Goal: Task Accomplishment & Management: Manage account settings

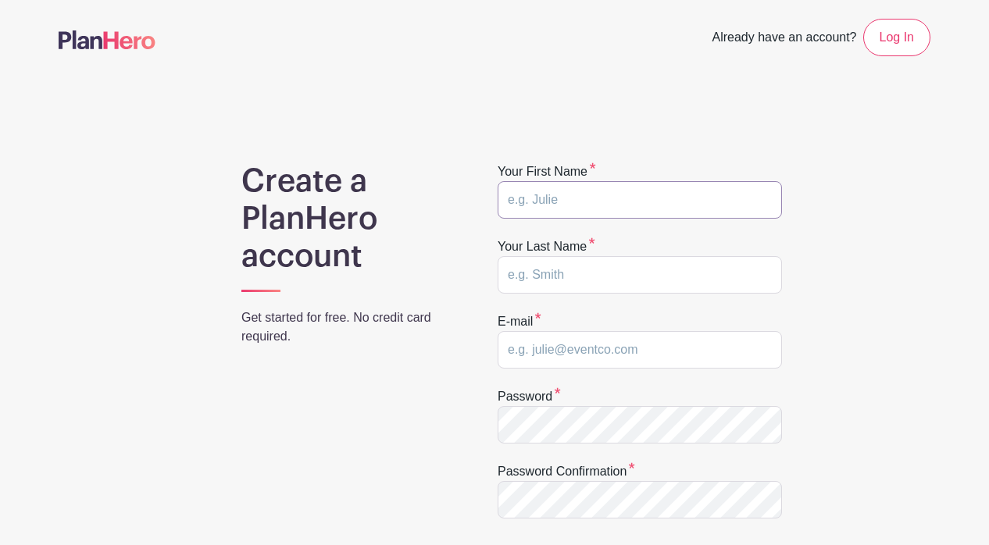
click at [626, 205] on input "text" at bounding box center [640, 199] width 284 height 37
type input "Jaime"
type input "Fix"
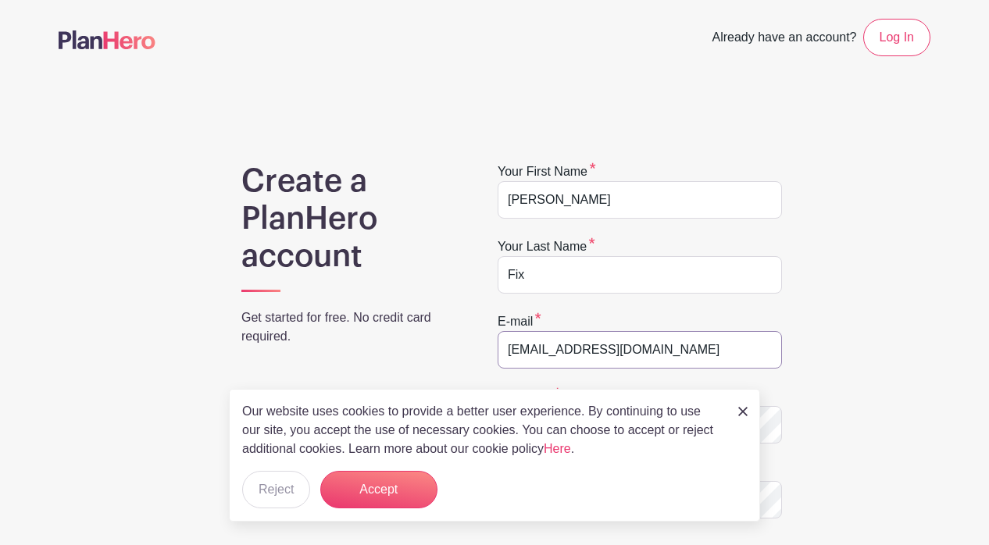
type input "[EMAIL_ADDRESS][DOMAIN_NAME]"
click at [740, 412] on img at bounding box center [742, 411] width 9 height 9
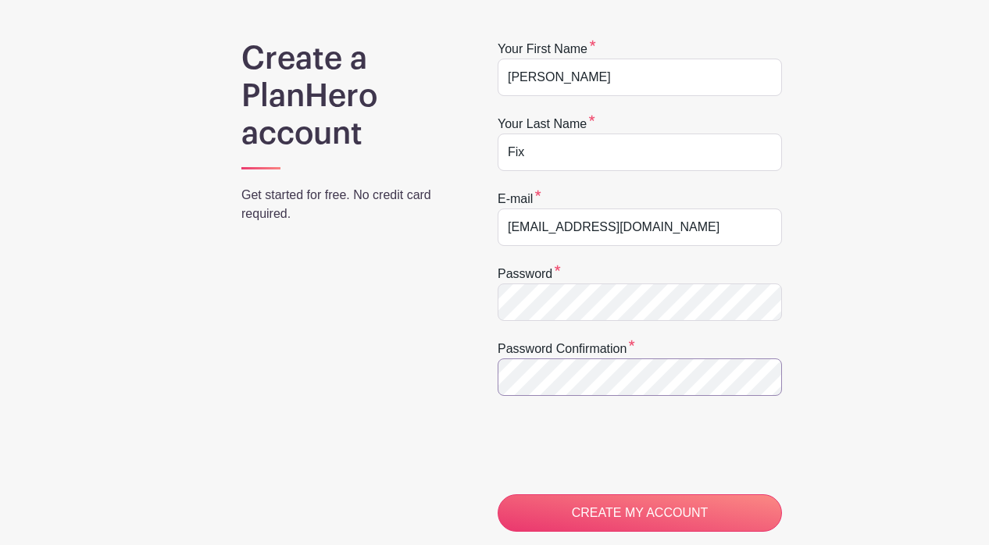
scroll to position [191, 0]
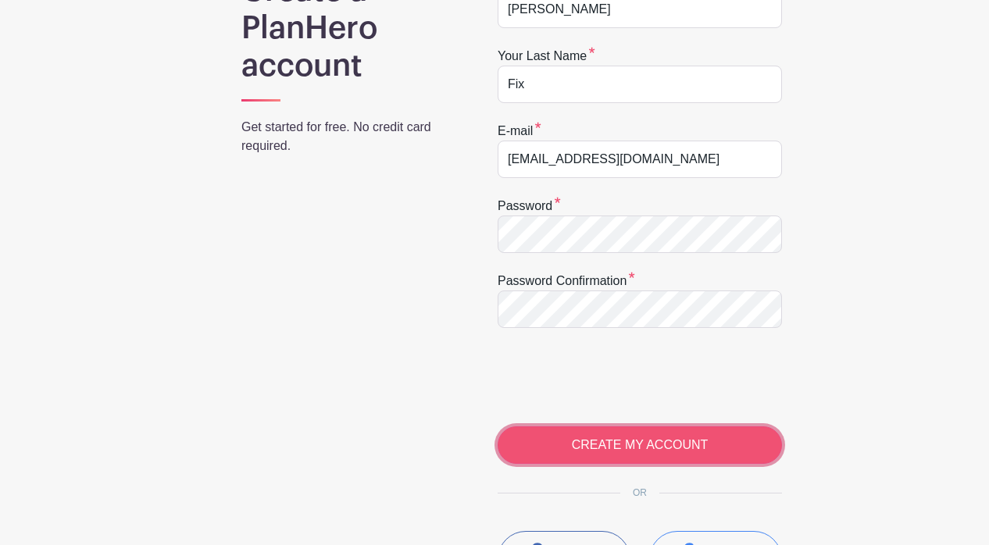
click at [667, 439] on input "CREATE MY ACCOUNT" at bounding box center [640, 444] width 284 height 37
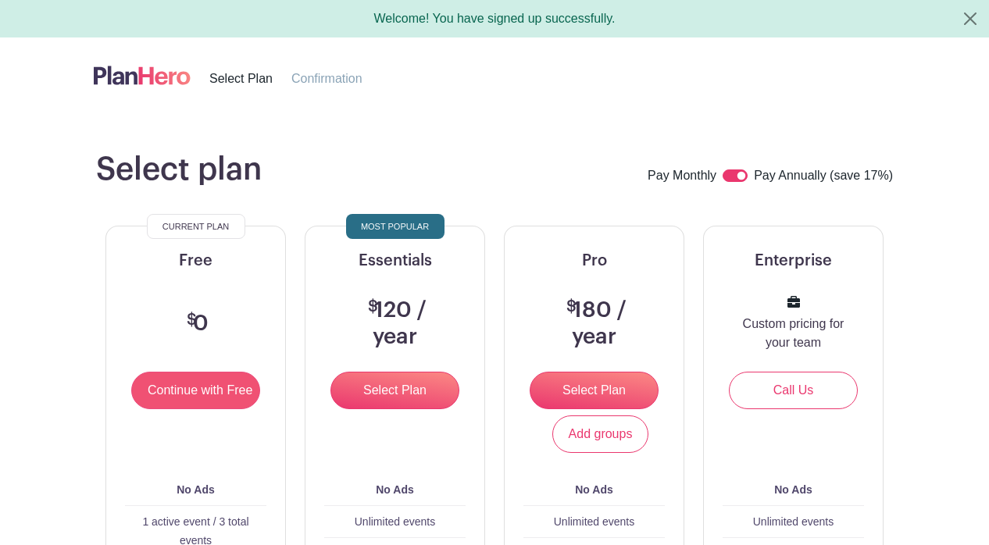
scroll to position [59, 0]
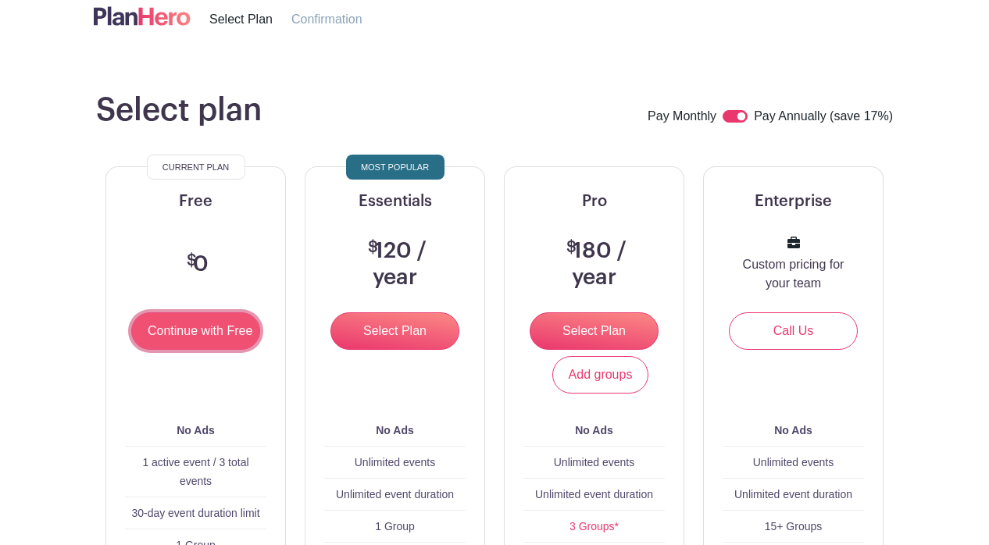
click at [200, 334] on input "Continue with Free" at bounding box center [195, 330] width 129 height 37
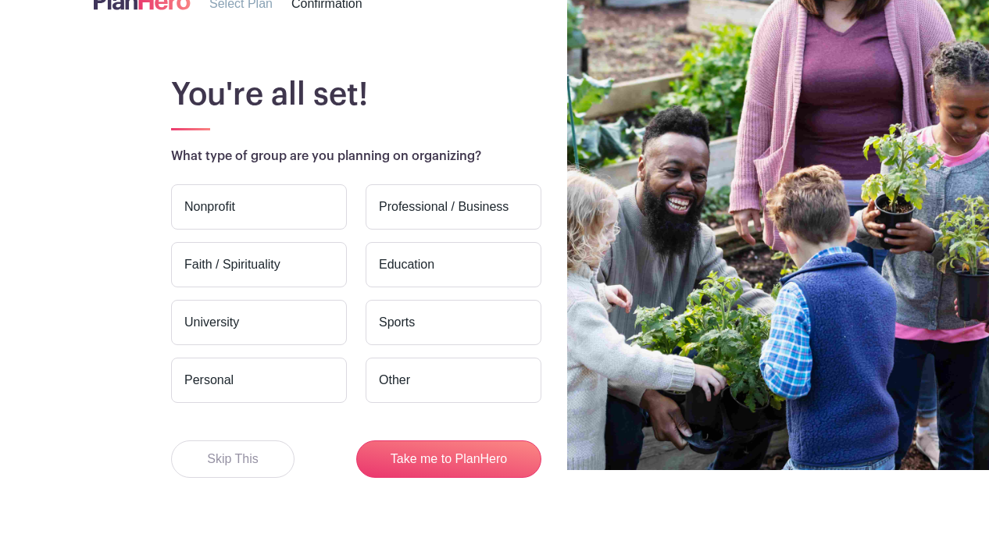
scroll to position [76, 0]
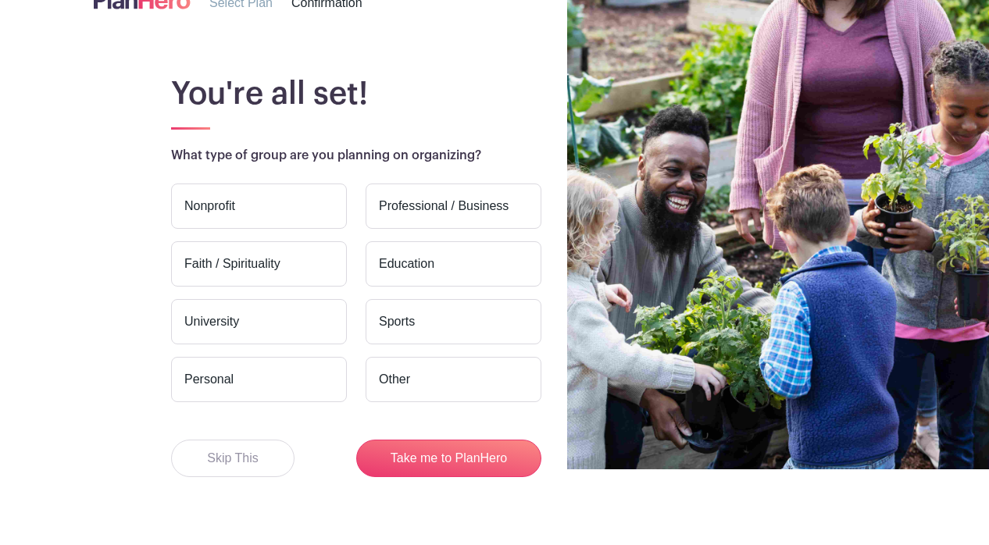
click at [226, 198] on label "Nonprofit" at bounding box center [259, 206] width 176 height 45
click at [0, 0] on input "Nonprofit" at bounding box center [0, 0] width 0 height 0
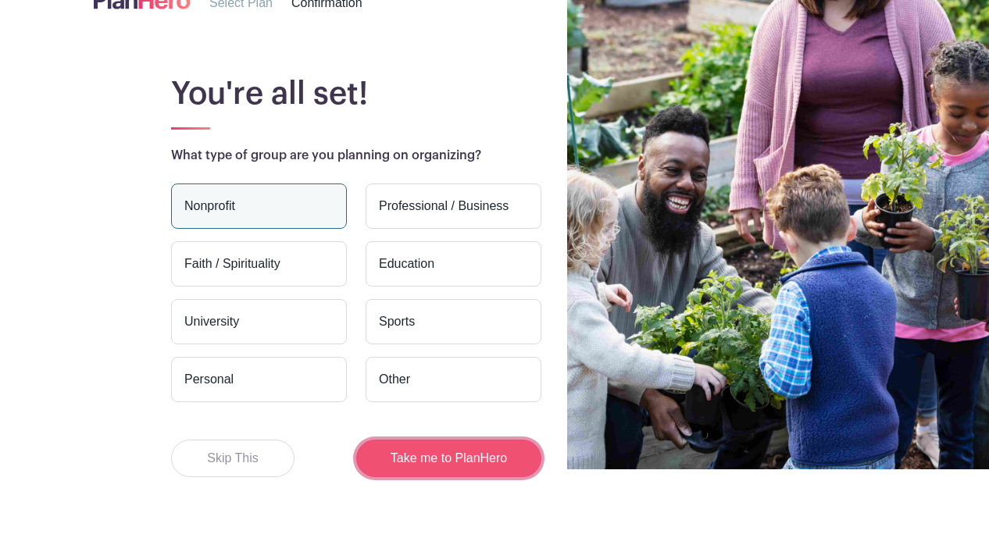
click at [458, 455] on button "Take me to PlanHero" at bounding box center [448, 458] width 185 height 37
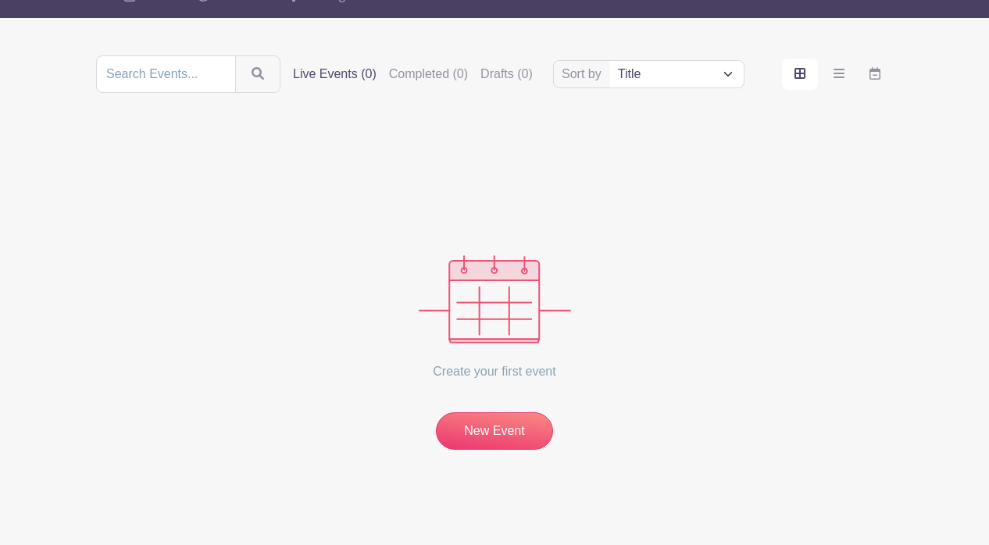
scroll to position [144, 0]
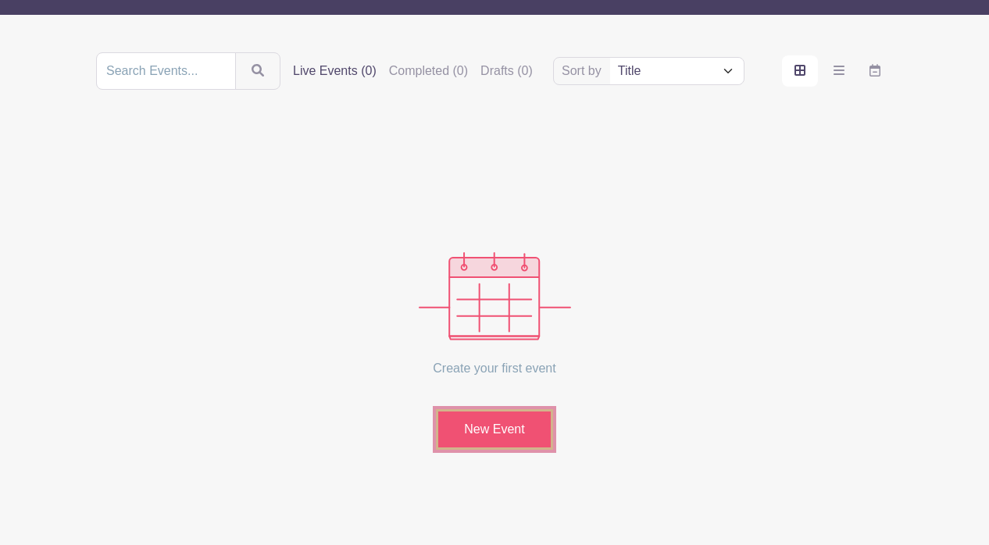
click at [467, 437] on link "New Event" at bounding box center [494, 429] width 117 height 41
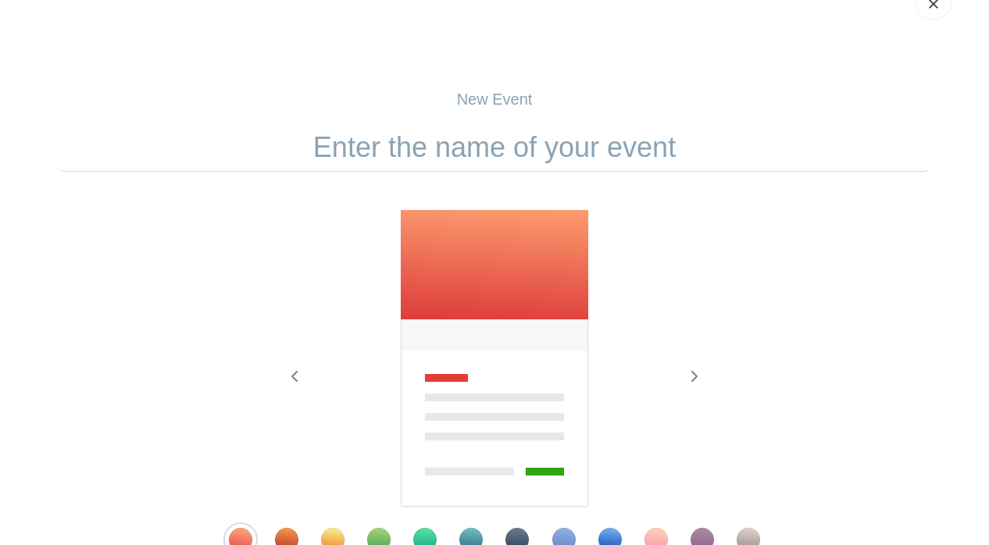
scroll to position [226, 0]
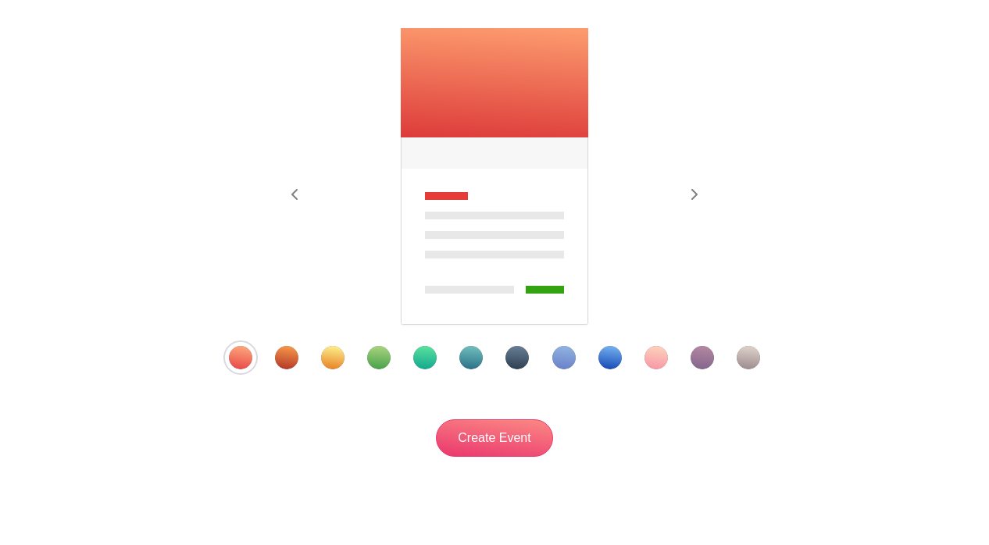
click at [433, 360] on div "Template 5" at bounding box center [424, 357] width 23 height 23
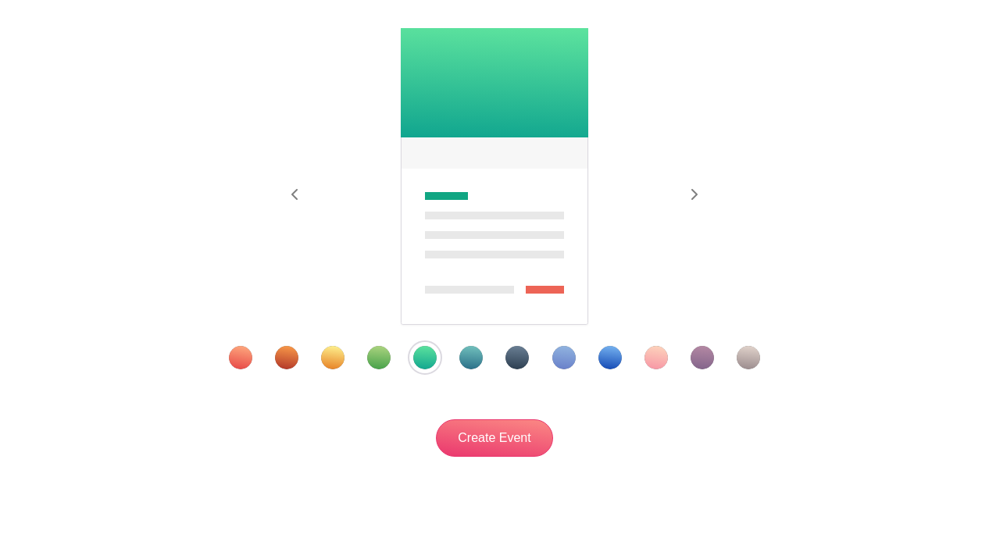
click at [483, 356] on div at bounding box center [494, 357] width 610 height 23
click at [474, 356] on div "Template 6" at bounding box center [470, 357] width 23 height 23
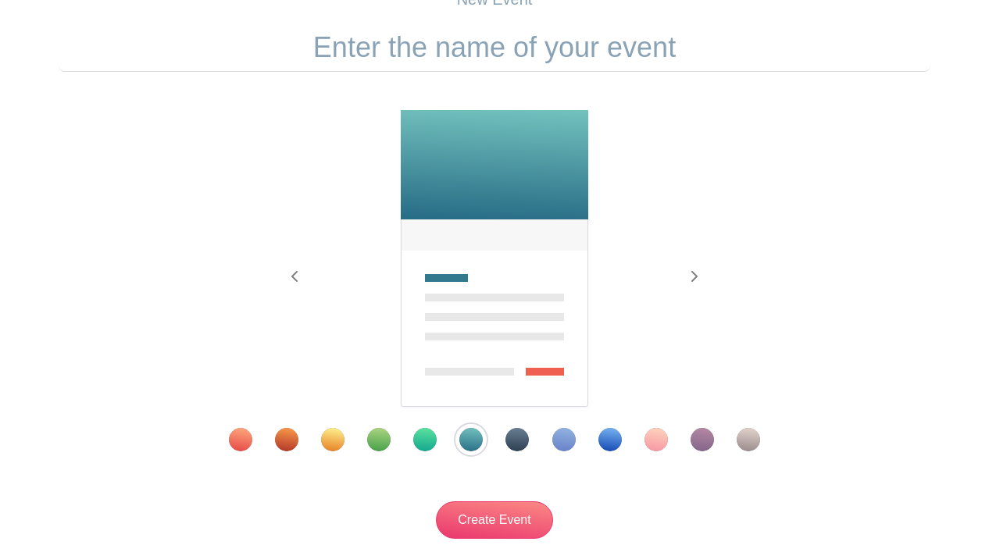
scroll to position [68, 0]
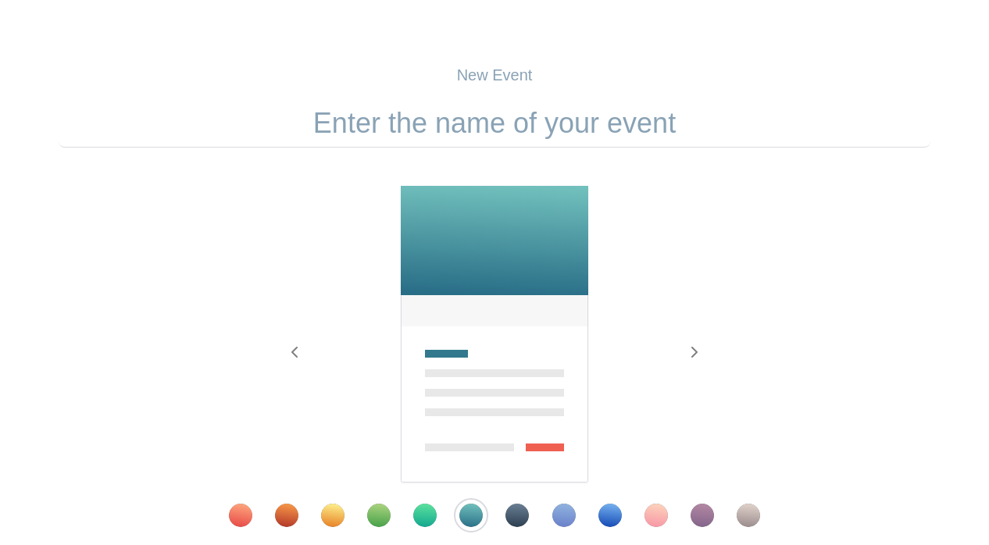
click at [456, 123] on input "text" at bounding box center [495, 123] width 872 height 48
click at [497, 129] on input "text" at bounding box center [495, 123] width 872 height 48
paste input "Nasiri Bek/Sadat Wish List"
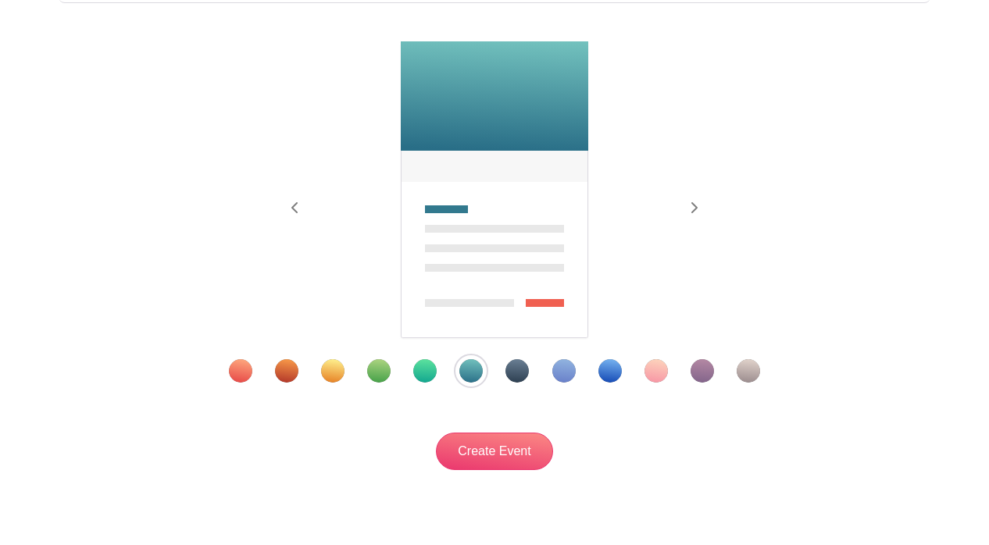
scroll to position [212, 0]
type input "Nasiri Bek/Sadat Wish List"
click at [455, 466] on input "Create Event" at bounding box center [494, 451] width 117 height 37
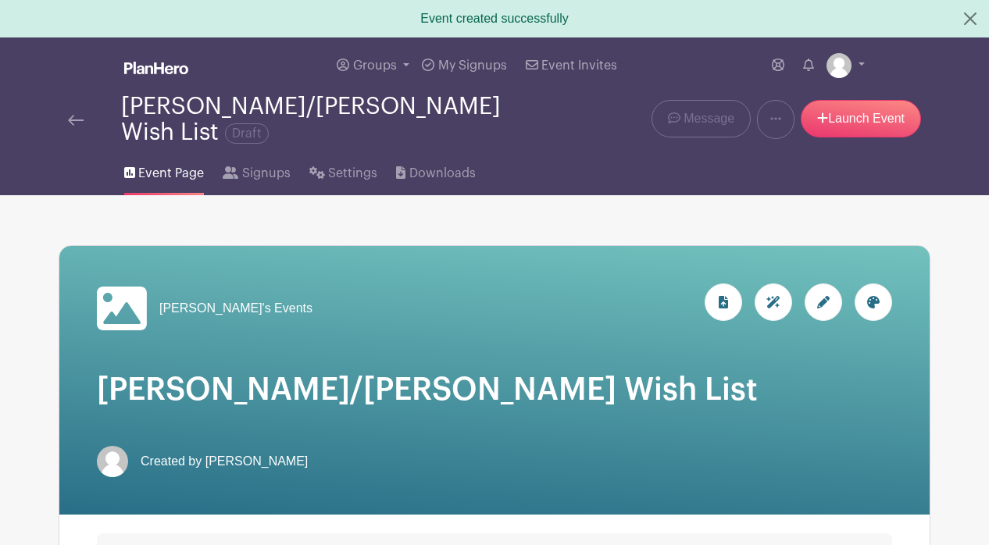
scroll to position [31, 0]
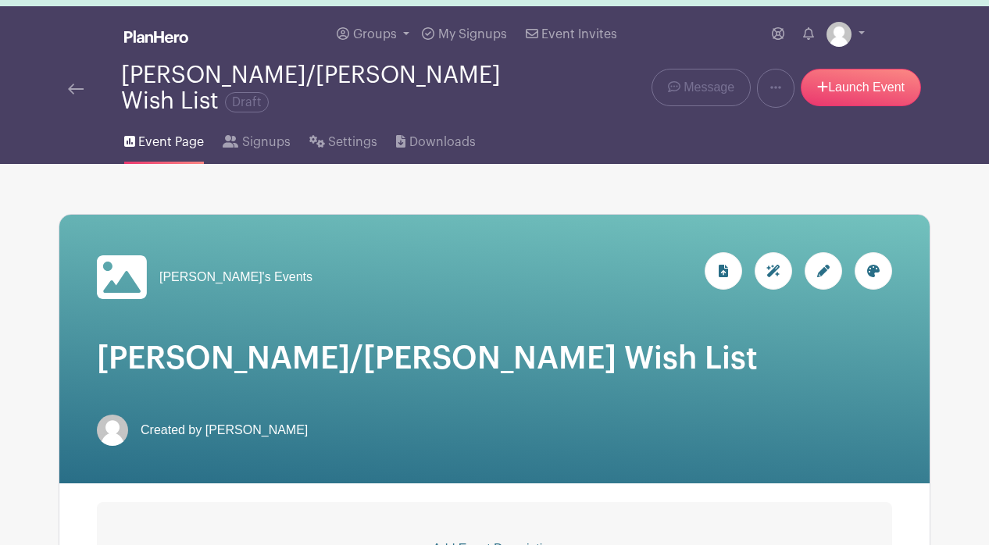
click at [820, 265] on icon at bounding box center [823, 271] width 12 height 12
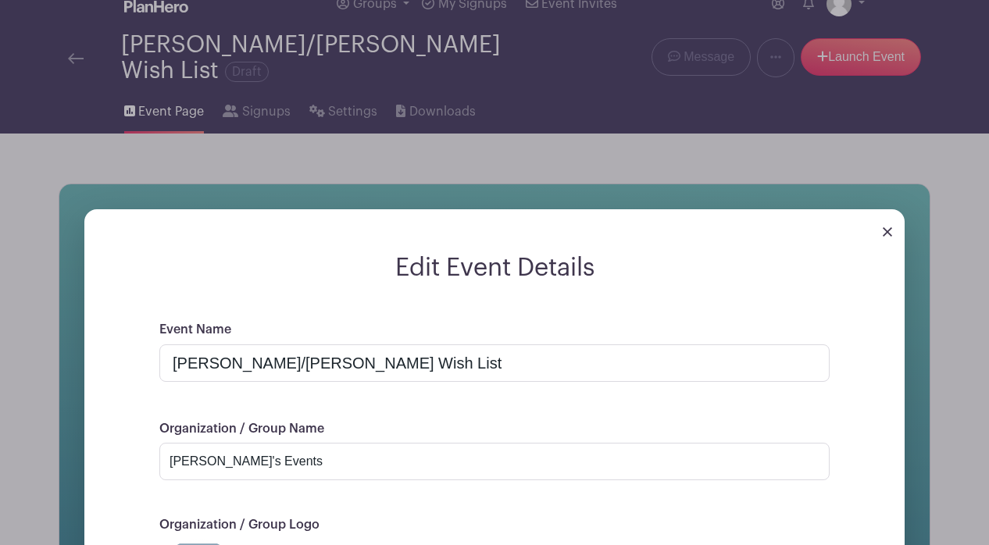
scroll to position [62, 0]
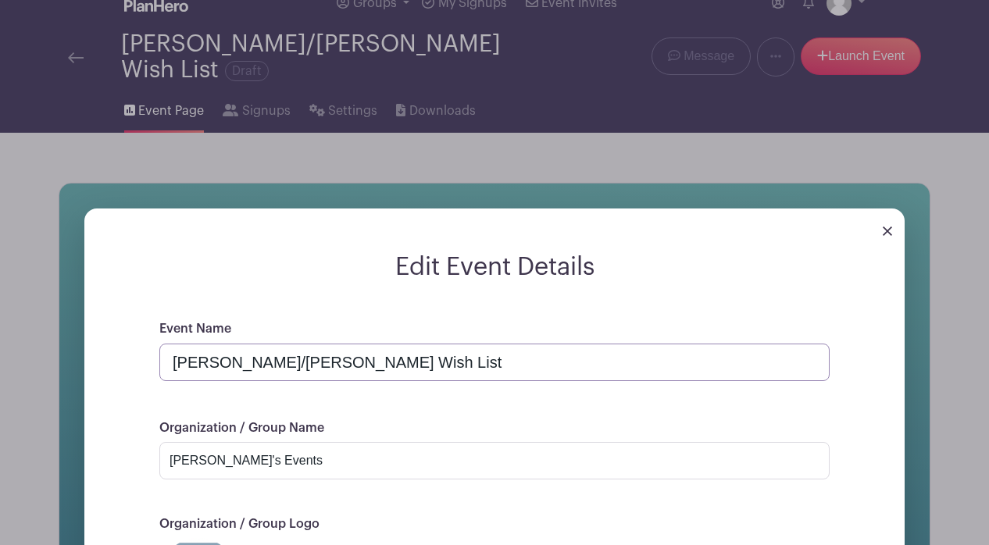
click at [362, 344] on input "Nasiri Bek/Sadat Wish List" at bounding box center [494, 362] width 670 height 37
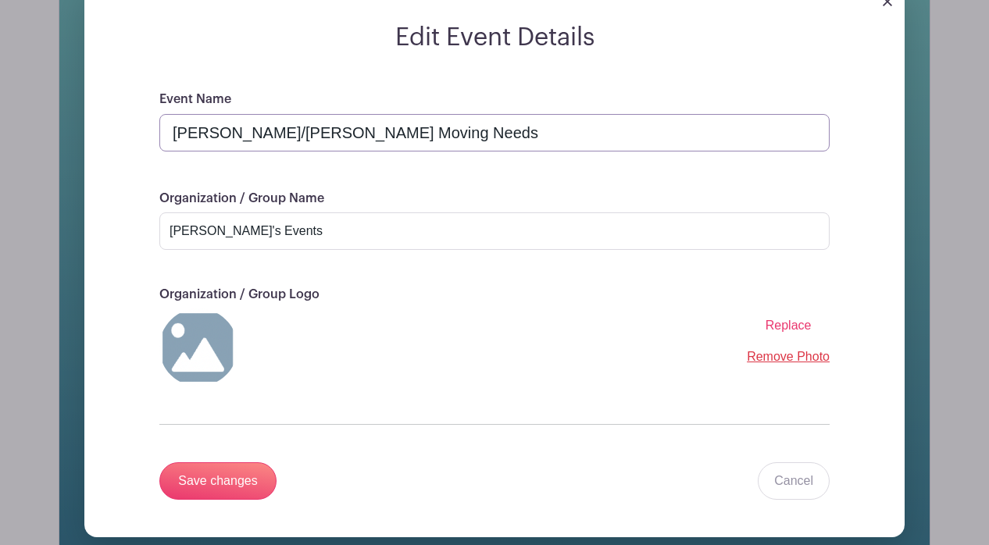
scroll to position [305, 0]
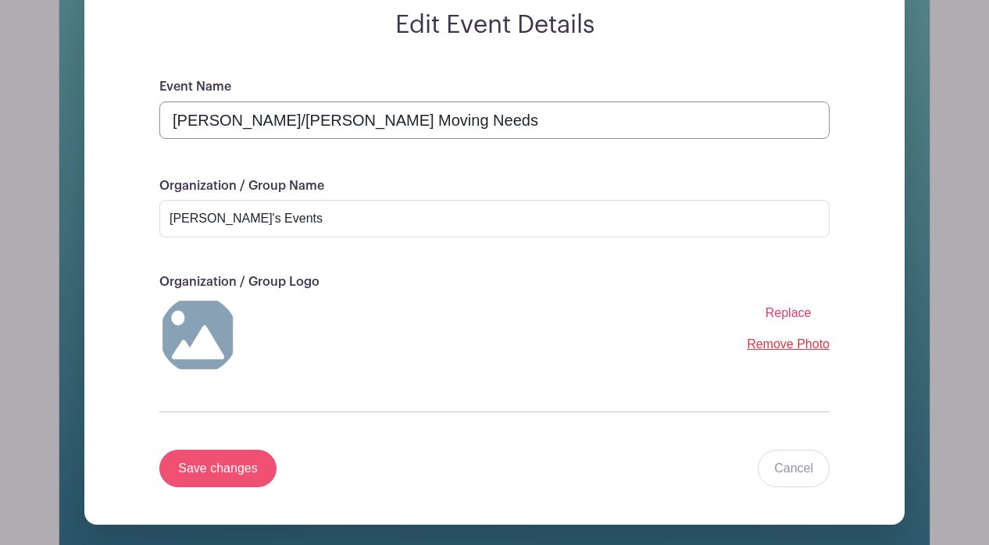
type input "[PERSON_NAME]/[PERSON_NAME] Moving Needs"
click at [213, 462] on input "Save changes" at bounding box center [217, 468] width 117 height 37
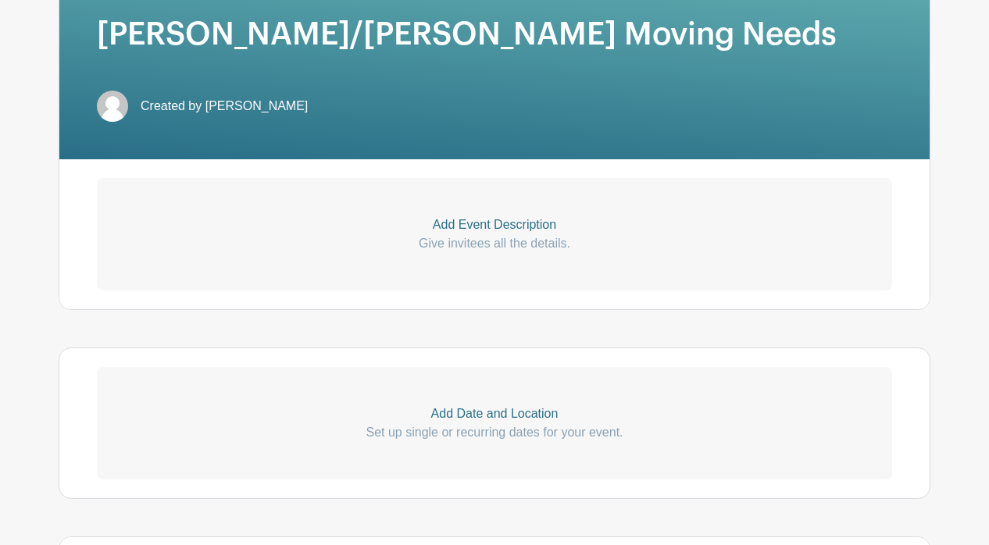
scroll to position [301, 0]
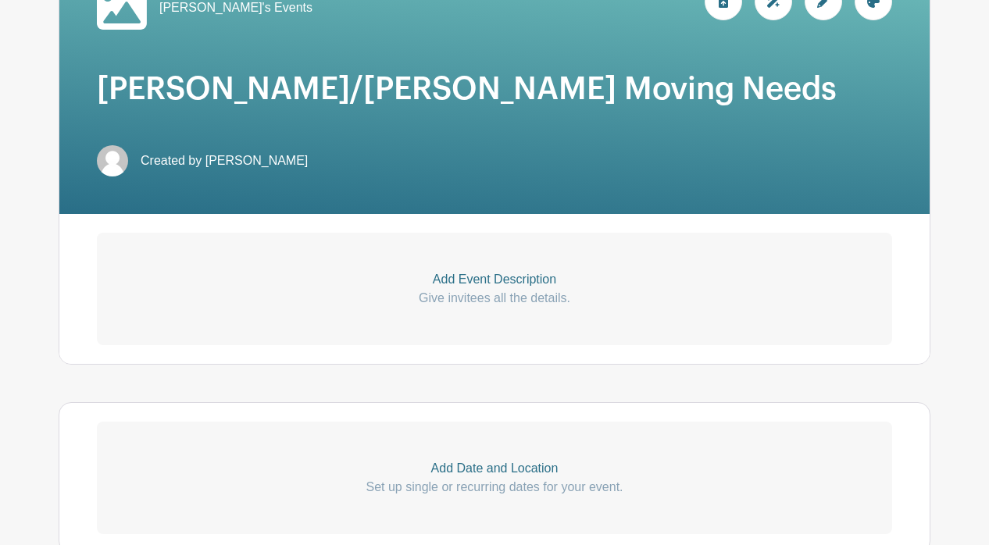
click at [483, 272] on p "Add Event Description" at bounding box center [494, 279] width 795 height 19
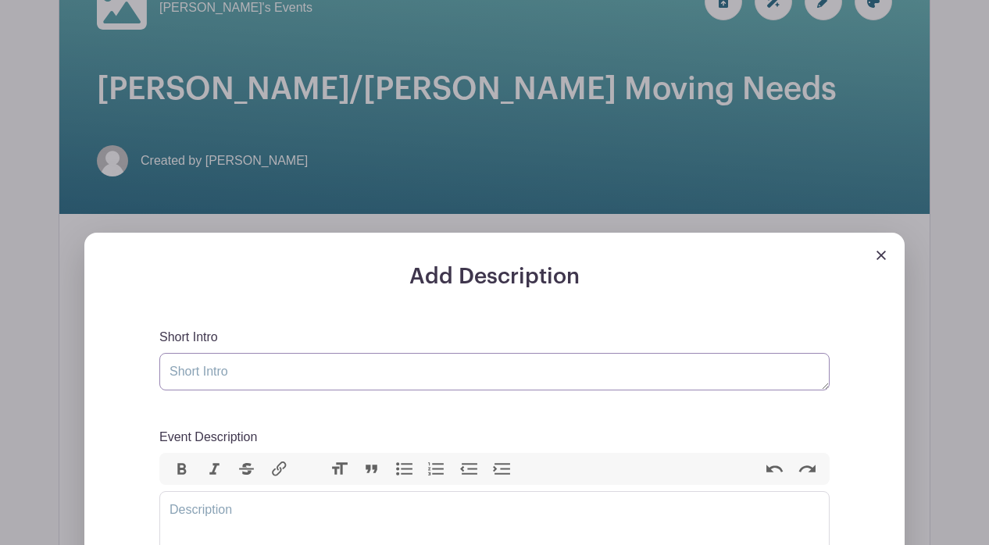
click at [426, 364] on textarea "Short Intro" at bounding box center [494, 371] width 670 height 37
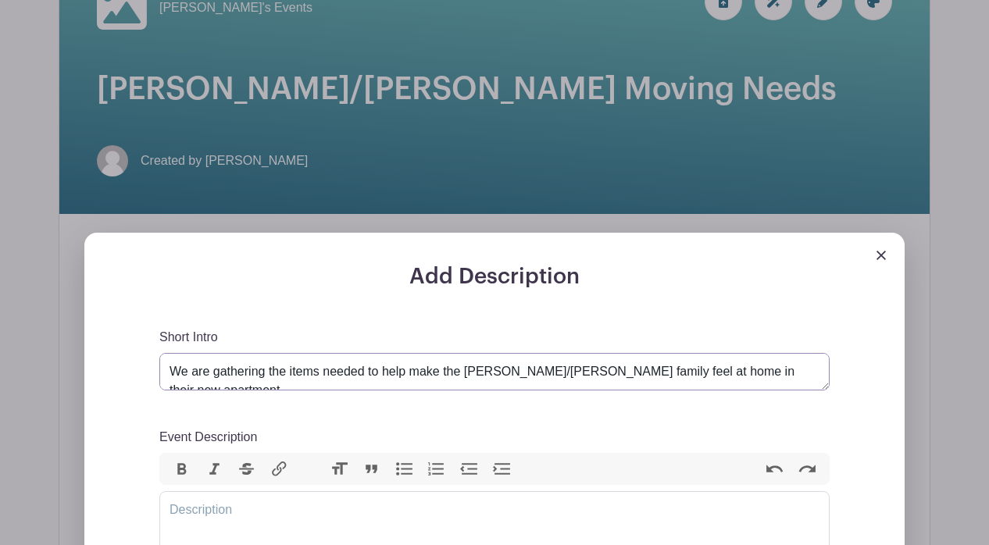
click at [598, 359] on textarea "We are gathering the items needed to help make the Nasiri Bek/Sadat family feel…" at bounding box center [494, 371] width 670 height 37
click at [434, 358] on textarea "We are gathering the items needed to help make the Nasiri Bek/Sadat family feel…" at bounding box center [494, 371] width 670 height 37
click at [581, 360] on textarea "We are gathering the items needed to help get the Nasiri Bek/Sadat family feel …" at bounding box center [494, 371] width 670 height 37
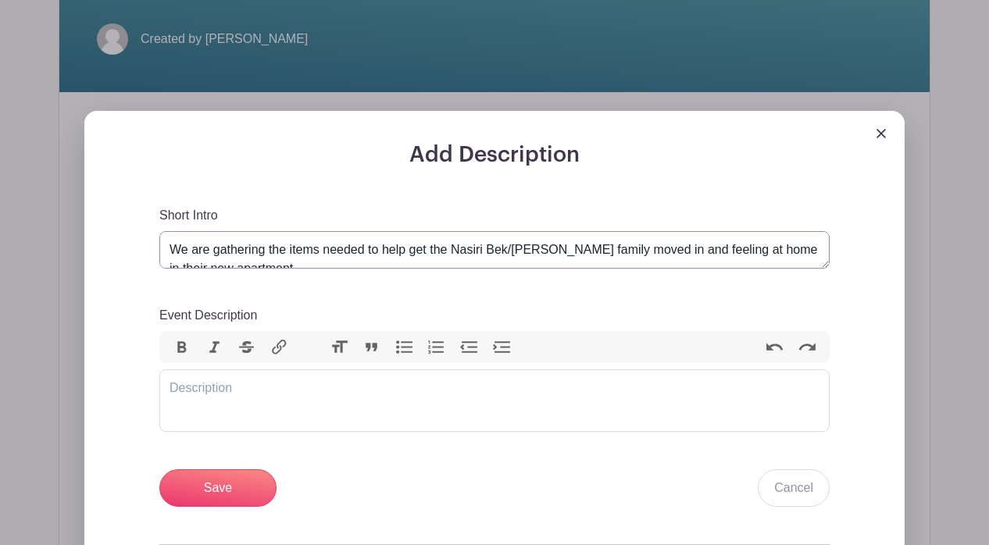
click at [276, 246] on textarea "We are gathering the items needed to help get the Nasiri Bek/Sadat family moved…" at bounding box center [494, 249] width 670 height 37
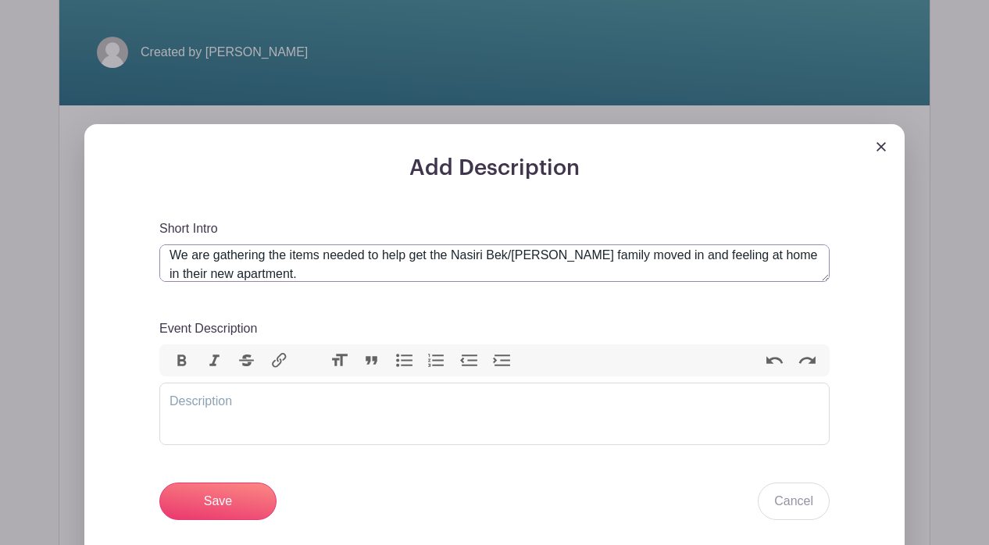
scroll to position [409, 0]
type textarea "We are gathering the items needed to help get the Nasiri Bek/[PERSON_NAME] fami…"
click at [223, 490] on input "Save" at bounding box center [217, 501] width 117 height 37
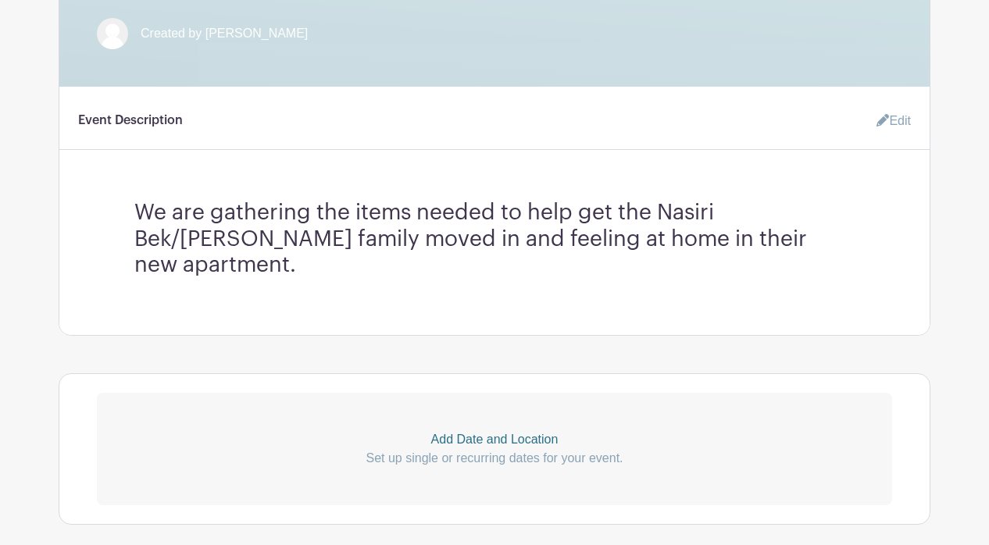
scroll to position [554, 0]
click at [514, 430] on p "Add Date and Location" at bounding box center [494, 439] width 795 height 19
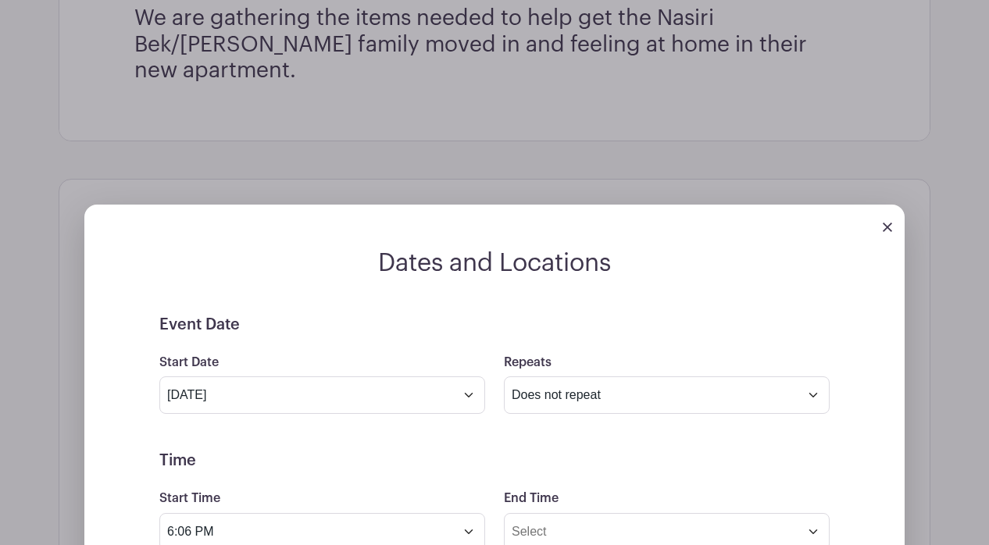
scroll to position [853, 0]
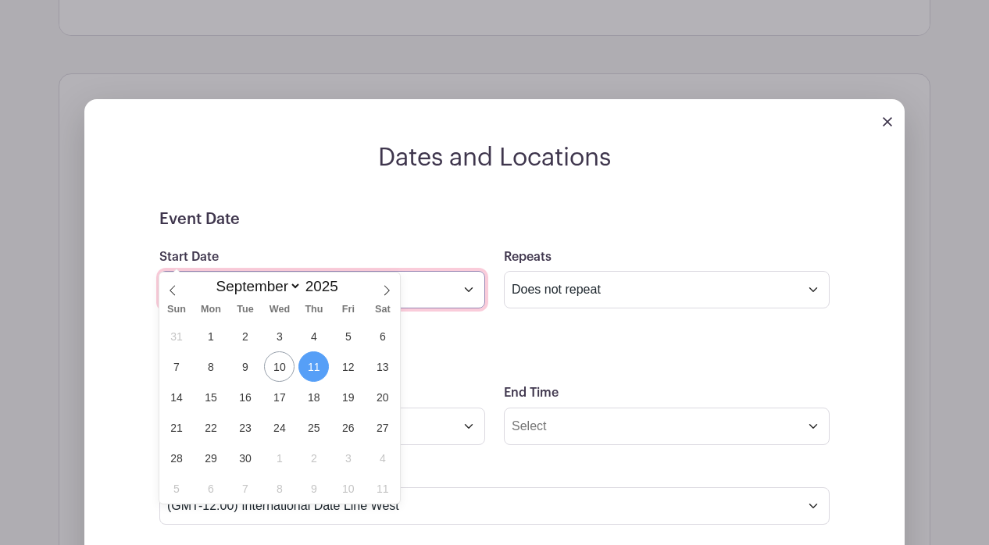
click at [473, 271] on input "[DATE]" at bounding box center [322, 289] width 326 height 37
click at [385, 366] on span "13" at bounding box center [382, 366] width 30 height 30
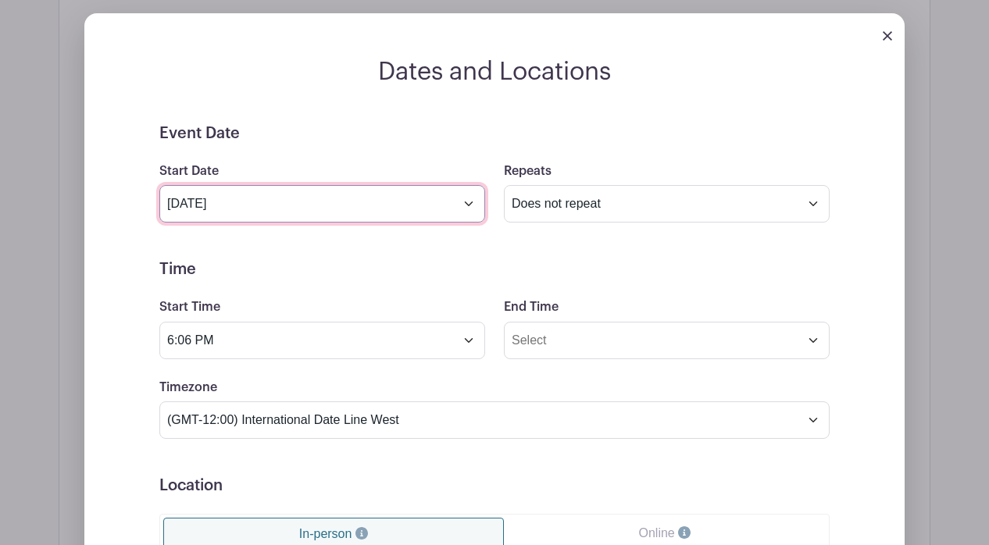
scroll to position [1028, 0]
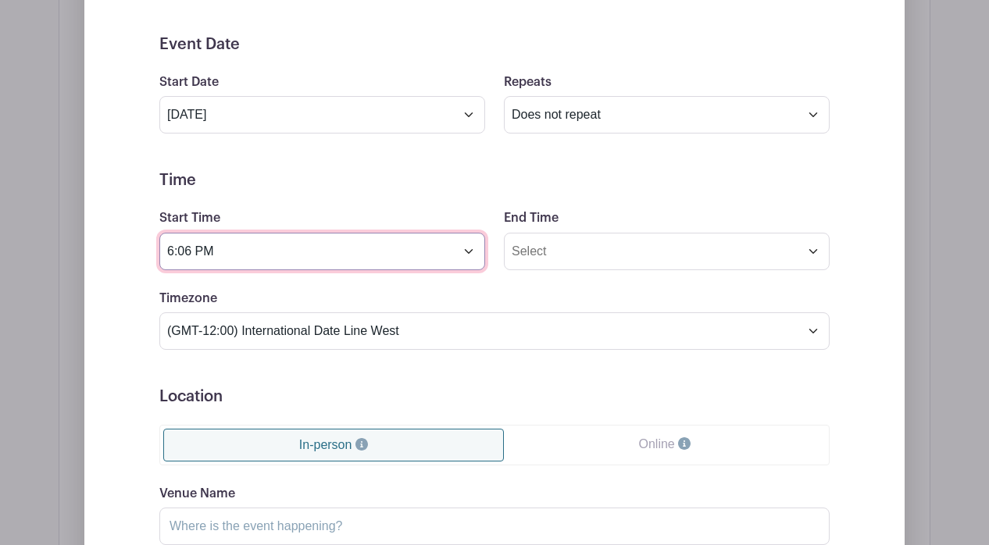
click at [483, 233] on input "6:06 PM" at bounding box center [322, 251] width 326 height 37
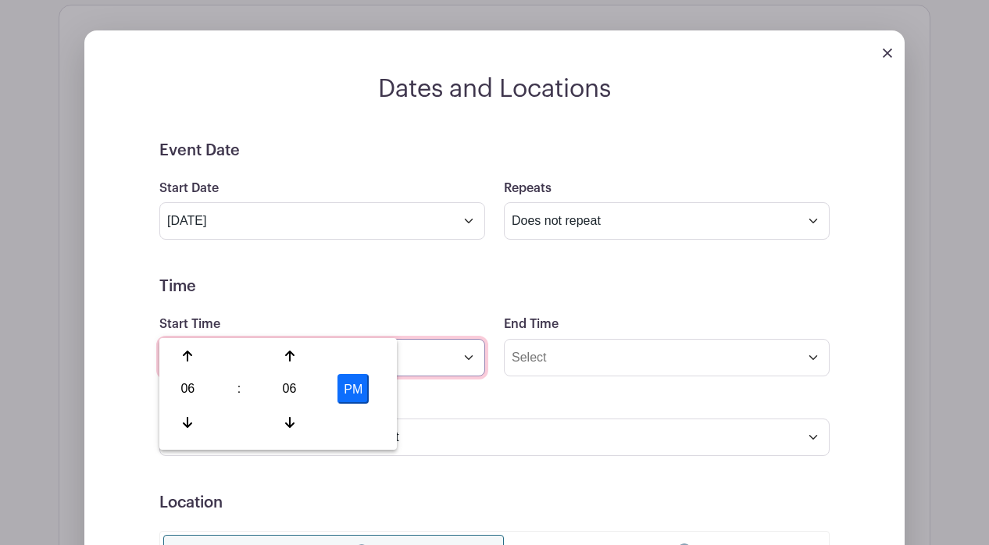
scroll to position [945, 0]
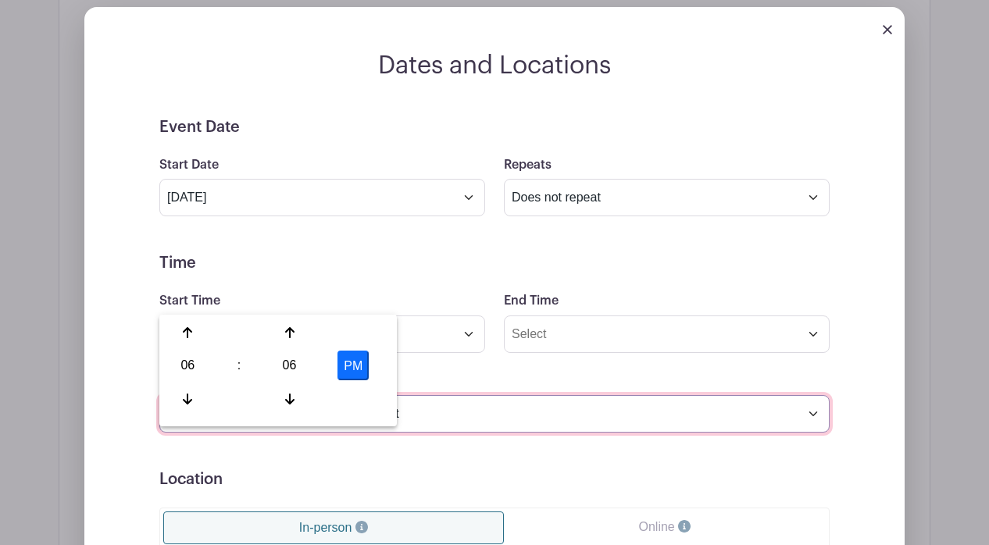
click at [620, 395] on select "(GMT-12:00) International Date Line West (GMT-11:00) American Samoa (GMT-11:00)…" at bounding box center [494, 413] width 670 height 37
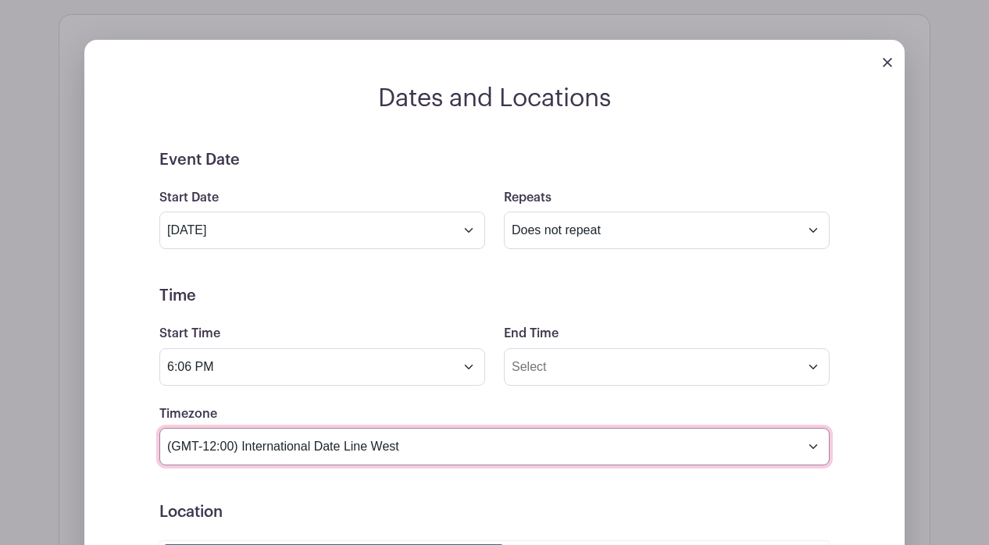
scroll to position [909, 0]
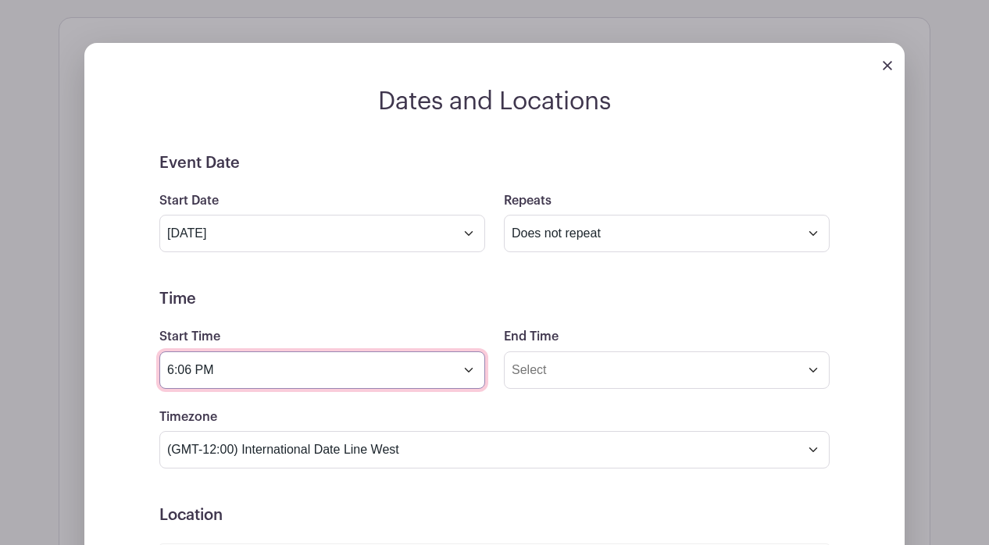
click at [466, 351] on input "6:06 PM" at bounding box center [322, 369] width 326 height 37
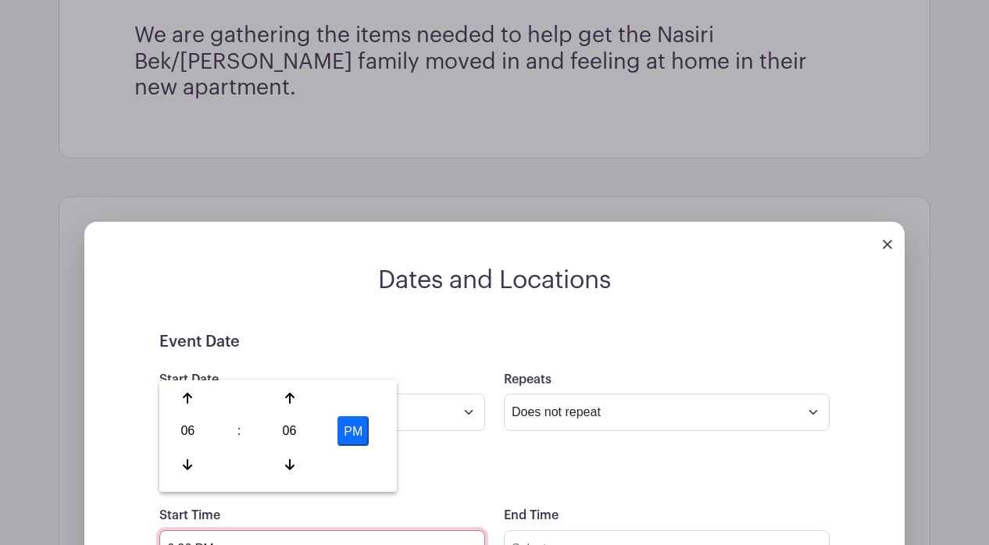
scroll to position [751, 0]
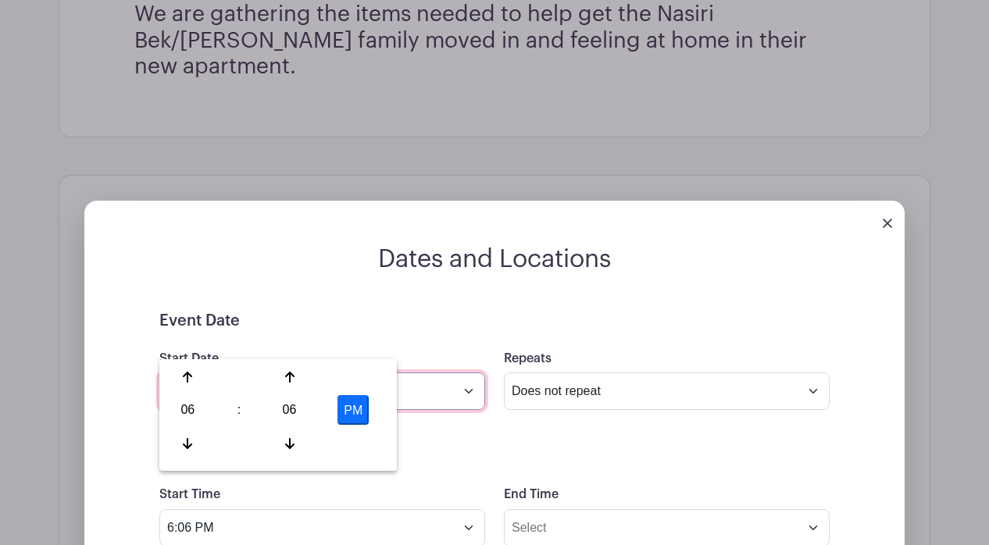
click at [473, 373] on input "Sep 13 2025" at bounding box center [322, 391] width 326 height 37
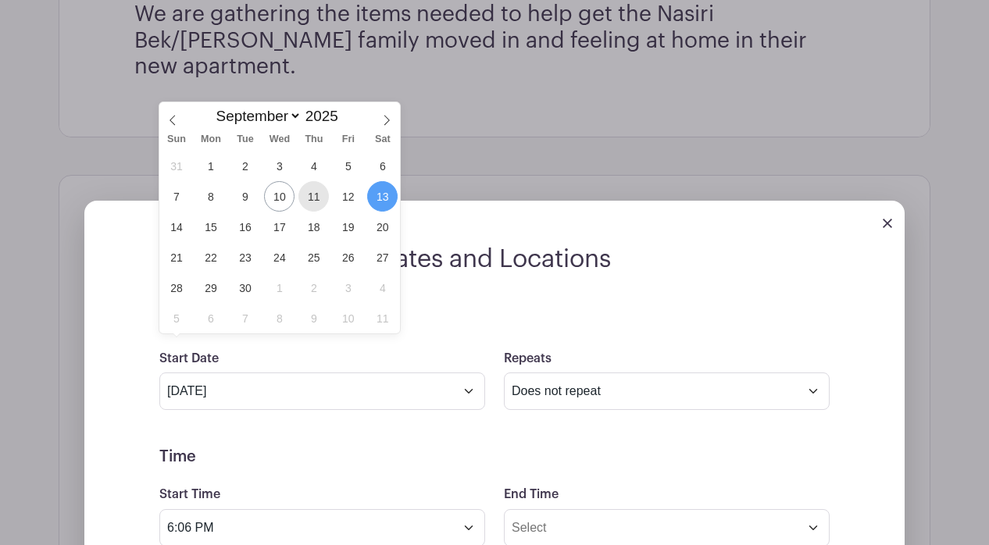
click at [323, 195] on span "11" at bounding box center [313, 196] width 30 height 30
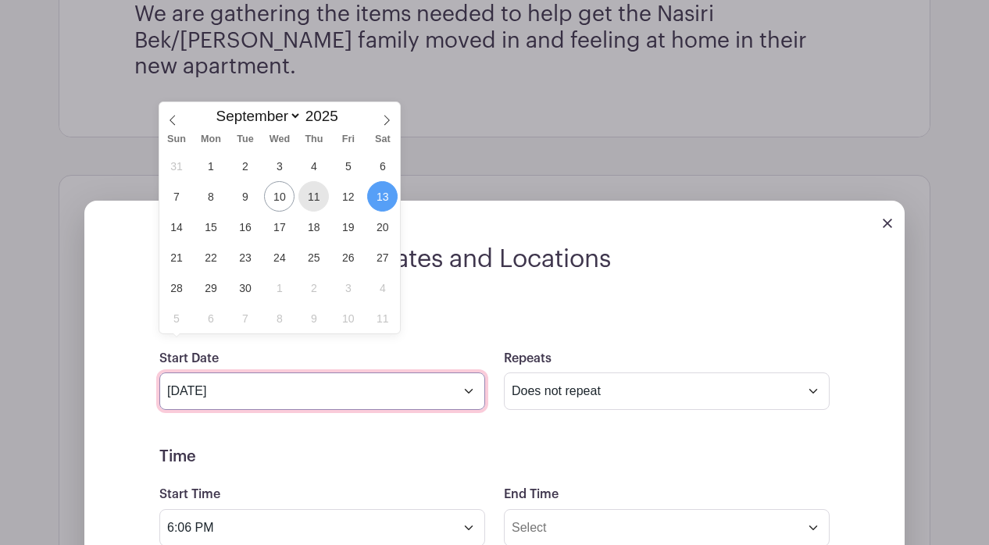
type input "[DATE]"
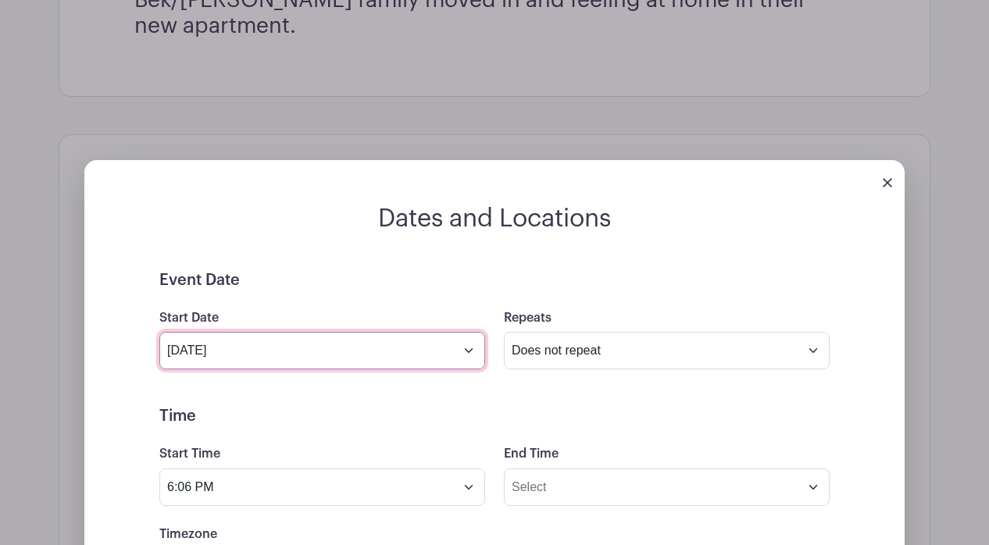
scroll to position [859, 0]
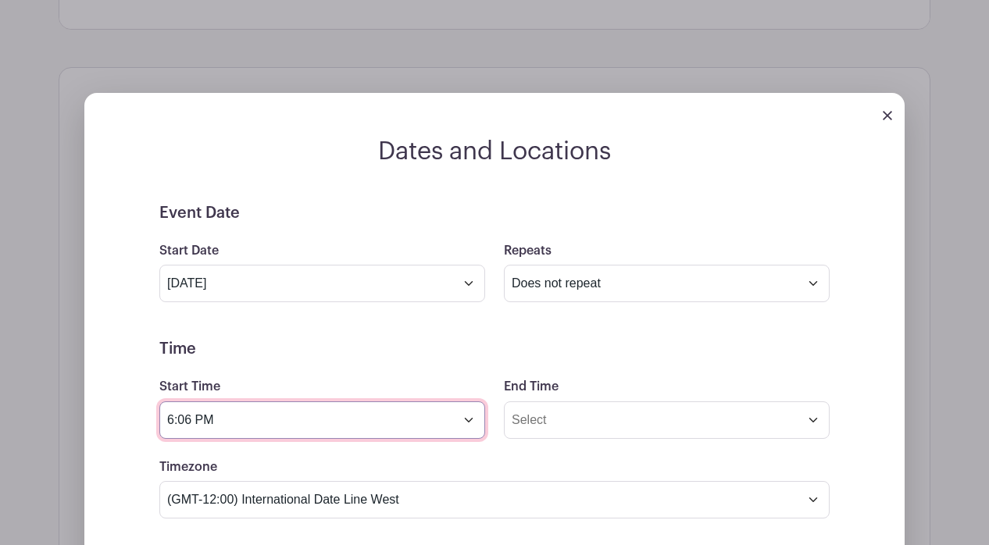
click at [466, 401] on input "6:06 PM" at bounding box center [322, 419] width 326 height 37
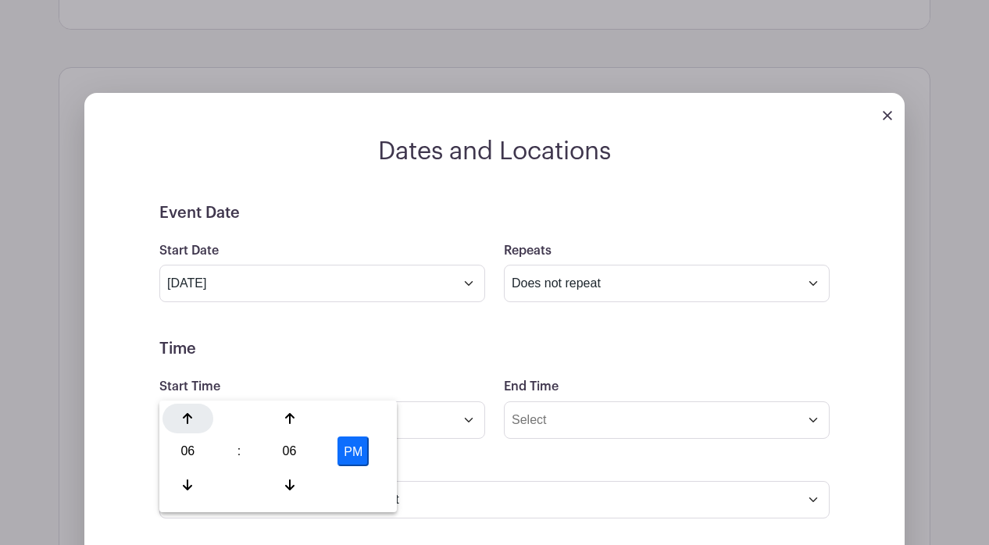
click at [196, 415] on div at bounding box center [187, 419] width 51 height 30
click at [191, 423] on icon at bounding box center [187, 418] width 9 height 12
click at [187, 483] on icon at bounding box center [187, 485] width 9 height 11
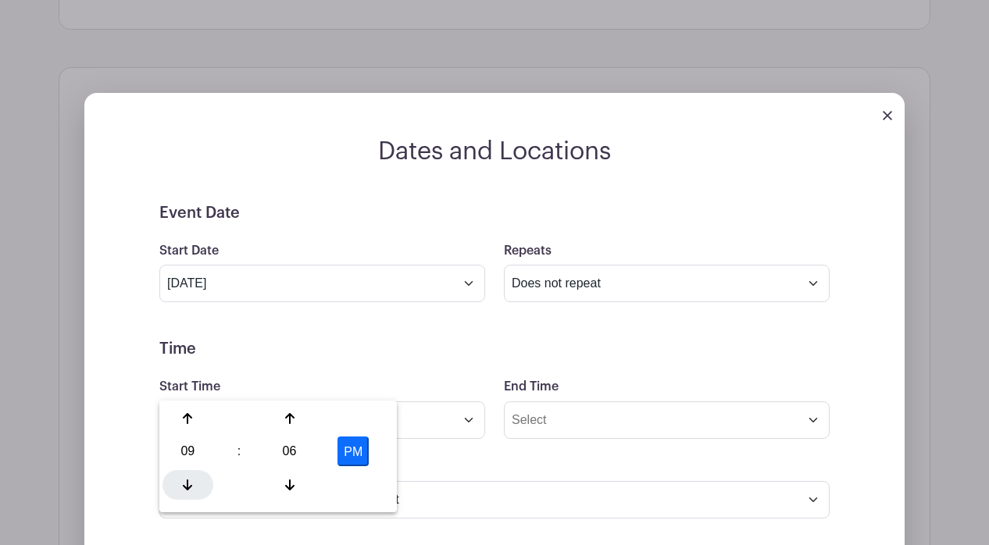
click at [187, 483] on icon at bounding box center [187, 485] width 9 height 11
click at [360, 451] on button "PM" at bounding box center [352, 452] width 31 height 30
click at [290, 490] on icon at bounding box center [289, 485] width 9 height 11
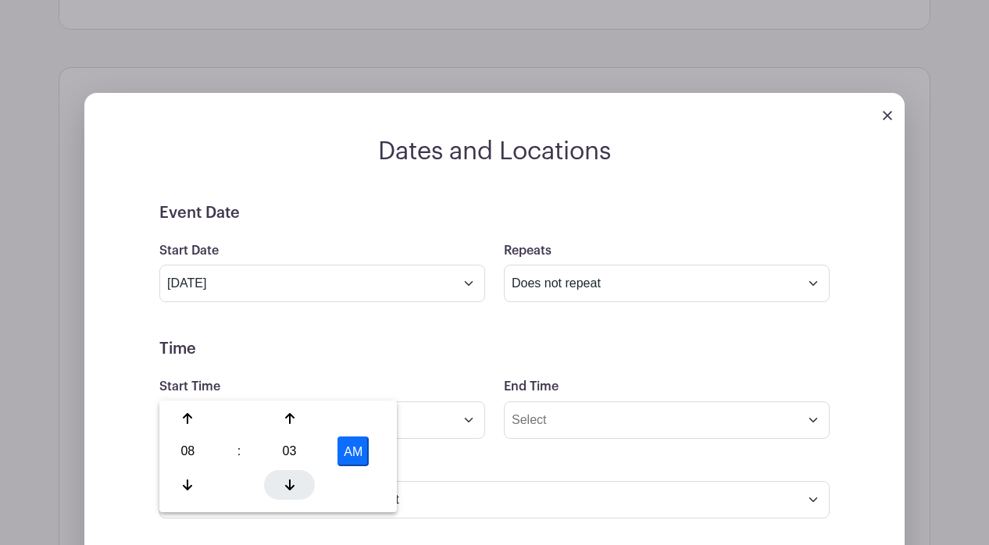
click at [290, 490] on icon at bounding box center [289, 485] width 9 height 11
click at [290, 489] on icon at bounding box center [289, 485] width 9 height 11
click at [291, 488] on icon at bounding box center [289, 485] width 9 height 11
type input "8:00 AM"
click at [560, 488] on form "Event Date Start Date Sep 11 2025 Repeats Does not repeat Daily Weekly Monthly …" at bounding box center [494, 555] width 670 height 703
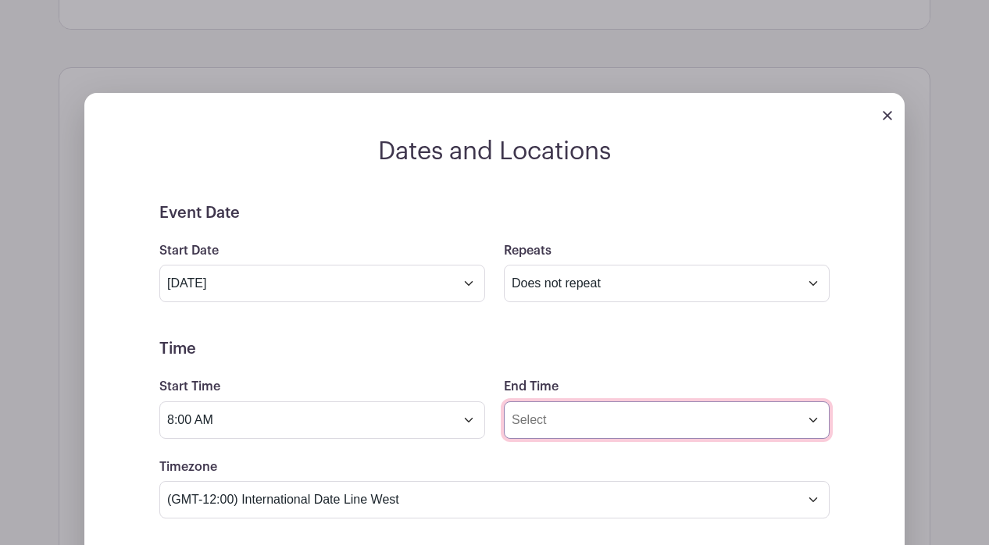
click at [613, 401] on input "End Time" at bounding box center [667, 419] width 326 height 37
type input "11:06 AM"
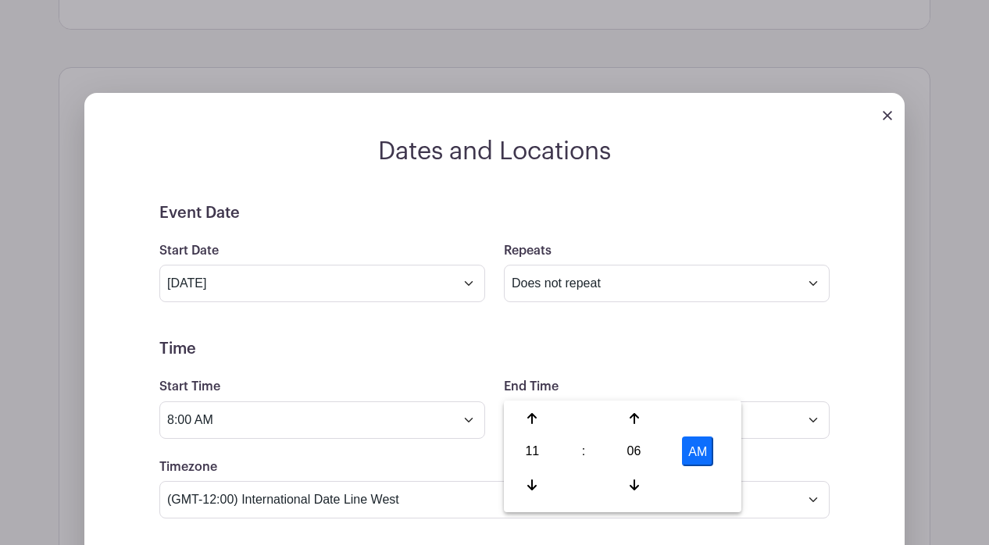
click at [669, 340] on h5 "Time" at bounding box center [494, 349] width 670 height 19
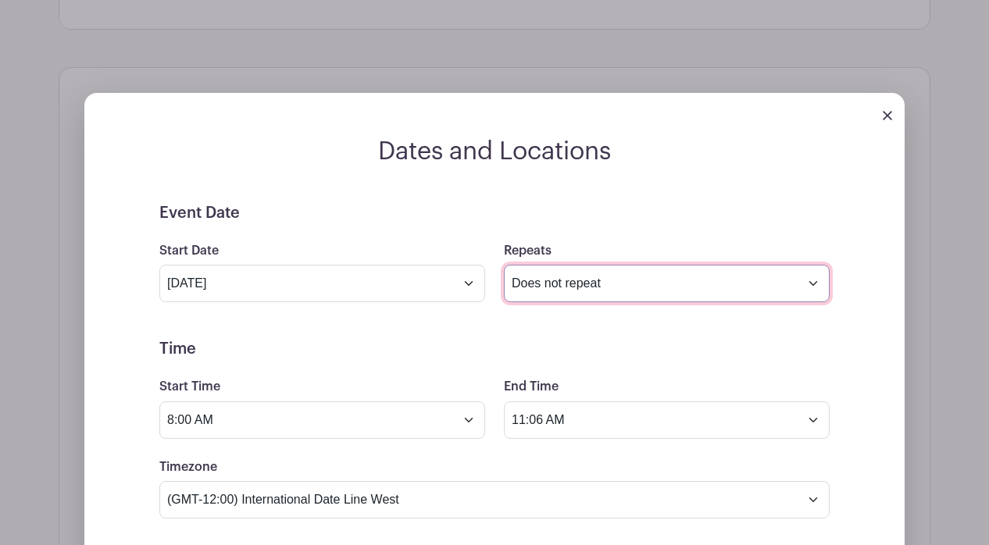
click at [624, 265] on select "Does not repeat Daily Weekly Monthly on day 11 Monthly on the second Thursday O…" at bounding box center [667, 283] width 326 height 37
select select "other"
click at [504, 265] on select "Does not repeat Daily Weekly Monthly on day 11 Monthly on the second Thursday O…" at bounding box center [667, 283] width 326 height 37
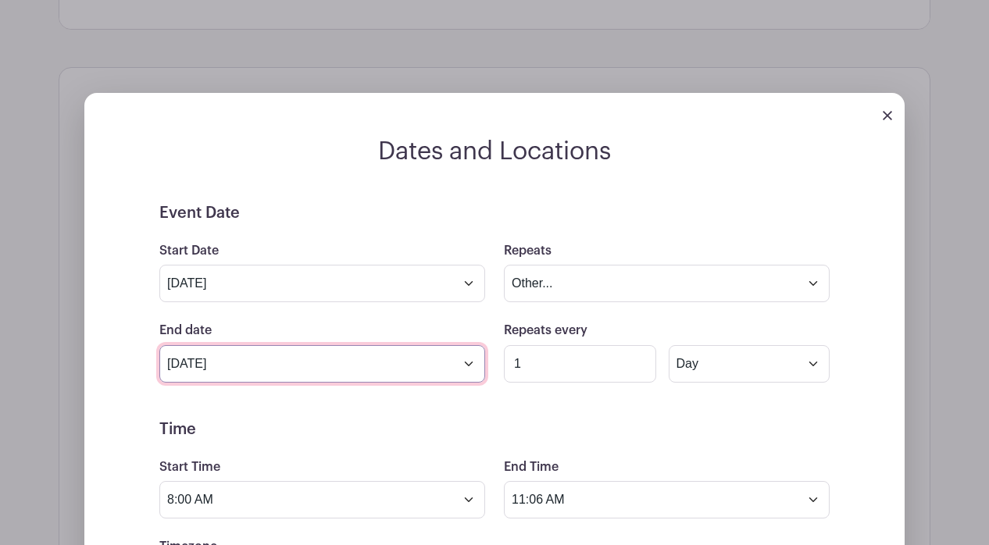
click at [463, 345] on input "Oct 13 2025" at bounding box center [322, 363] width 326 height 37
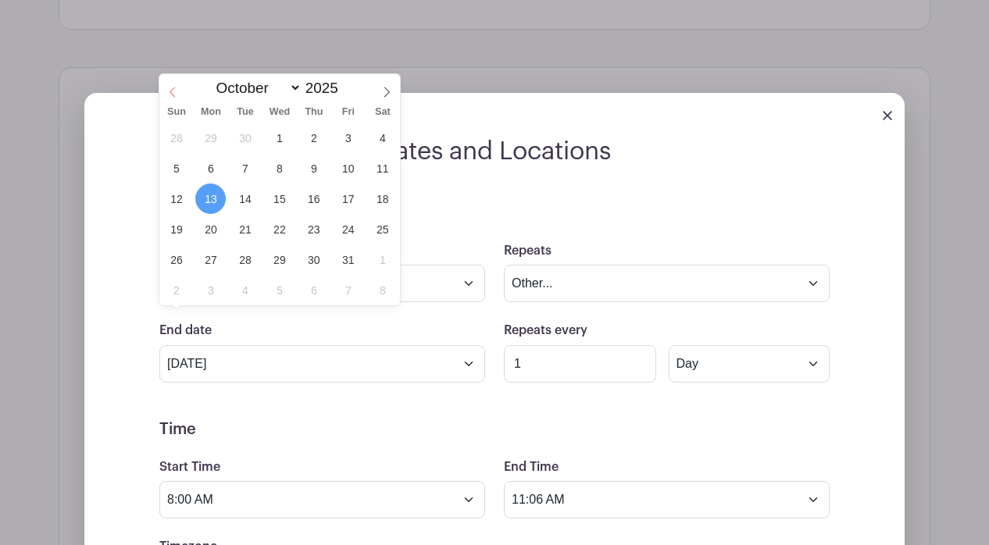
click at [166, 82] on span at bounding box center [172, 87] width 27 height 27
select select "8"
click at [180, 202] on span "14" at bounding box center [176, 199] width 30 height 30
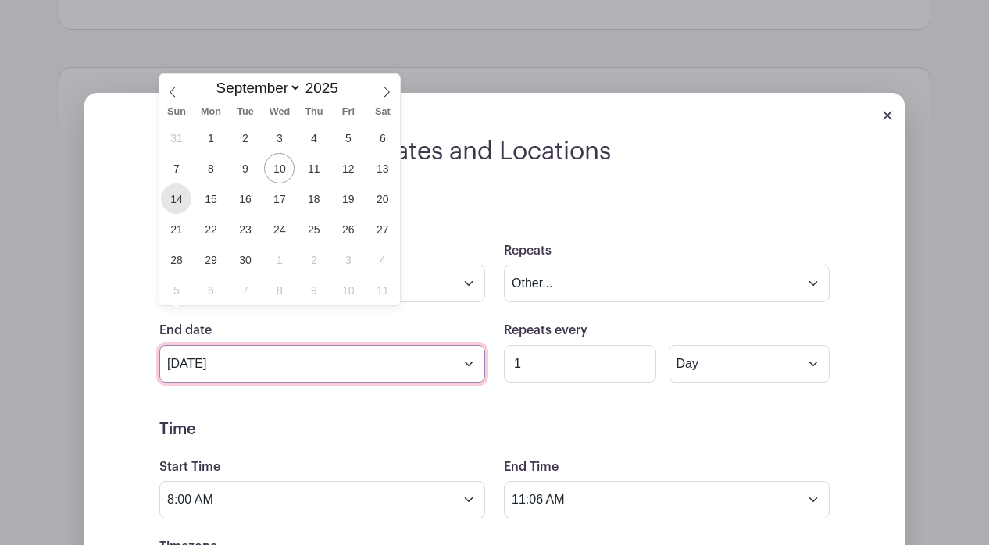
type input "Sep 14 2025"
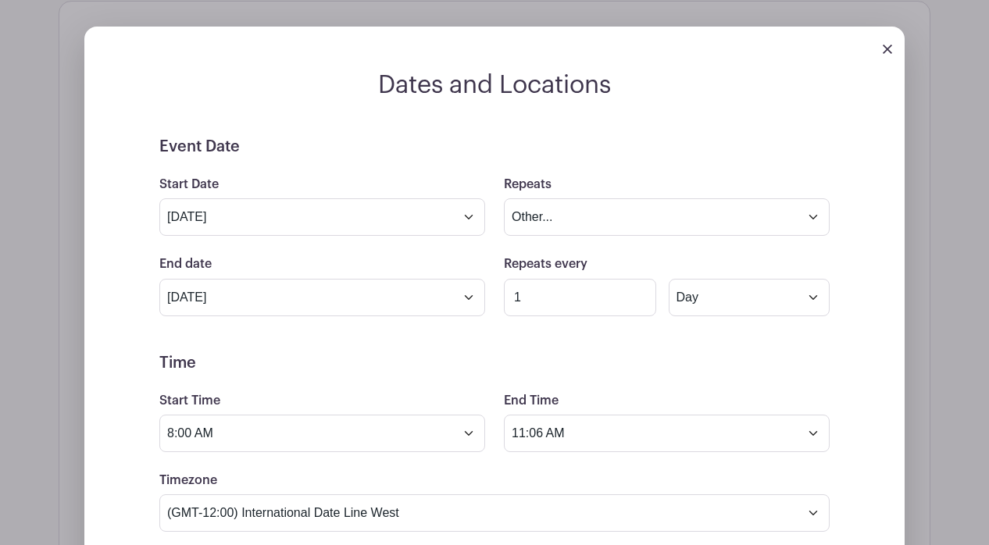
scroll to position [926, 0]
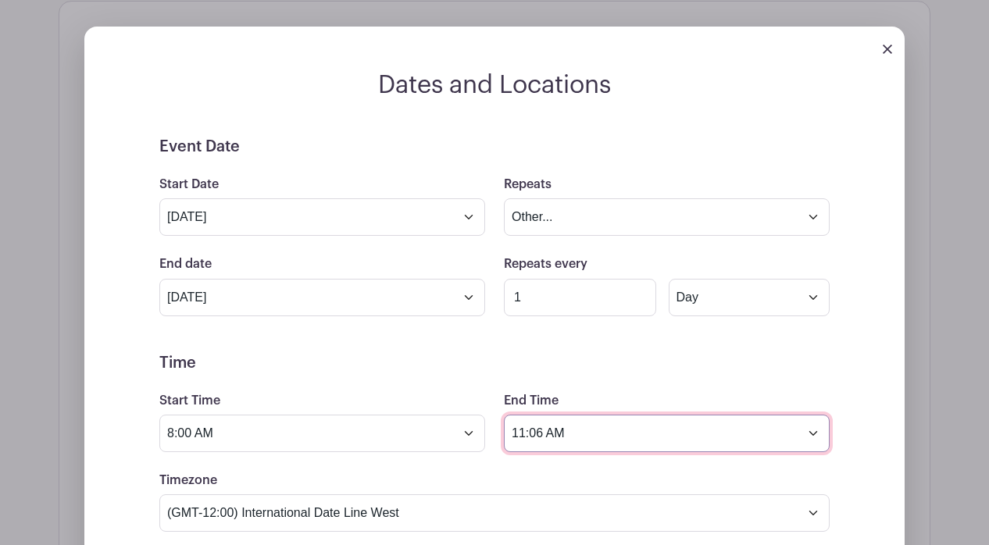
click at [811, 415] on input "11:06 AM" at bounding box center [667, 433] width 326 height 37
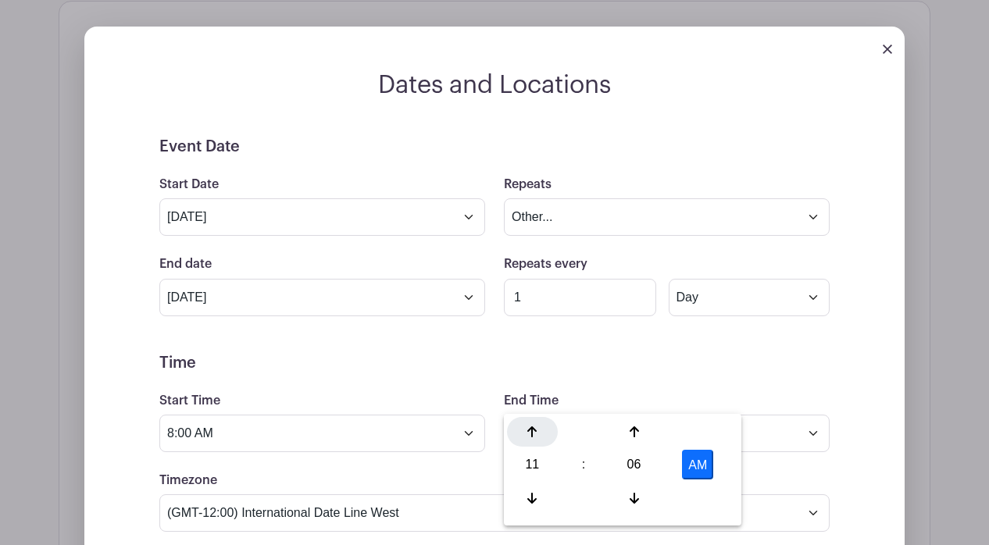
click at [526, 429] on div at bounding box center [532, 432] width 51 height 30
click at [528, 494] on icon at bounding box center [531, 498] width 9 height 12
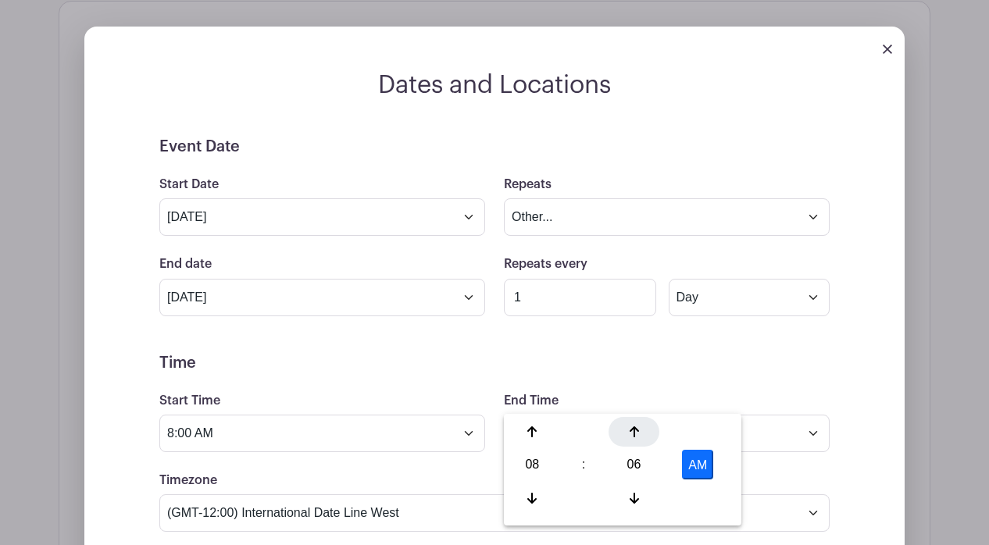
click at [632, 434] on icon at bounding box center [634, 432] width 9 height 12
click at [631, 501] on icon at bounding box center [634, 498] width 9 height 12
click at [631, 501] on icon at bounding box center [634, 498] width 9 height 11
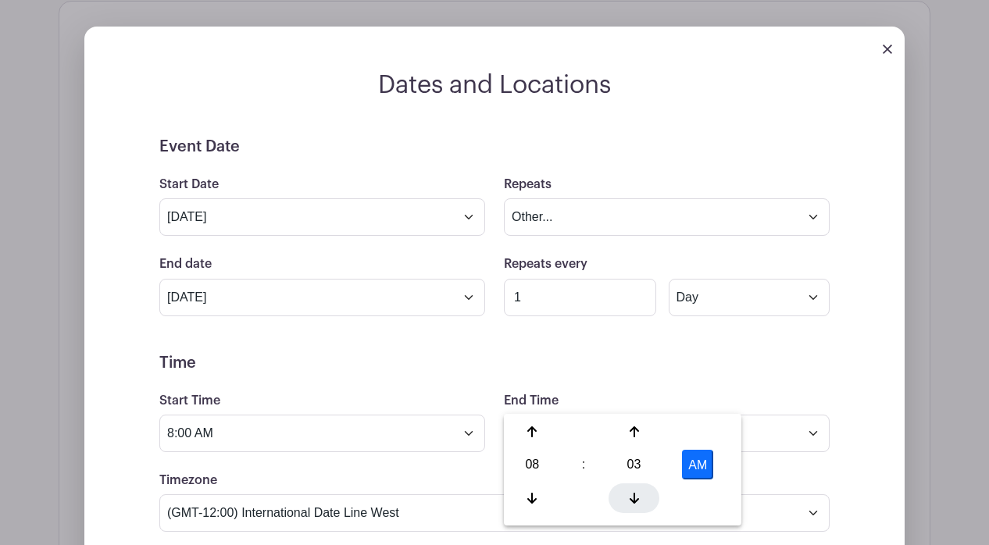
click at [631, 501] on icon at bounding box center [634, 498] width 9 height 11
click at [631, 501] on icon at bounding box center [634, 498] width 9 height 12
click at [706, 469] on button "AM" at bounding box center [697, 465] width 31 height 30
type input "8:00 PM"
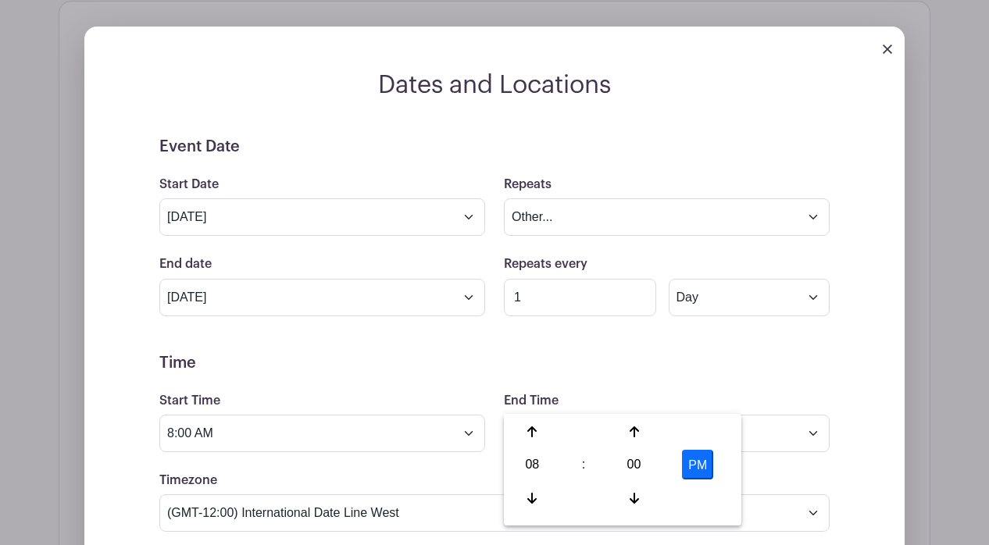
click at [855, 429] on div "Event Date Start Date Sep 11 2025 Repeats Does not repeat Daily Weekly Monthly …" at bounding box center [494, 528] width 745 height 783
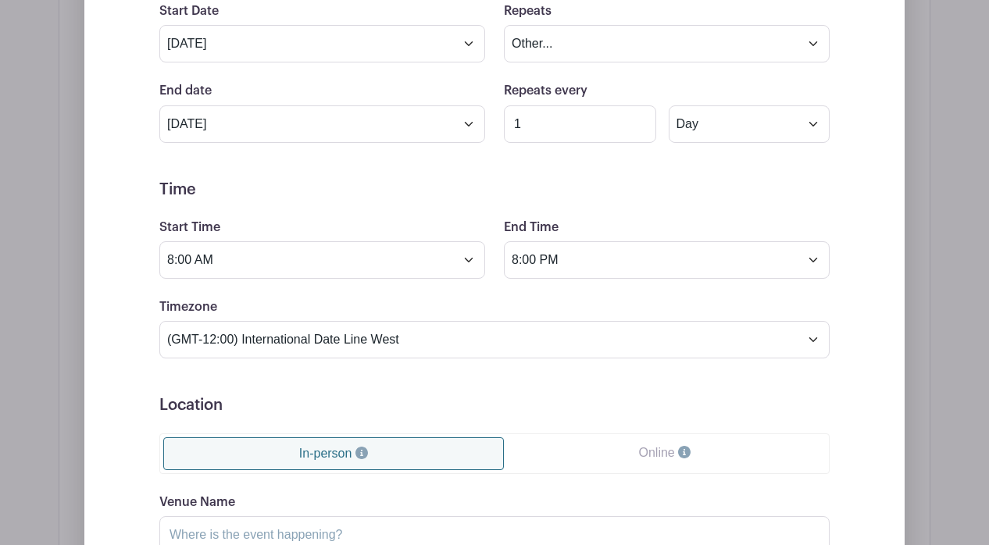
scroll to position [1119, 0]
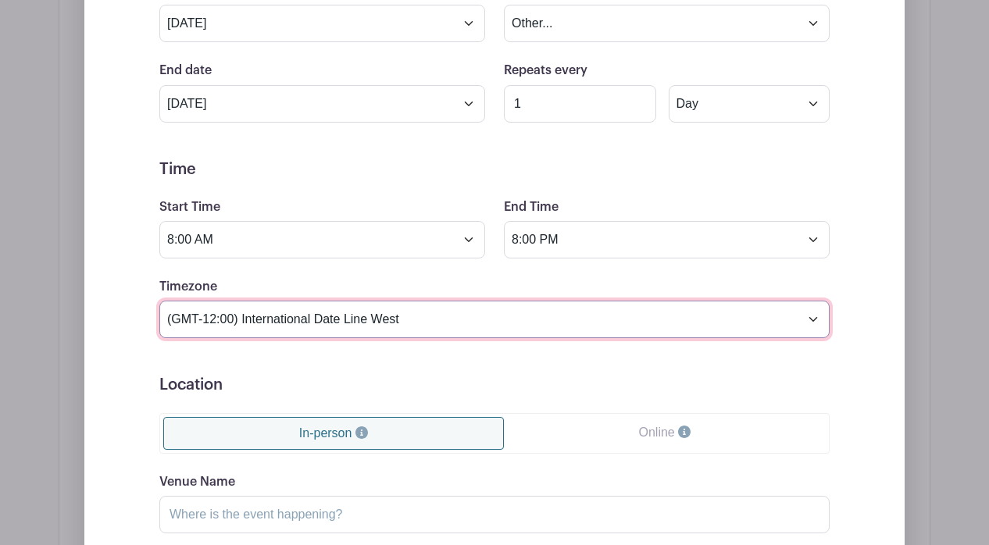
click at [444, 301] on select "(GMT-12:00) International Date Line West (GMT-11:00) American Samoa (GMT-11:00)…" at bounding box center [494, 319] width 670 height 37
select select "Pacific Time (US & Canada)"
click at [159, 301] on select "(GMT-12:00) International Date Line West (GMT-11:00) American Samoa (GMT-11:00)…" at bounding box center [494, 319] width 670 height 37
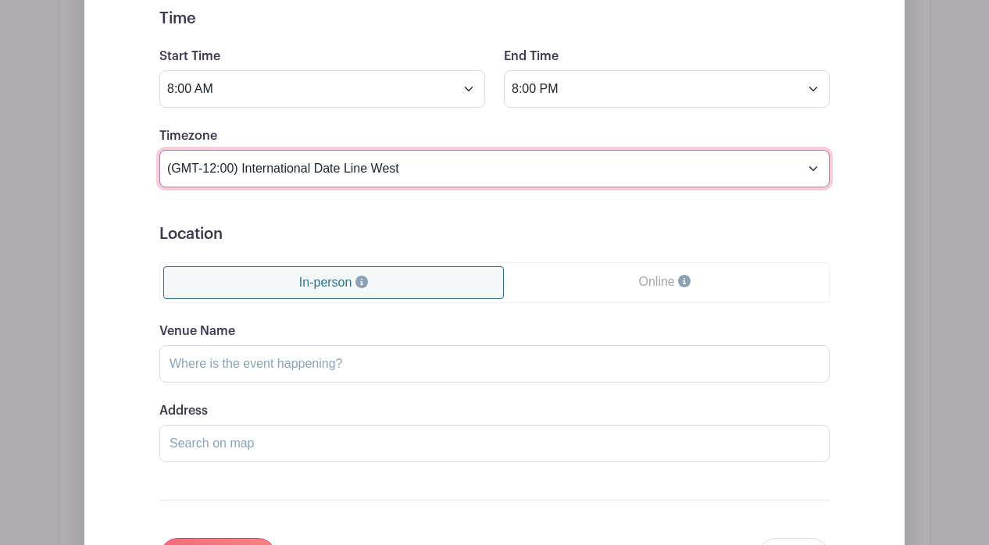
scroll to position [1290, 0]
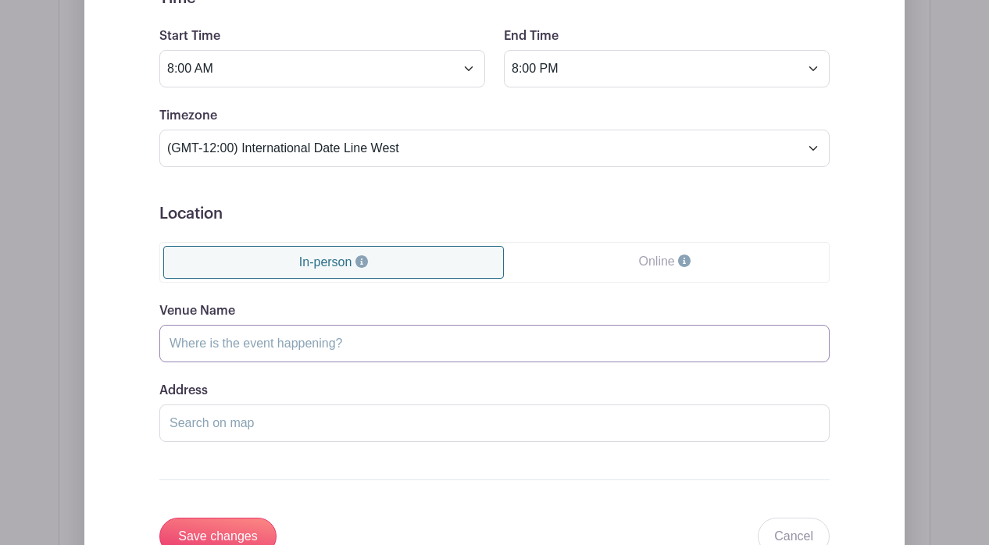
click at [386, 325] on input "Venue Name" at bounding box center [494, 343] width 670 height 37
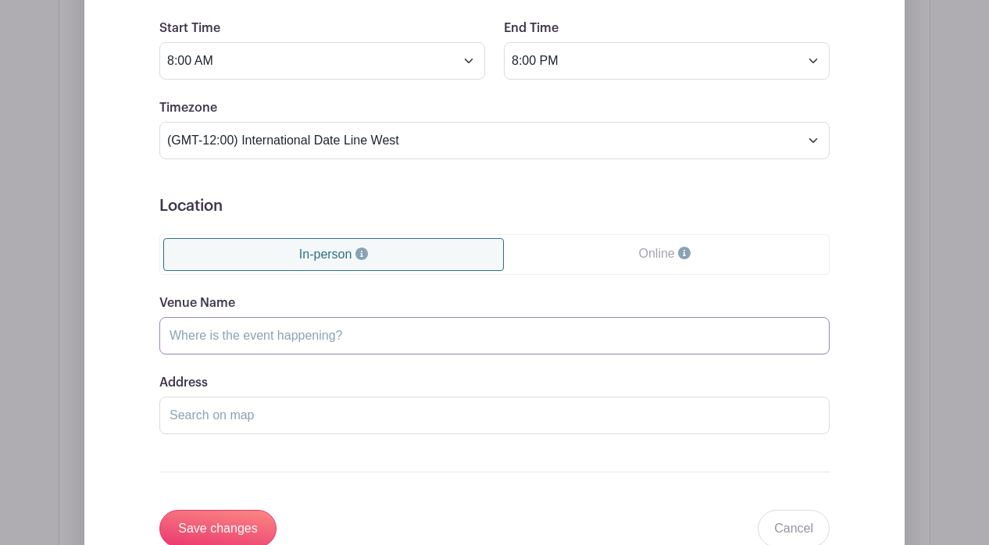
scroll to position [1445, 0]
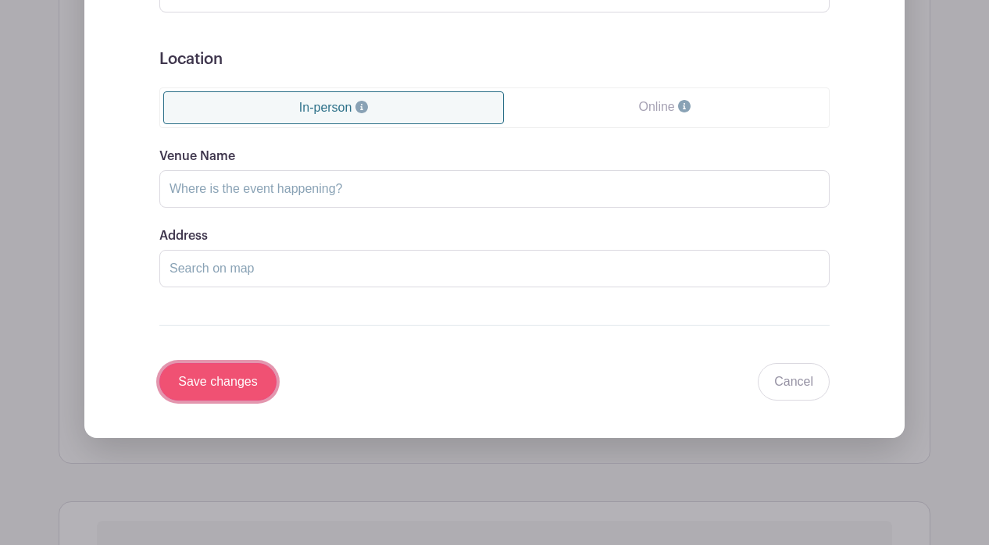
click at [240, 363] on input "Save changes" at bounding box center [217, 381] width 117 height 37
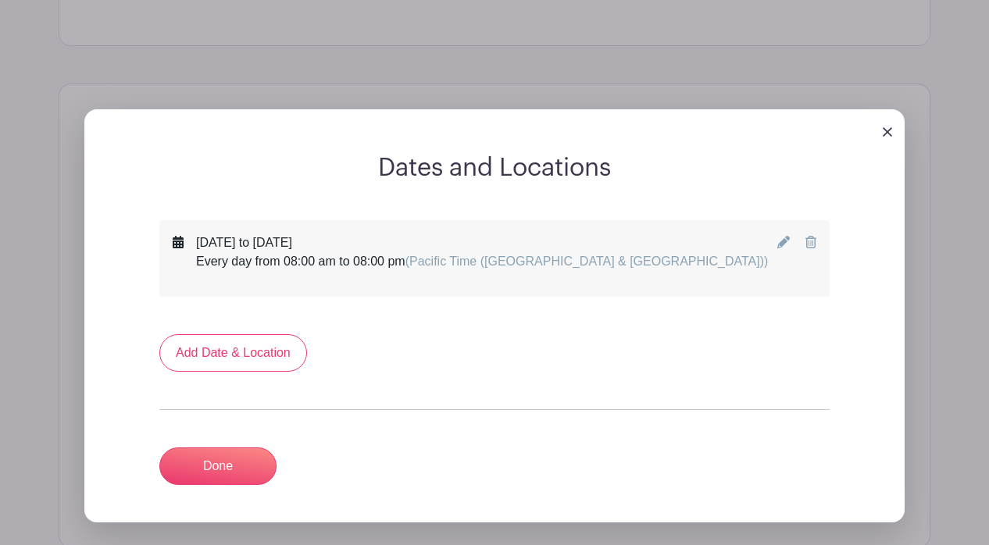
scroll to position [718, 0]
click at [212, 448] on link "Done" at bounding box center [217, 466] width 117 height 37
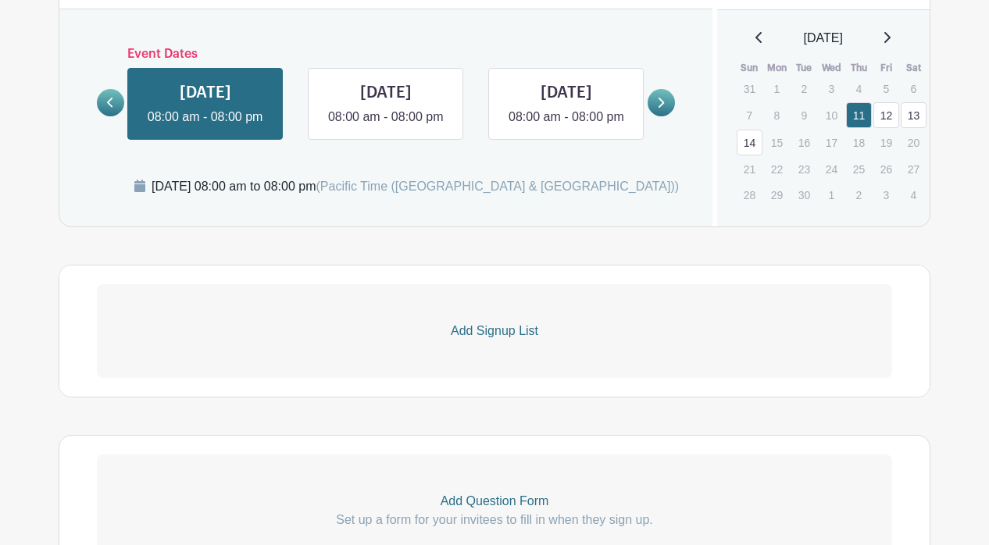
scroll to position [835, 0]
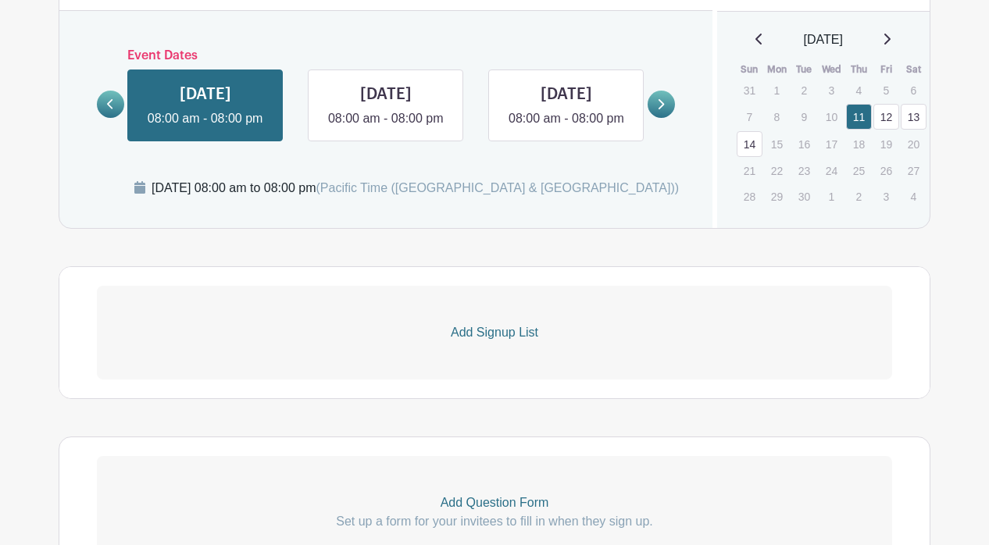
click at [490, 323] on p "Add Signup List" at bounding box center [494, 332] width 795 height 19
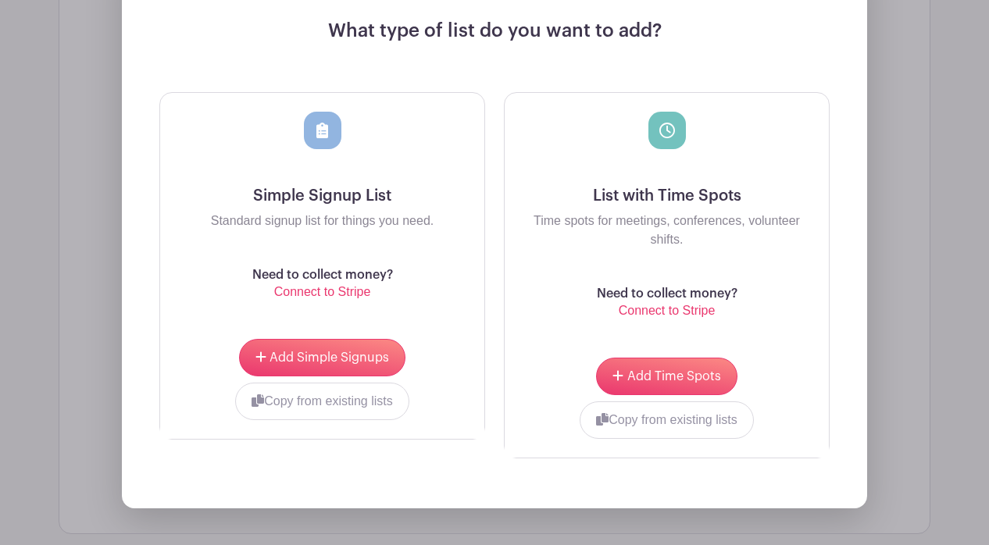
scroll to position [1230, 0]
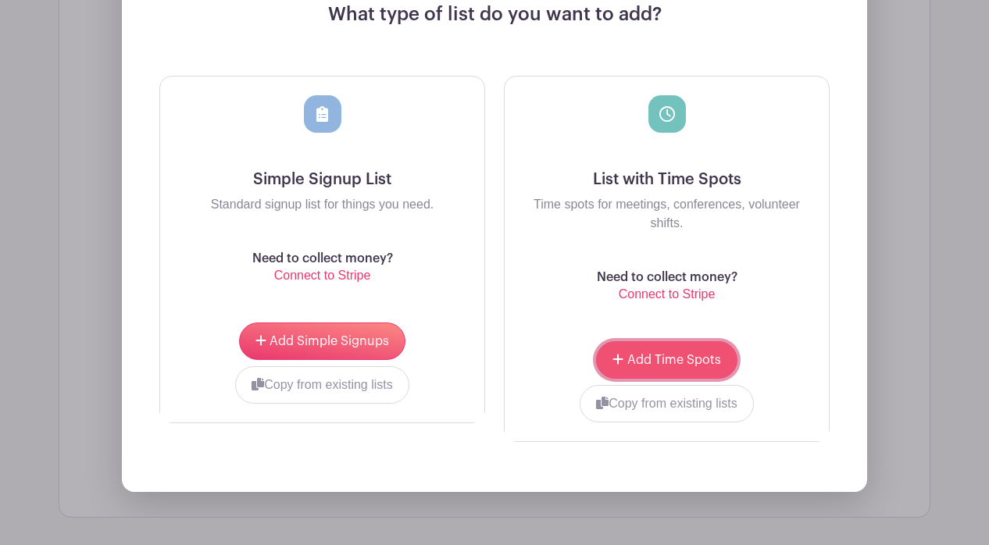
click at [645, 354] on span "Add Time Spots" at bounding box center [674, 360] width 94 height 12
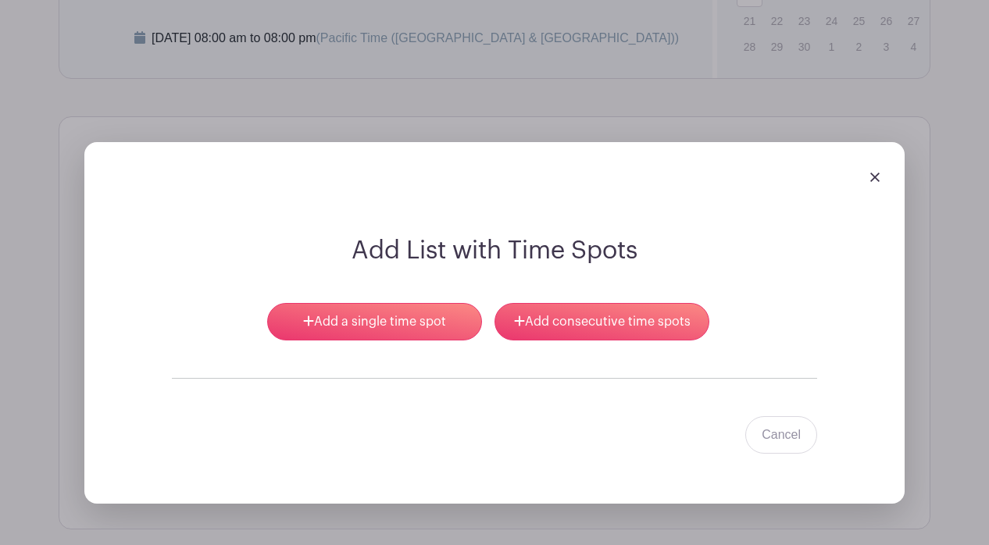
scroll to position [1093, 0]
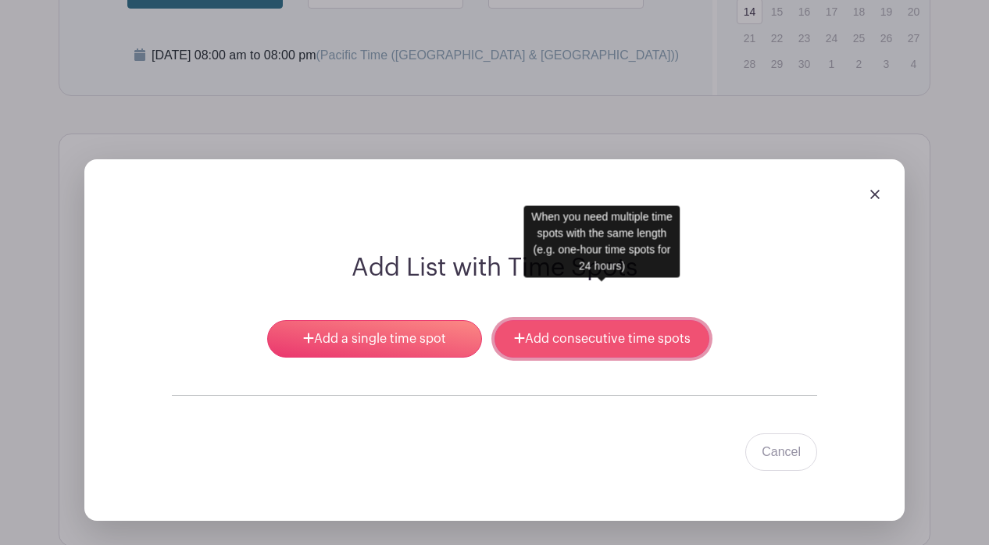
click at [560, 320] on link "Add consecutive time spots" at bounding box center [601, 338] width 215 height 37
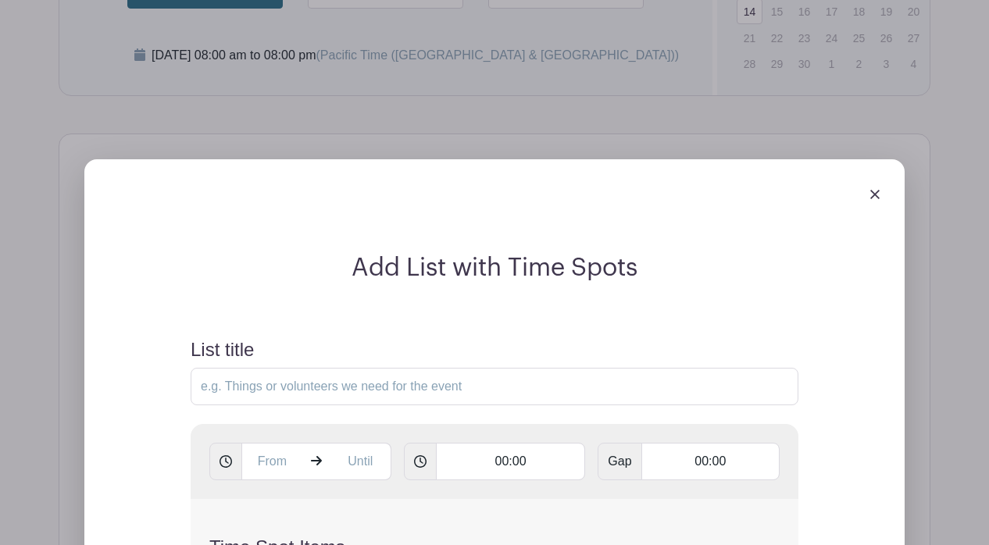
scroll to position [1279, 0]
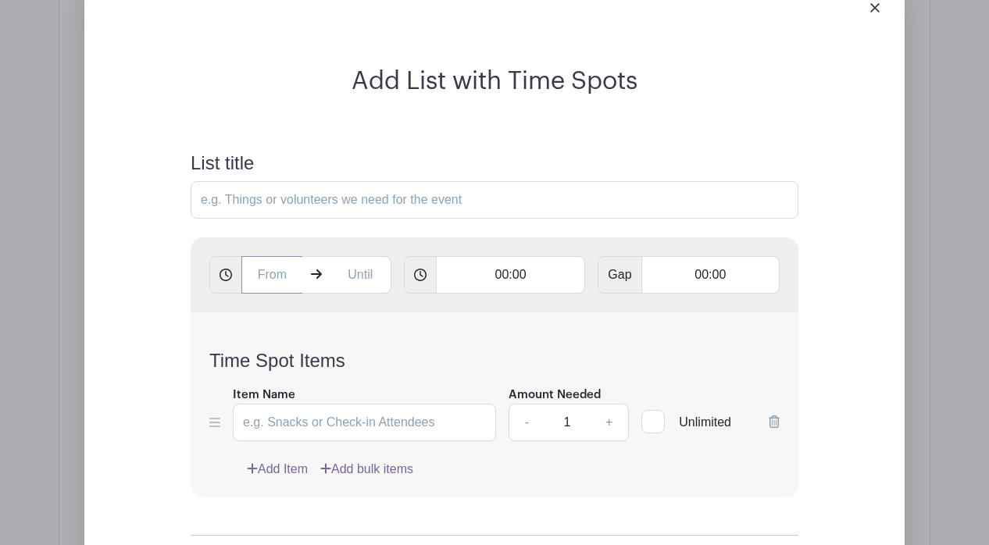
click at [266, 256] on input "text" at bounding box center [271, 274] width 61 height 37
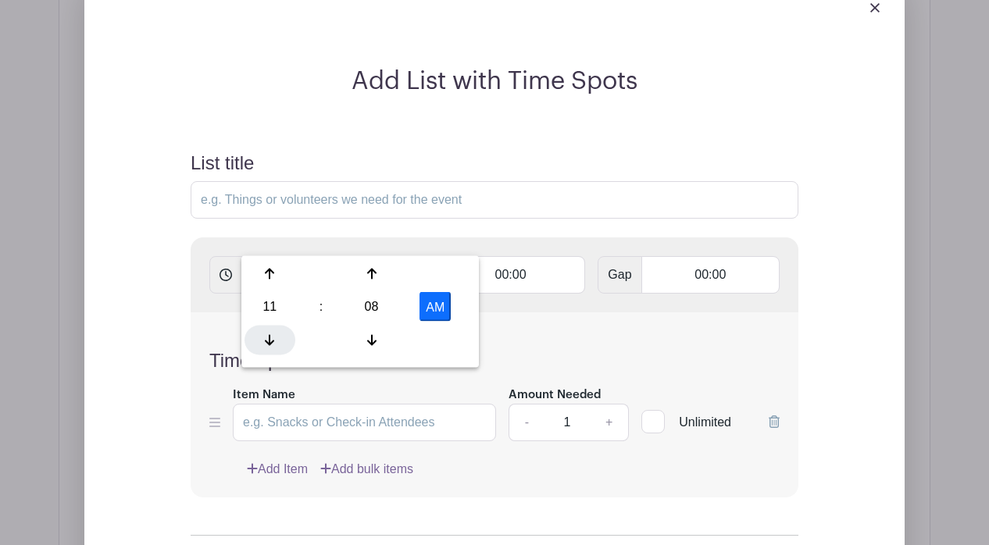
click at [271, 330] on div at bounding box center [269, 340] width 51 height 30
click at [374, 331] on div at bounding box center [371, 340] width 51 height 30
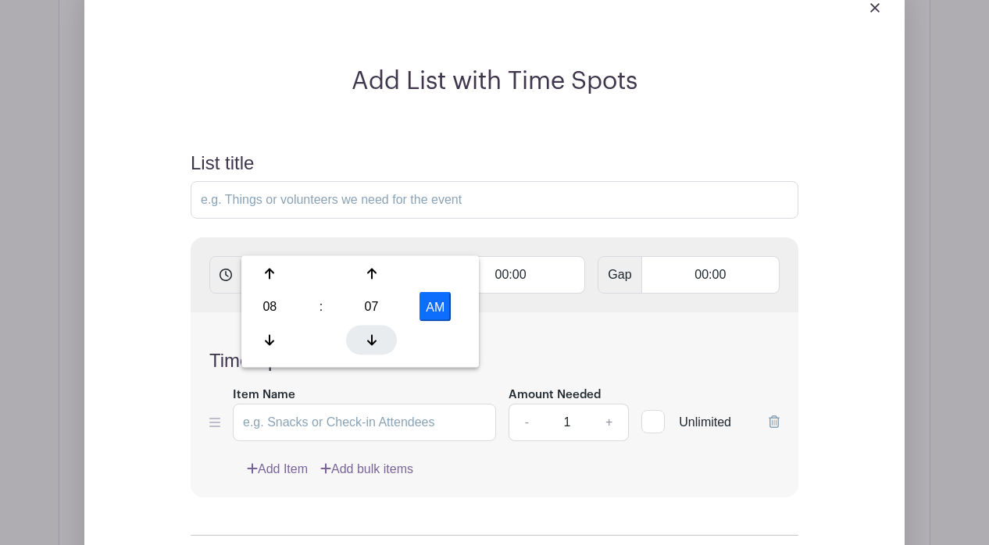
click at [374, 331] on div at bounding box center [371, 340] width 51 height 30
click at [375, 330] on div at bounding box center [371, 340] width 51 height 30
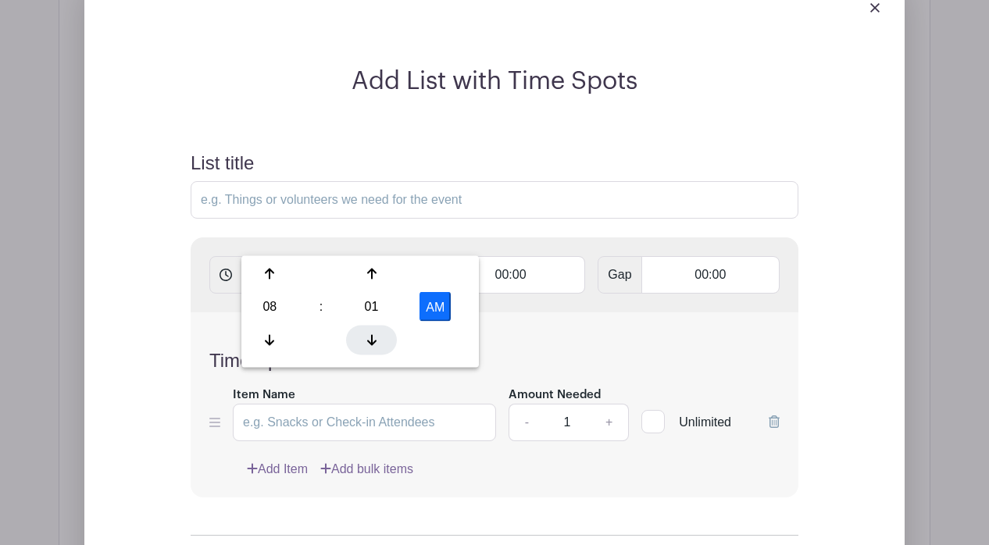
click at [375, 330] on div at bounding box center [371, 340] width 51 height 30
type input "8:00 AM"
click at [590, 312] on div "Time Spot Items Item Name Amount Needed - 1 + Unlimited Add Item Add bulk items" at bounding box center [495, 404] width 608 height 185
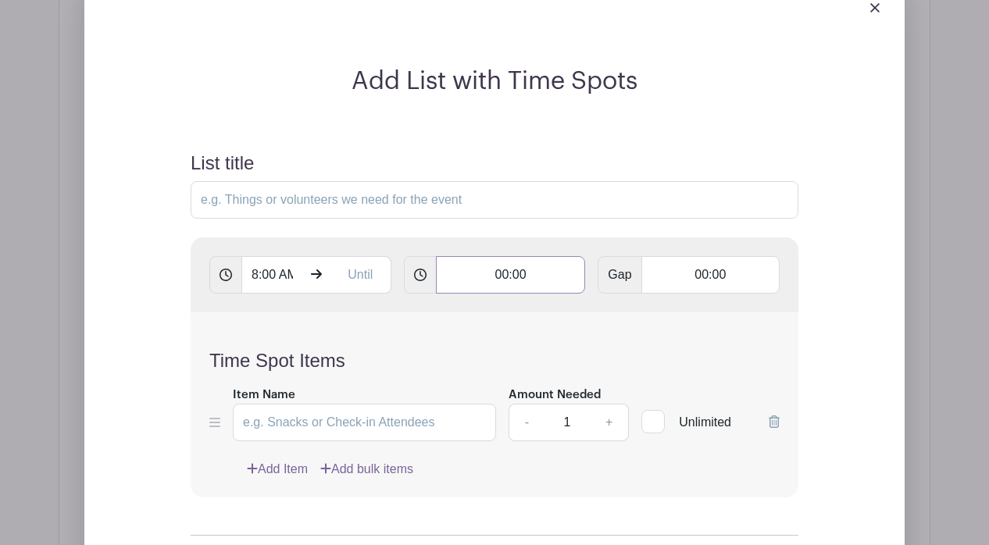
click at [521, 256] on input "00:00" at bounding box center [511, 274] width 150 height 37
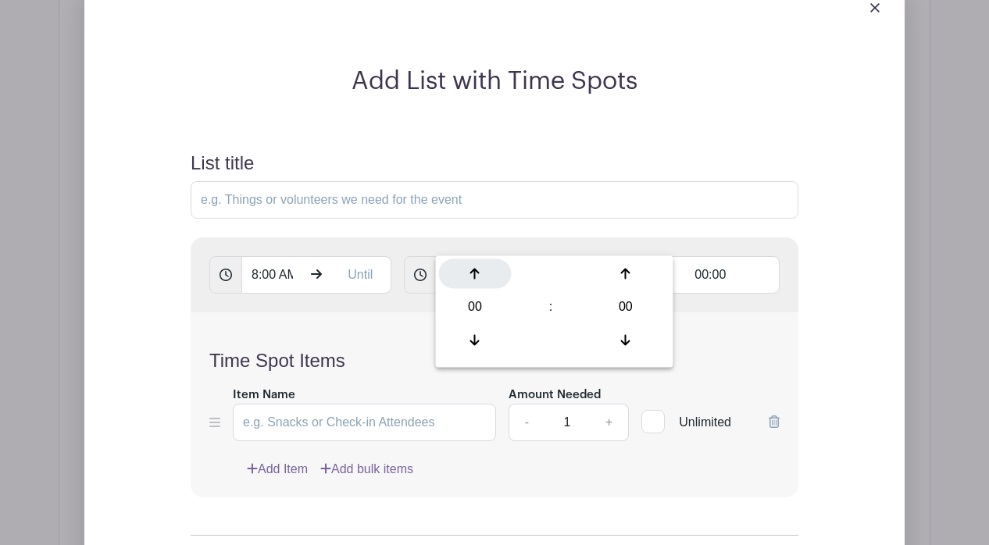
click at [480, 279] on div at bounding box center [475, 274] width 73 height 30
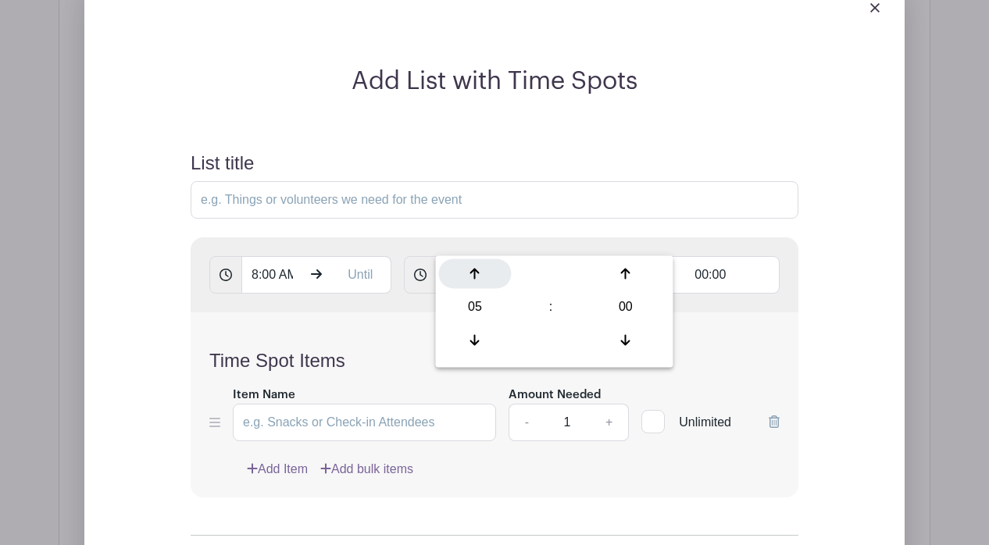
click at [480, 279] on div at bounding box center [475, 274] width 73 height 30
type input "08:00"
click at [727, 350] on h4 "Time Spot Items" at bounding box center [494, 361] width 570 height 23
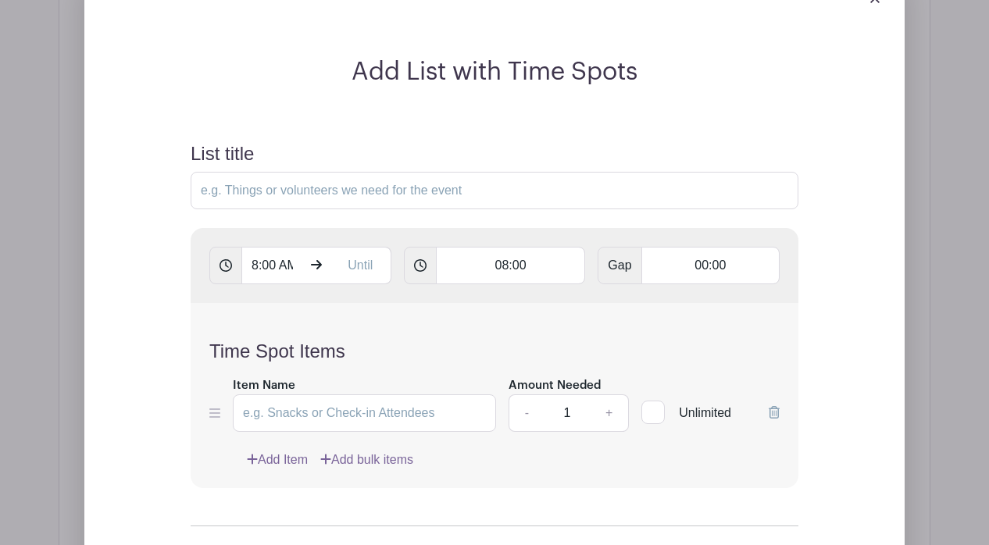
scroll to position [1292, 0]
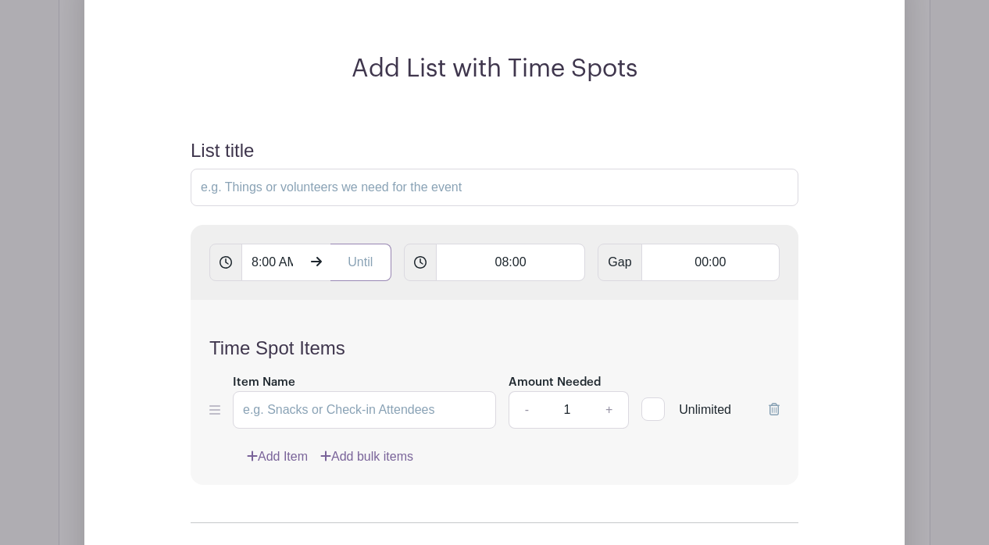
click at [350, 244] on input "text" at bounding box center [360, 262] width 61 height 37
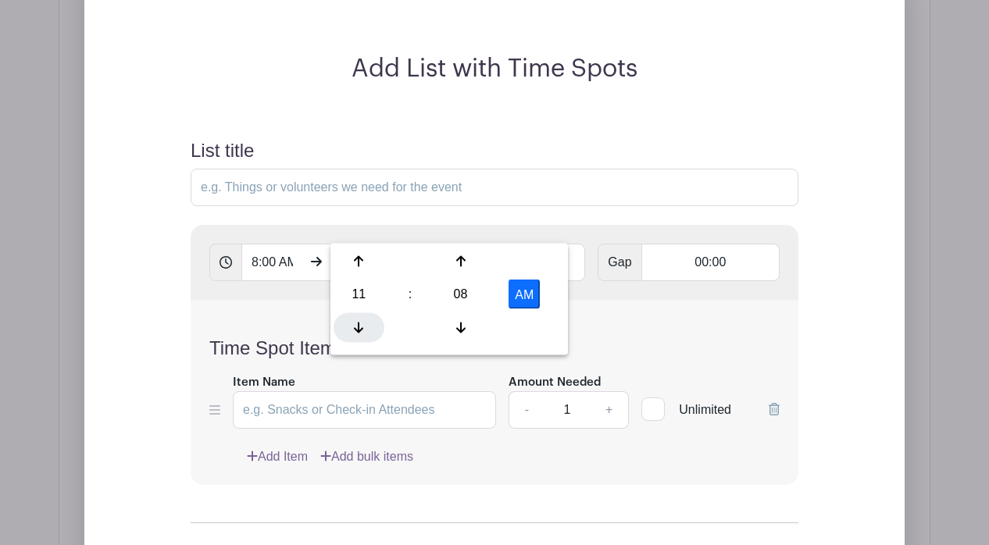
click at [357, 317] on div at bounding box center [359, 327] width 51 height 30
click at [462, 318] on div at bounding box center [460, 327] width 51 height 30
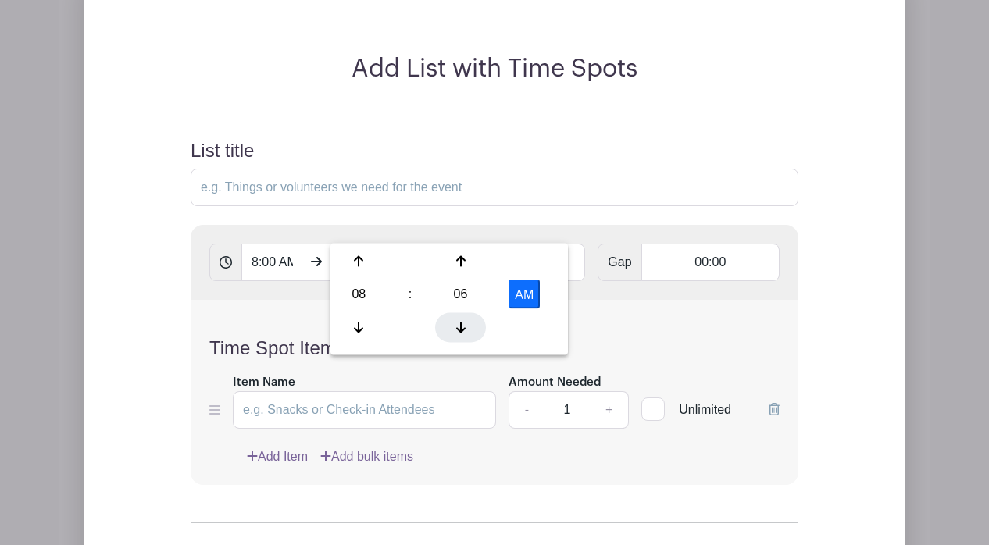
click at [462, 318] on div at bounding box center [460, 327] width 51 height 30
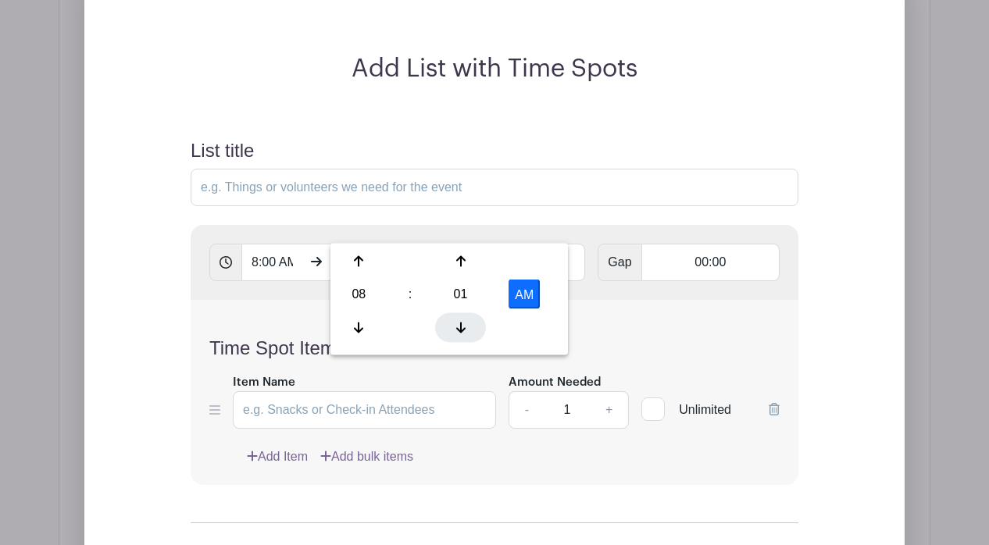
click at [462, 318] on div at bounding box center [460, 327] width 51 height 30
click at [519, 301] on button "AM" at bounding box center [523, 295] width 31 height 30
type input "8:00 PM"
click at [669, 337] on h4 "Time Spot Items" at bounding box center [494, 348] width 570 height 23
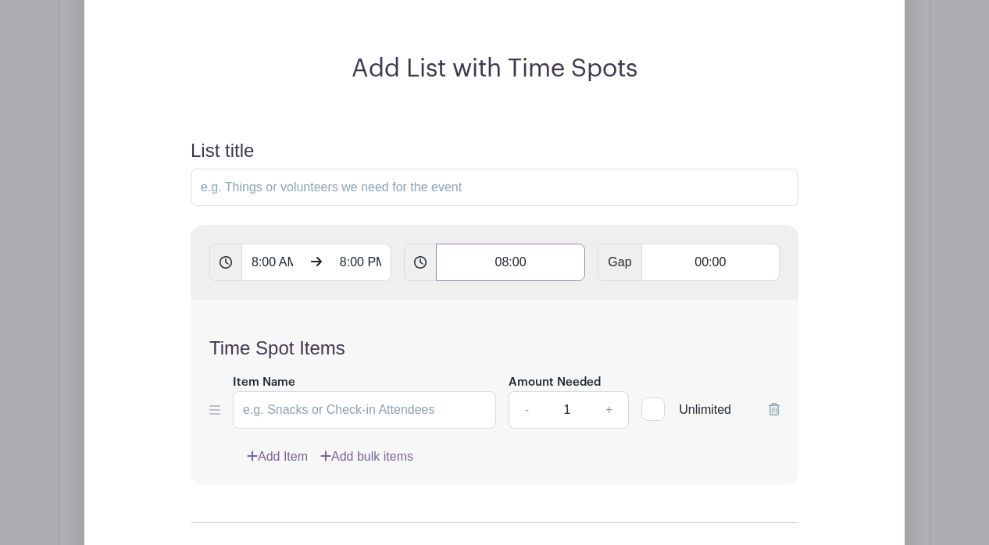
click at [530, 244] on input "08:00" at bounding box center [511, 262] width 150 height 37
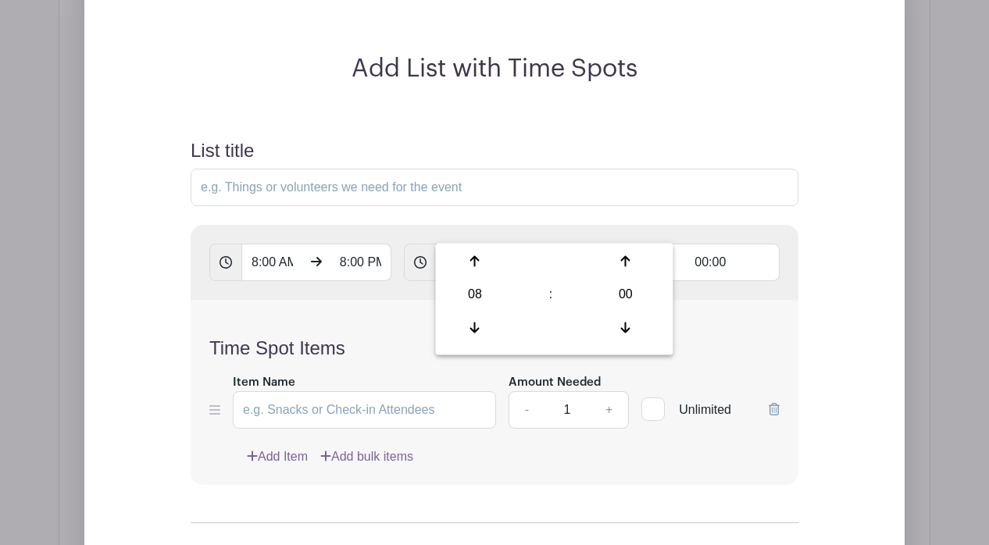
click at [530, 244] on input "08:00" at bounding box center [511, 262] width 150 height 37
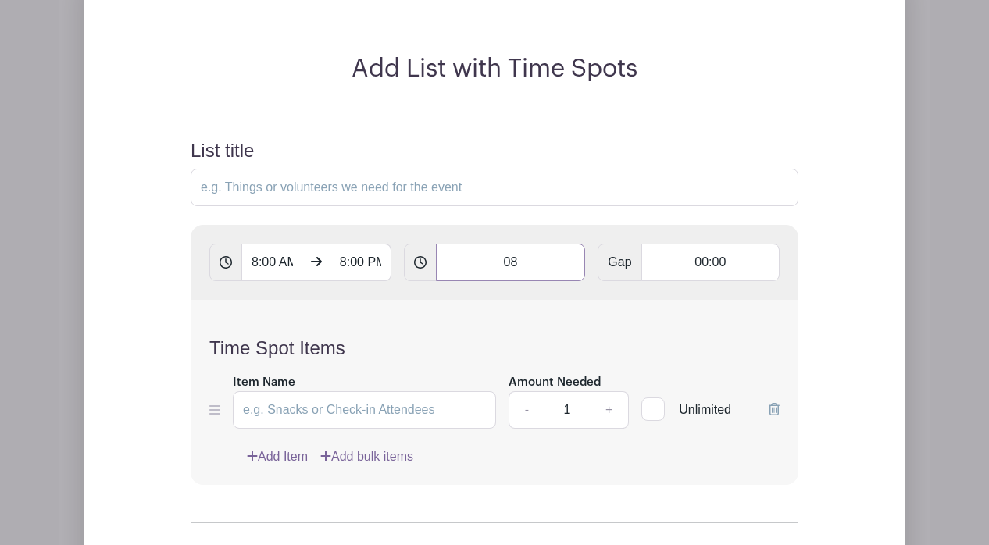
type input "0"
type input "11:08"
click at [414, 300] on div "Time Spot Items Item Name Amount Needed - 1 + Unlimited Add Item Add bulk items" at bounding box center [495, 392] width 608 height 185
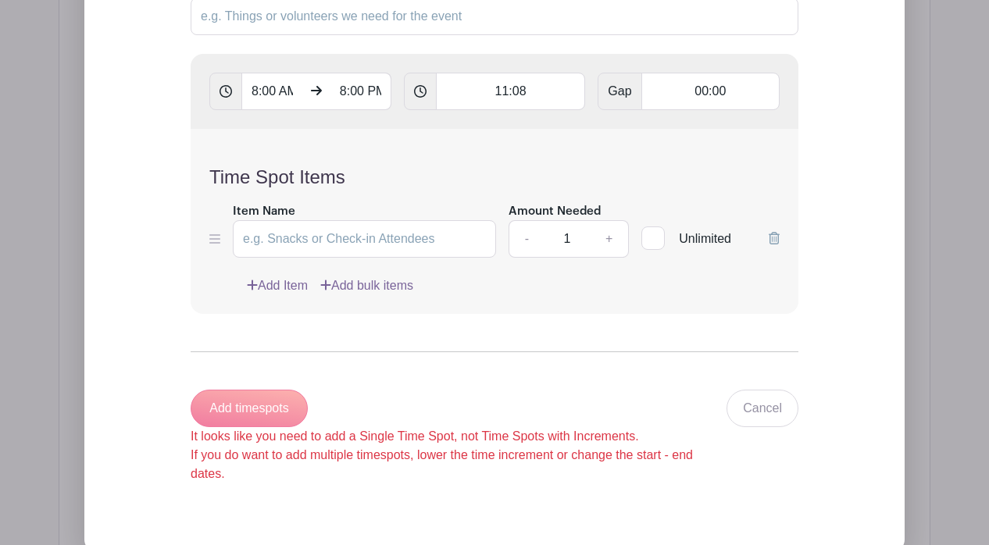
scroll to position [1463, 0]
click at [273, 390] on div "Add timespots It looks like you need to add a Single Time Spot, not Time Spots …" at bounding box center [459, 437] width 536 height 94
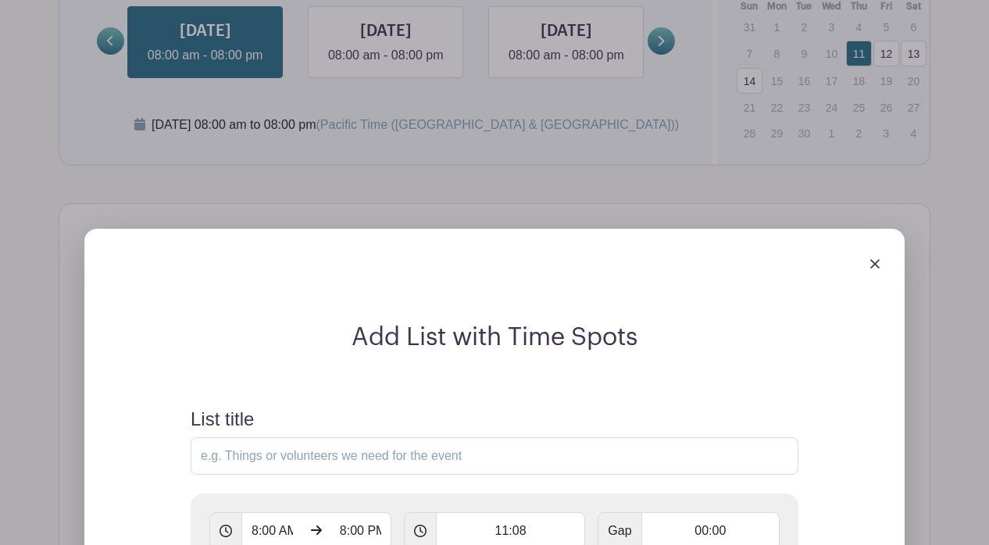
scroll to position [1038, 0]
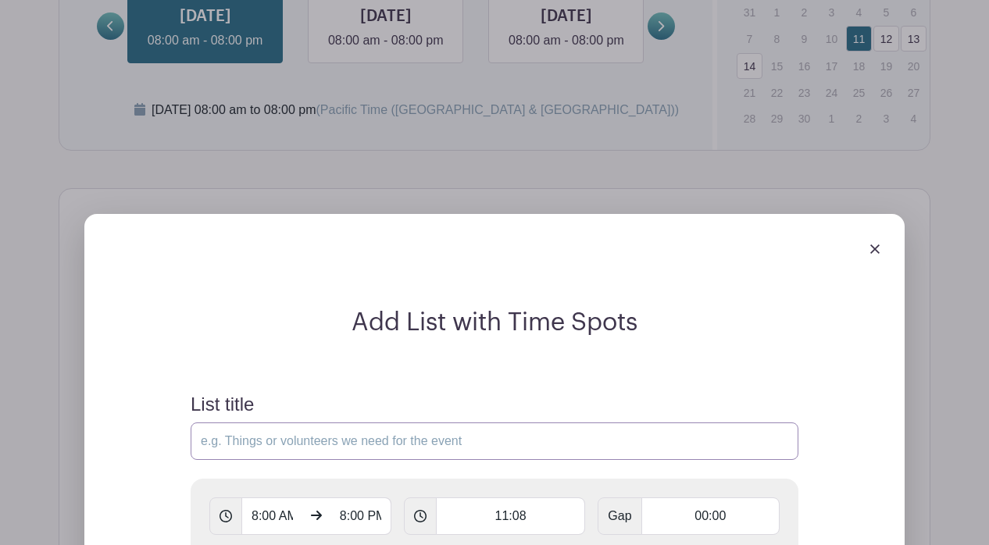
click at [407, 423] on input "List title" at bounding box center [495, 441] width 608 height 37
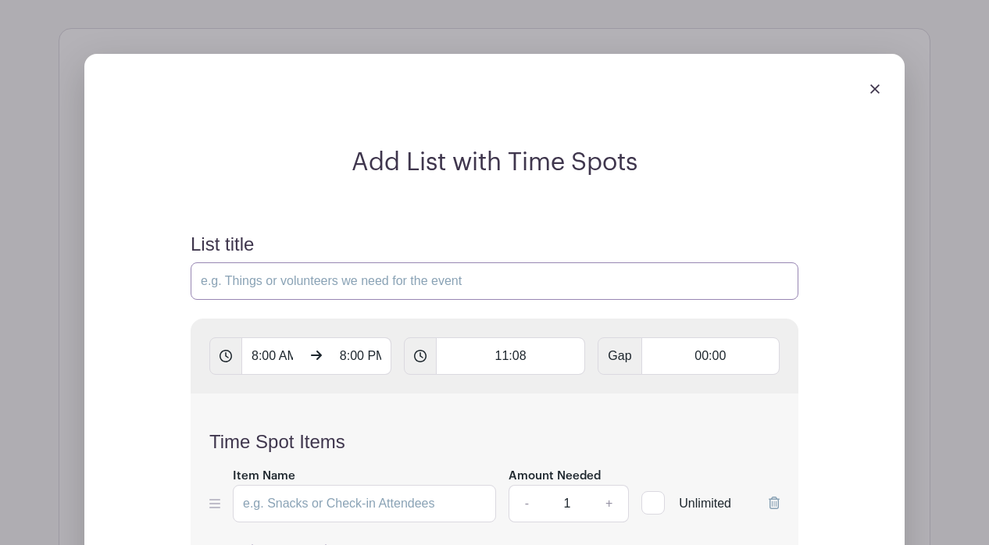
scroll to position [1199, 0]
type input "H"
type input "Wishlist Items Needed"
click at [915, 363] on div "Add List with Time Spots List title Wishlist Items Needed 8:00 AM 8:00 PM 11:08…" at bounding box center [494, 434] width 870 height 813
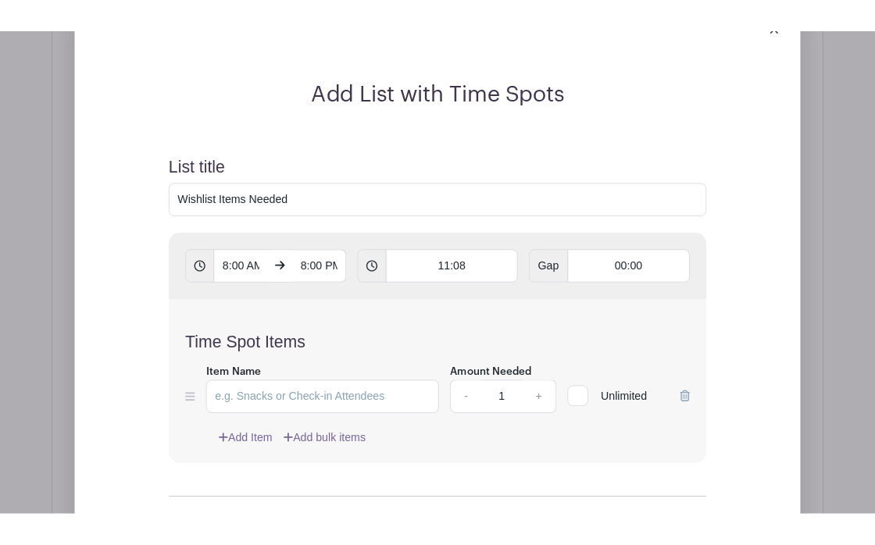
scroll to position [1385, 0]
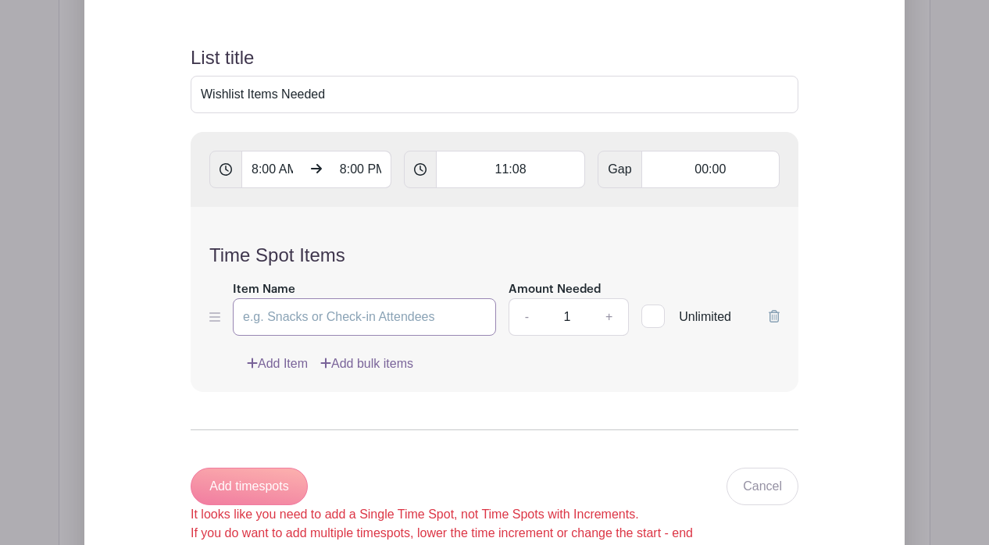
click at [301, 298] on input "Item Name" at bounding box center [364, 316] width 263 height 37
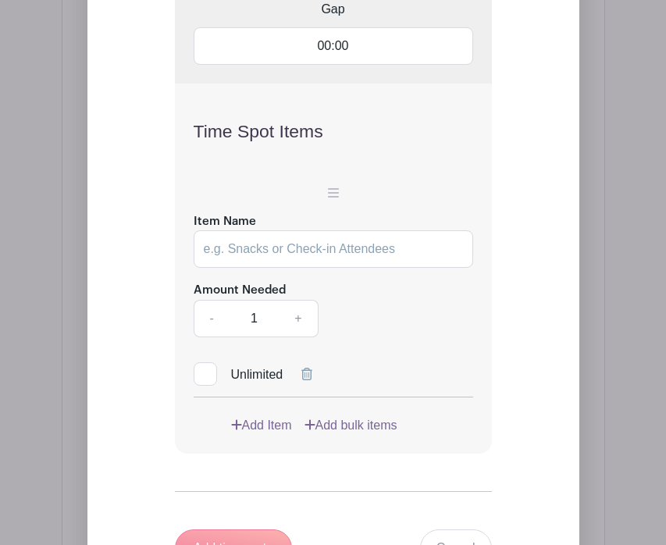
scroll to position [2128, 0]
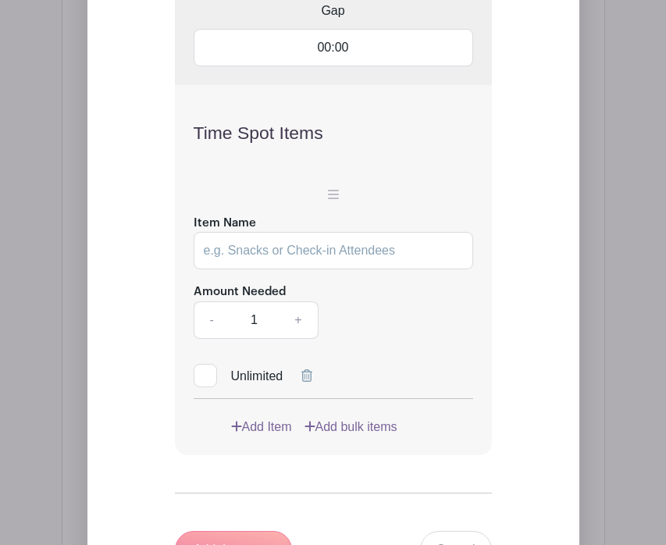
click at [331, 190] on icon at bounding box center [333, 194] width 11 height 9
click at [288, 232] on input "Item Name" at bounding box center [334, 250] width 280 height 37
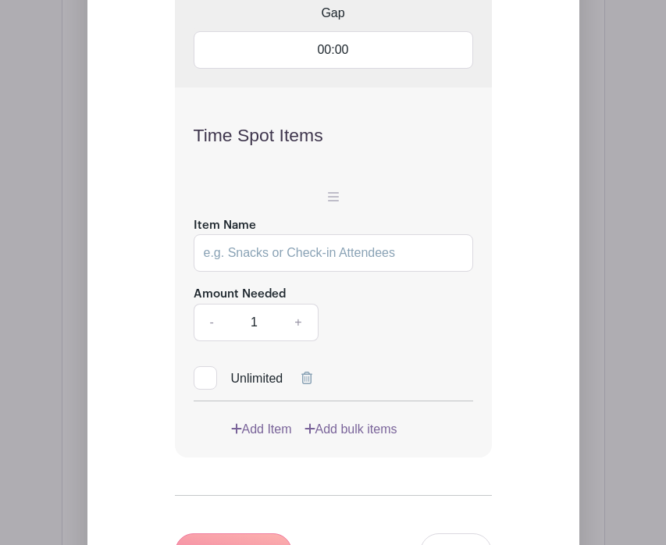
scroll to position [2124, 0]
type input "Fire Extinguisher"
click at [274, 421] on link "Add Item" at bounding box center [261, 430] width 61 height 19
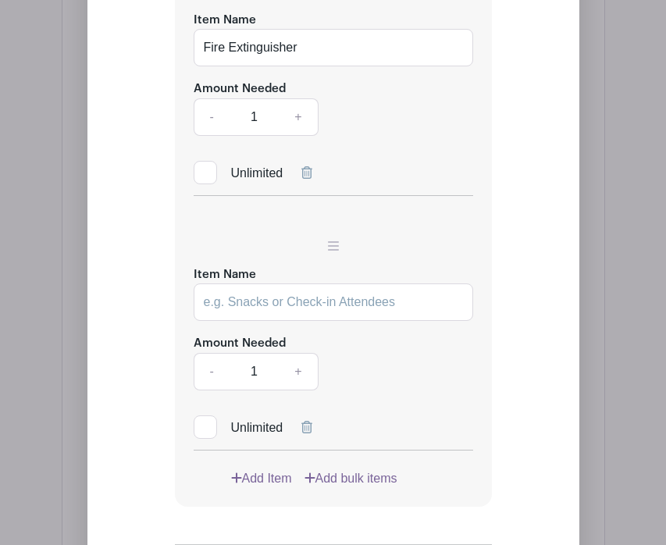
scroll to position [2353, 0]
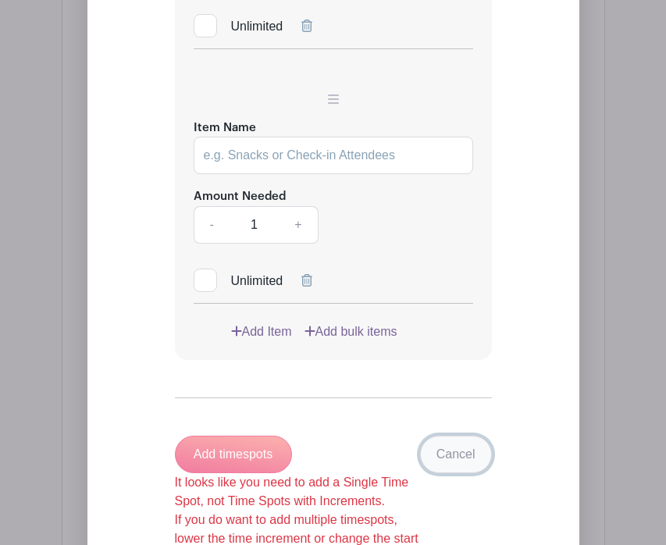
click at [461, 436] on link "Cancel" at bounding box center [456, 454] width 72 height 37
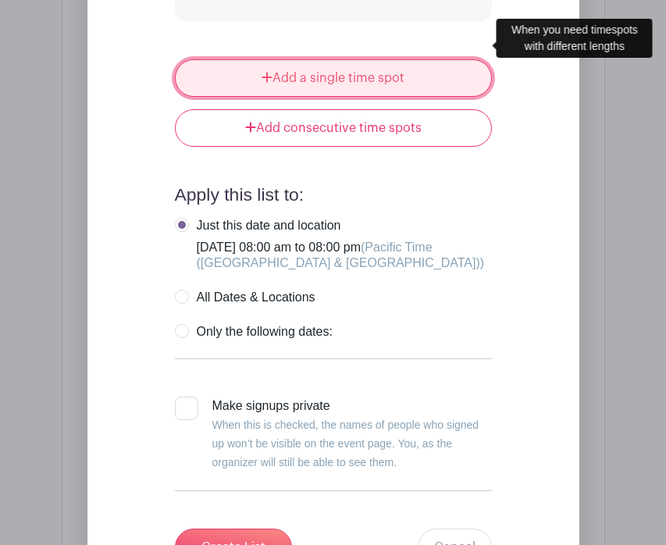
click at [390, 59] on link "Add a single time spot" at bounding box center [333, 77] width 317 height 37
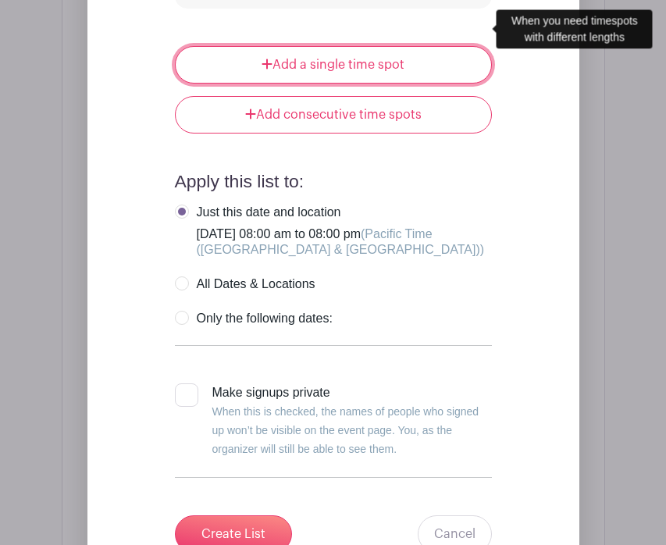
scroll to position [3032, 0]
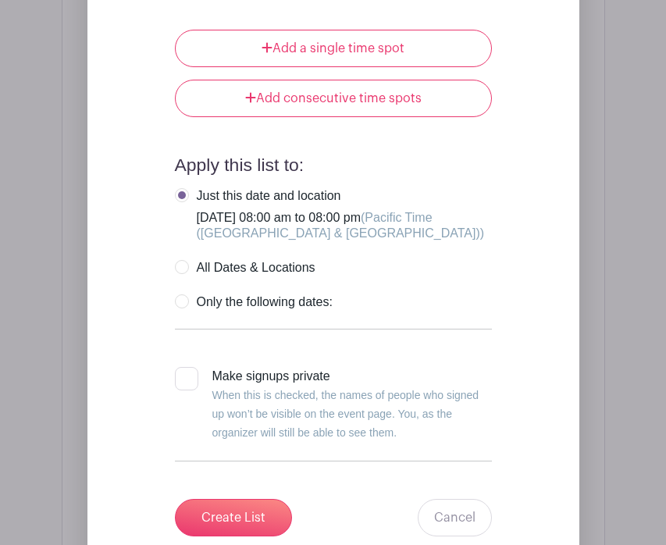
click at [184, 260] on label "All Dates & Locations" at bounding box center [245, 268] width 141 height 16
radio input "true"
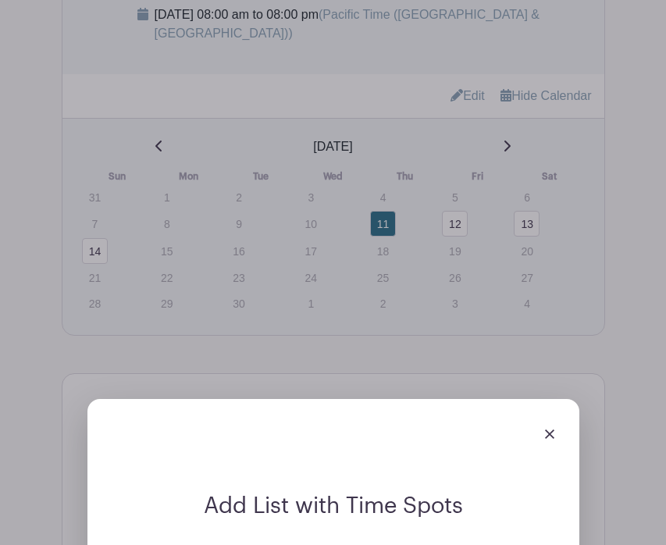
scroll to position [1434, 0]
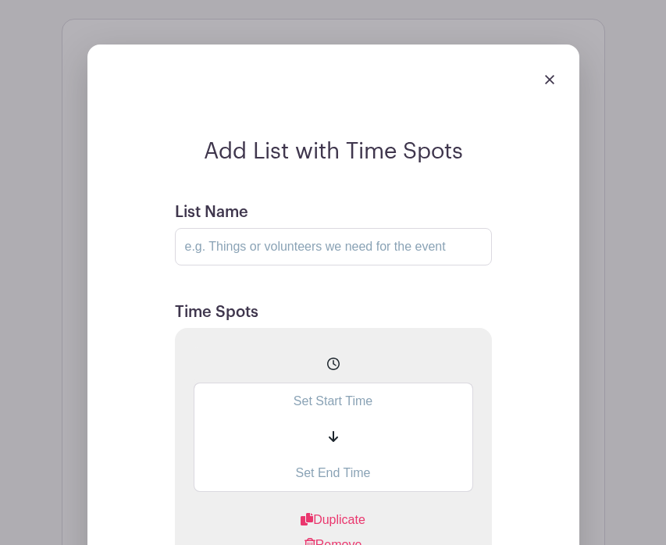
click at [548, 75] on img at bounding box center [549, 79] width 9 height 9
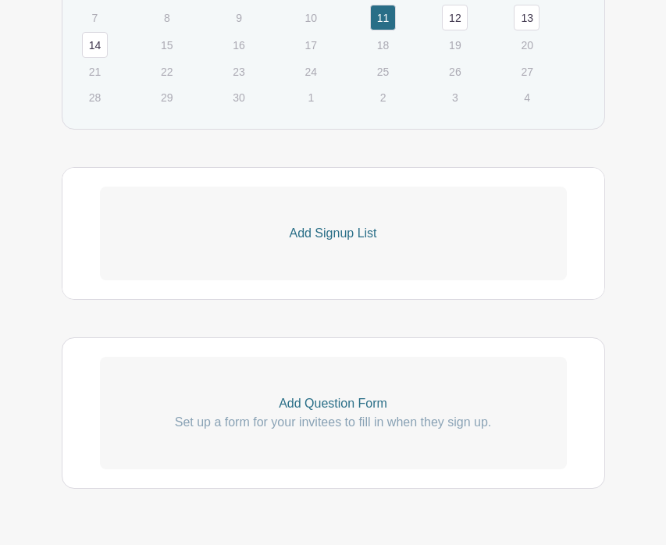
scroll to position [1293, 0]
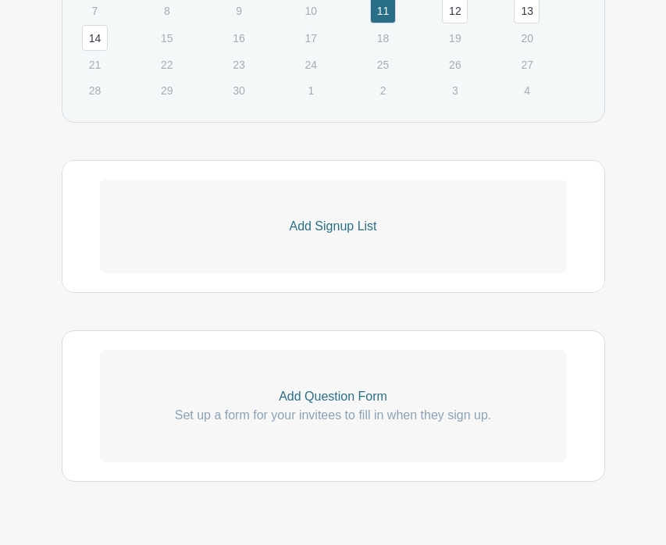
click at [322, 217] on p "Add Signup List" at bounding box center [333, 226] width 467 height 19
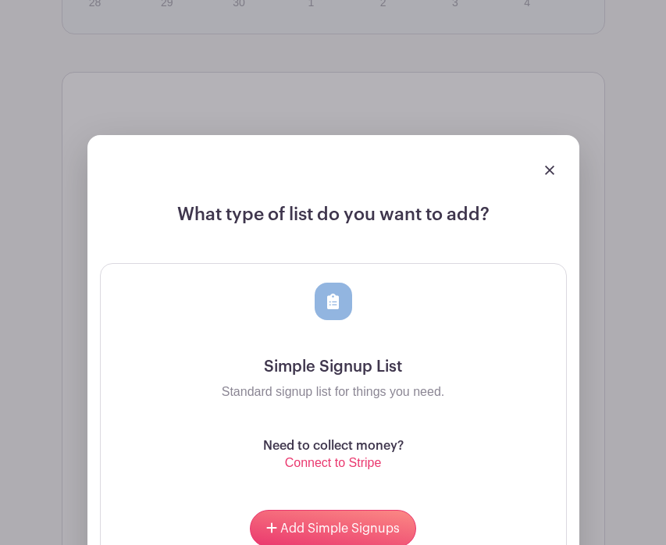
scroll to position [1404, 0]
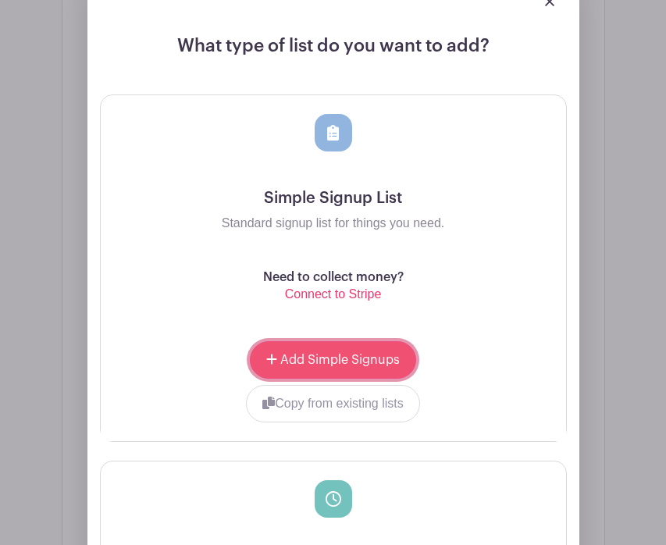
click at [371, 354] on span "Add Simple Signups" at bounding box center [340, 360] width 120 height 12
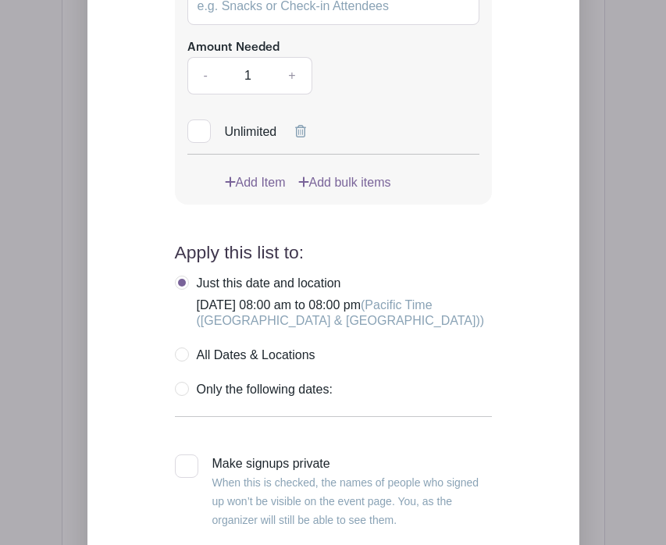
scroll to position [1990, 0]
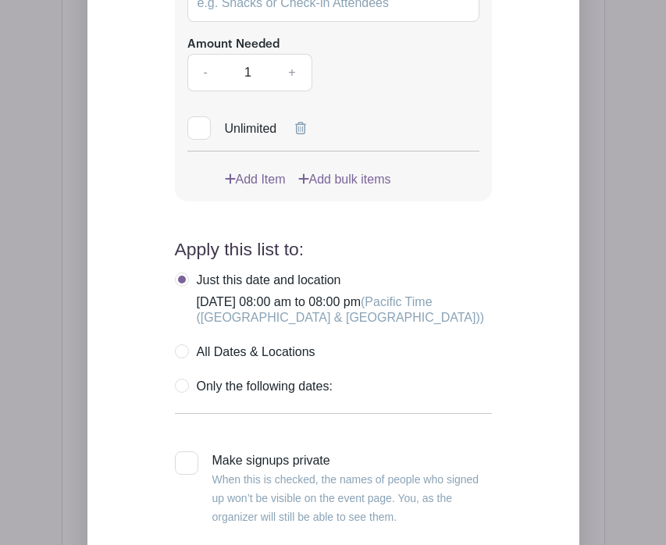
click at [187, 344] on label "All Dates & Locations" at bounding box center [245, 352] width 141 height 16
radio input "true"
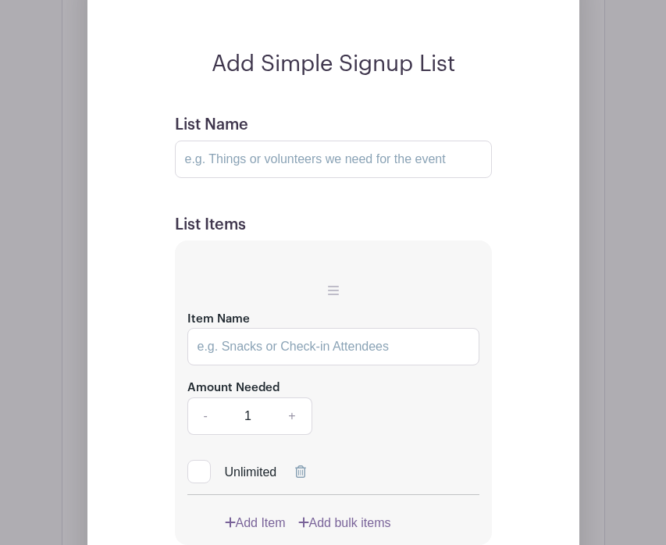
scroll to position [1637, 0]
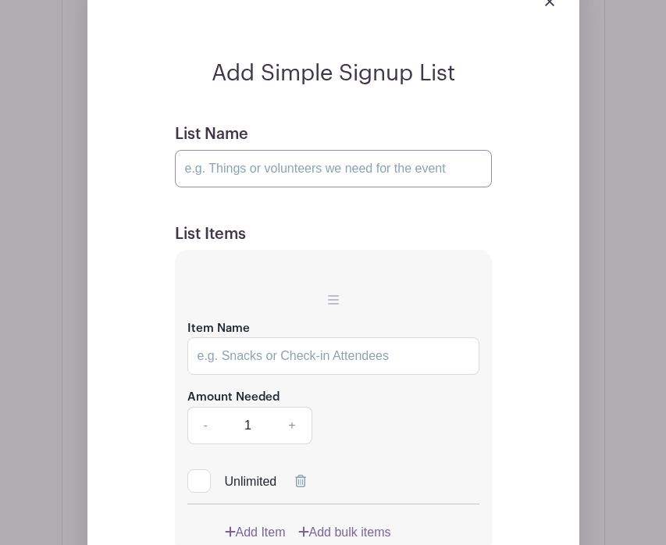
click at [312, 150] on input "List Name" at bounding box center [333, 168] width 317 height 37
type input "T"
type input "Kitchen Items Needed"
click at [329, 337] on input "Item Name" at bounding box center [333, 355] width 292 height 37
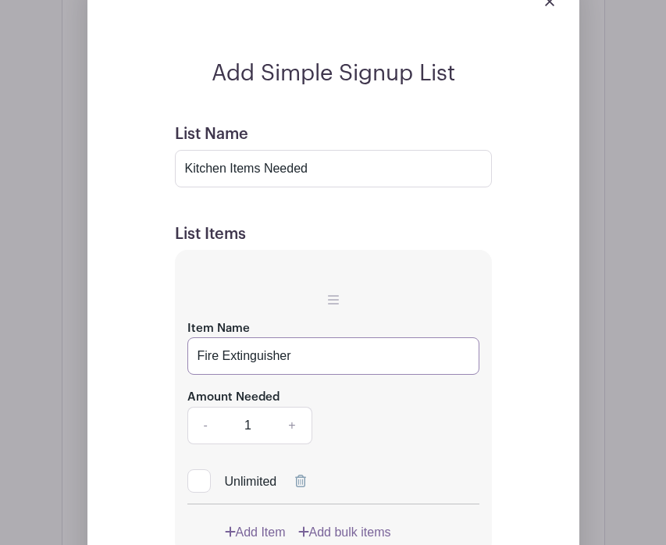
type input "Fire Extinguisher"
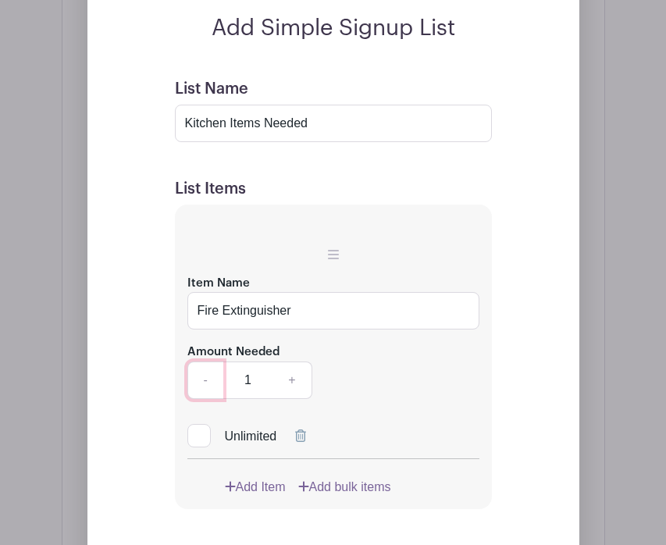
scroll to position [1700, 0]
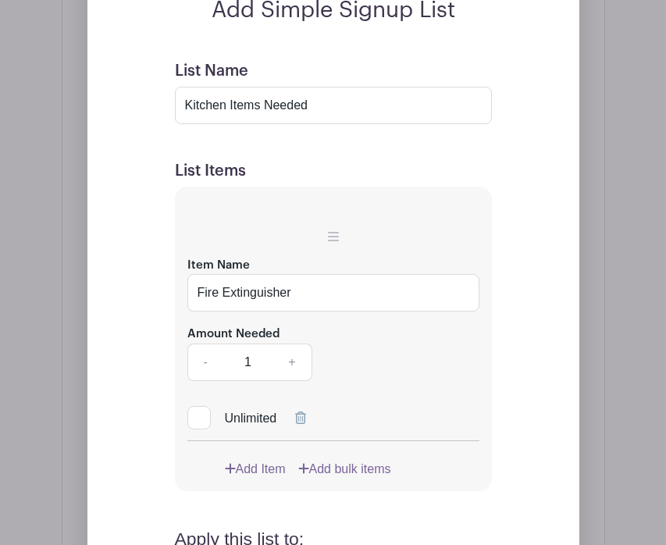
click at [246, 460] on link "Add Item" at bounding box center [255, 469] width 61 height 19
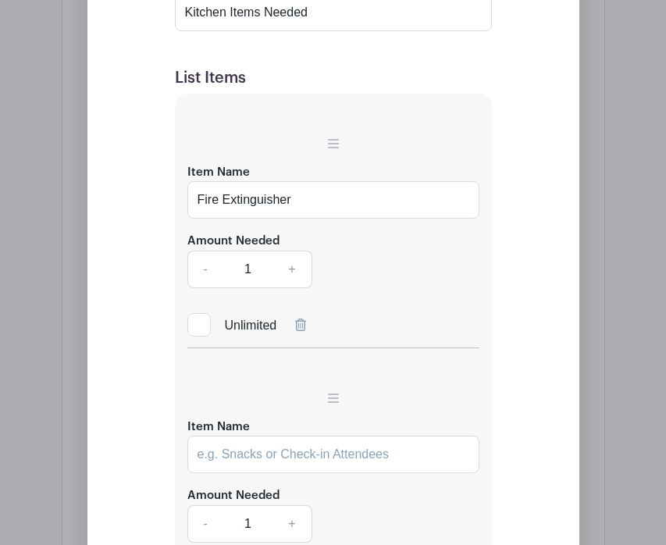
scroll to position [1677, 0]
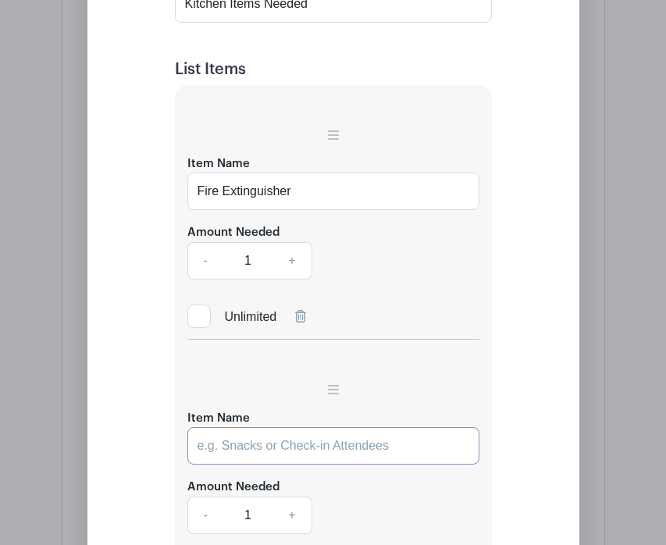
click at [251, 427] on input "Item Name" at bounding box center [333, 445] width 292 height 37
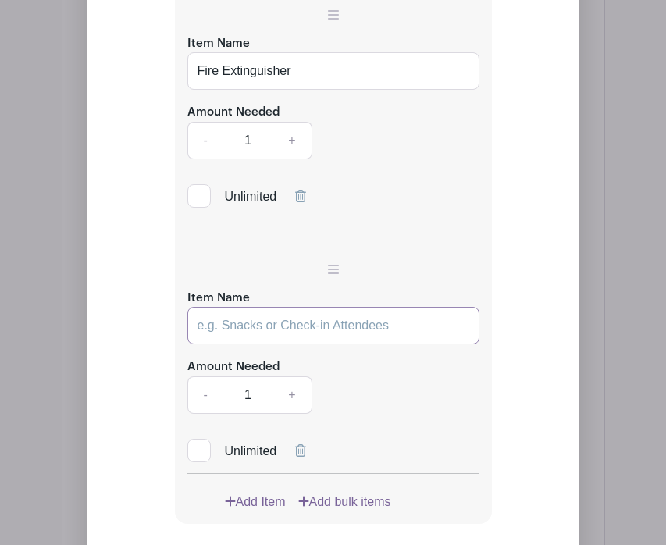
scroll to position [1800, 0]
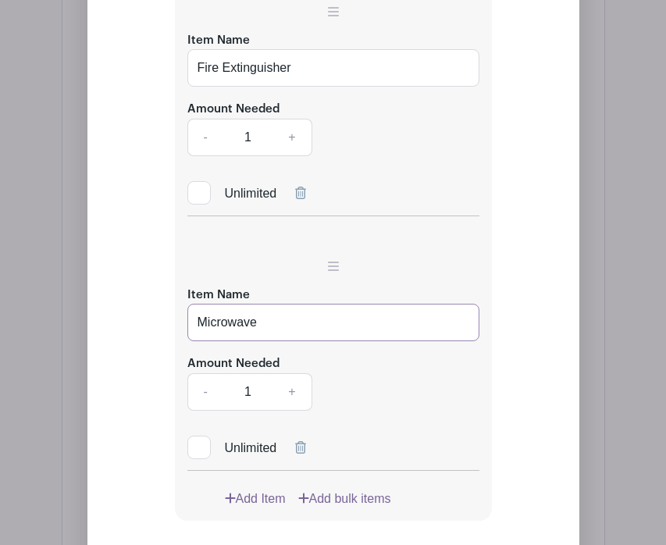
type input "Microwave"
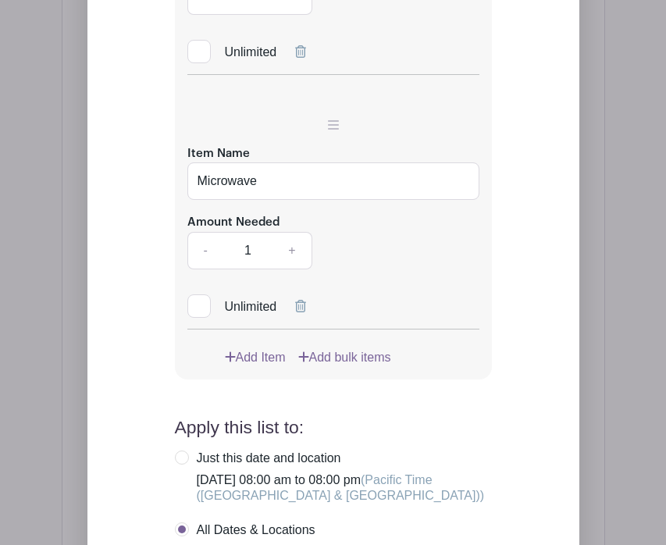
click at [257, 348] on link "Add Item" at bounding box center [255, 357] width 61 height 19
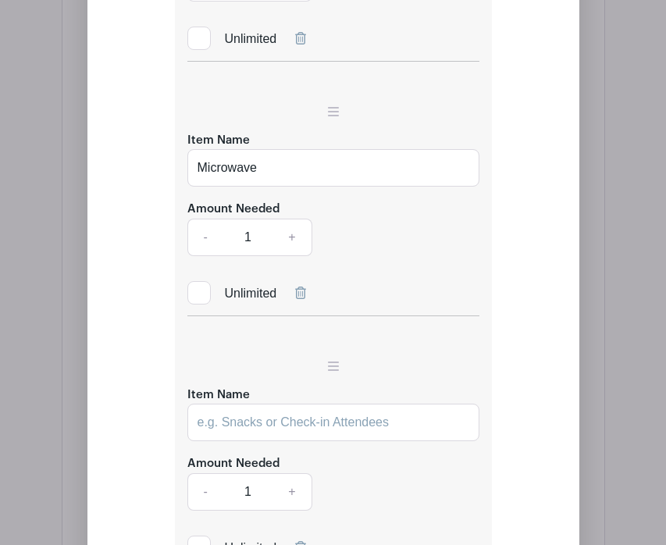
scroll to position [1974, 0]
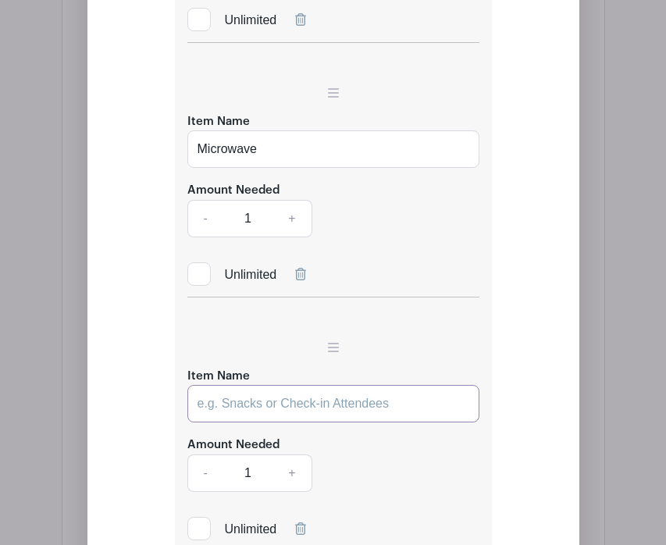
click at [287, 385] on input "Item Name" at bounding box center [333, 403] width 292 height 37
type input "Pots and Pans"
click at [284, 455] on link "+" at bounding box center [292, 473] width 39 height 37
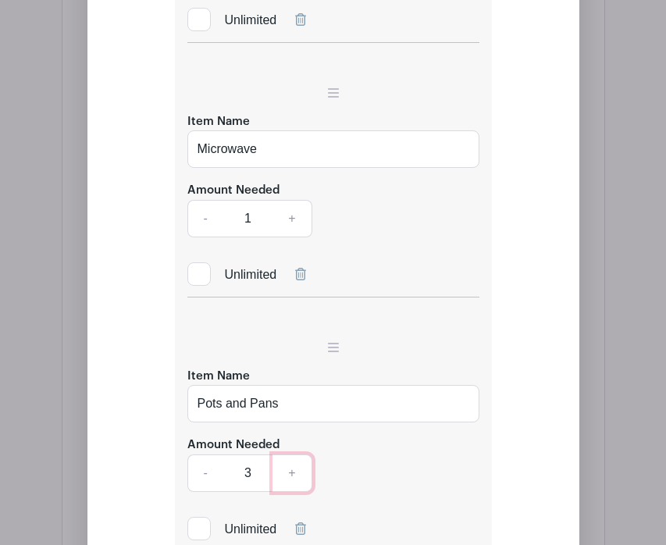
type input "4"
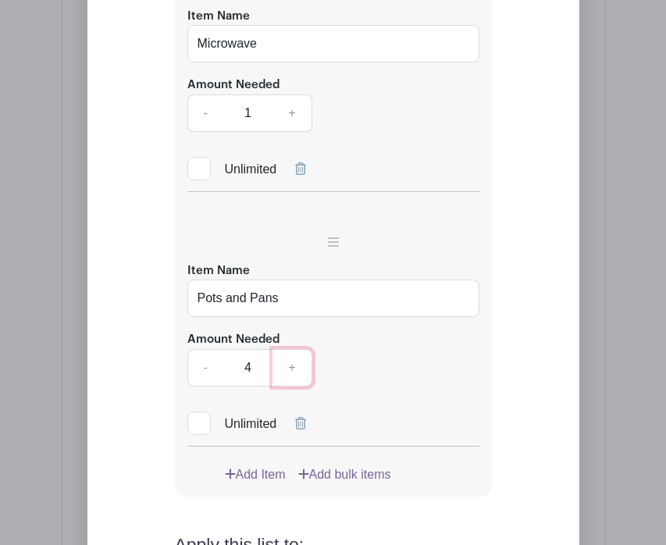
scroll to position [2144, 0]
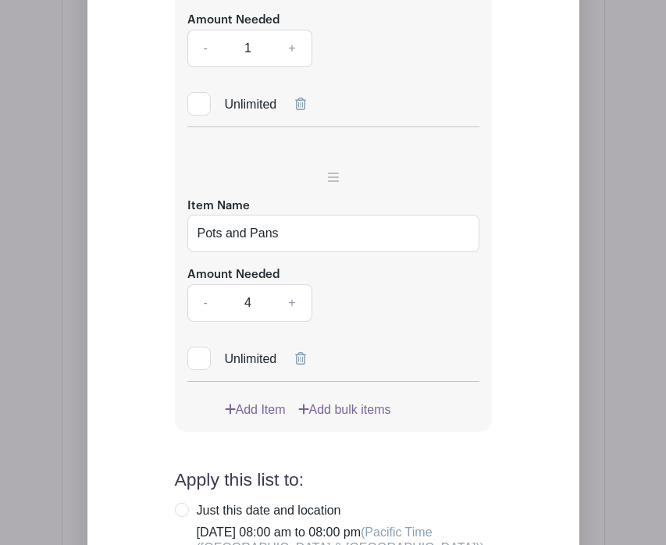
click at [272, 401] on link "Add Item" at bounding box center [255, 410] width 61 height 19
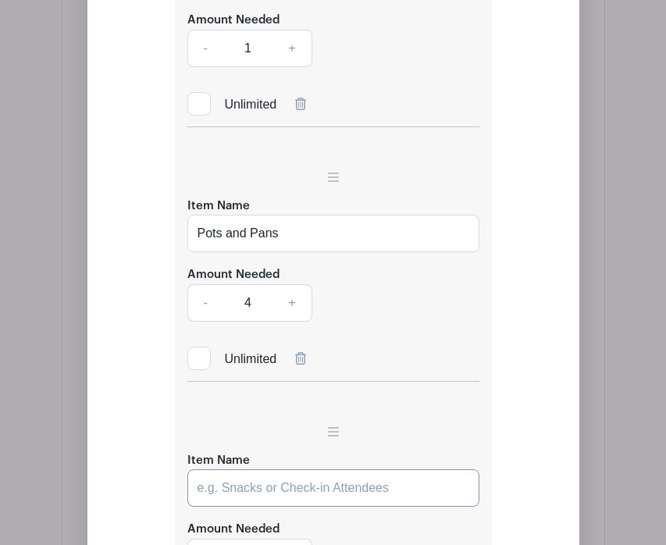
click at [280, 469] on input "Item Name" at bounding box center [333, 487] width 292 height 37
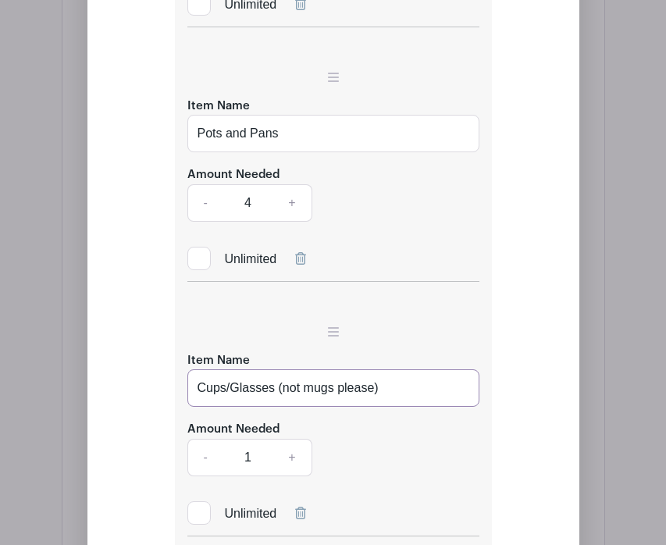
scroll to position [2265, 0]
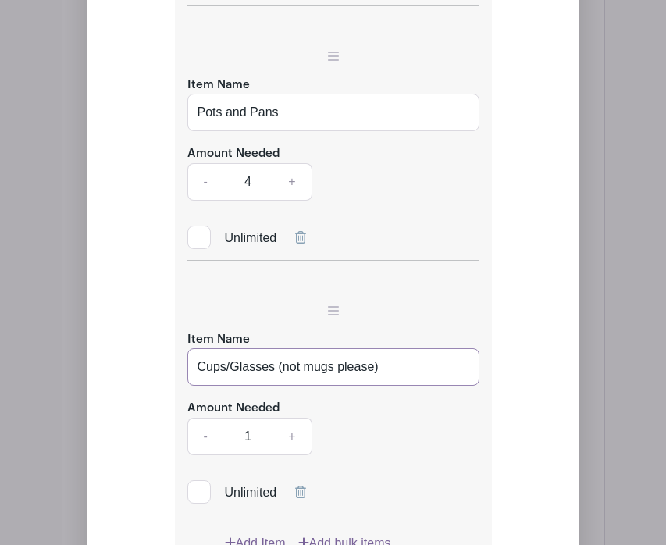
type input "Cups/Glasses (not mugs please)"
click at [294, 418] on link "+" at bounding box center [292, 436] width 39 height 37
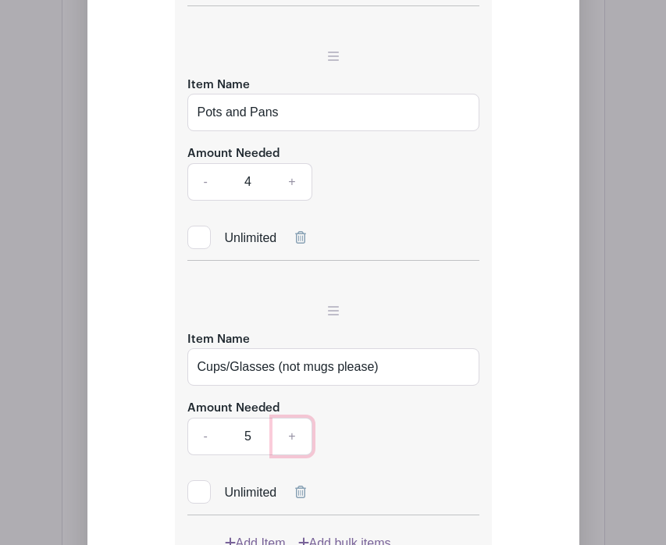
click at [294, 418] on link "+" at bounding box center [292, 436] width 39 height 37
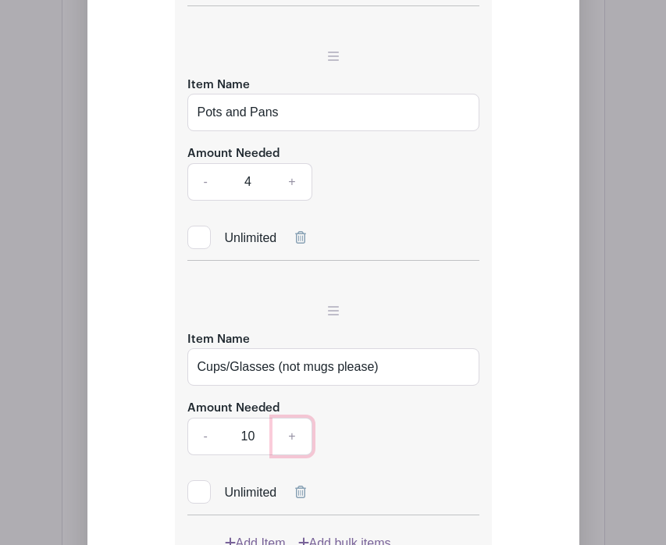
click at [294, 418] on link "+" at bounding box center [292, 436] width 39 height 37
type input "12"
click at [433, 410] on div "Amount Needed - 12 +" at bounding box center [333, 426] width 292 height 57
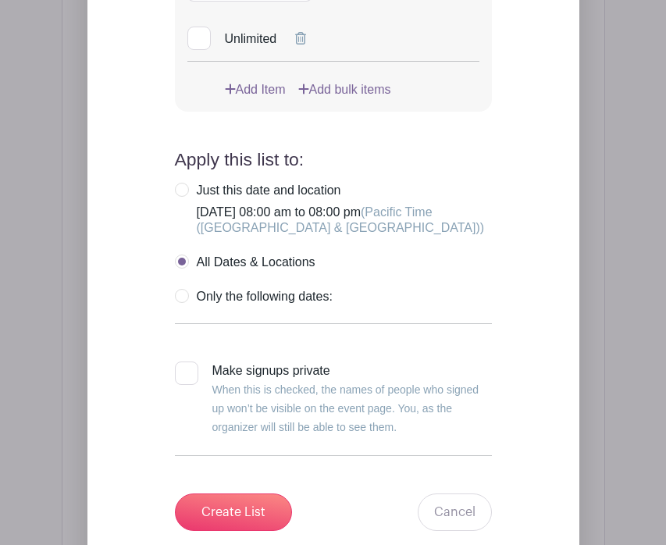
scroll to position [2720, 0]
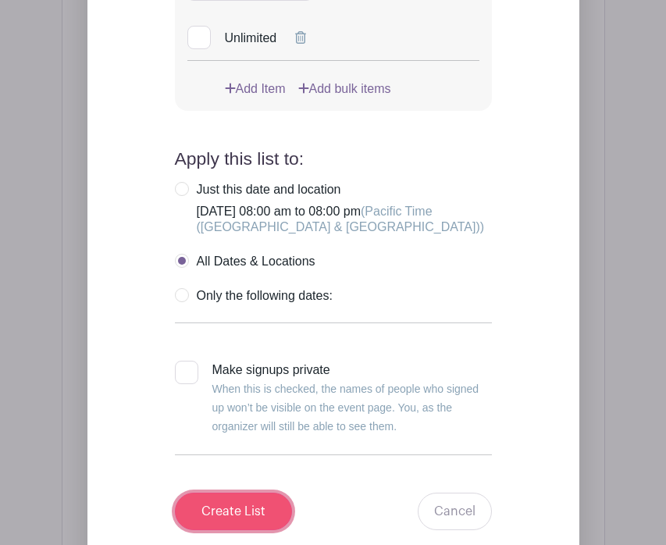
click at [234, 493] on input "Create List" at bounding box center [233, 511] width 117 height 37
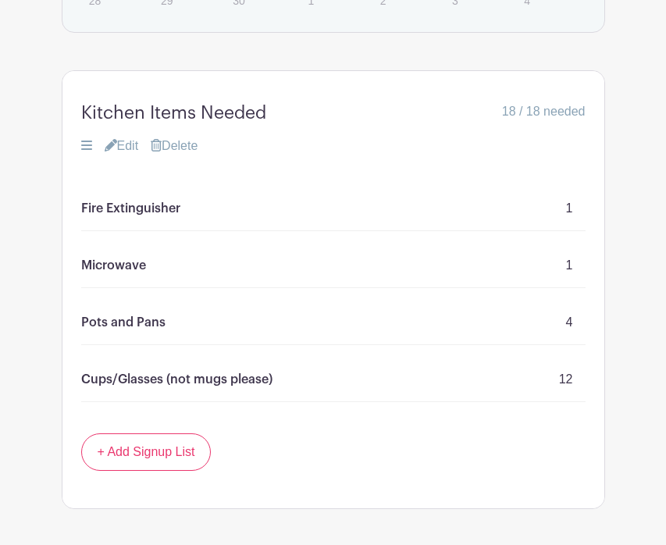
scroll to position [1387, 0]
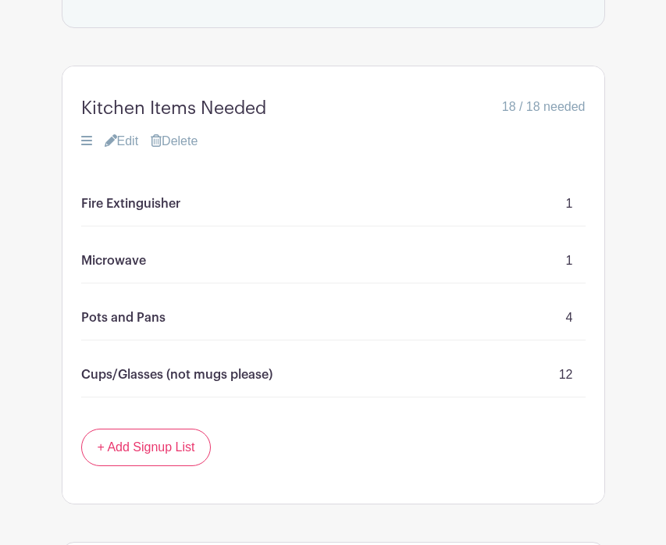
click at [184, 182] on div "Fire Extinguisher 1" at bounding box center [333, 204] width 505 height 45
click at [569, 194] on p "1" at bounding box center [569, 203] width 7 height 19
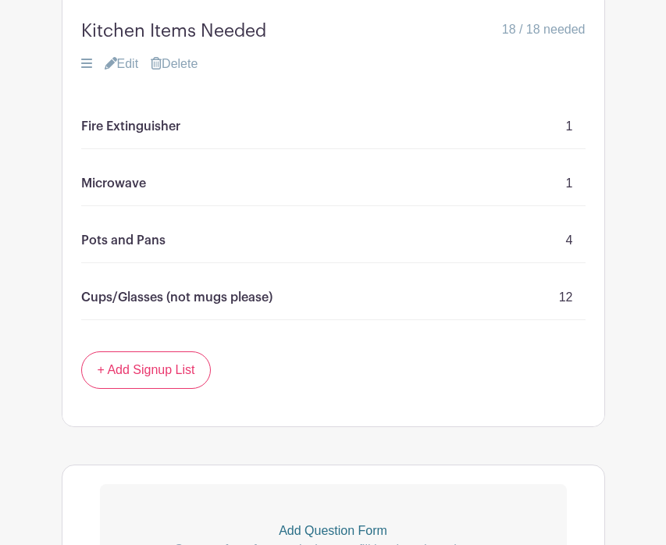
scroll to position [1479, 0]
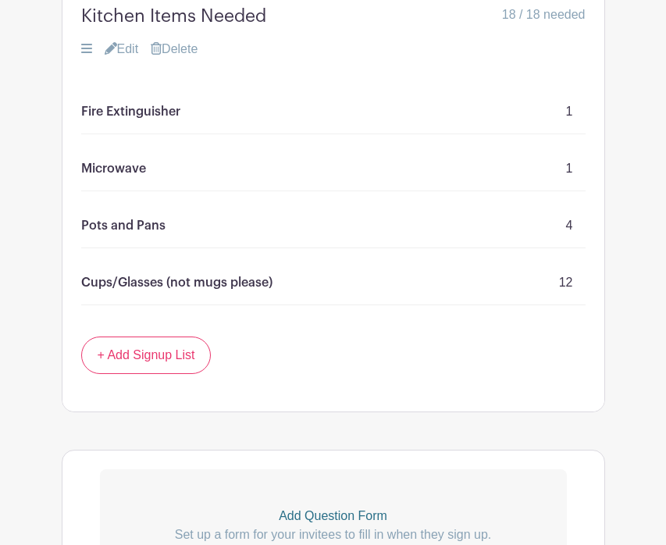
click at [368, 507] on p "Add Question Form" at bounding box center [333, 516] width 467 height 19
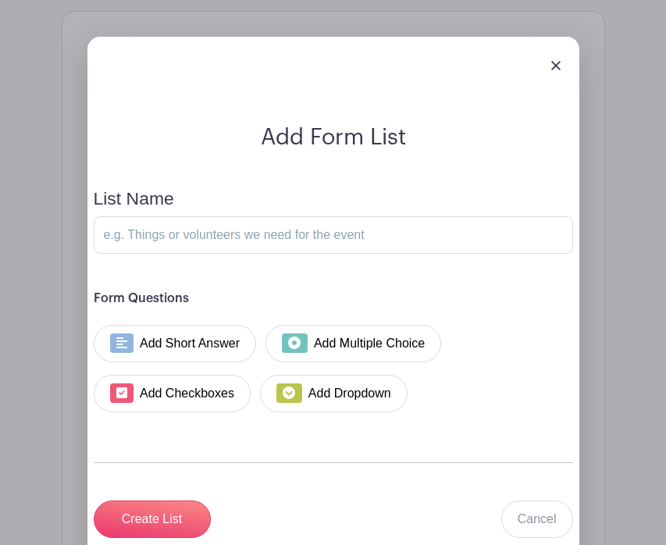
scroll to position [1924, 0]
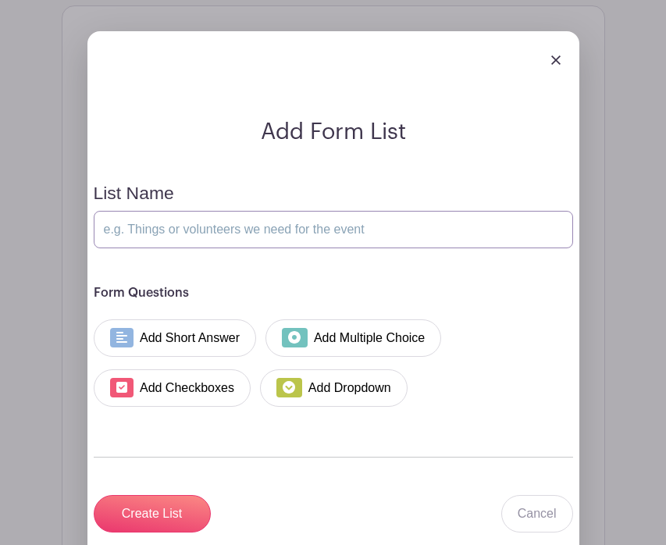
click at [353, 211] on input "List Name" at bounding box center [334, 229] width 480 height 37
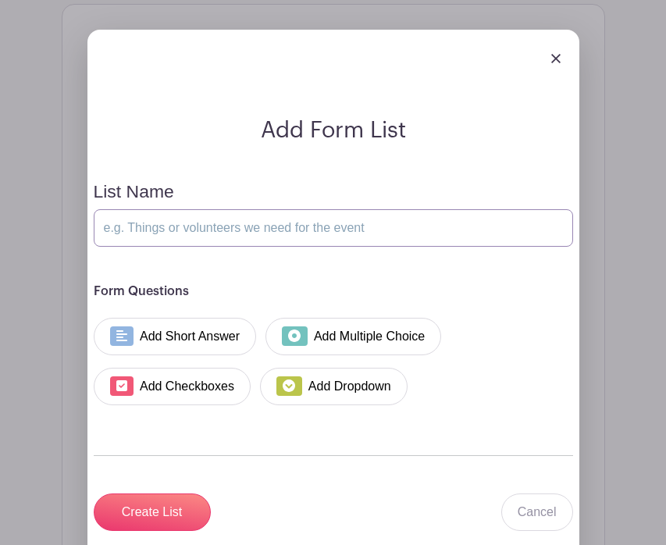
scroll to position [1925, 0]
click at [336, 209] on input "List Name" at bounding box center [334, 227] width 480 height 37
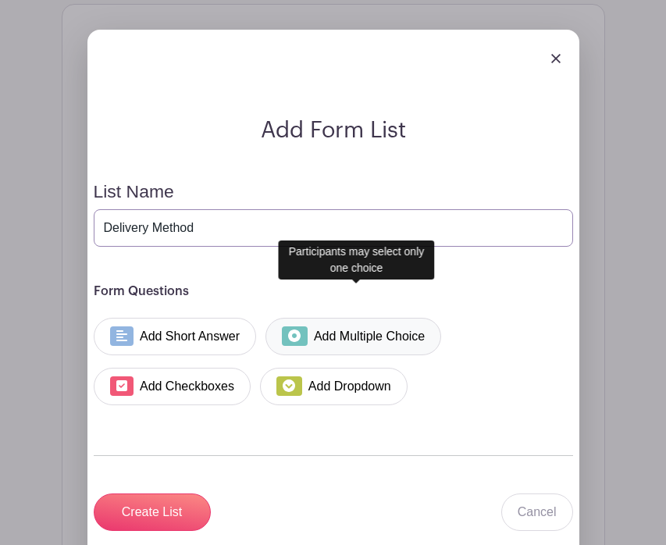
type input "Delivery Method"
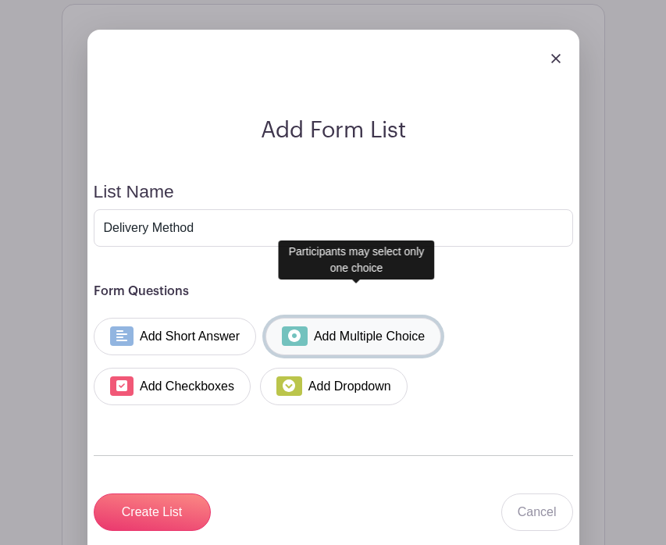
click at [387, 318] on link "Add Multiple Choice" at bounding box center [354, 336] width 176 height 37
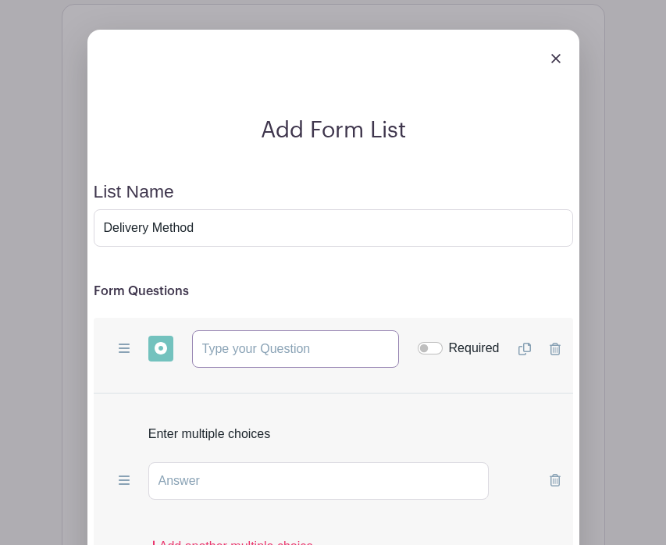
click at [317, 330] on input "text" at bounding box center [295, 348] width 207 height 37
type input "D"
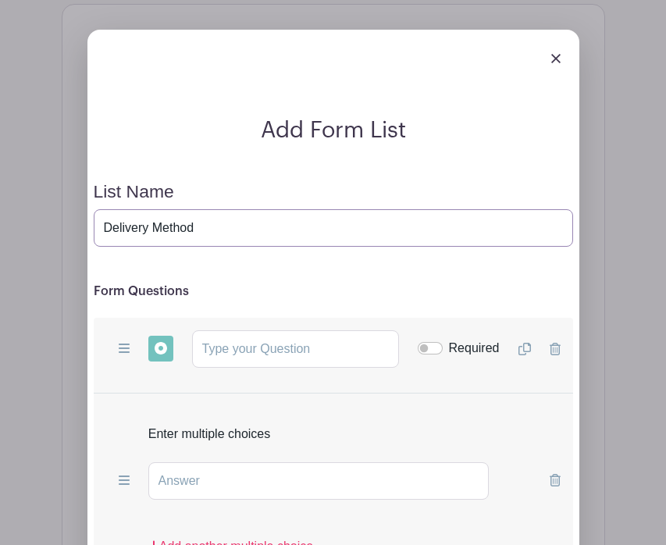
click at [251, 209] on input "Delivery Method" at bounding box center [334, 227] width 480 height 37
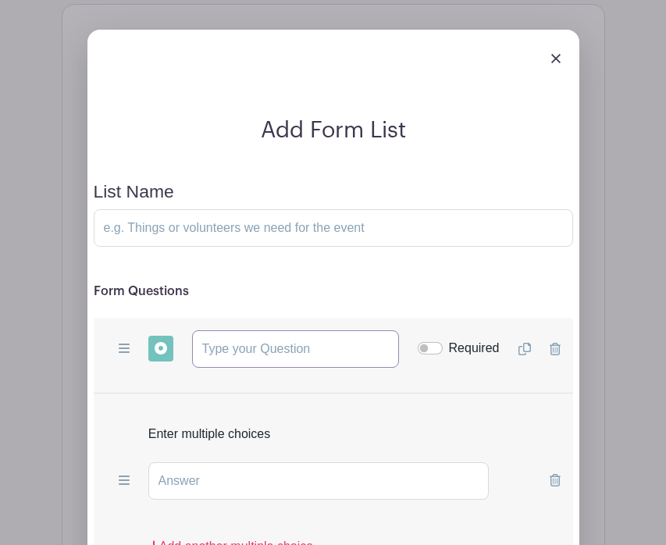
click at [241, 330] on input "text" at bounding box center [295, 348] width 207 height 37
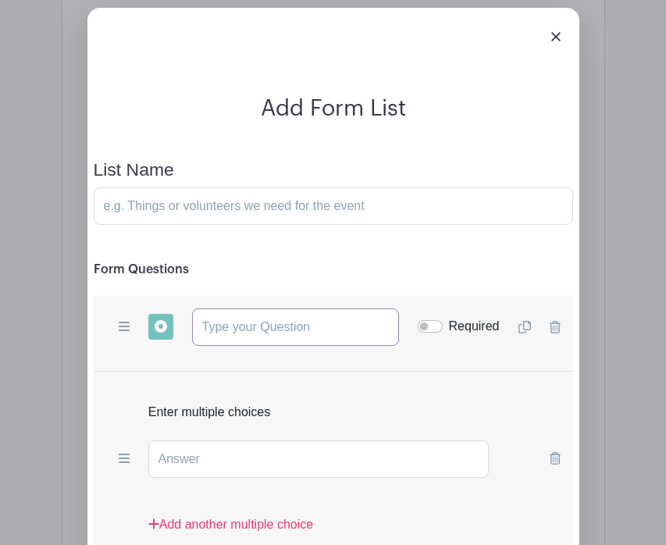
scroll to position [1932, 0]
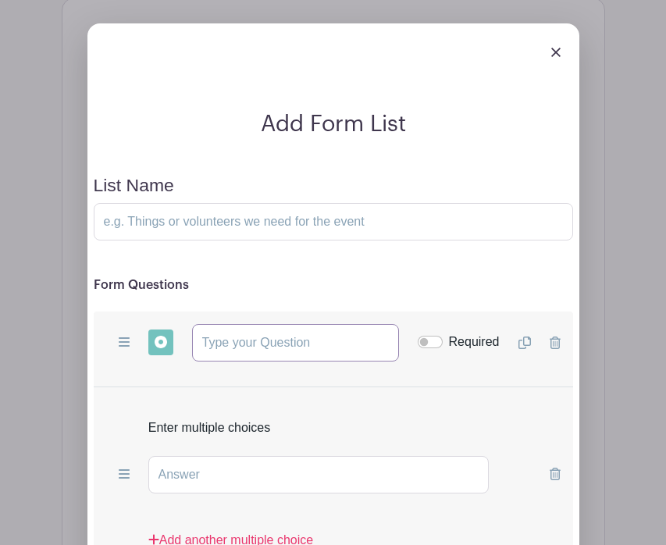
click at [275, 324] on input "text" at bounding box center [295, 342] width 207 height 37
type input "Are you able to deliver this item?"
click at [355, 456] on input "text" at bounding box center [318, 474] width 341 height 37
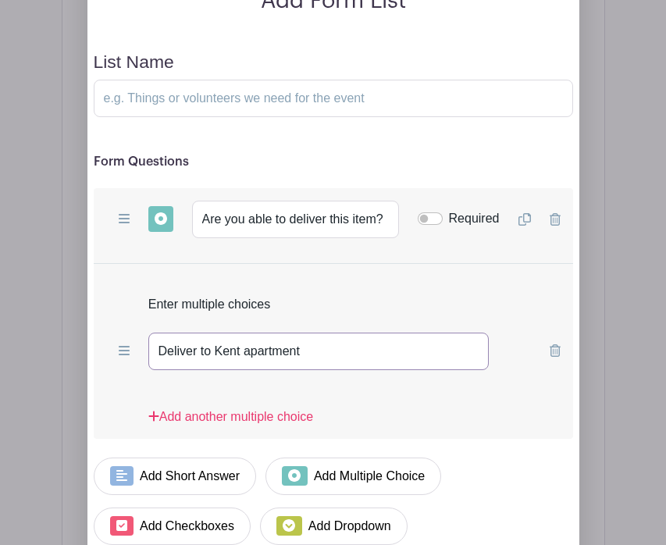
scroll to position [2099, 0]
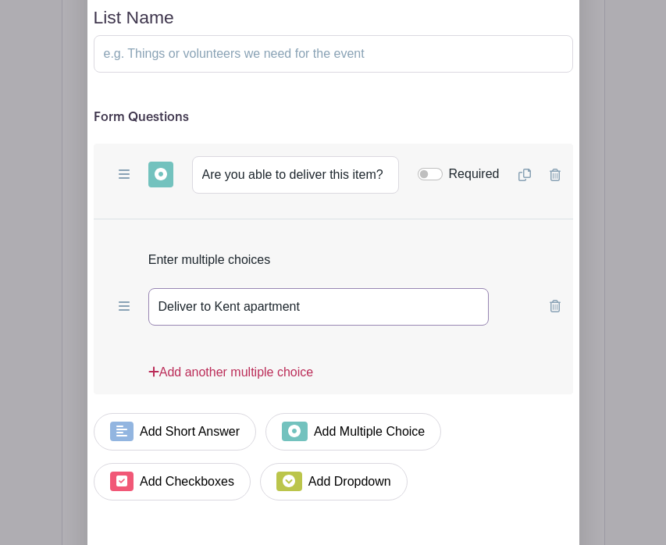
type input "Deliver to Kent apartment"
click at [194, 363] on link "Add another multiple choice" at bounding box center [230, 378] width 165 height 31
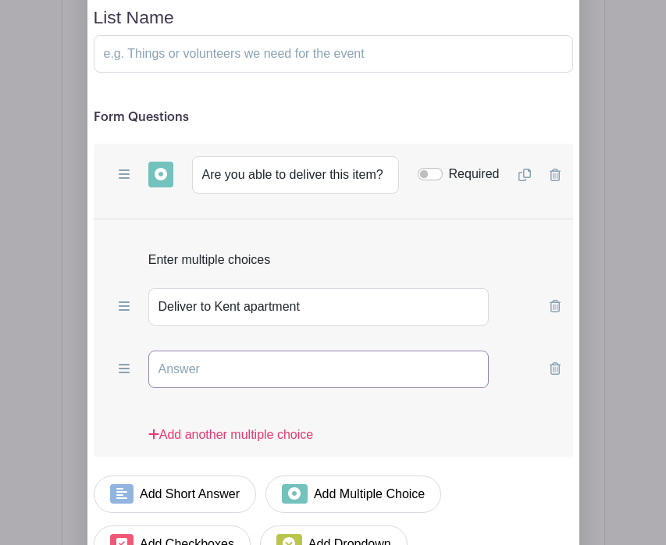
click at [412, 351] on input "text" at bounding box center [318, 369] width 341 height 37
type input "Deliver to Alm Family"
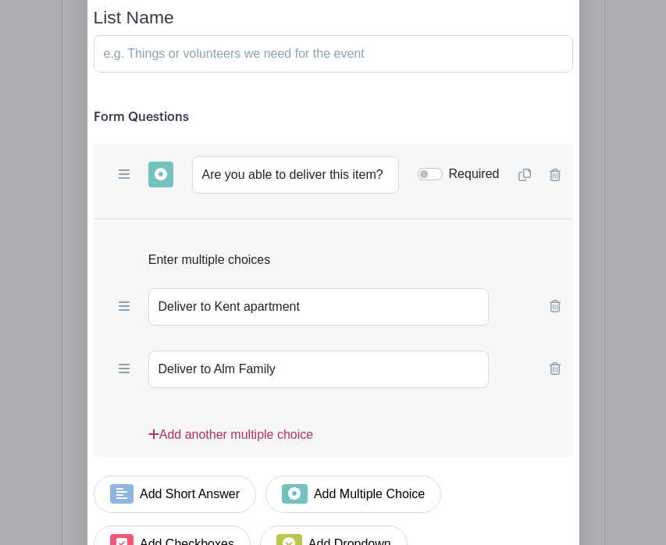
click at [197, 426] on link "Add another multiple choice" at bounding box center [230, 441] width 165 height 31
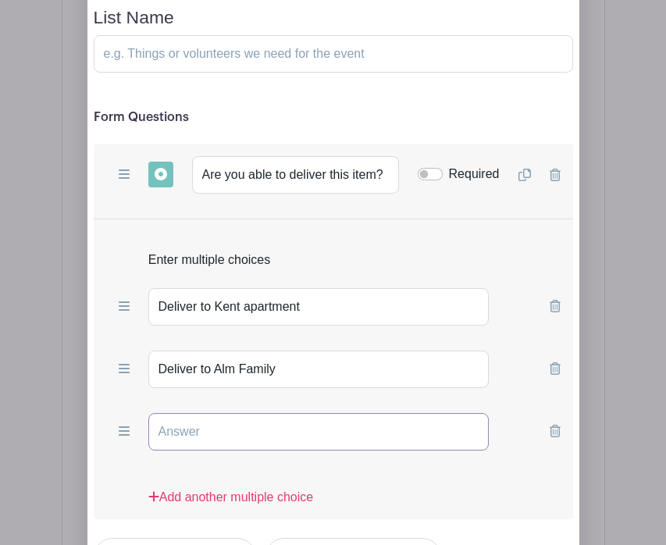
click at [405, 413] on input "text" at bounding box center [318, 431] width 341 height 37
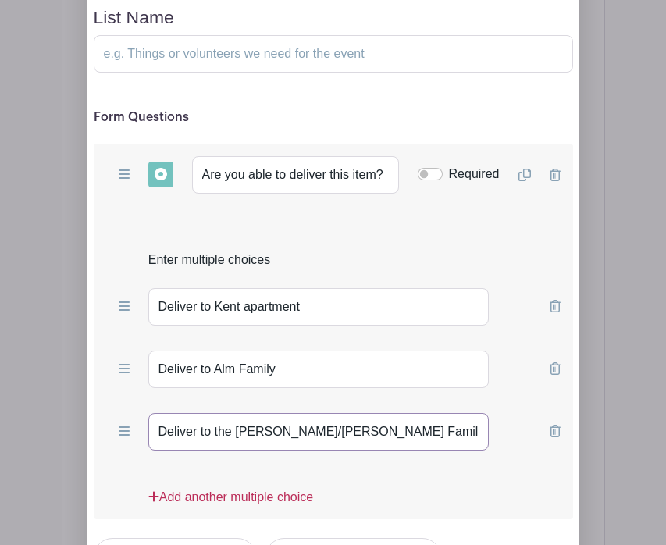
type input "Deliver to the [PERSON_NAME]/[PERSON_NAME] Family"
click at [199, 488] on link "Add another multiple choice" at bounding box center [230, 503] width 165 height 31
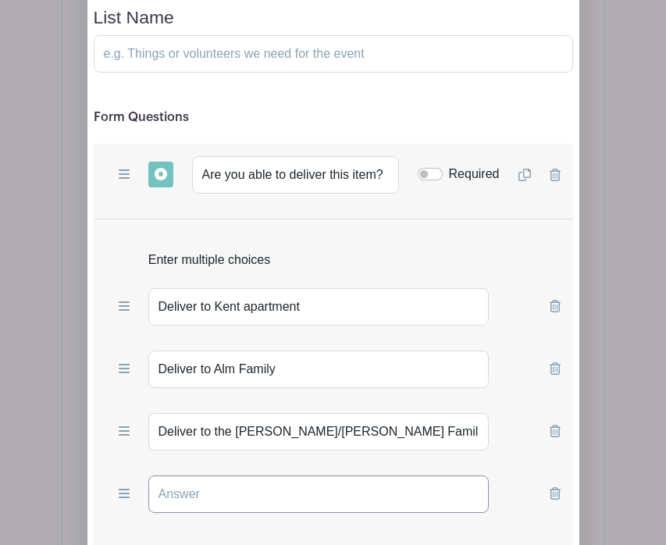
click at [376, 476] on input "text" at bounding box center [318, 494] width 341 height 37
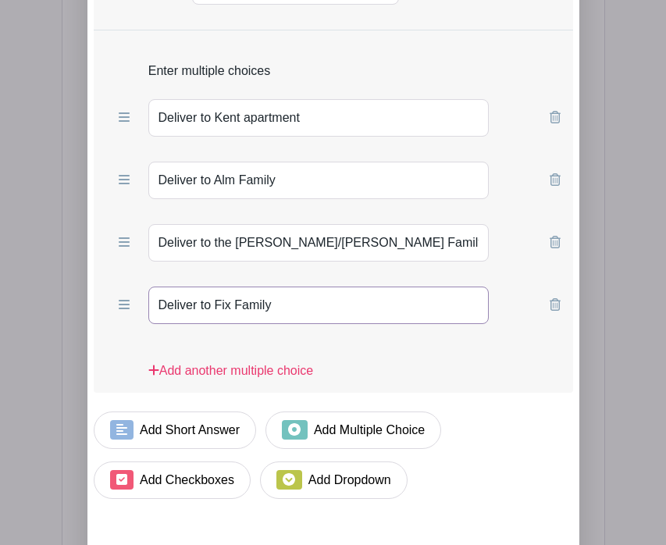
scroll to position [2354, 0]
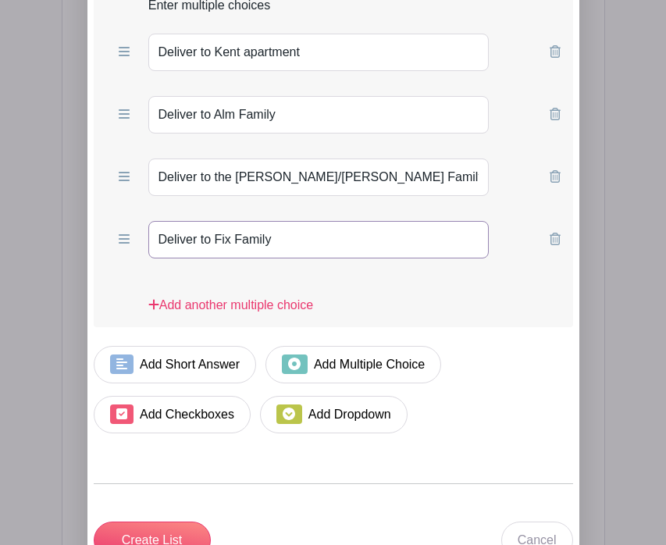
type input "Deliver to Fix Family"
click at [533, 366] on ul "Add Short Answer Add Multiple Choice Add Checkboxes Add Dropdown" at bounding box center [334, 396] width 480 height 100
click at [207, 346] on link "Add Short Answer" at bounding box center [175, 364] width 163 height 37
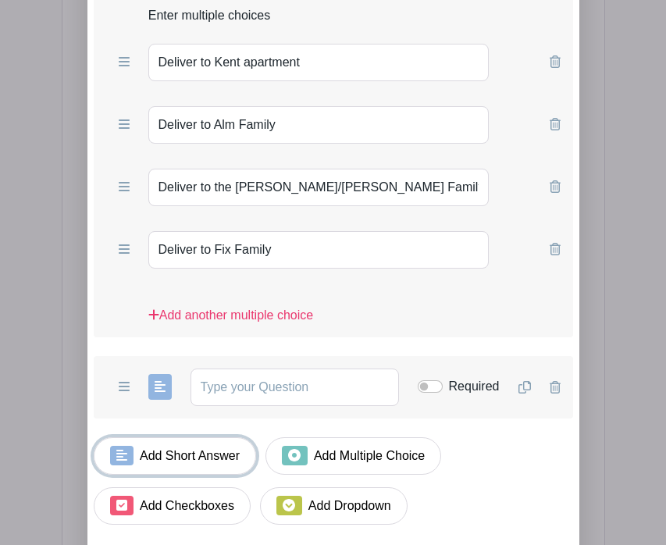
scroll to position [2330, 0]
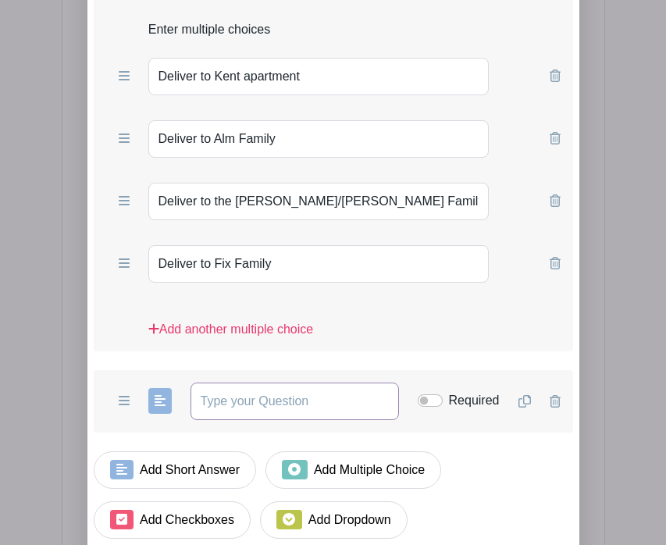
click at [299, 383] on input "text" at bounding box center [295, 401] width 209 height 37
type input "P"
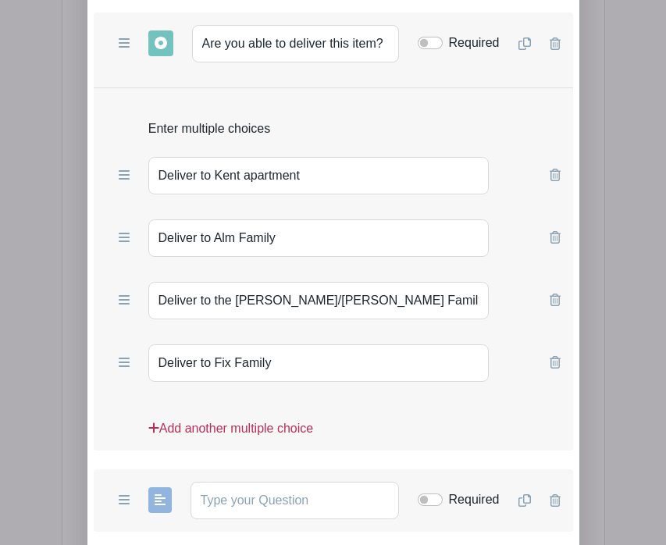
click at [199, 419] on link "Add another multiple choice" at bounding box center [230, 434] width 165 height 31
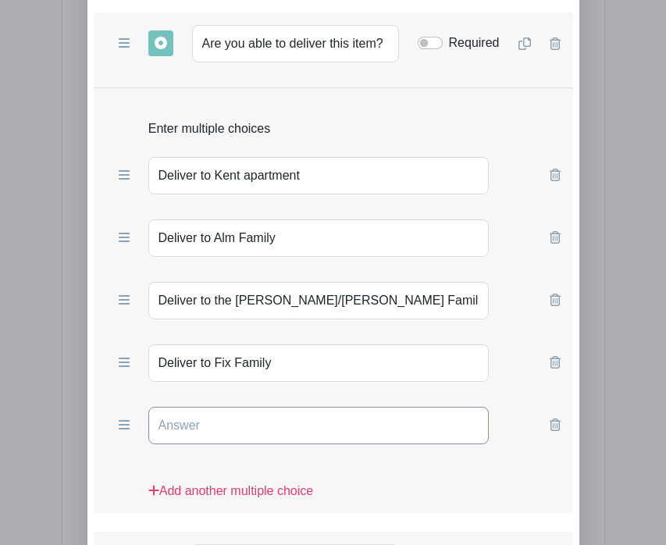
click at [337, 407] on input "text" at bounding box center [318, 425] width 341 height 37
type input "Unable to deliver but can donate item"
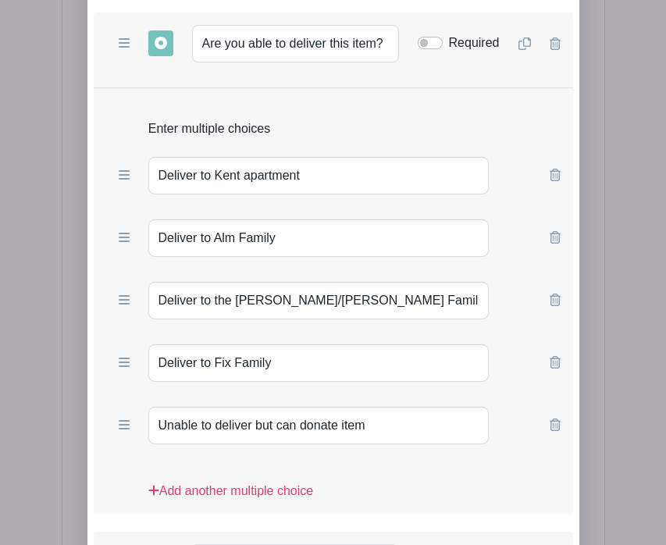
click at [444, 469] on div "Add another multiple choice" at bounding box center [334, 491] width 480 height 44
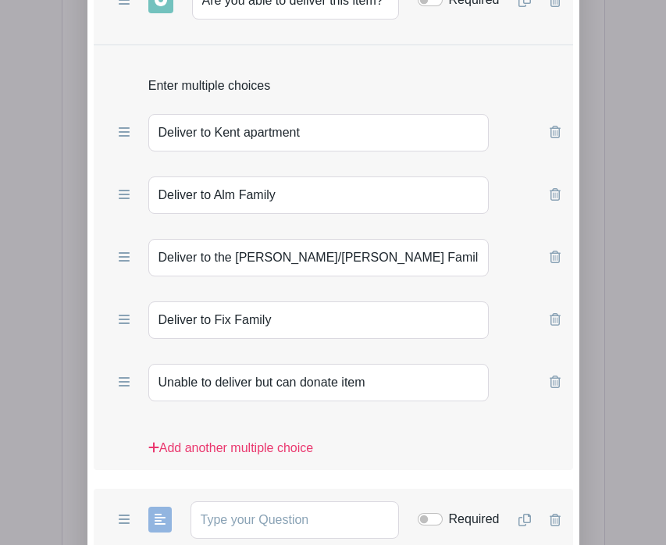
scroll to position [2413, 0]
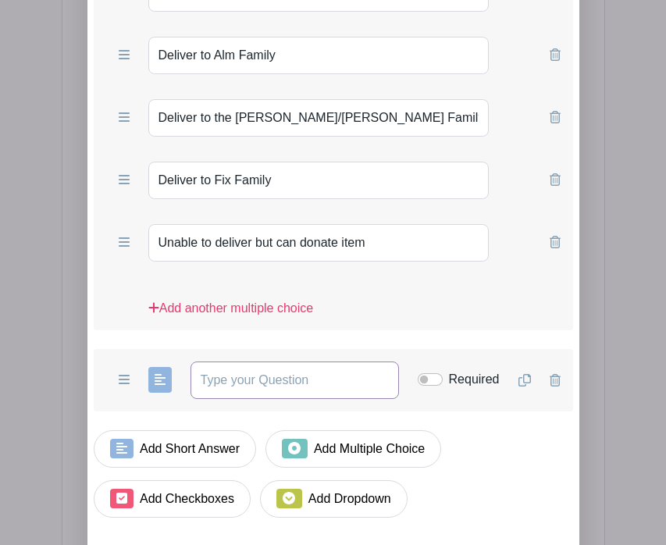
click at [293, 362] on input "text" at bounding box center [295, 380] width 209 height 37
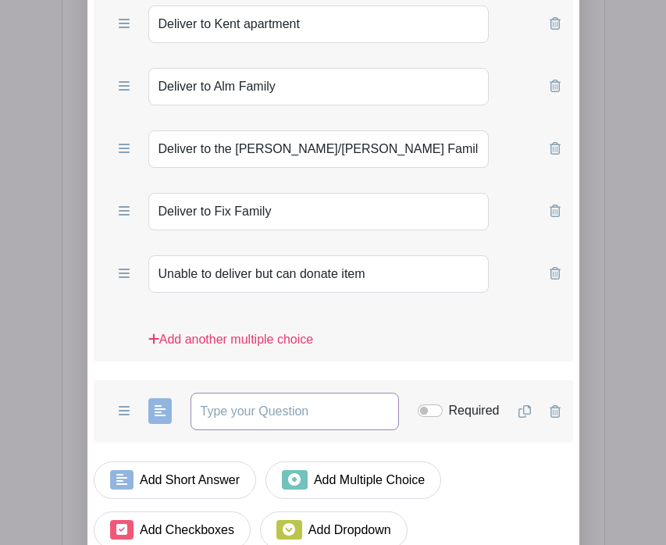
scroll to position [2505, 0]
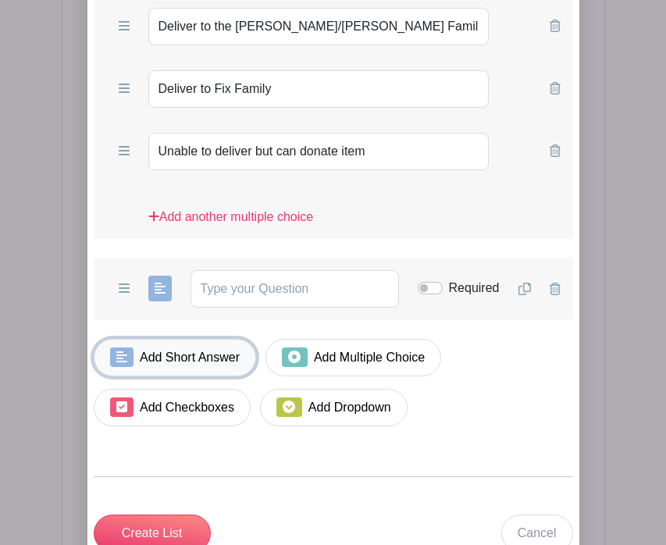
click at [141, 339] on link "Add Short Answer" at bounding box center [175, 357] width 163 height 37
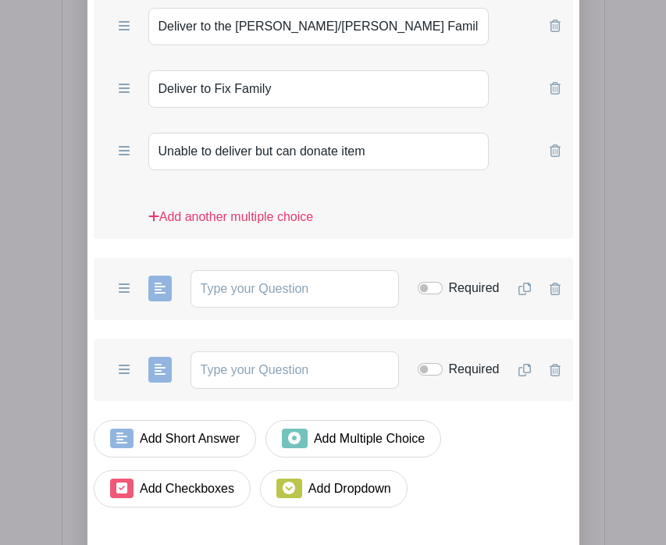
click at [551, 364] on icon at bounding box center [555, 370] width 11 height 12
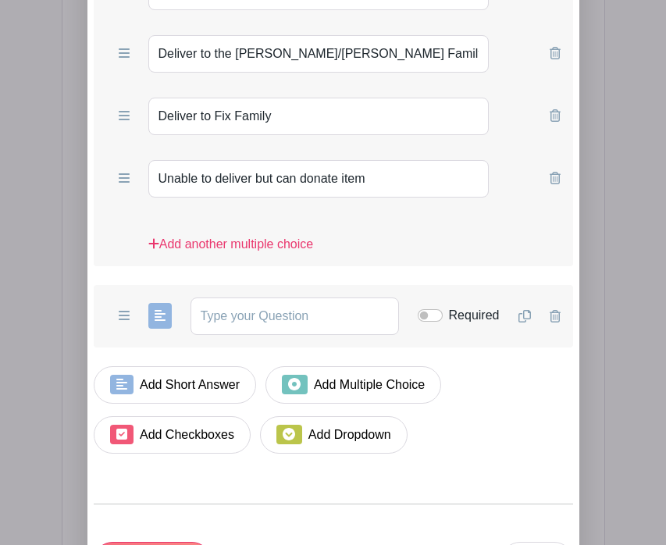
scroll to position [2477, 0]
click at [283, 298] on input "text" at bounding box center [295, 316] width 209 height 37
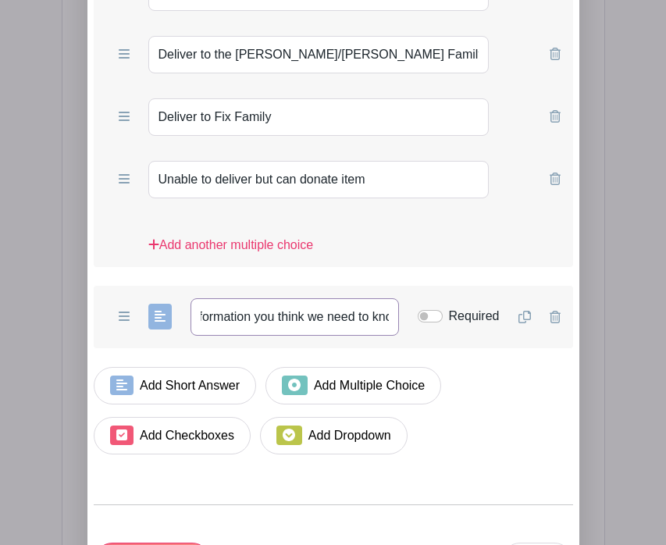
scroll to position [0, 194]
type input "Please provide any additional information you think we need to know"
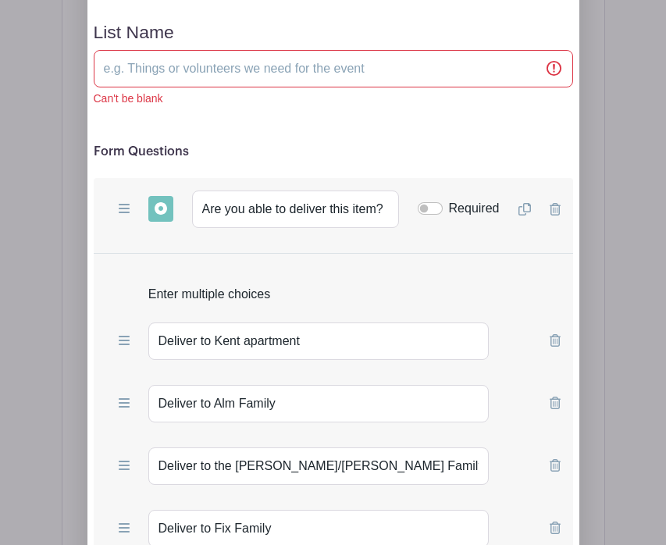
scroll to position [2189, 0]
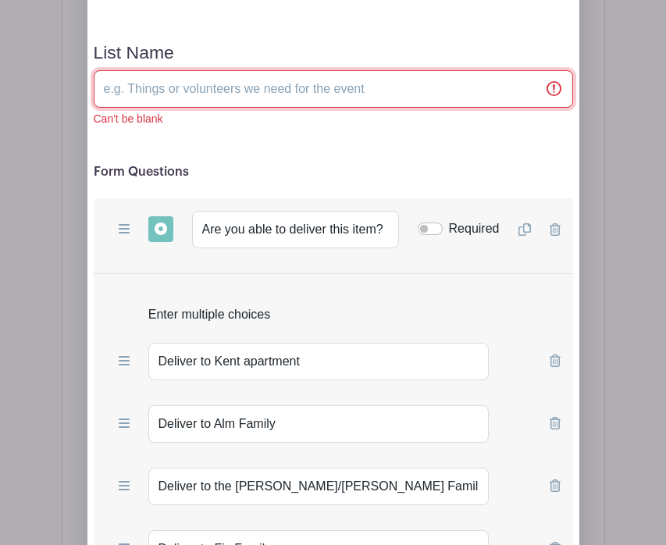
click at [294, 70] on input "List Name" at bounding box center [334, 88] width 480 height 37
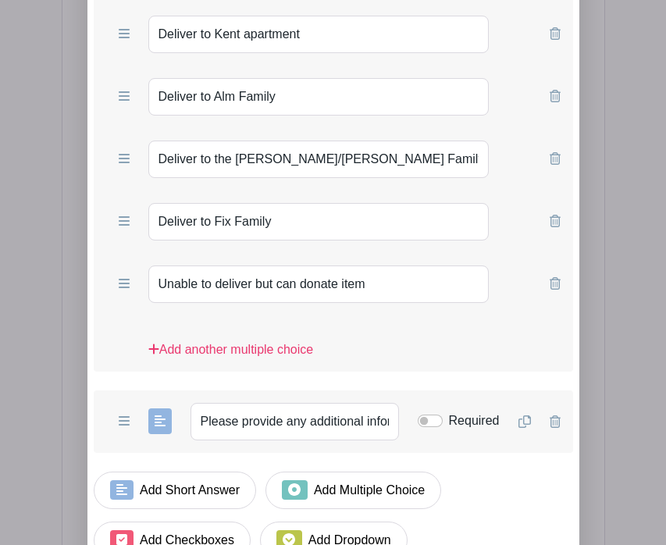
scroll to position [2790, 0]
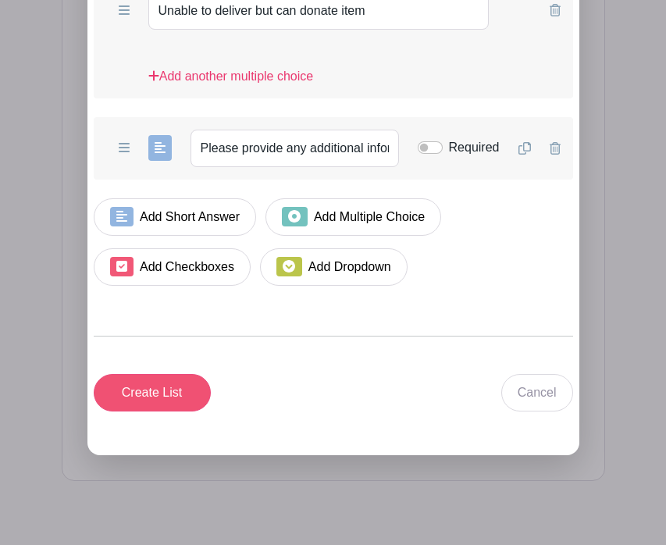
type input "Coordination for Delivery of Donations"
click at [162, 374] on input "Create List" at bounding box center [152, 392] width 117 height 37
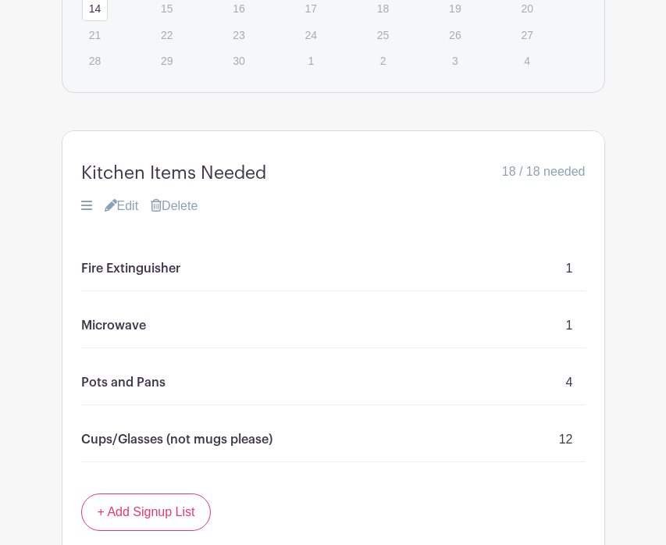
scroll to position [1381, 0]
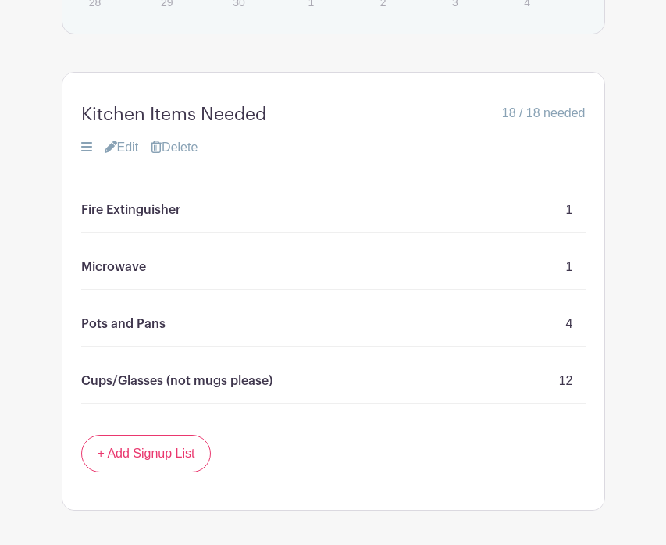
click at [173, 201] on p "Fire Extinguisher" at bounding box center [130, 210] width 99 height 19
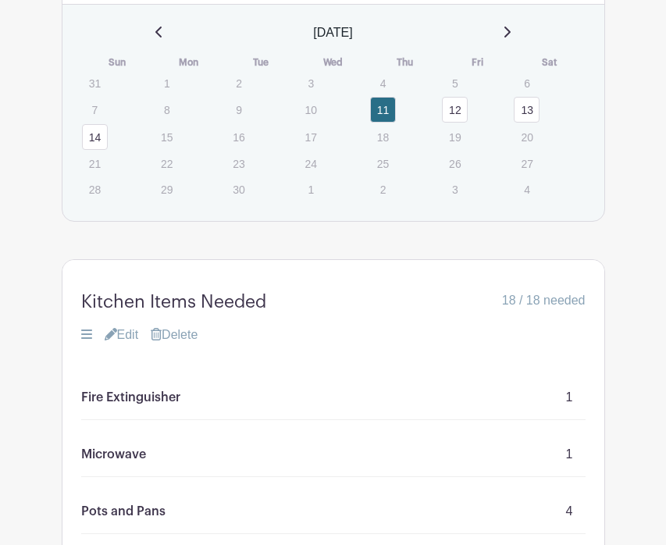
scroll to position [1292, 0]
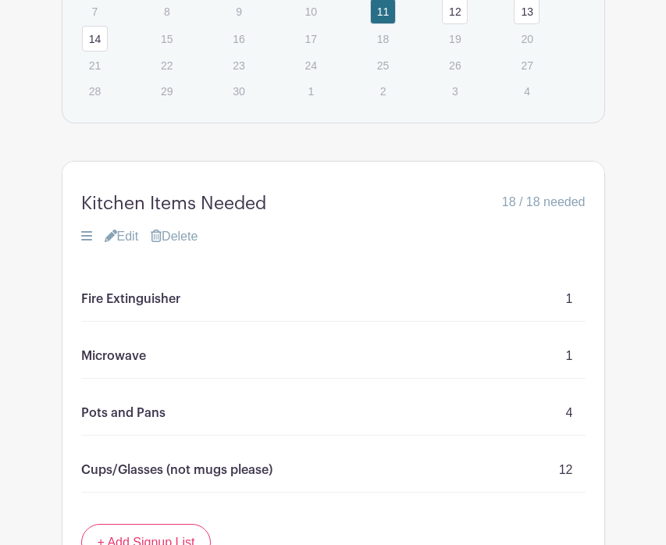
click at [134, 227] on link "Edit" at bounding box center [122, 236] width 34 height 19
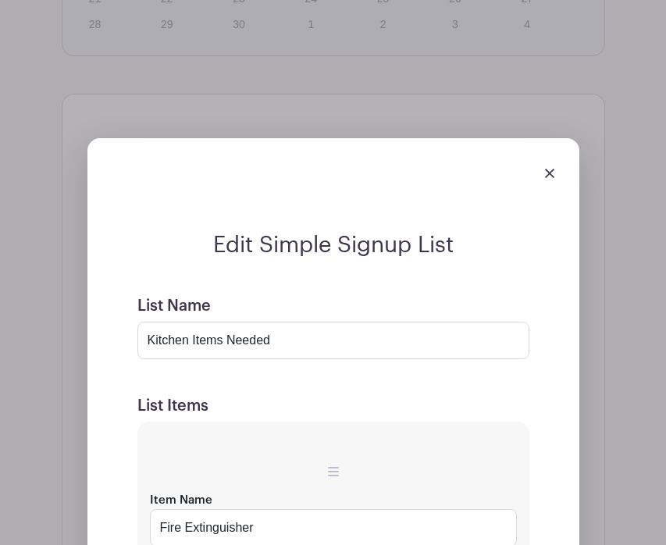
scroll to position [1357, 0]
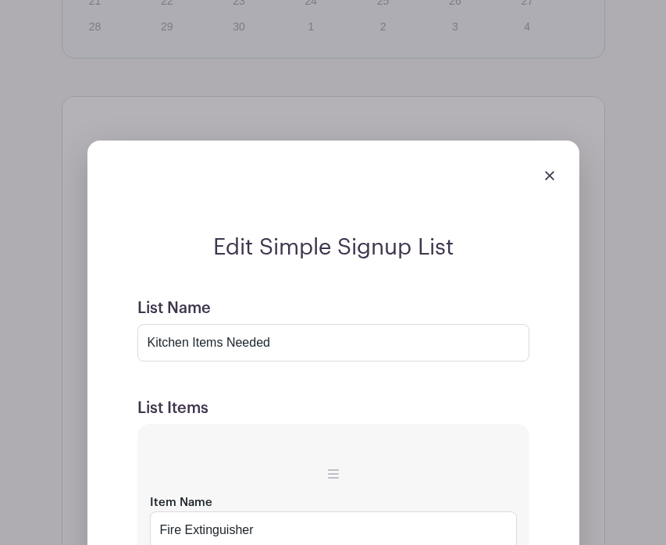
click at [533, 153] on div at bounding box center [333, 175] width 467 height 44
click at [548, 171] on img at bounding box center [549, 175] width 9 height 9
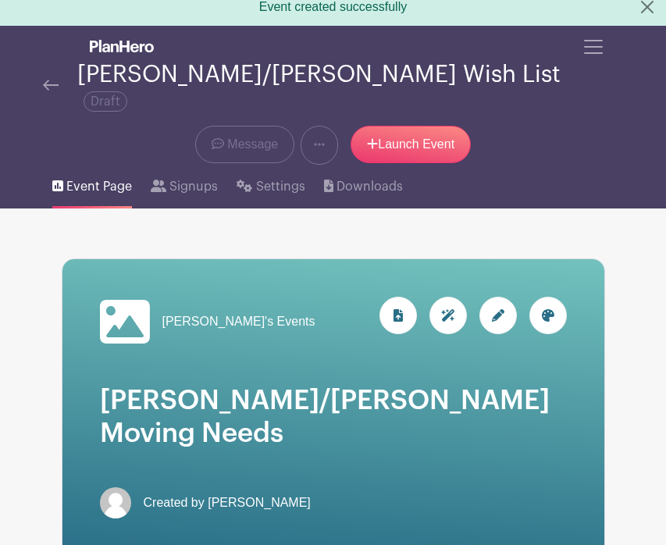
scroll to position [27, 0]
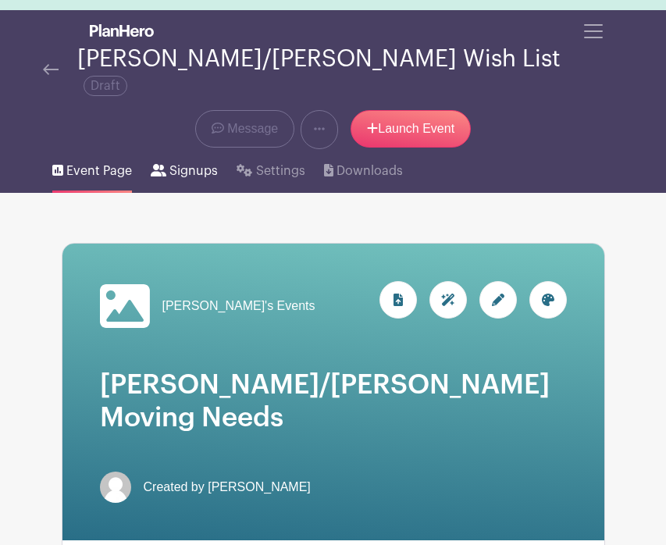
click at [180, 162] on span "Signups" at bounding box center [193, 171] width 48 height 19
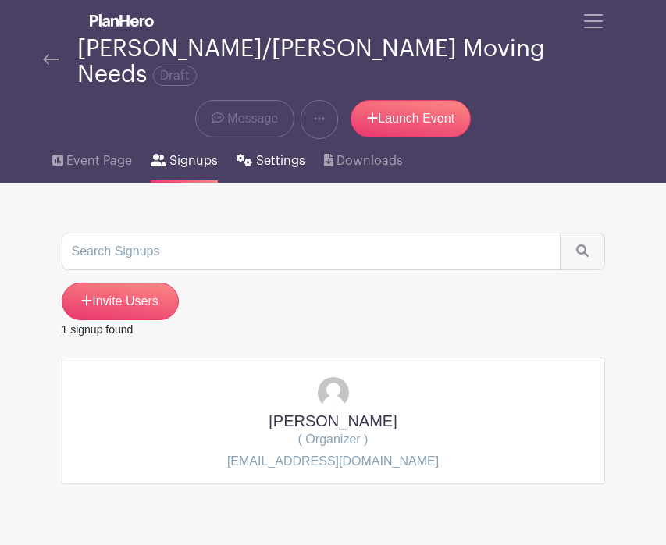
click at [263, 152] on span "Settings" at bounding box center [280, 161] width 49 height 19
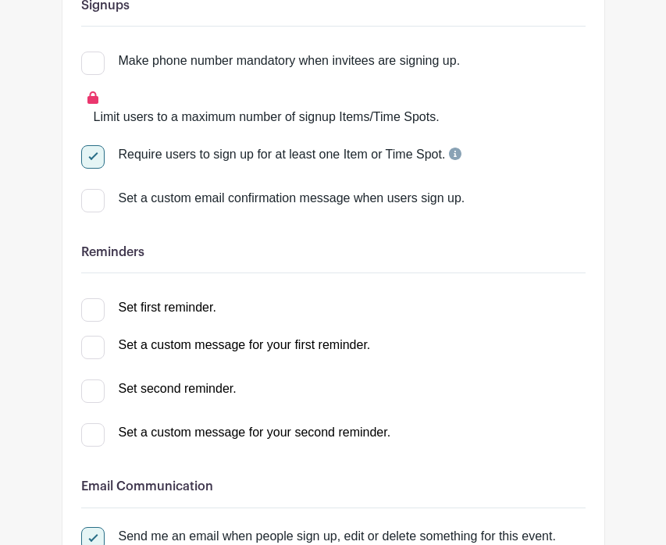
scroll to position [234, 0]
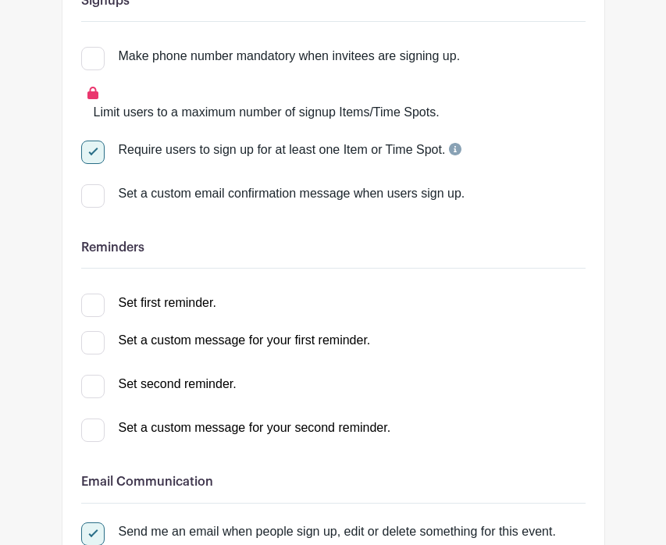
click at [96, 141] on div at bounding box center [92, 152] width 23 height 23
click at [91, 141] on input "Require users to sign up for at least one Item or Time Spot." at bounding box center [86, 146] width 10 height 10
checkbox input "false"
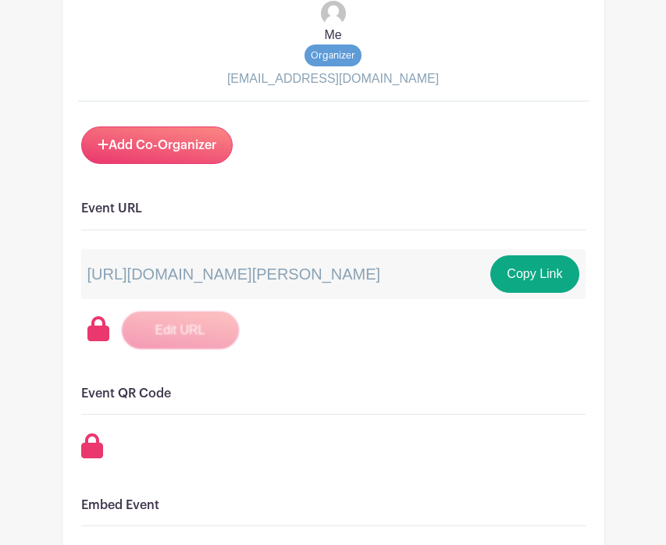
scroll to position [1029, 0]
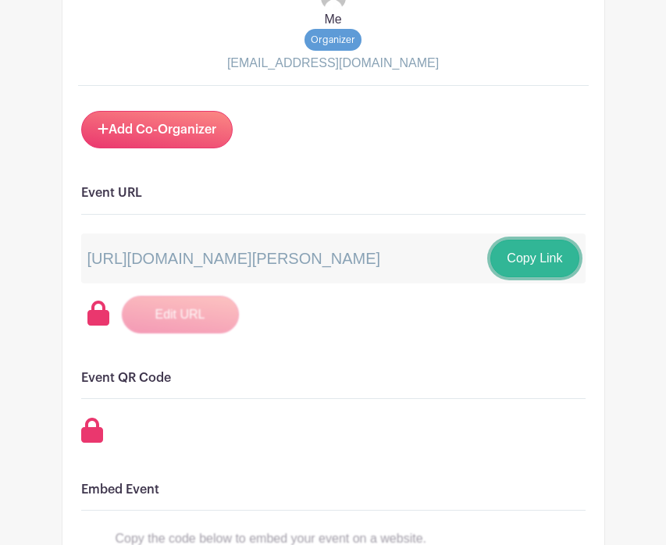
click at [537, 247] on button "Copy Link" at bounding box center [535, 258] width 88 height 37
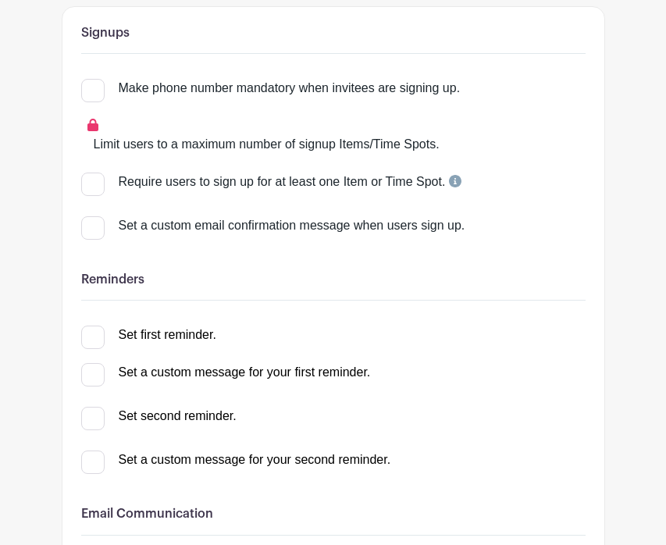
scroll to position [0, 0]
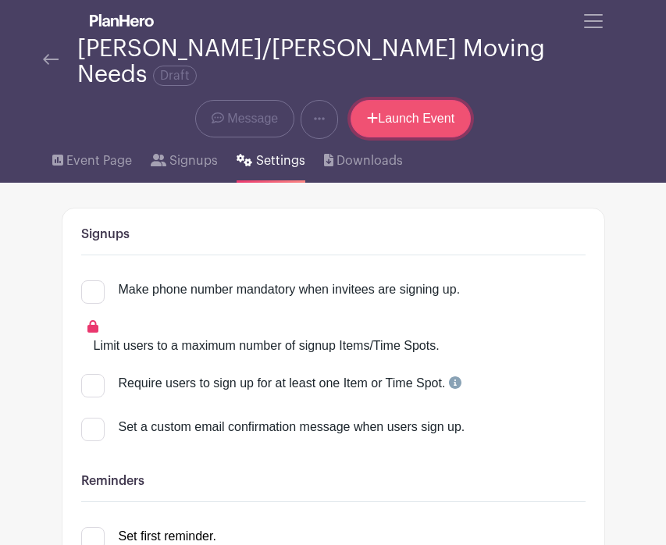
click at [414, 100] on link "Launch Event" at bounding box center [411, 118] width 120 height 37
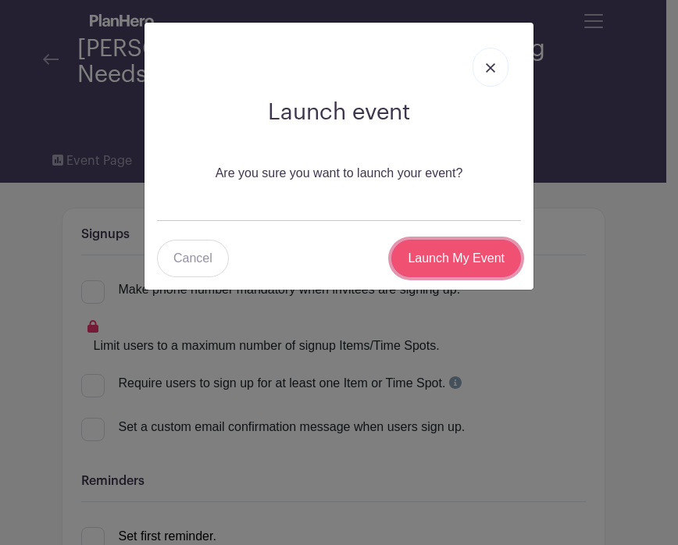
click at [466, 254] on input "Launch My Event" at bounding box center [456, 258] width 130 height 37
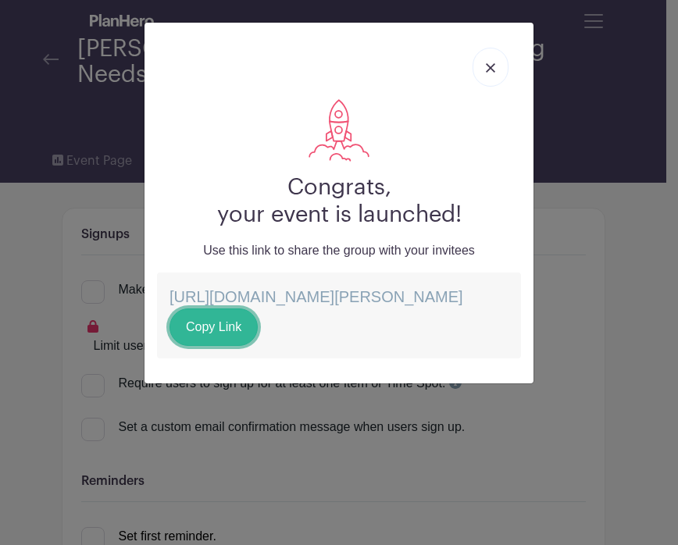
click at [258, 326] on link "Copy Link" at bounding box center [213, 327] width 88 height 37
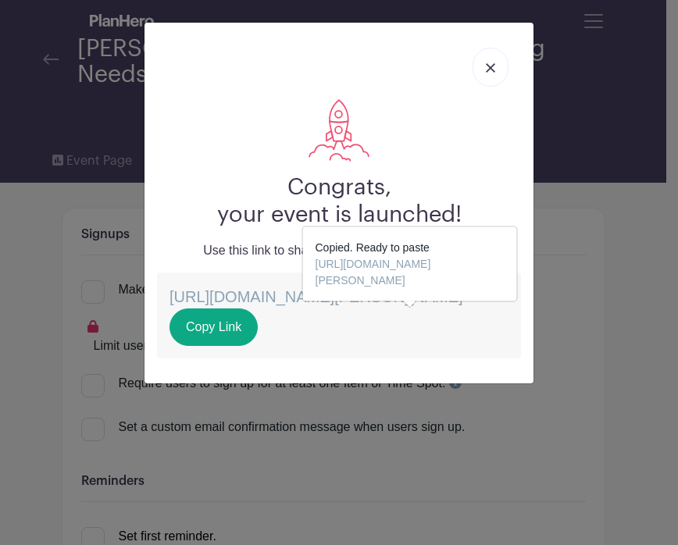
click at [494, 70] on img at bounding box center [490, 67] width 9 height 9
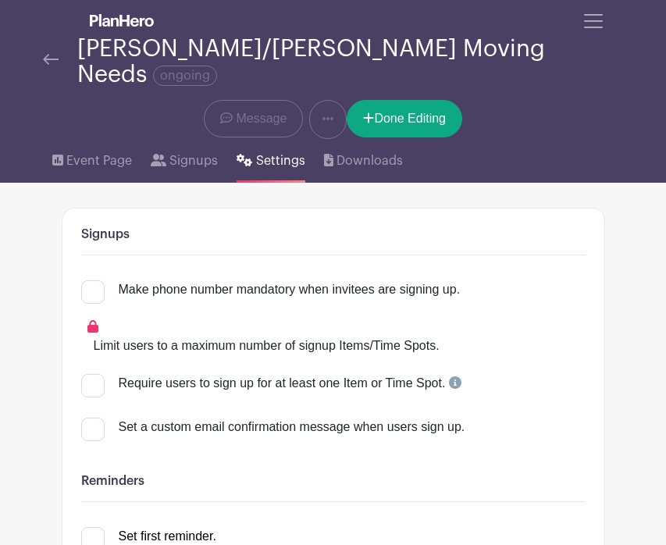
click at [48, 54] on img at bounding box center [51, 59] width 16 height 11
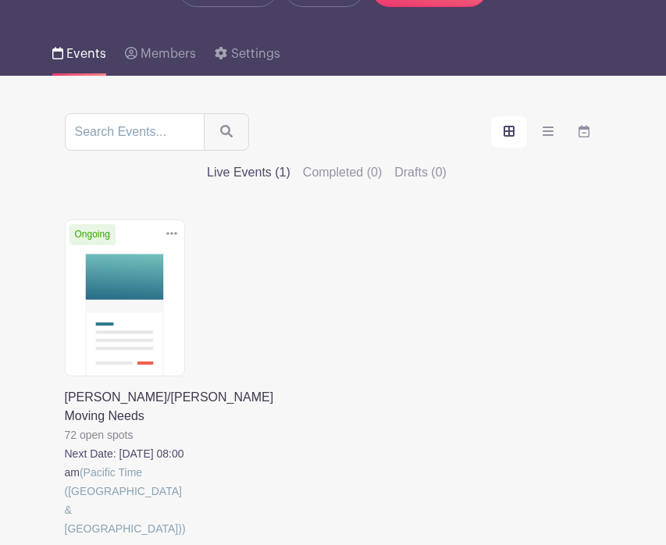
scroll to position [207, 0]
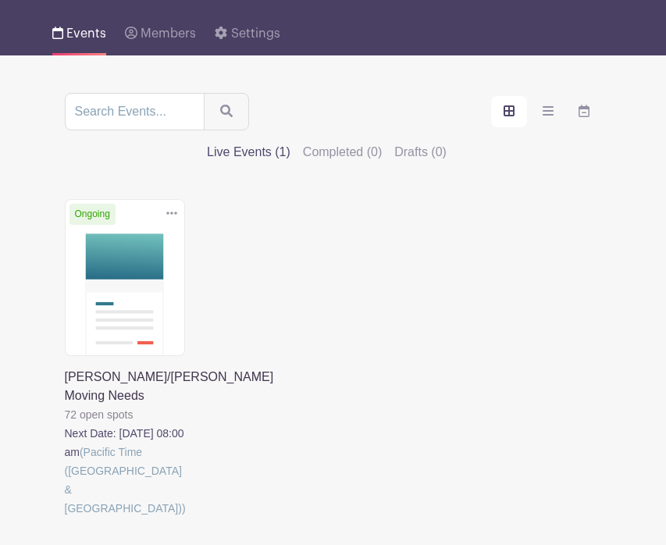
click at [65, 518] on link at bounding box center [65, 518] width 0 height 0
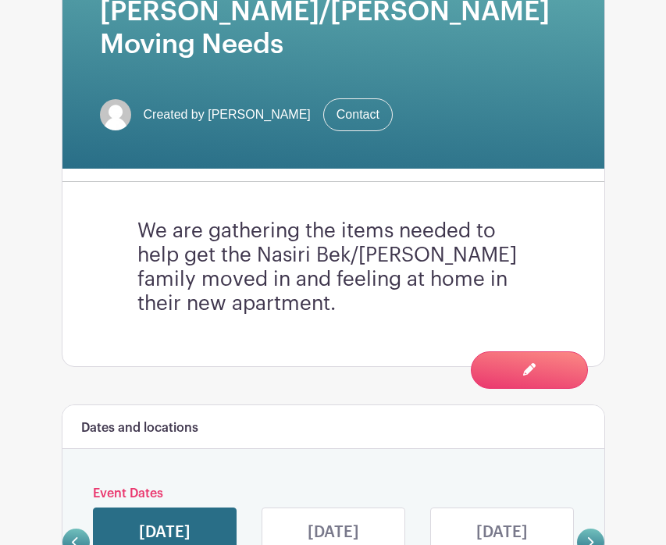
scroll to position [373, 0]
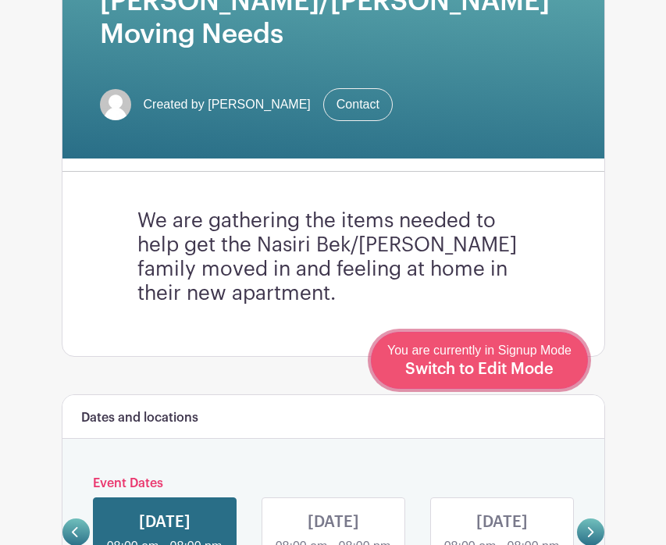
click at [491, 367] on span "Switch to Edit Mode" at bounding box center [479, 370] width 148 height 16
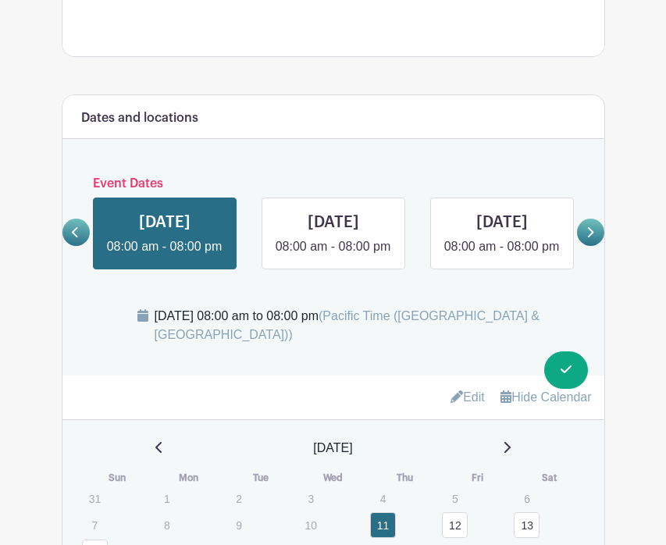
scroll to position [760, 0]
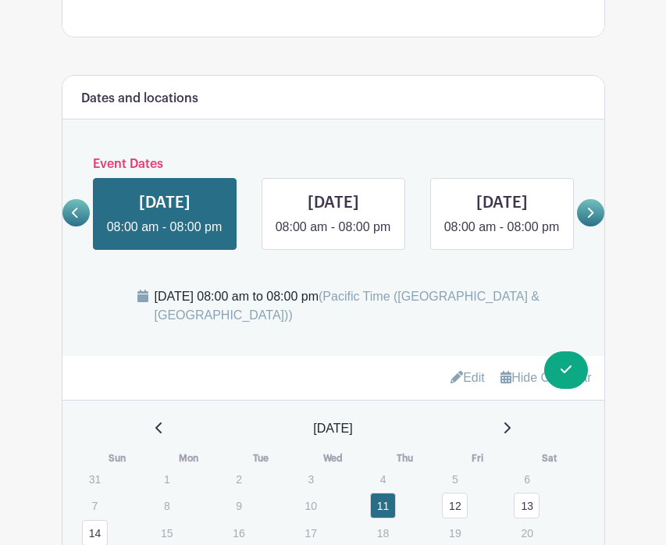
click at [464, 365] on link "Edit" at bounding box center [468, 378] width 34 height 26
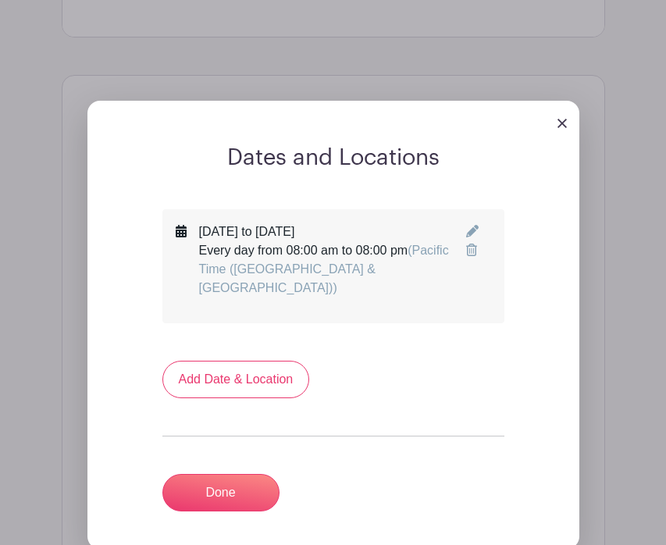
click at [558, 119] on img at bounding box center [562, 123] width 9 height 9
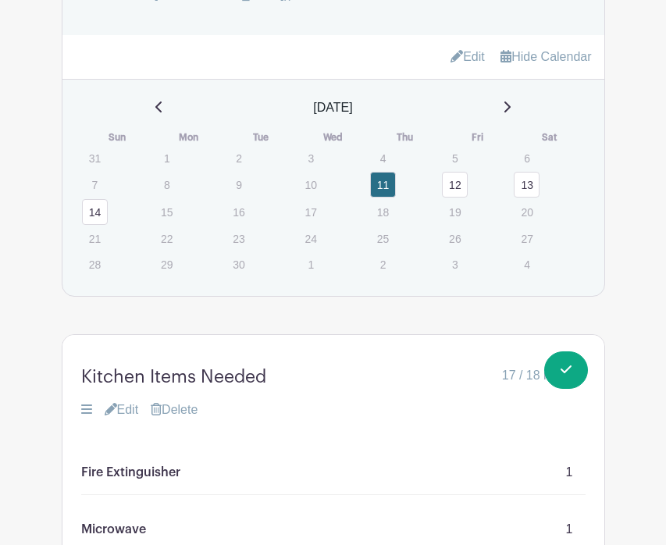
scroll to position [1047, 0]
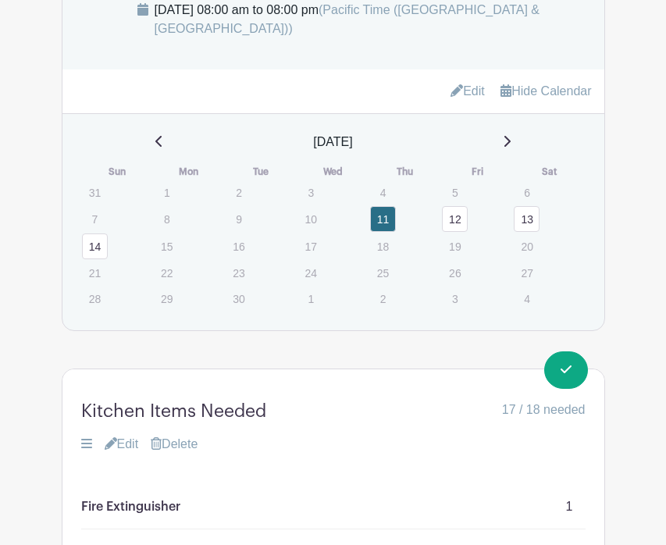
click at [521, 206] on link "13" at bounding box center [527, 219] width 26 height 26
click at [462, 78] on link "Edit" at bounding box center [468, 91] width 34 height 26
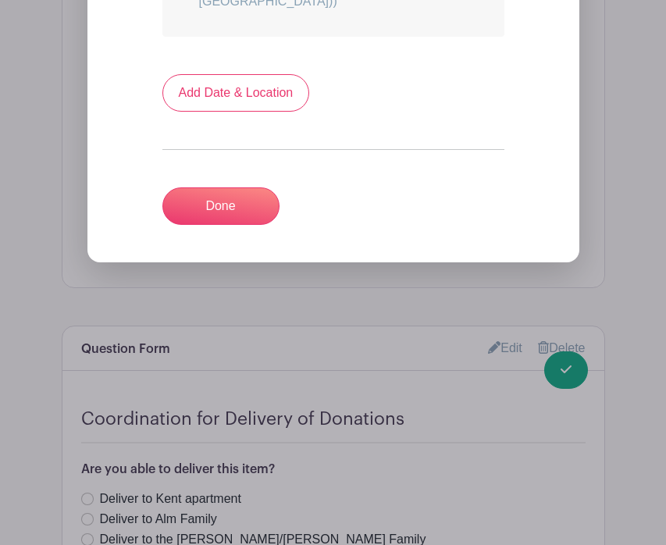
scroll to position [696, 0]
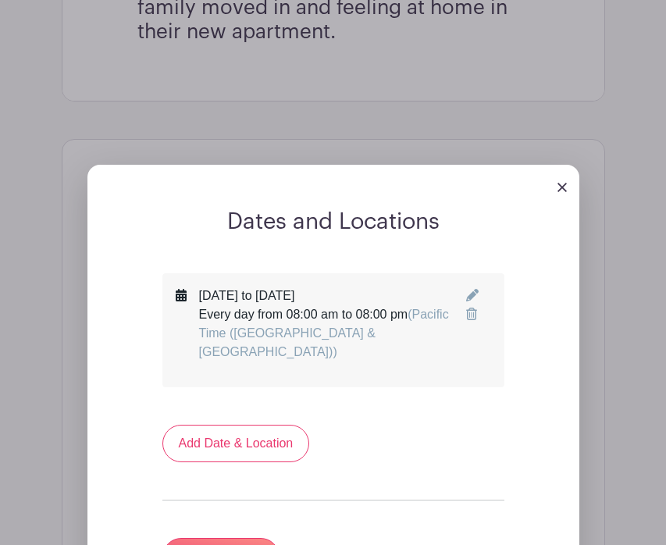
click at [466, 289] on icon at bounding box center [472, 295] width 12 height 12
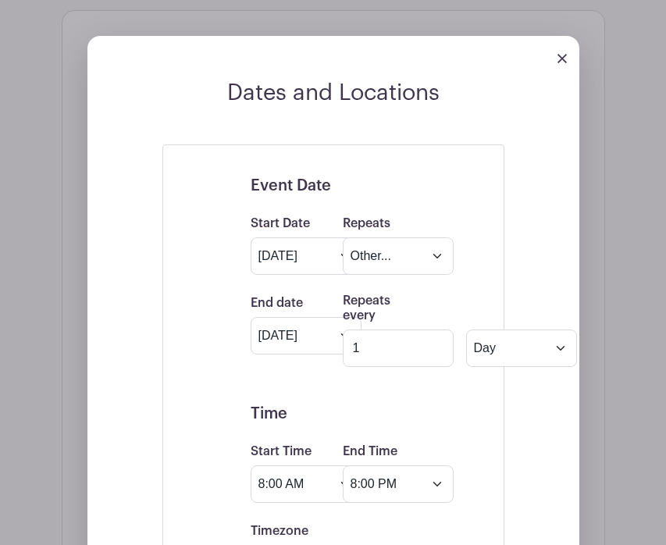
scroll to position [842, 0]
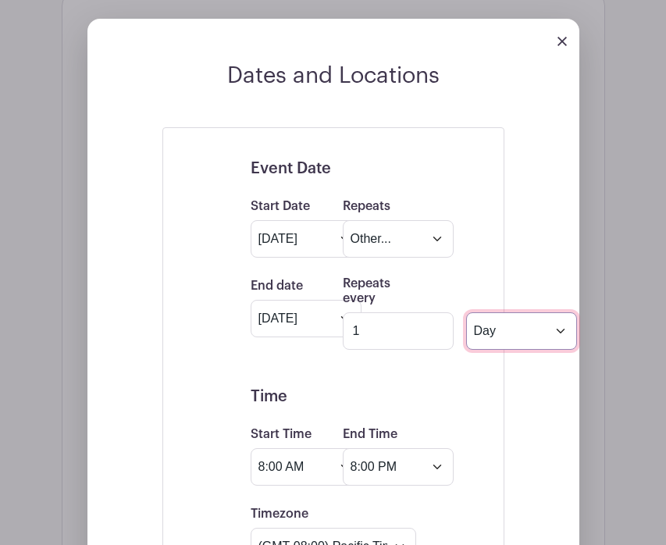
click at [560, 312] on select "Day Week Monthly on day 11" at bounding box center [521, 330] width 111 height 37
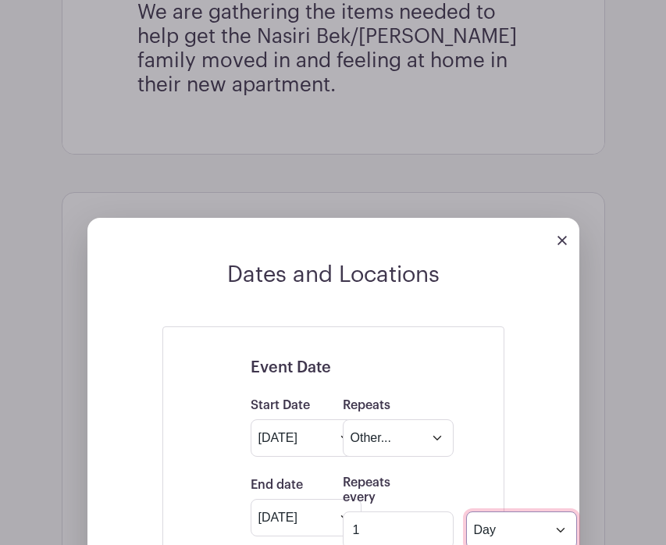
scroll to position [679, 0]
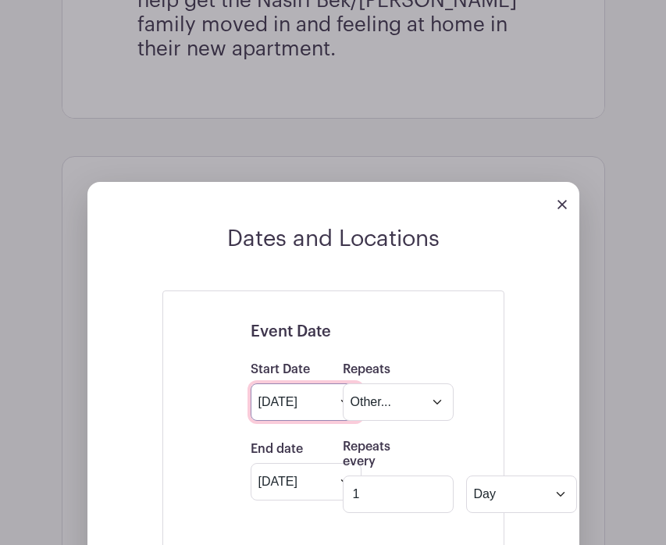
click at [314, 383] on input "[DATE]" at bounding box center [306, 401] width 111 height 37
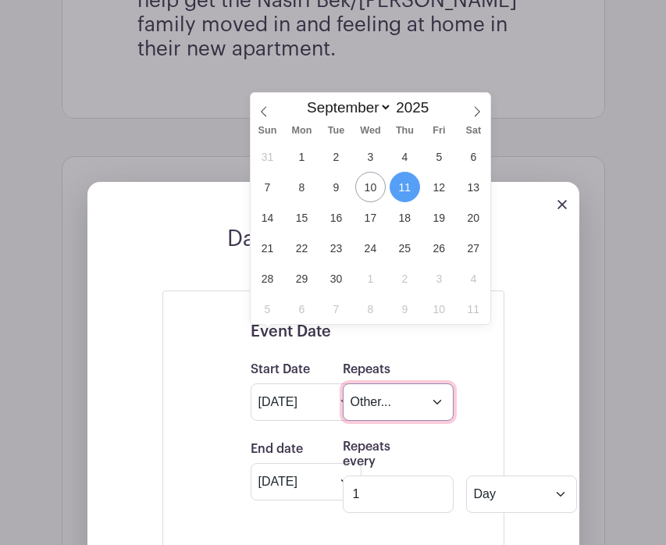
click at [425, 383] on select "Does not repeat Daily Weekly Monthly on day 11 Monthly on the second Thursday O…" at bounding box center [398, 401] width 111 height 37
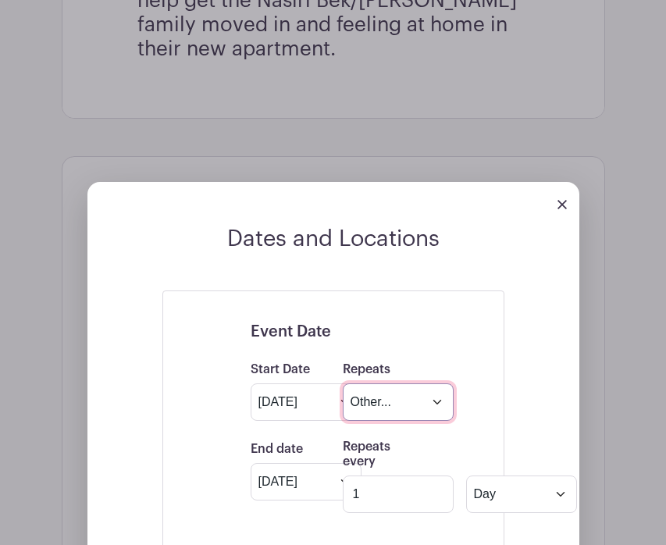
click at [433, 383] on select "Does not repeat Daily Weekly Monthly on day 11 Monthly on the second Thursday O…" at bounding box center [398, 401] width 111 height 37
select select "once"
click at [343, 383] on select "Does not repeat Daily Weekly Monthly on day 11 Monthly on the second Thursday O…" at bounding box center [398, 401] width 111 height 37
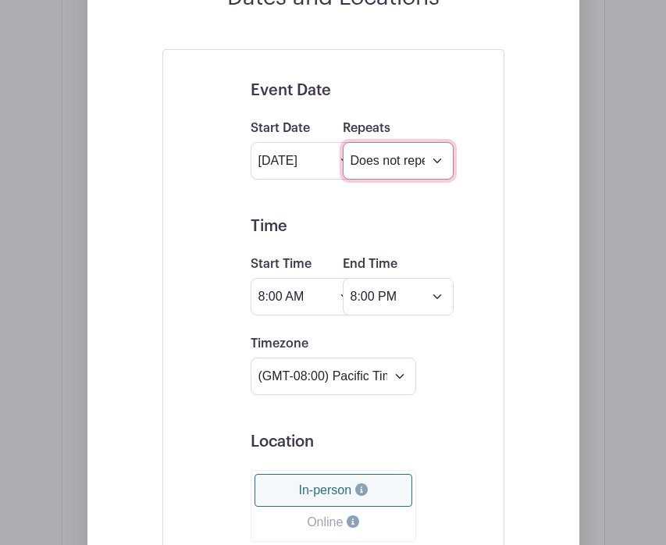
scroll to position [919, 0]
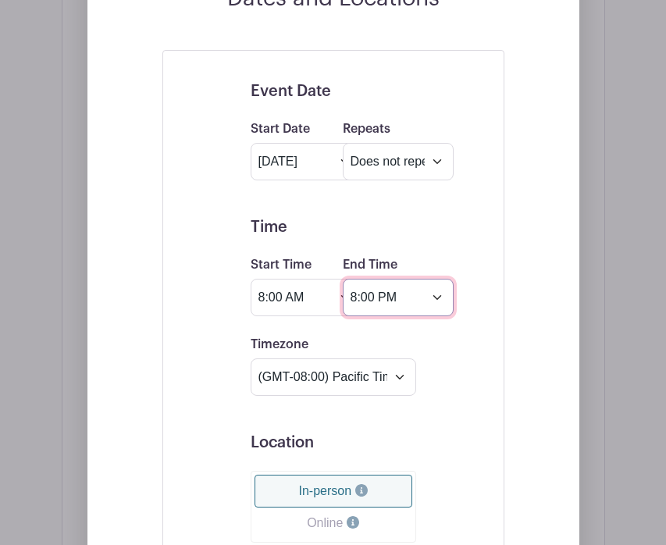
click at [440, 279] on input "8:00 PM" at bounding box center [398, 297] width 111 height 37
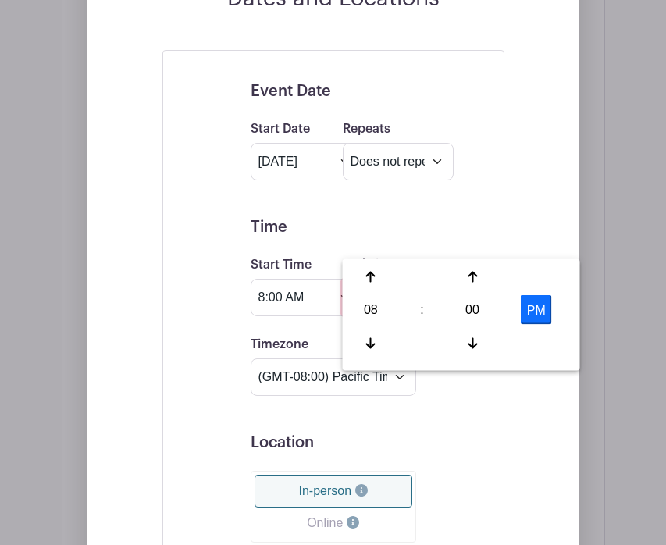
click at [442, 279] on input "8:00 PM" at bounding box center [398, 297] width 111 height 37
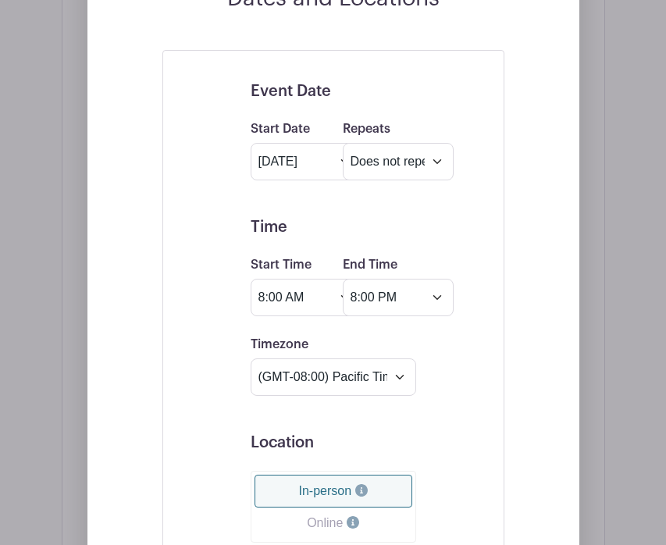
click at [505, 216] on div "Event Date Start Date Sep 11 2025 Repeats Does not repeat Daily Weekly Monthly …" at bounding box center [333, 543] width 417 height 986
click at [322, 143] on input "[DATE]" at bounding box center [306, 161] width 111 height 37
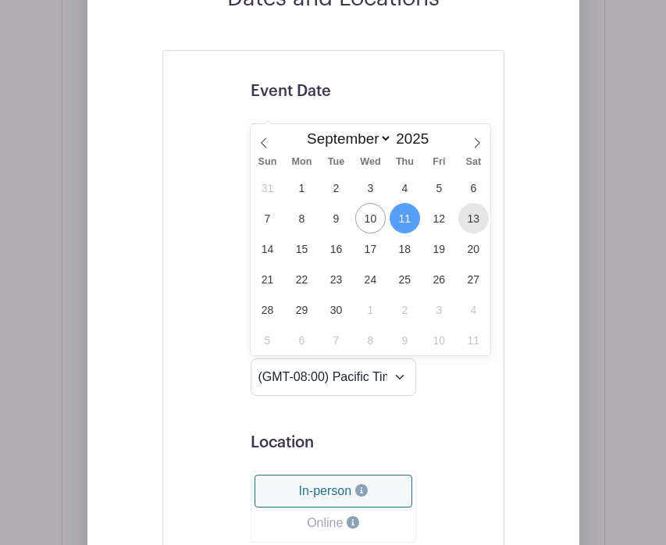
click at [476, 223] on span "13" at bounding box center [473, 218] width 30 height 30
type input "Sep 13 2025"
type input "Oct 13 2025"
select select "9"
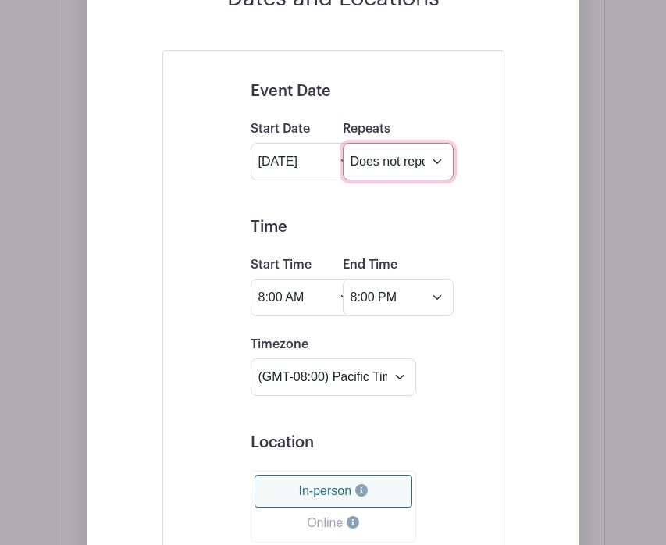
click at [423, 143] on select "Does not repeat Daily Weekly Monthly on day 13 Monthly on the second Saturday O…" at bounding box center [398, 161] width 111 height 37
select select "daily"
click at [343, 143] on select "Does not repeat Daily Weekly Monthly on day 13 Monthly on the second Saturday O…" at bounding box center [398, 161] width 111 height 37
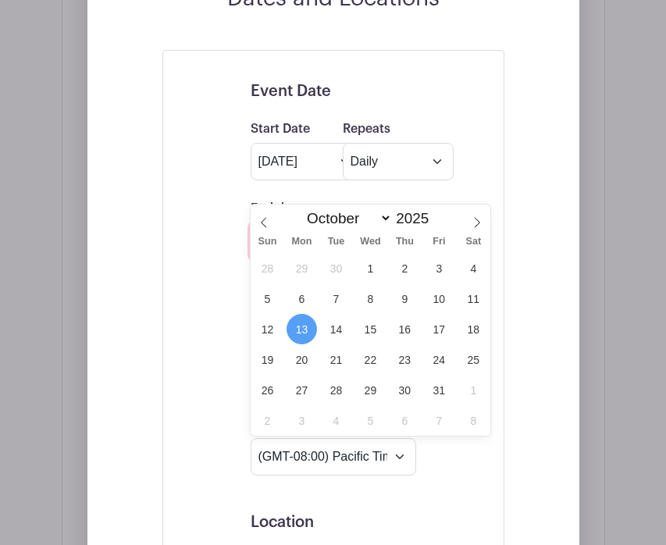
click at [335, 223] on input "Oct 13 2025" at bounding box center [306, 241] width 111 height 37
click at [269, 225] on icon at bounding box center [264, 222] width 11 height 11
select select "8"
click at [270, 329] on span "14" at bounding box center [267, 329] width 30 height 30
type input "Sep 14 2025"
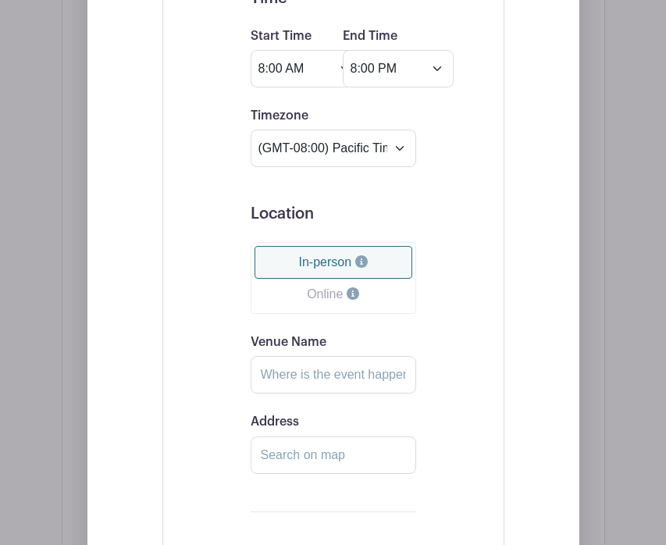
scroll to position [1324, 0]
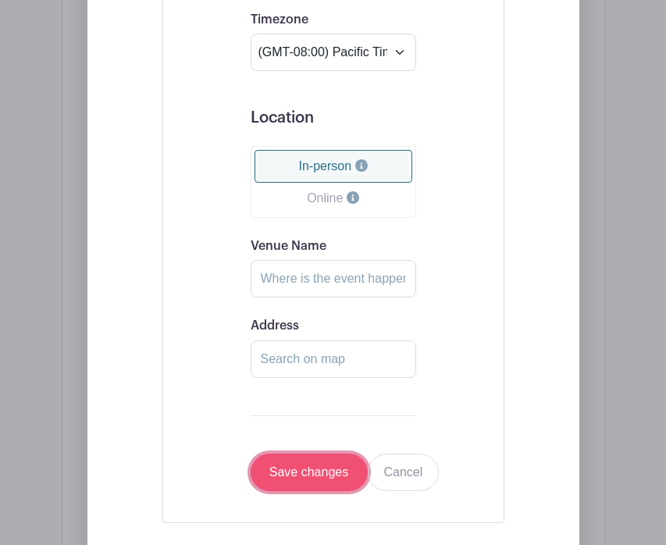
click at [303, 454] on input "Save changes" at bounding box center [309, 472] width 117 height 37
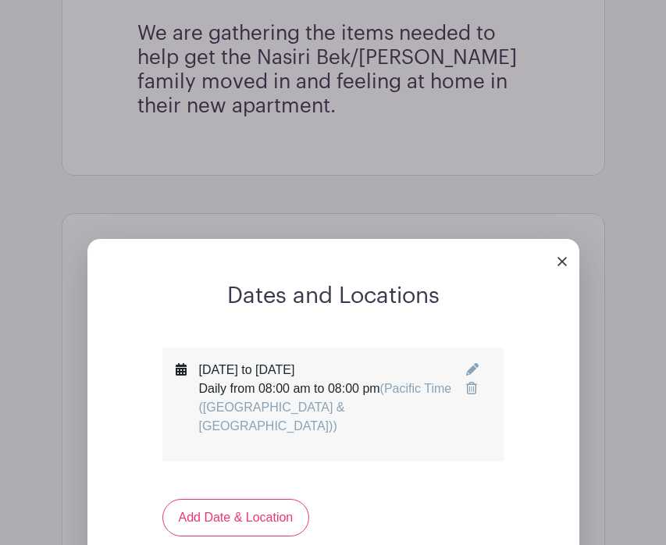
scroll to position [790, 0]
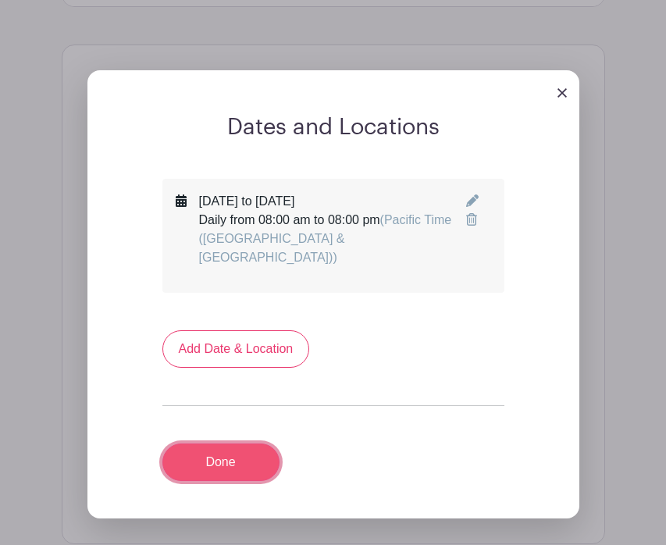
click at [223, 444] on link "Done" at bounding box center [220, 462] width 117 height 37
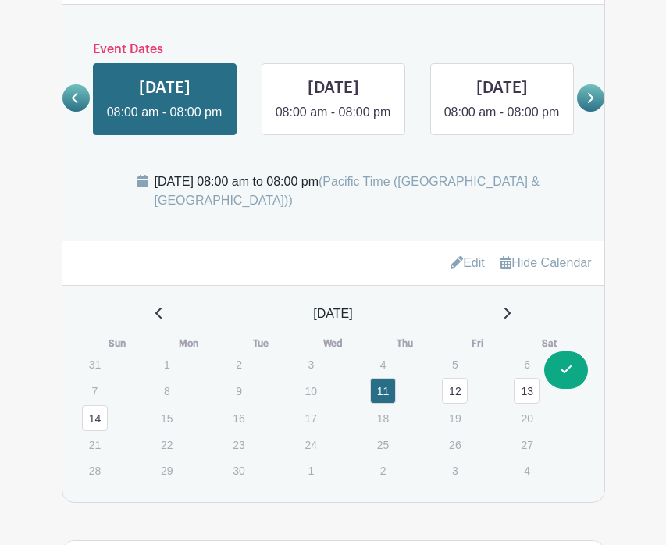
scroll to position [906, 0]
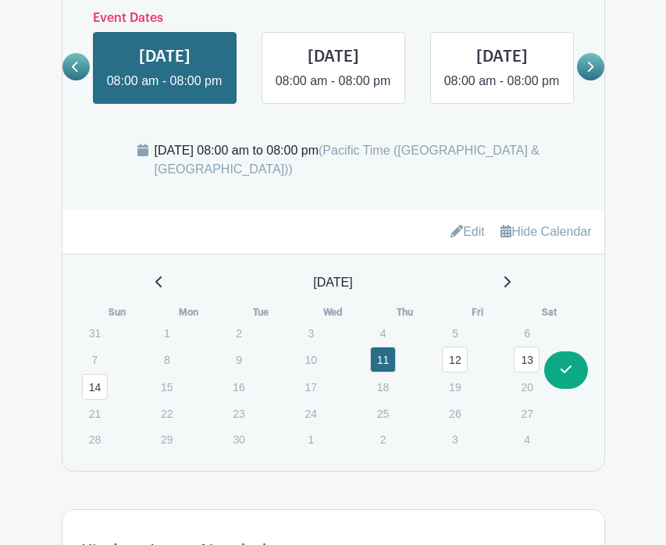
click at [455, 347] on link "12" at bounding box center [455, 360] width 26 height 26
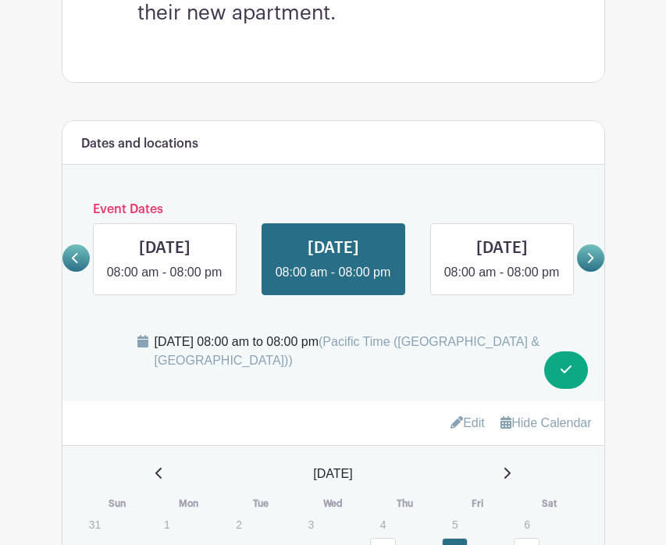
scroll to position [622, 0]
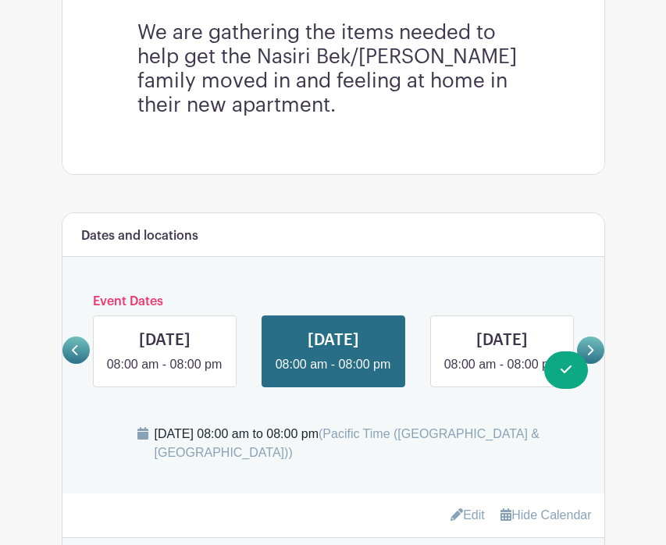
click at [159, 294] on h6 "Event Dates" at bounding box center [333, 301] width 487 height 15
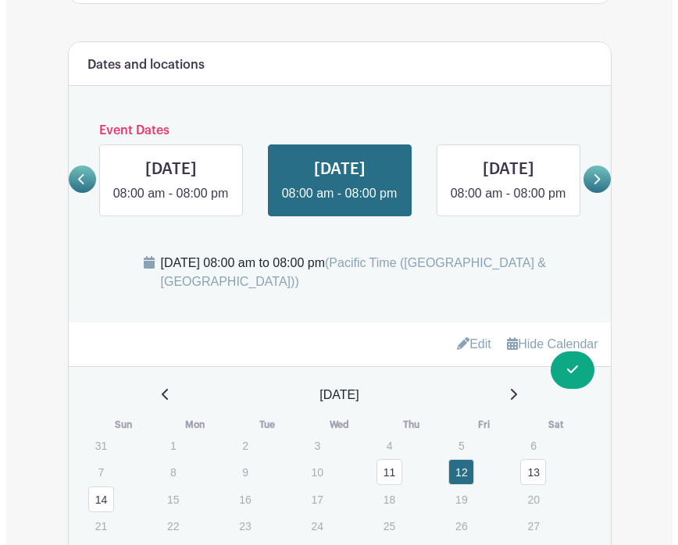
scroll to position [812, 0]
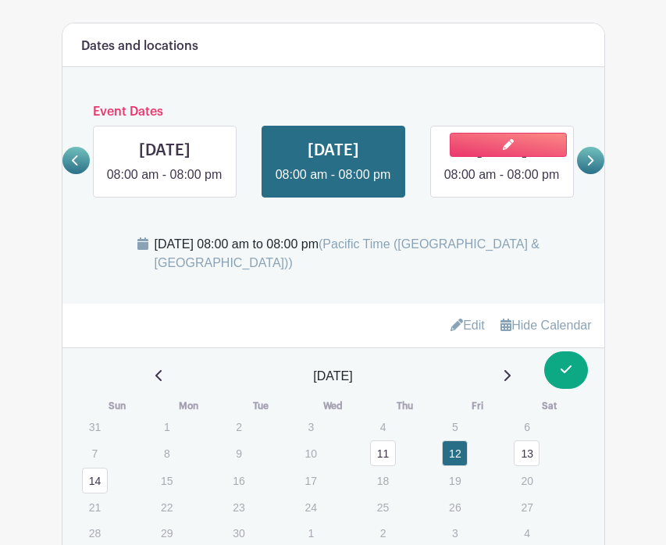
click at [502, 184] on link at bounding box center [502, 184] width 0 height 0
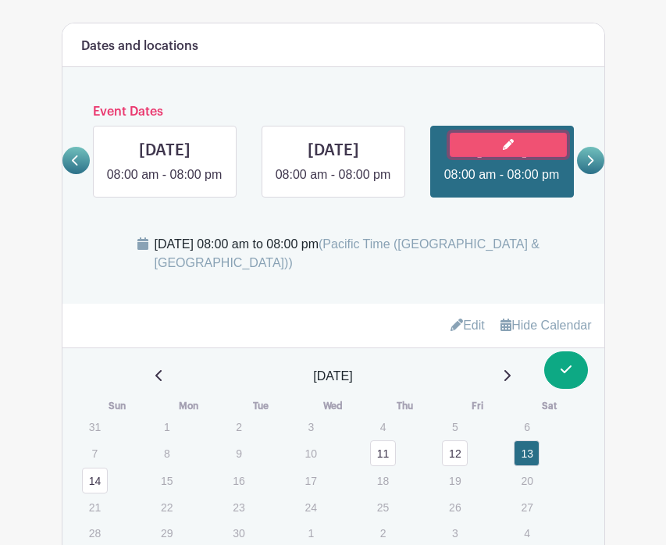
click at [515, 133] on link at bounding box center [508, 145] width 117 height 24
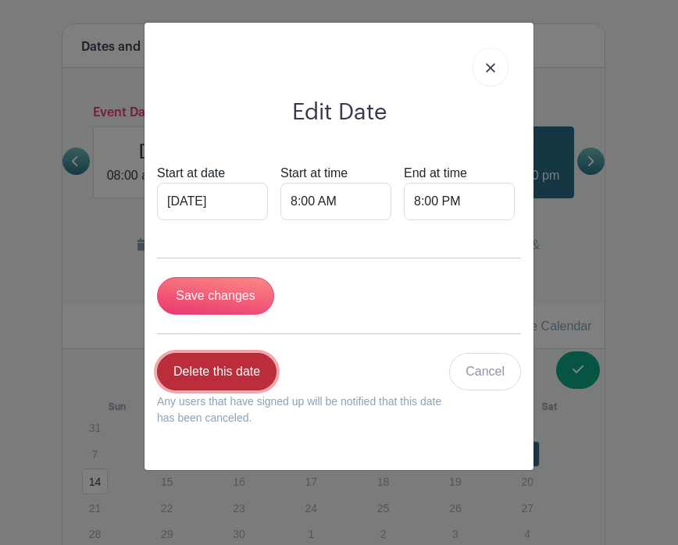
click at [237, 366] on link "Delete this date" at bounding box center [217, 371] width 120 height 37
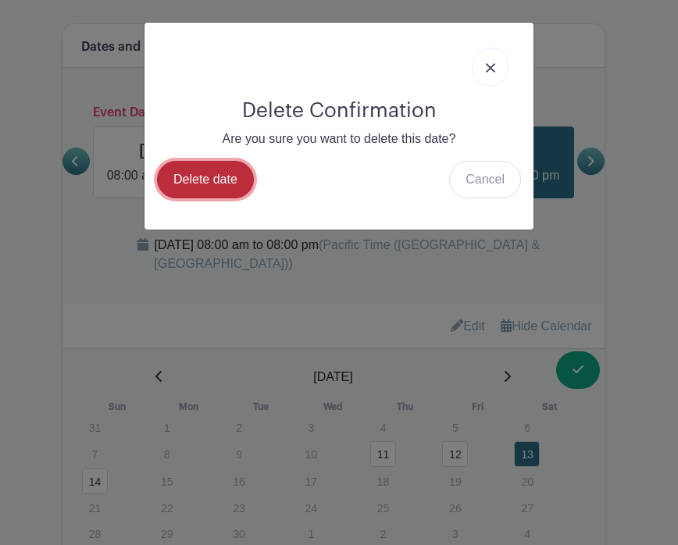
click at [216, 187] on link "Delete date" at bounding box center [205, 179] width 97 height 37
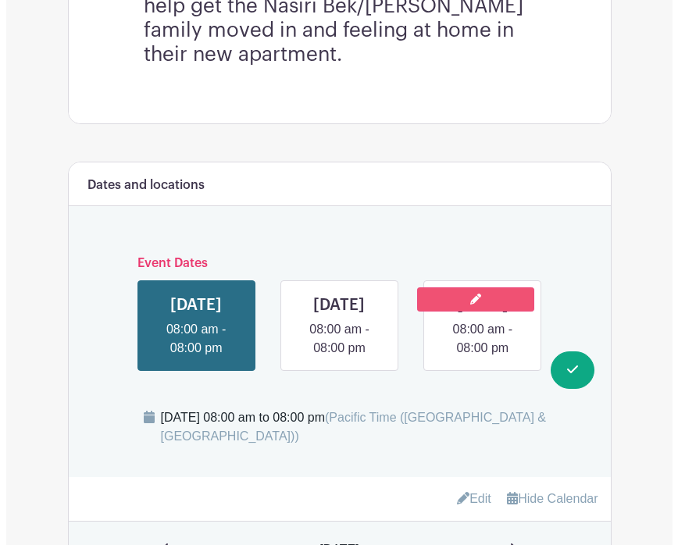
scroll to position [712, 0]
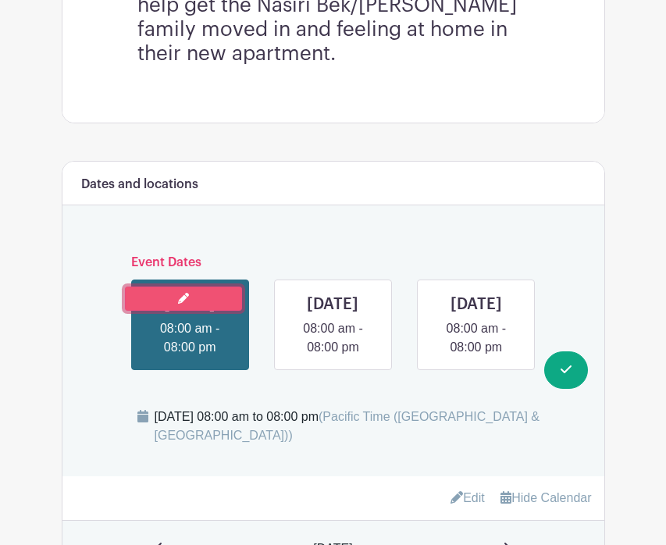
click at [209, 287] on link at bounding box center [183, 299] width 117 height 24
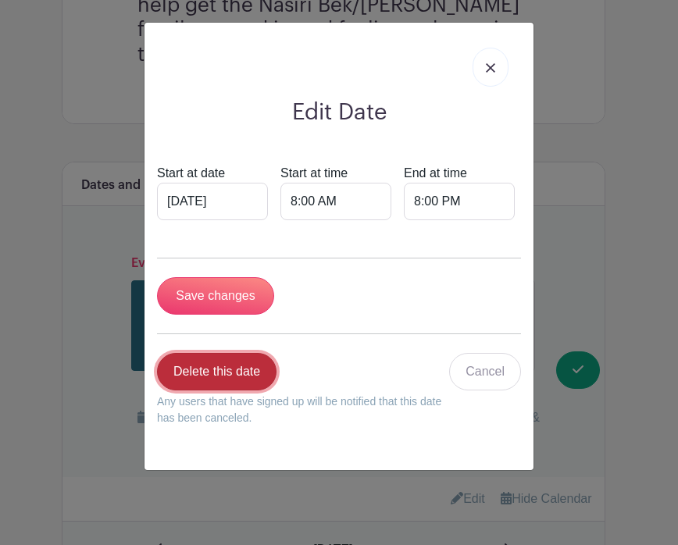
click at [205, 373] on link "Delete this date" at bounding box center [217, 371] width 120 height 37
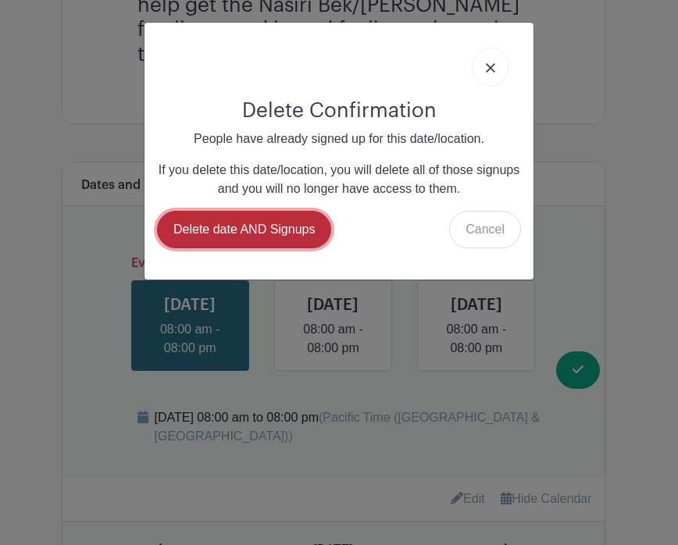
click at [273, 230] on link "Delete date AND Signups" at bounding box center [244, 229] width 174 height 37
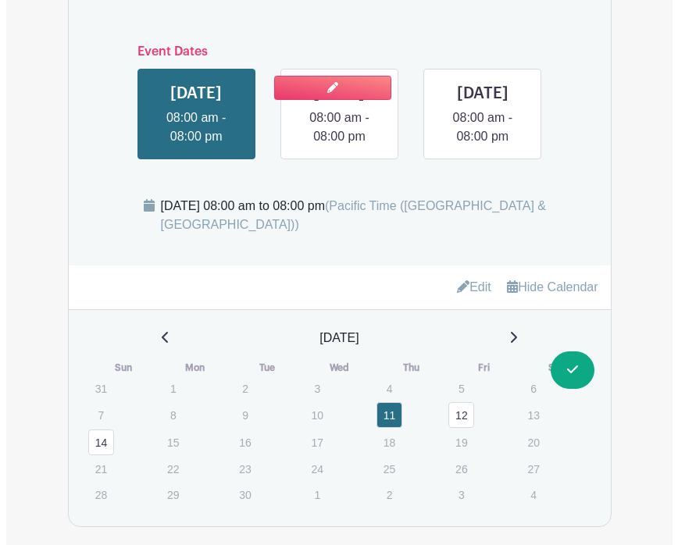
scroll to position [908, 0]
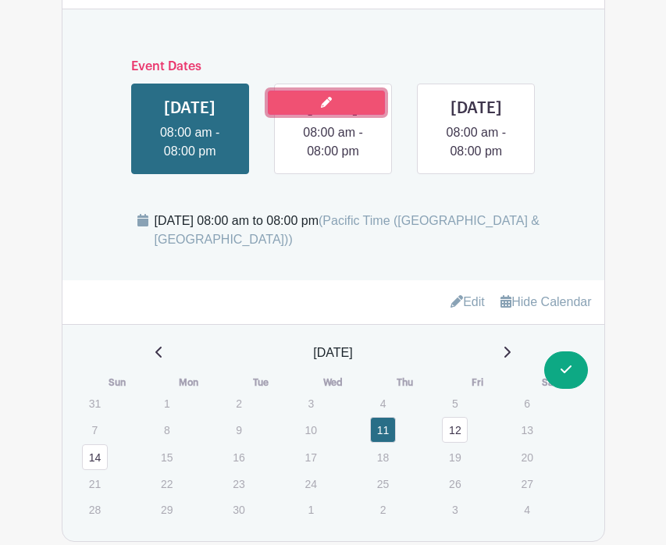
click at [327, 97] on icon at bounding box center [326, 102] width 11 height 11
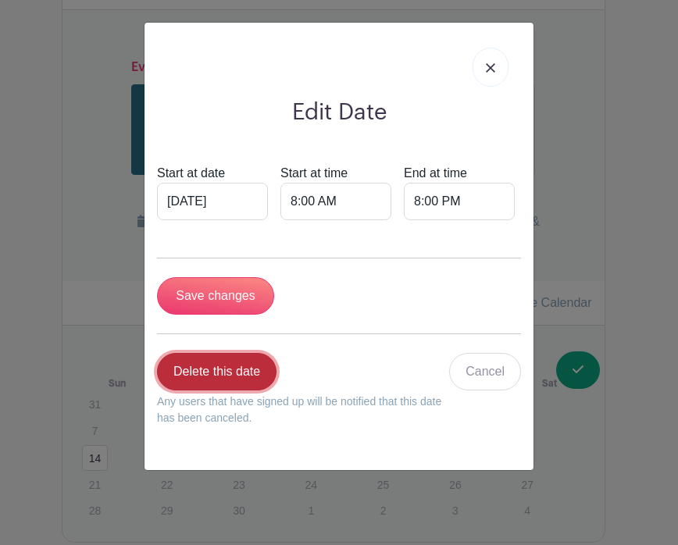
click at [211, 364] on link "Delete this date" at bounding box center [217, 371] width 120 height 37
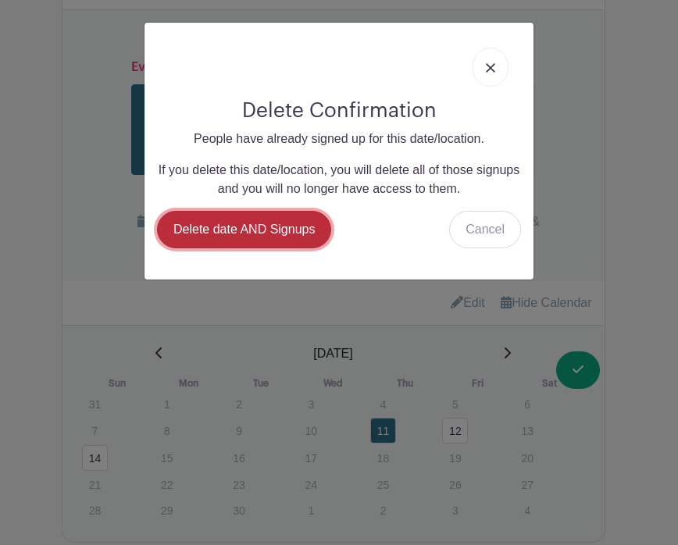
click at [289, 226] on link "Delete date AND Signups" at bounding box center [244, 229] width 174 height 37
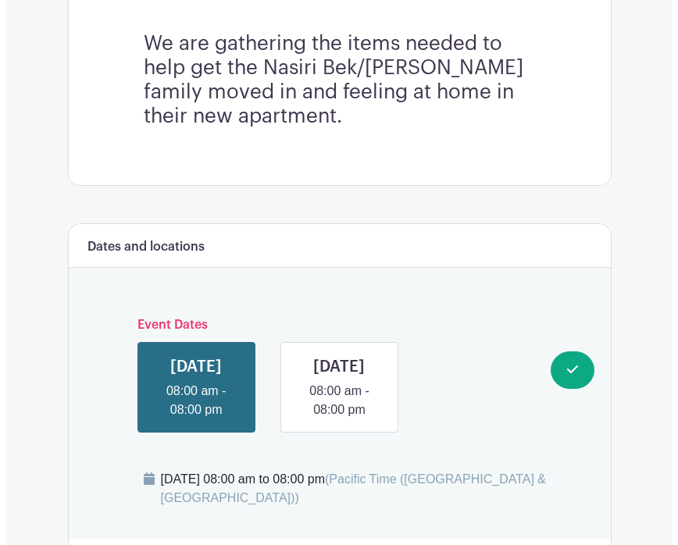
scroll to position [729, 0]
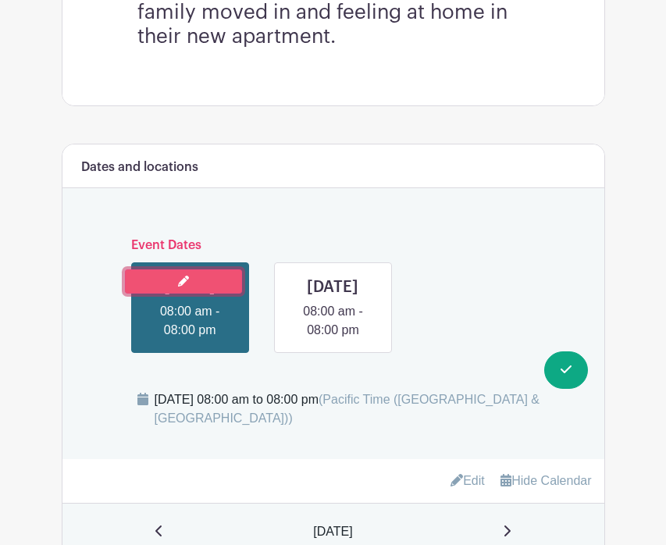
click at [218, 269] on link at bounding box center [183, 281] width 117 height 24
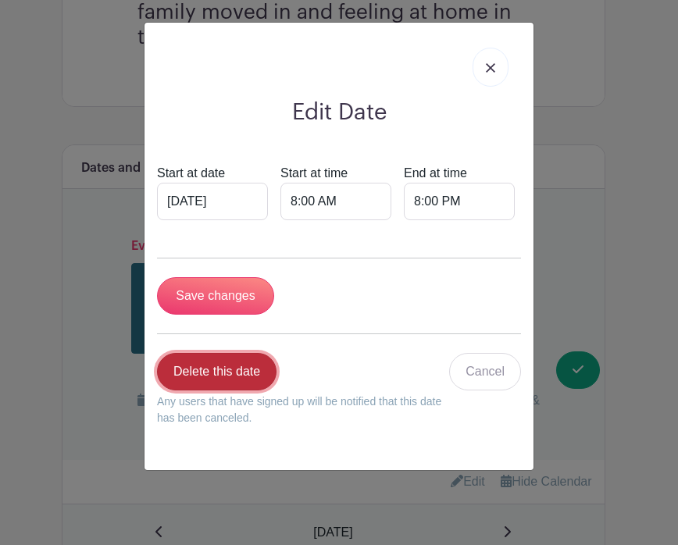
click at [251, 370] on link "Delete this date" at bounding box center [217, 371] width 120 height 37
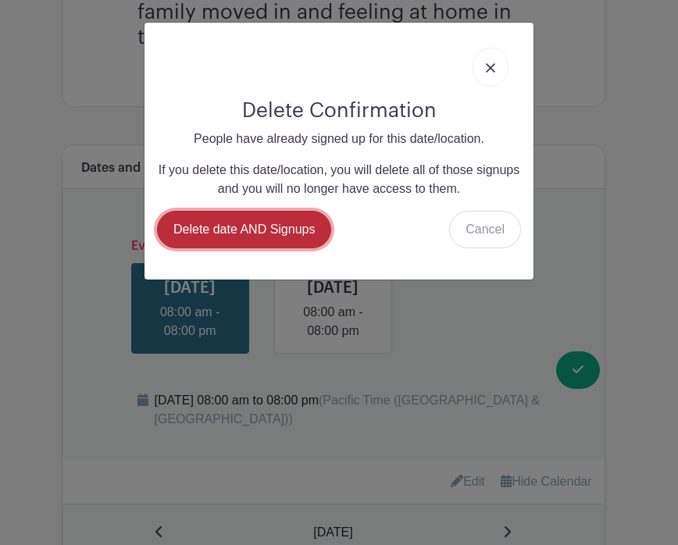
click at [266, 226] on link "Delete date AND Signups" at bounding box center [244, 229] width 174 height 37
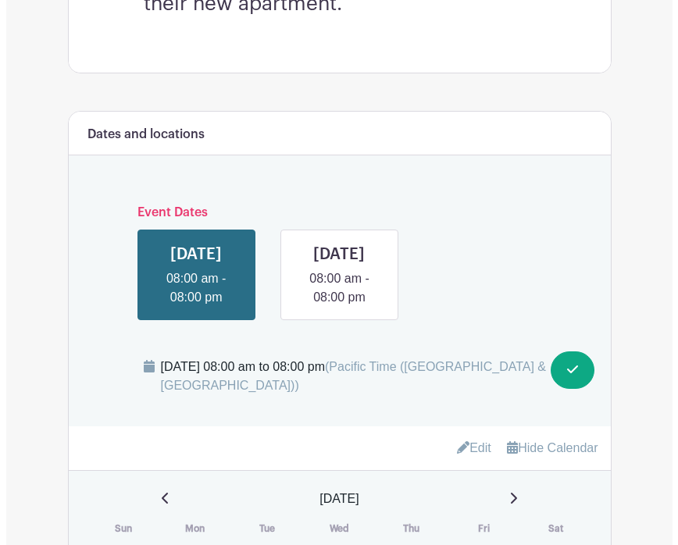
scroll to position [847, 0]
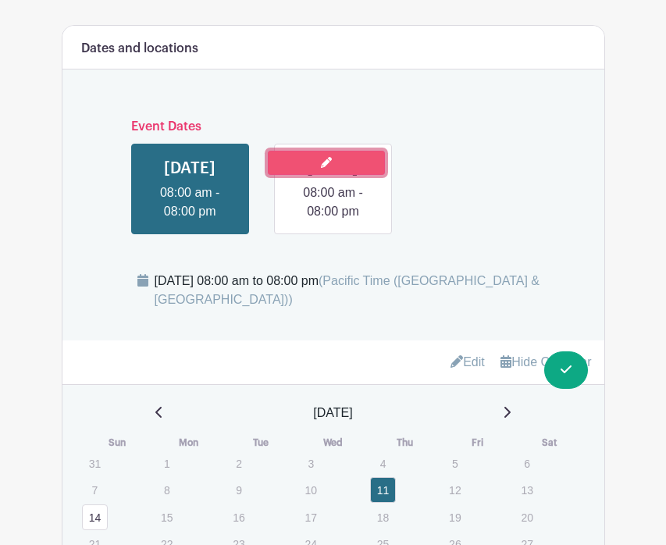
click at [350, 151] on link at bounding box center [326, 163] width 117 height 24
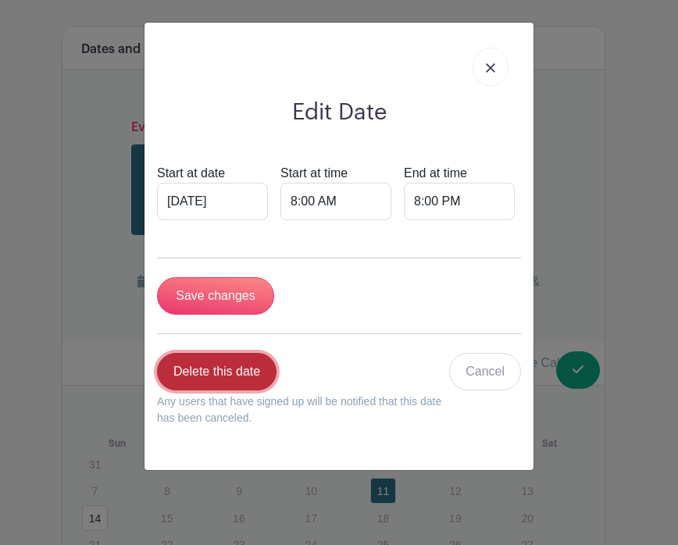
click at [213, 368] on link "Delete this date" at bounding box center [217, 371] width 120 height 37
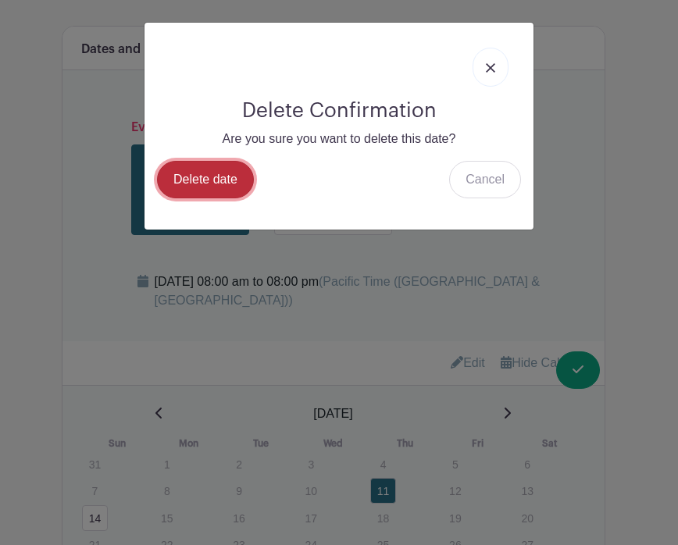
click at [230, 179] on link "Delete date" at bounding box center [205, 179] width 97 height 37
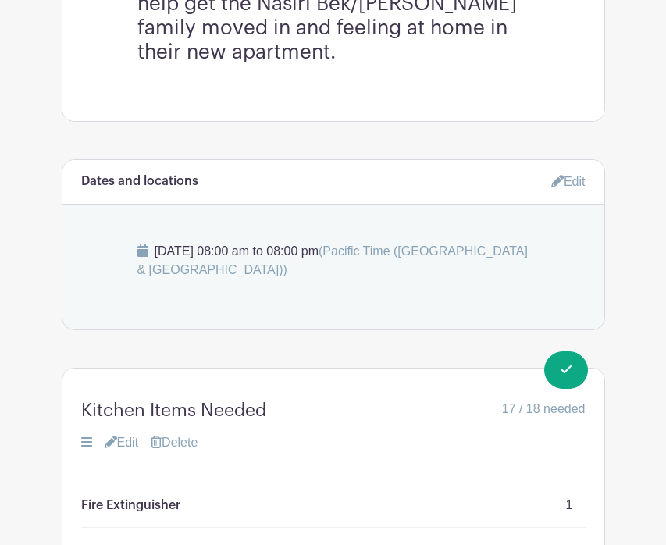
scroll to position [701, 0]
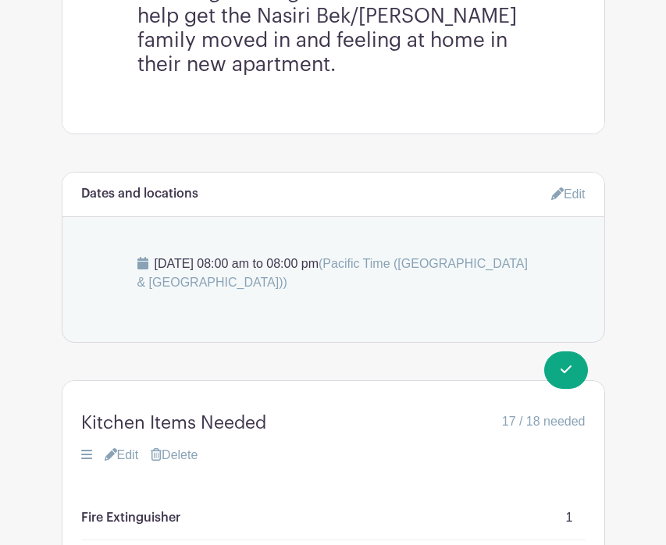
click at [562, 181] on link "Edit" at bounding box center [568, 194] width 34 height 26
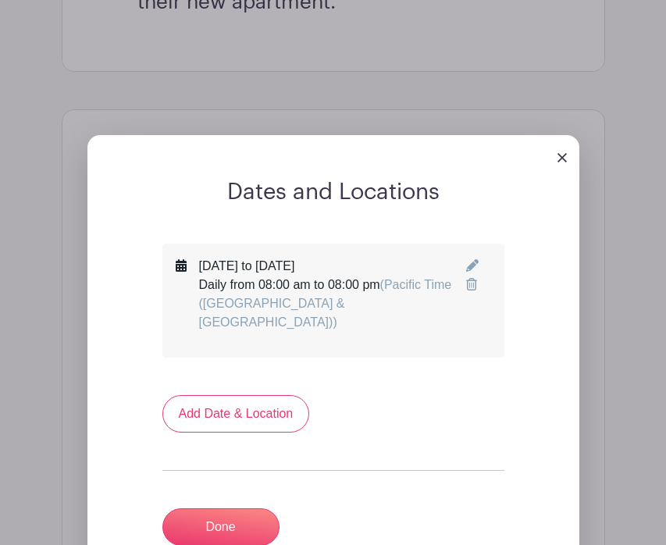
scroll to position [847, 0]
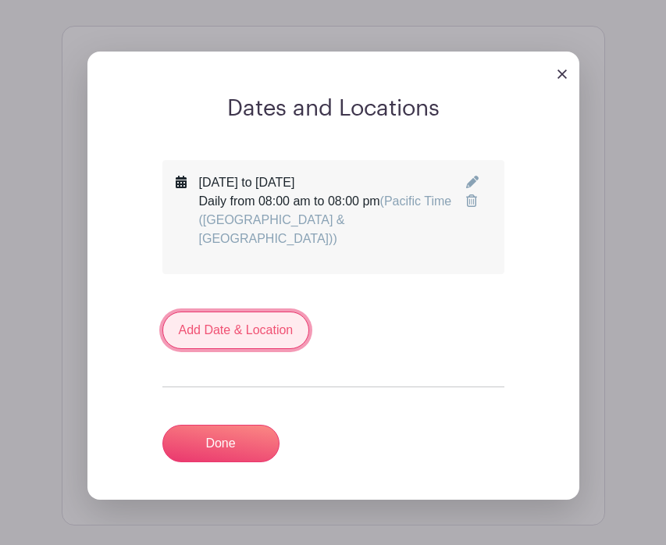
click at [231, 312] on link "Add Date & Location" at bounding box center [236, 330] width 148 height 37
select select "8"
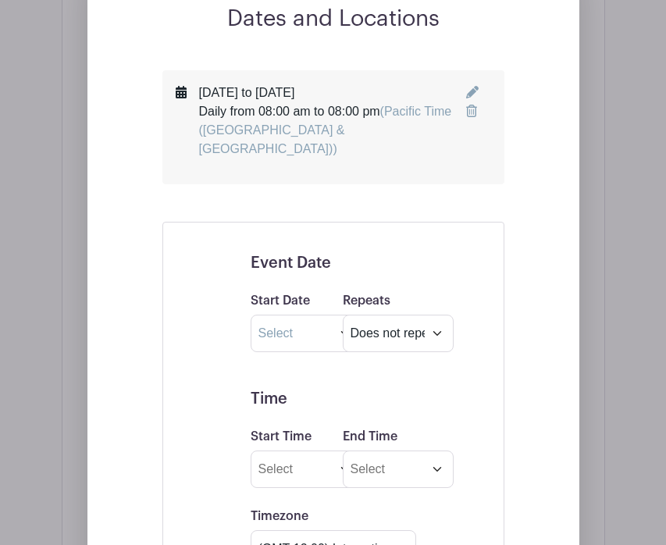
scroll to position [1012, 0]
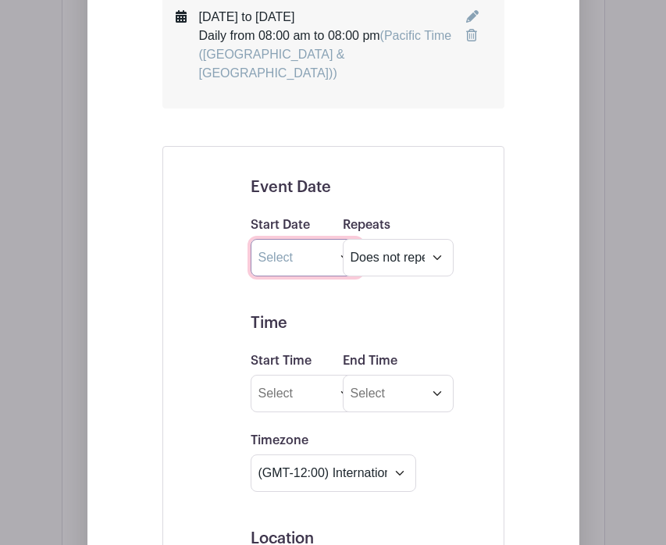
click at [319, 239] on input "text" at bounding box center [306, 257] width 111 height 37
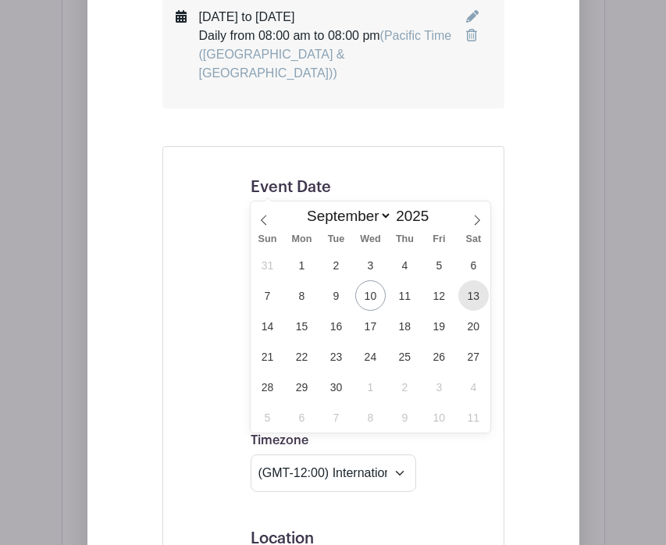
click at [466, 294] on span "13" at bounding box center [473, 295] width 30 height 30
type input "Sep 13 2025"
type input "Oct 13 2025"
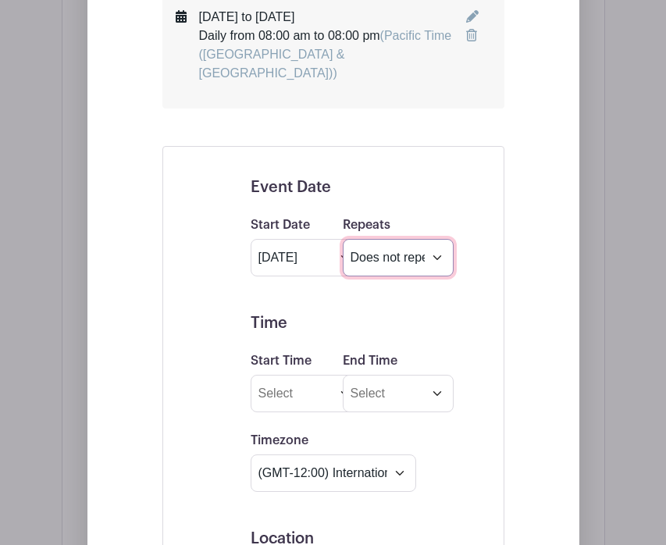
click at [435, 239] on select "Does not repeat Daily Weekly Monthly on day 13 Monthly on the second Saturday O…" at bounding box center [398, 257] width 111 height 37
select select "daily"
click at [343, 239] on select "Does not repeat Daily Weekly Monthly on day 13 Monthly on the second Saturday O…" at bounding box center [398, 257] width 111 height 37
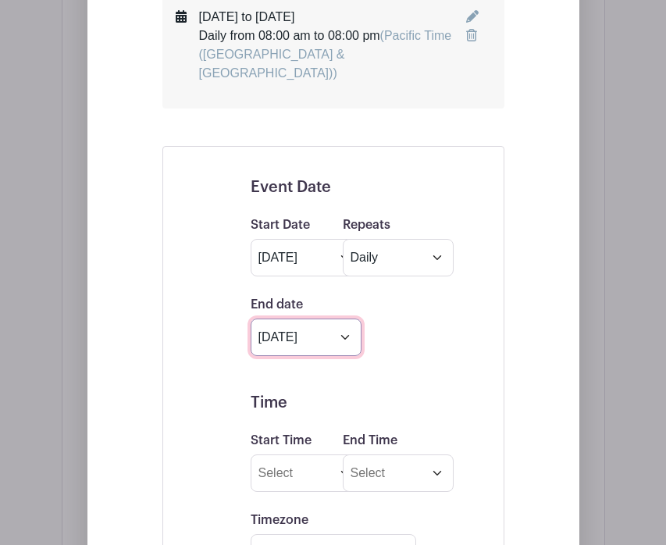
click at [348, 319] on input "Oct 13 2025" at bounding box center [306, 337] width 111 height 37
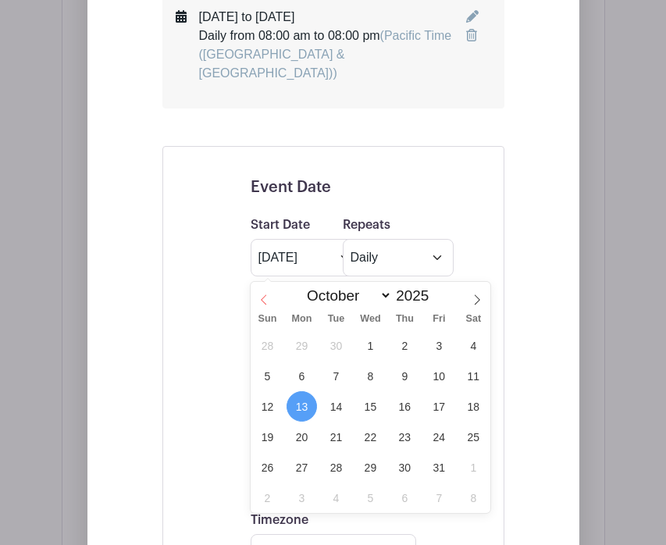
click at [266, 301] on icon at bounding box center [264, 299] width 11 height 11
select select "8"
click at [262, 404] on span "14" at bounding box center [267, 406] width 30 height 30
type input "Sep 14 2025"
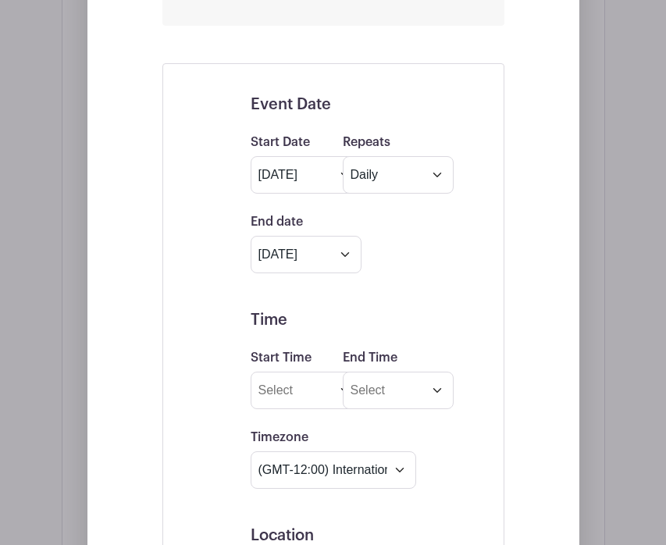
scroll to position [1278, 0]
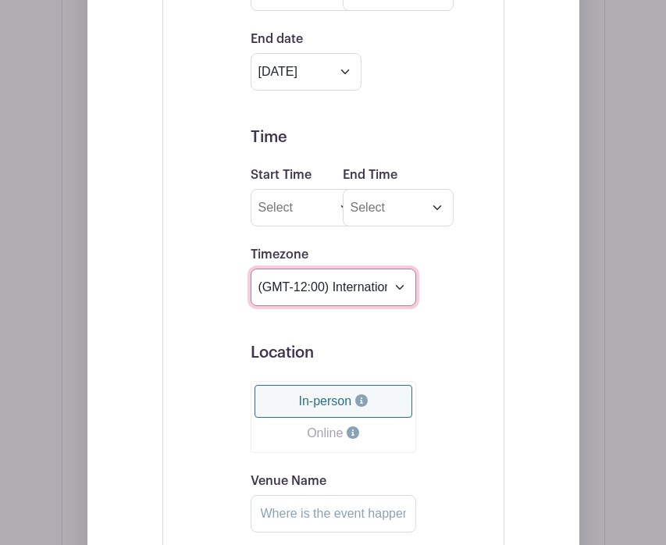
click at [397, 269] on select "(GMT-12:00) International Date Line West (GMT-11:00) American Samoa (GMT-11:00)…" at bounding box center [334, 287] width 166 height 37
select select "Pacific Time (US & Canada)"
click at [251, 269] on select "(GMT-12:00) International Date Line West (GMT-11:00) American Samoa (GMT-11:00)…" at bounding box center [334, 287] width 166 height 37
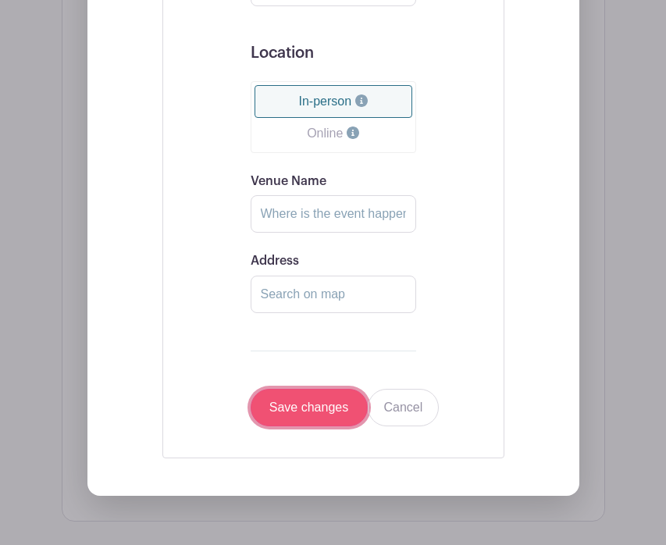
click at [309, 389] on input "Save changes" at bounding box center [309, 407] width 117 height 37
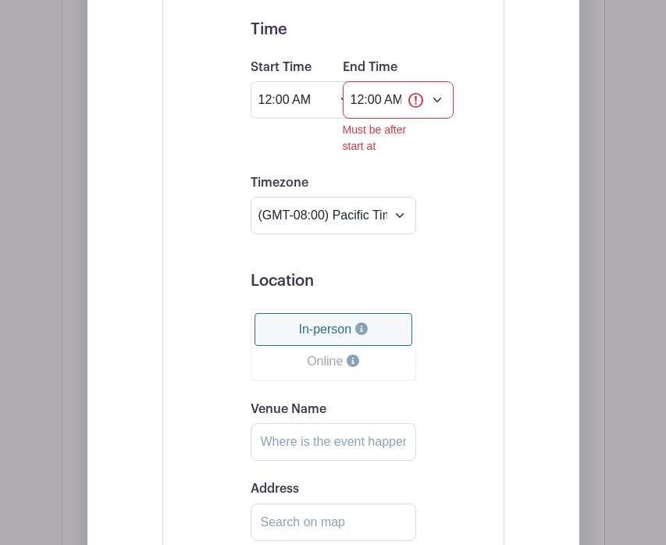
scroll to position [1357, 0]
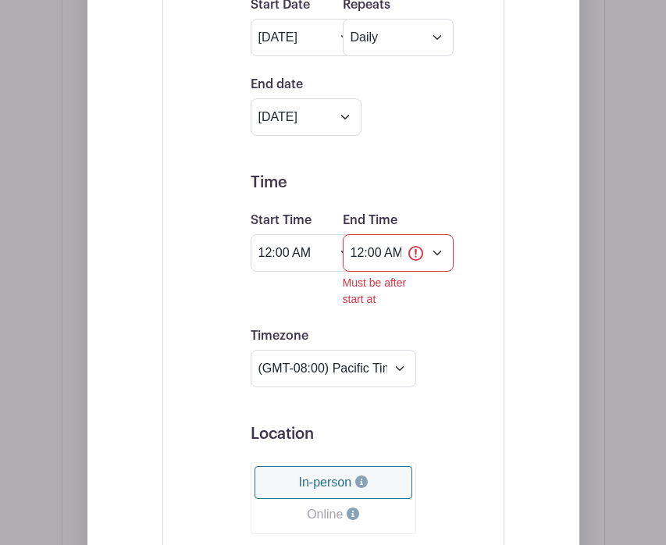
click at [453, 173] on div "Event Date Start Date Sep 13 2025 Repeats Does not repeat Daily Weekly Monthly …" at bounding box center [333, 383] width 342 height 914
click at [440, 234] on input "12:00 AM" at bounding box center [398, 252] width 111 height 37
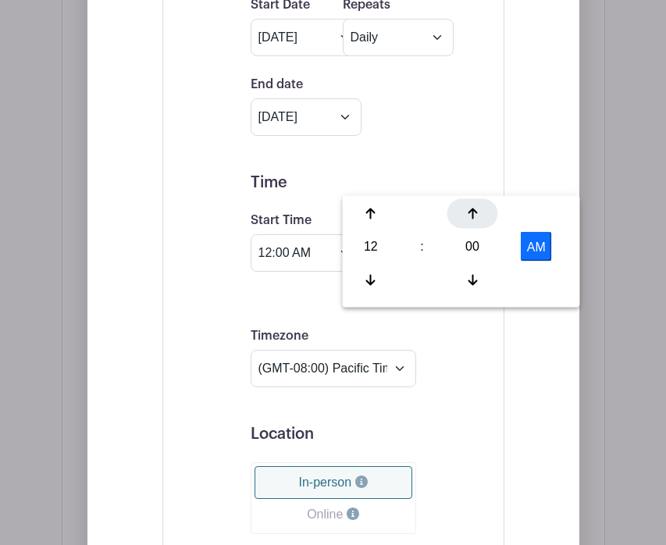
click at [474, 222] on div at bounding box center [473, 214] width 51 height 30
click at [537, 252] on button "AM" at bounding box center [536, 247] width 31 height 30
click at [527, 244] on button "PM" at bounding box center [536, 247] width 31 height 30
type input "12:01 AM"
click at [498, 334] on div "Event Date Start Date Sep 13 2025 Repeats Does not repeat Daily Weekly Monthly …" at bounding box center [333, 383] width 342 height 914
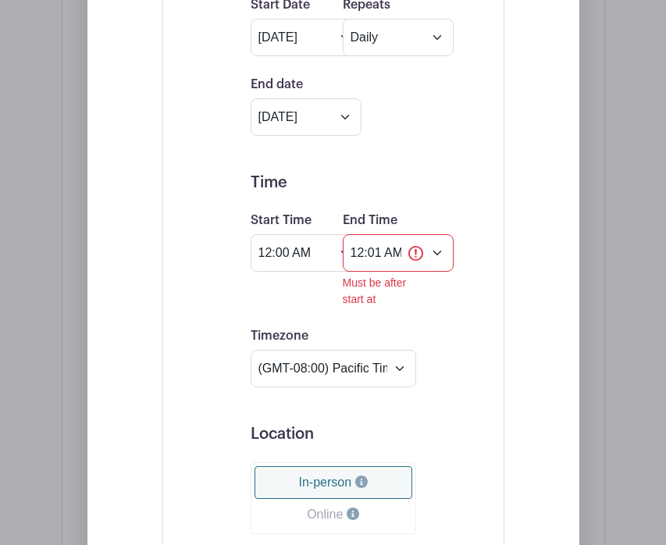
scroll to position [1545, 0]
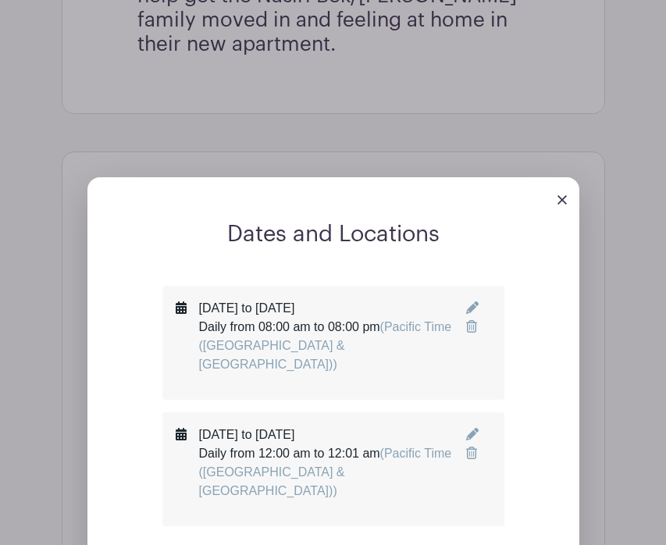
scroll to position [721, 0]
click at [467, 320] on icon at bounding box center [471, 326] width 11 height 12
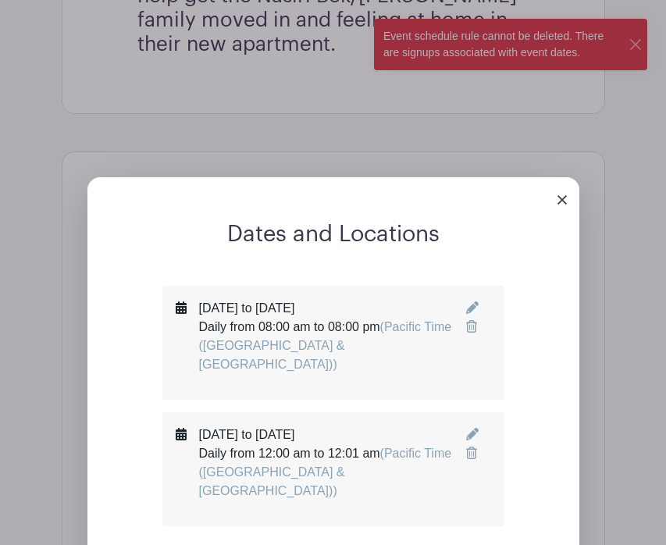
click at [560, 195] on img at bounding box center [562, 199] width 9 height 9
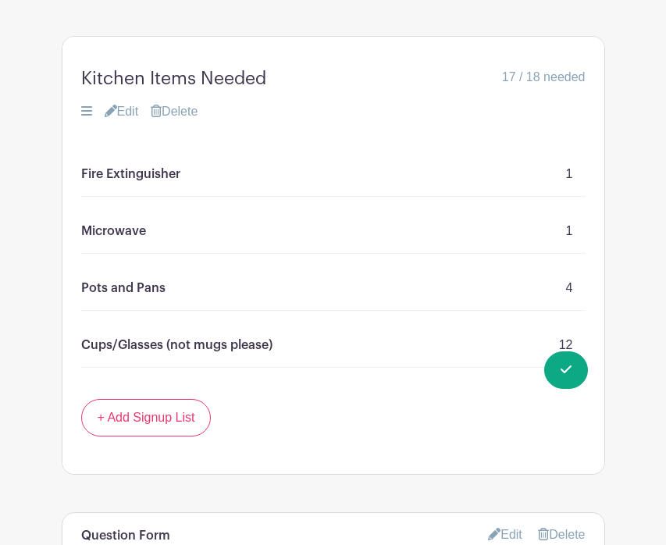
scroll to position [1455, 0]
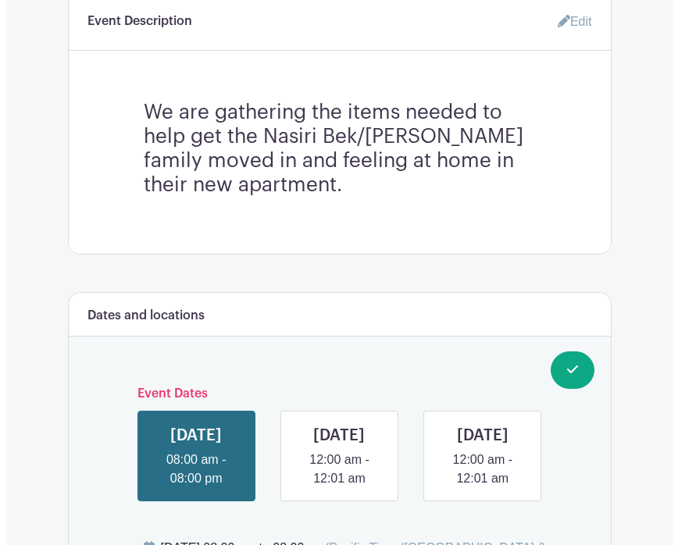
scroll to position [542, 0]
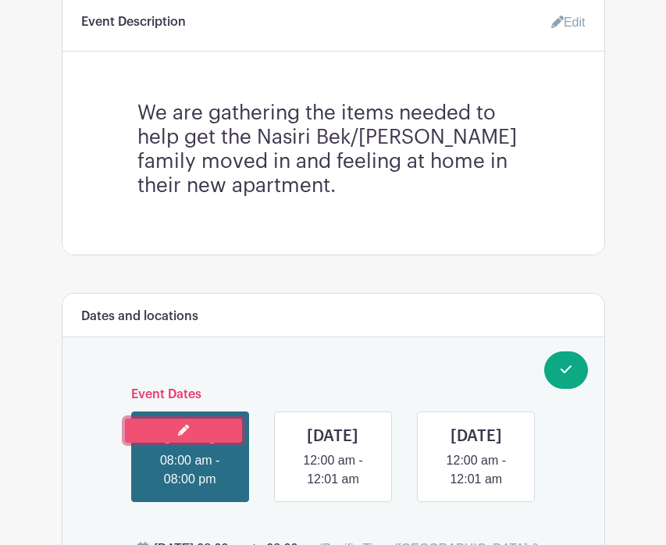
click at [201, 419] on link at bounding box center [183, 431] width 117 height 24
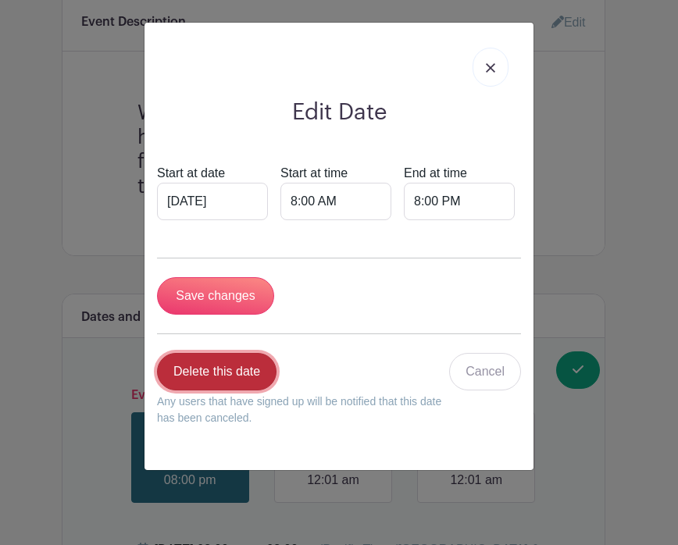
click at [224, 372] on link "Delete this date" at bounding box center [217, 371] width 120 height 37
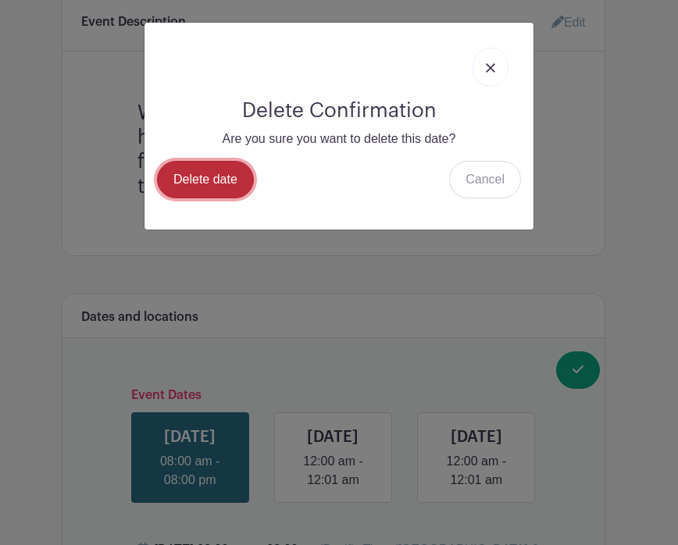
click at [225, 184] on link "Delete date" at bounding box center [205, 179] width 97 height 37
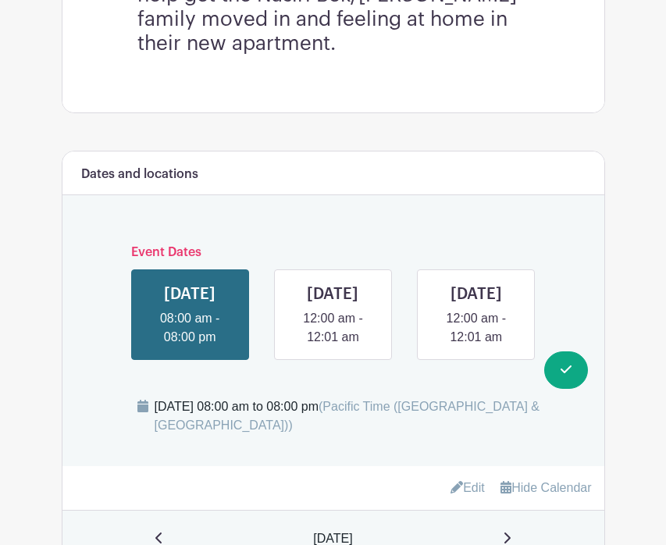
scroll to position [726, 0]
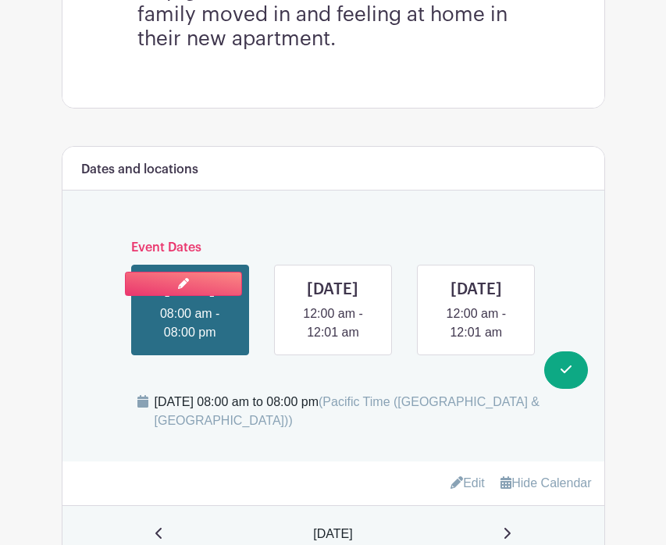
click at [190, 342] on link at bounding box center [190, 342] width 0 height 0
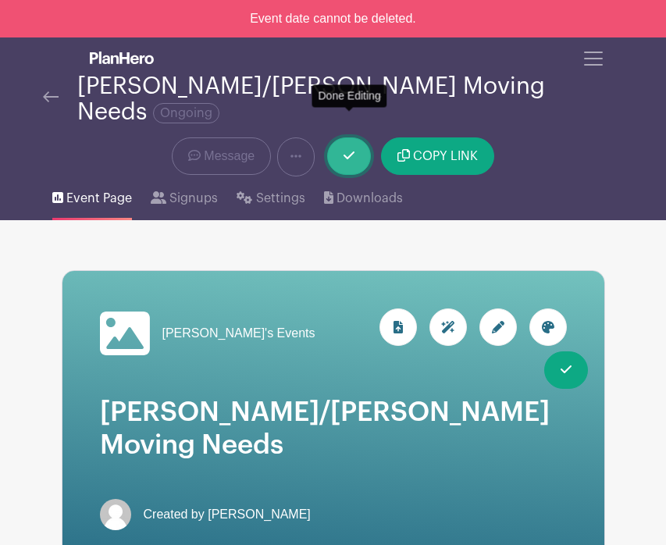
click at [346, 137] on link at bounding box center [349, 155] width 44 height 37
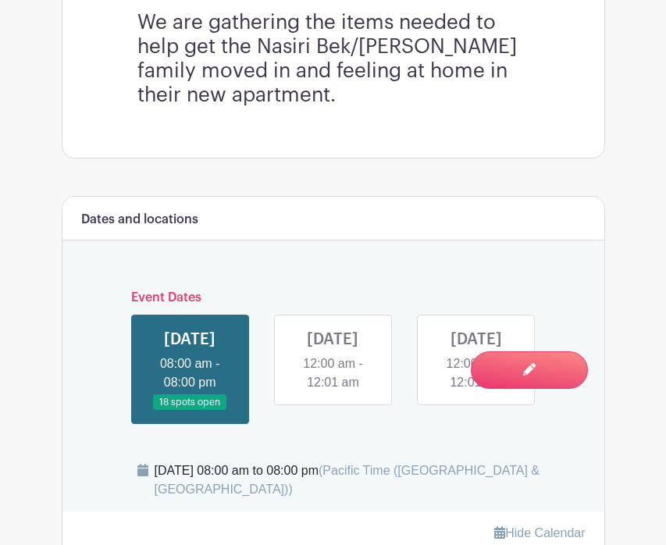
scroll to position [644, 0]
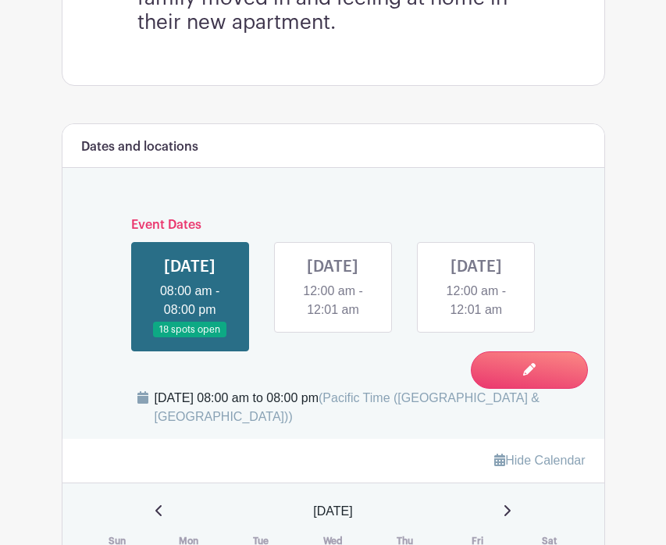
click at [190, 338] on link at bounding box center [190, 338] width 0 height 0
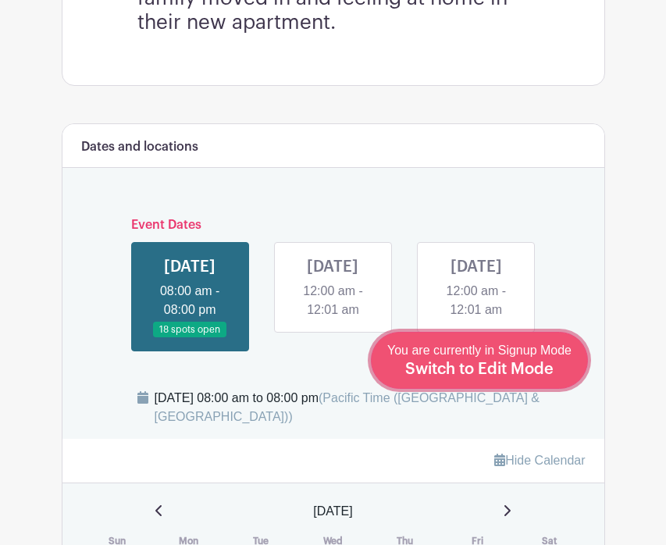
click at [500, 369] on span "Switch to Edit Mode" at bounding box center [479, 370] width 148 height 16
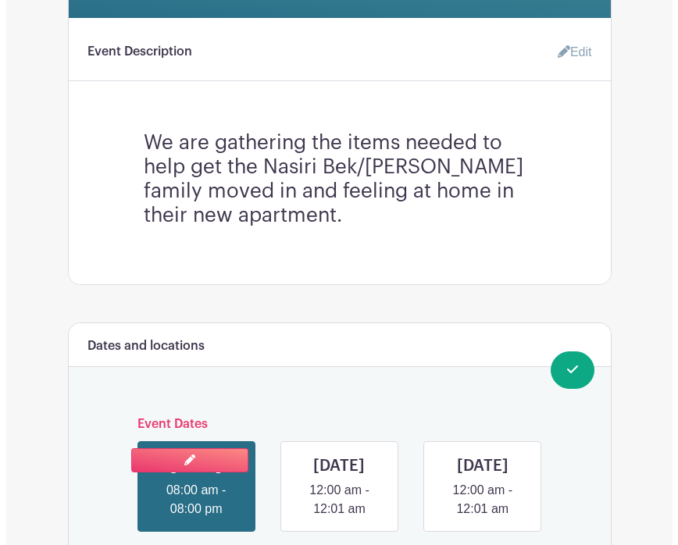
scroll to position [626, 0]
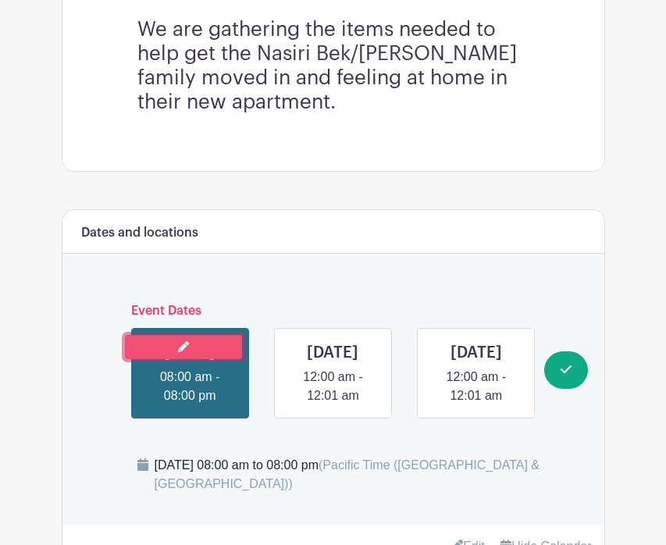
click at [200, 335] on link at bounding box center [183, 347] width 117 height 24
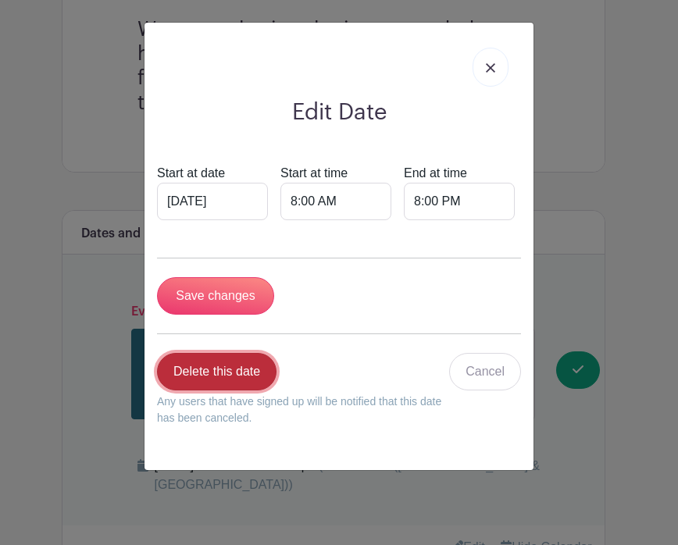
click at [233, 362] on link "Delete this date" at bounding box center [217, 371] width 120 height 37
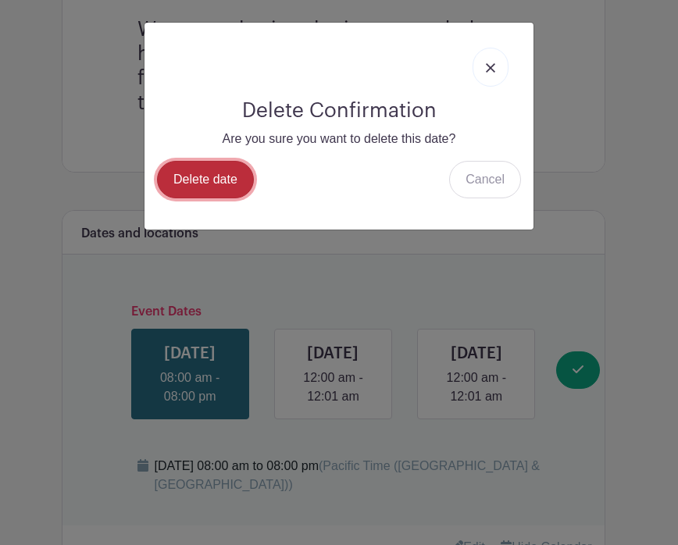
click at [205, 183] on link "Delete date" at bounding box center [205, 179] width 97 height 37
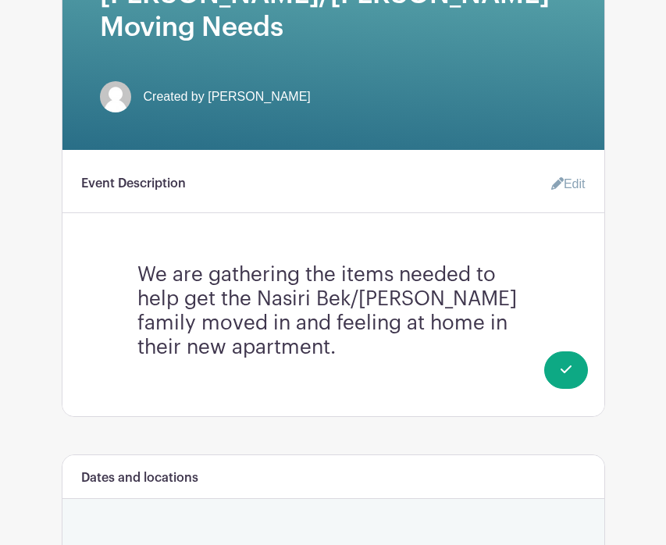
scroll to position [0, 0]
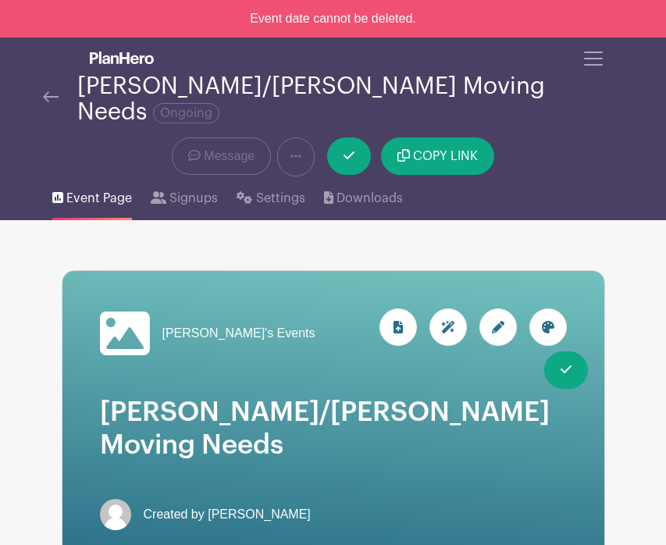
click at [369, 140] on div "COPY LINK" at bounding box center [405, 156] width 180 height 39
click at [352, 139] on link at bounding box center [349, 155] width 44 height 37
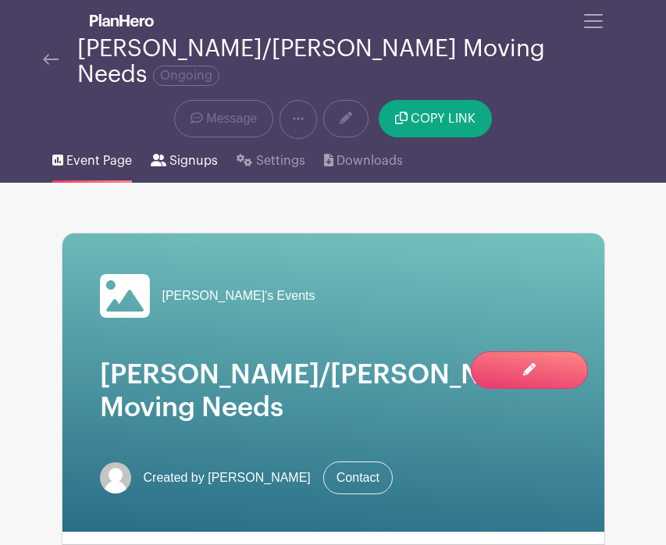
click at [179, 152] on span "Signups" at bounding box center [193, 161] width 48 height 19
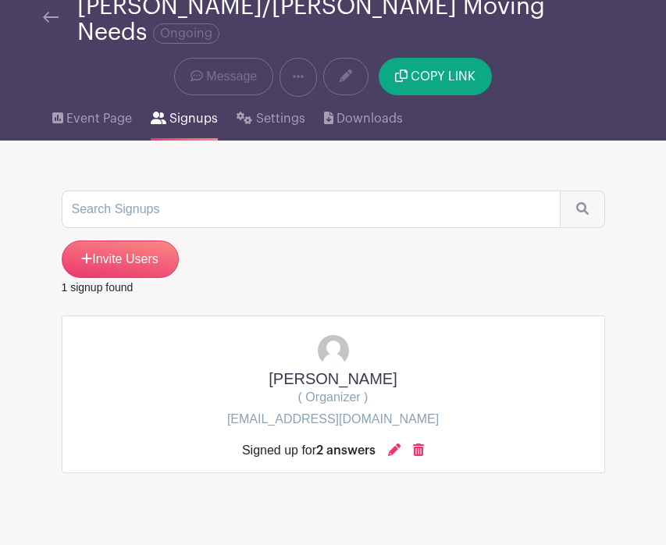
scroll to position [43, 0]
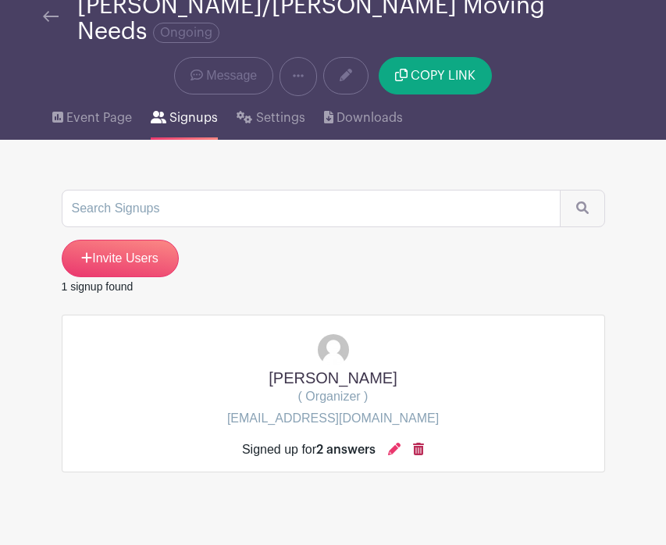
click at [422, 443] on icon at bounding box center [418, 449] width 11 height 12
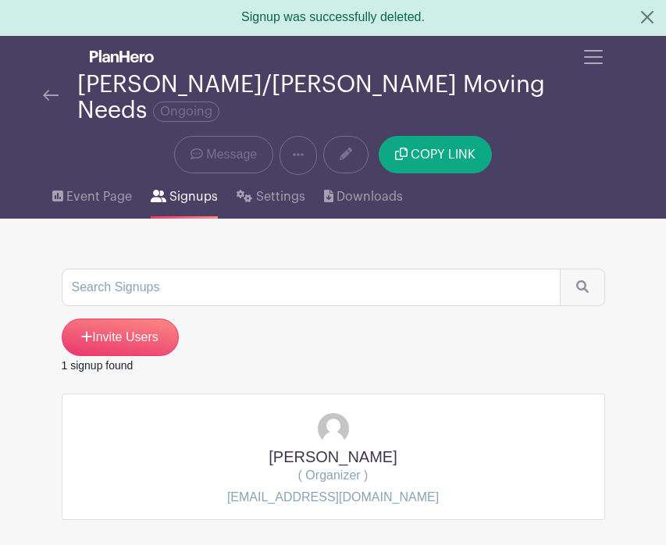
scroll to position [0, 0]
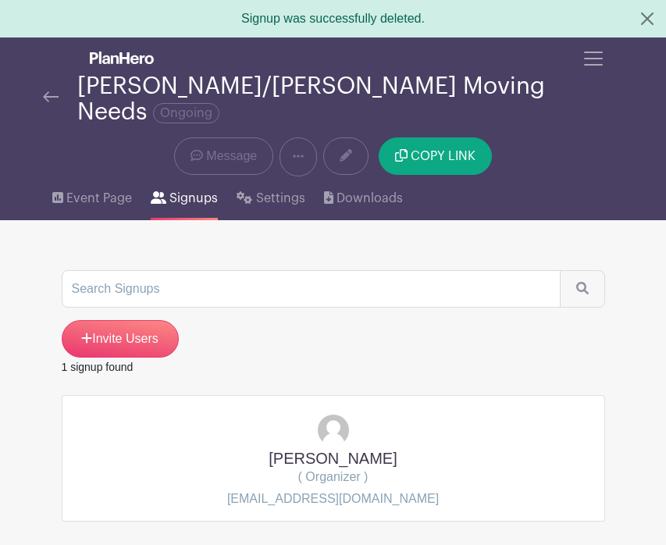
click at [55, 91] on img at bounding box center [51, 96] width 16 height 11
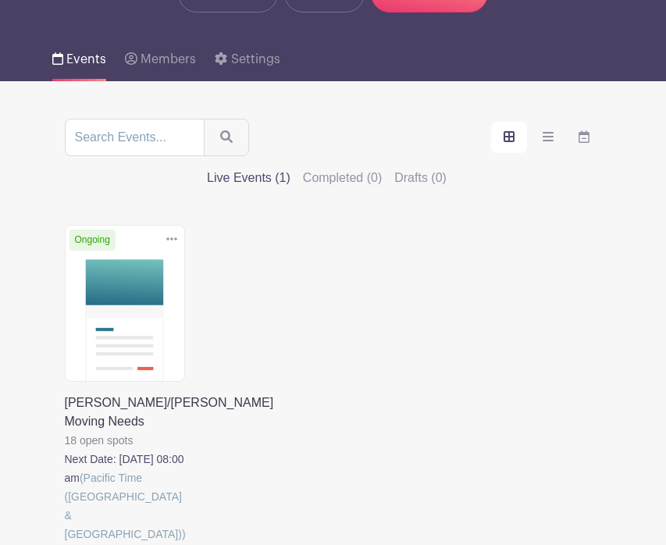
scroll to position [252, 0]
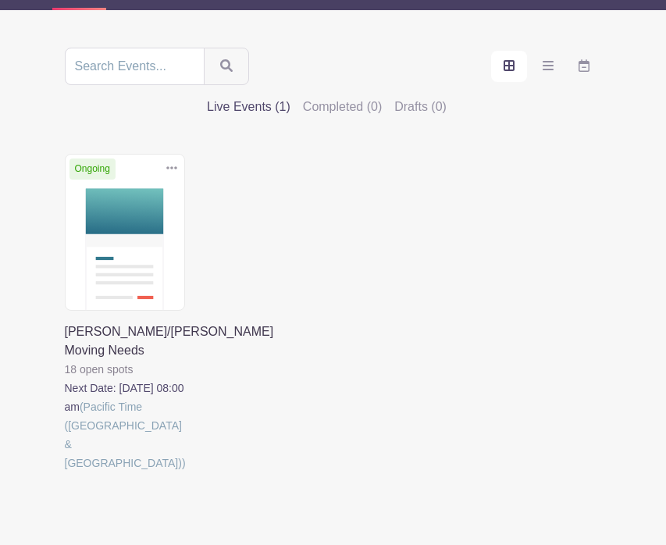
click at [65, 473] on link at bounding box center [65, 473] width 0 height 0
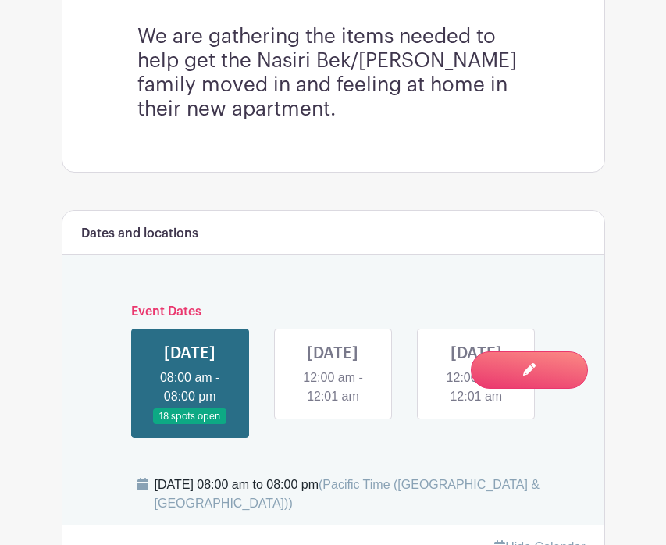
scroll to position [657, 0]
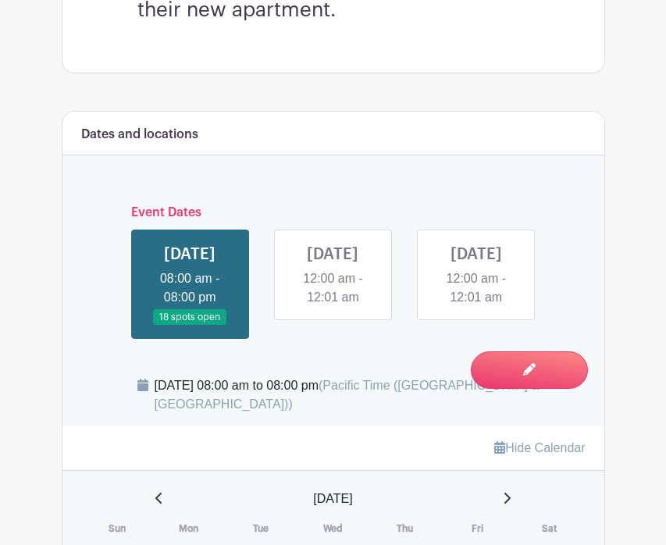
click at [190, 326] on link at bounding box center [190, 326] width 0 height 0
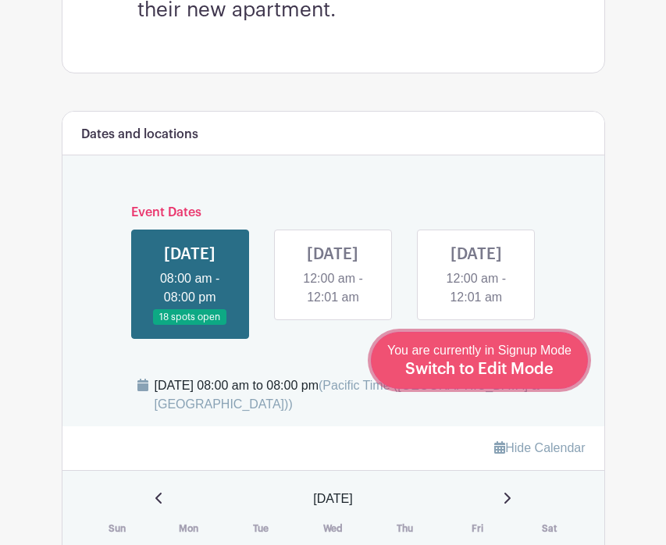
click at [512, 373] on span "Switch to Edit Mode" at bounding box center [479, 370] width 148 height 16
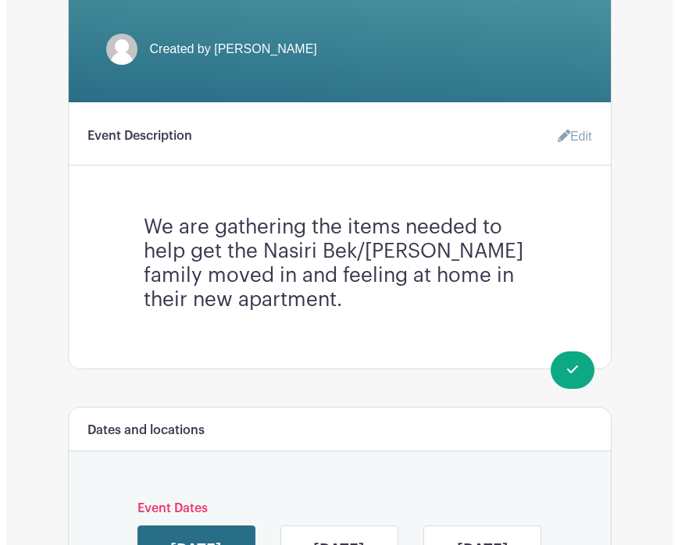
scroll to position [589, 0]
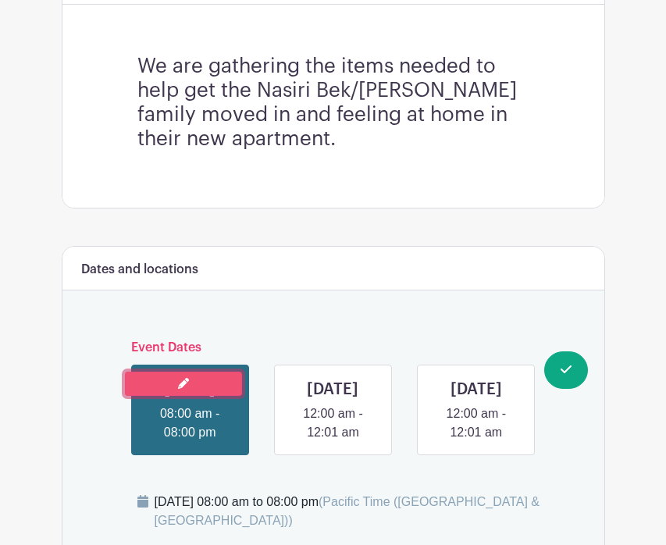
click at [192, 372] on link at bounding box center [183, 384] width 117 height 24
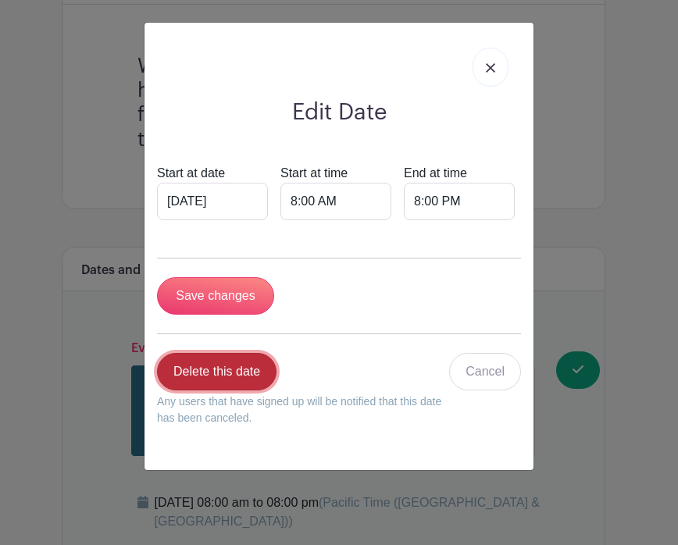
click at [217, 366] on link "Delete this date" at bounding box center [217, 371] width 120 height 37
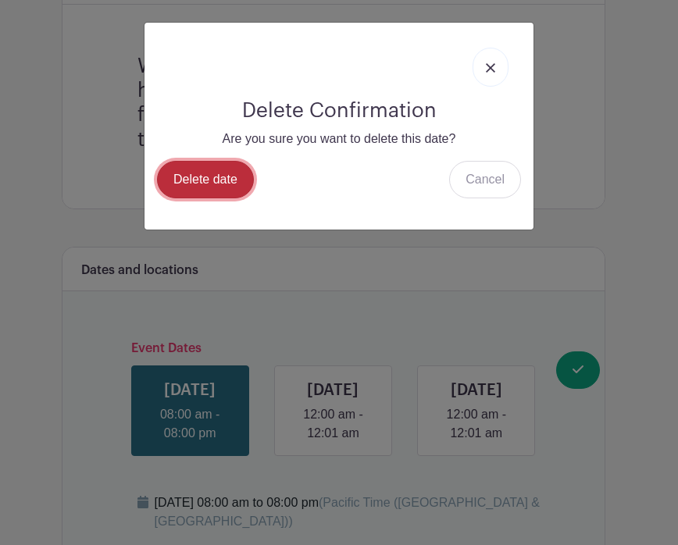
click at [203, 177] on link "Delete date" at bounding box center [205, 179] width 97 height 37
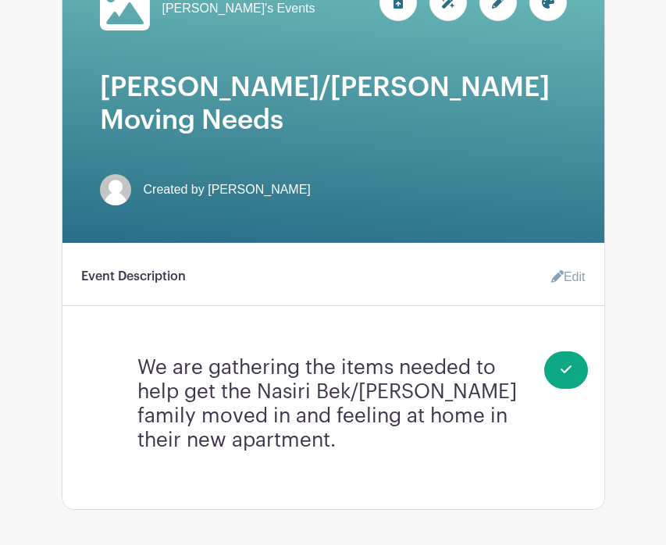
scroll to position [0, 0]
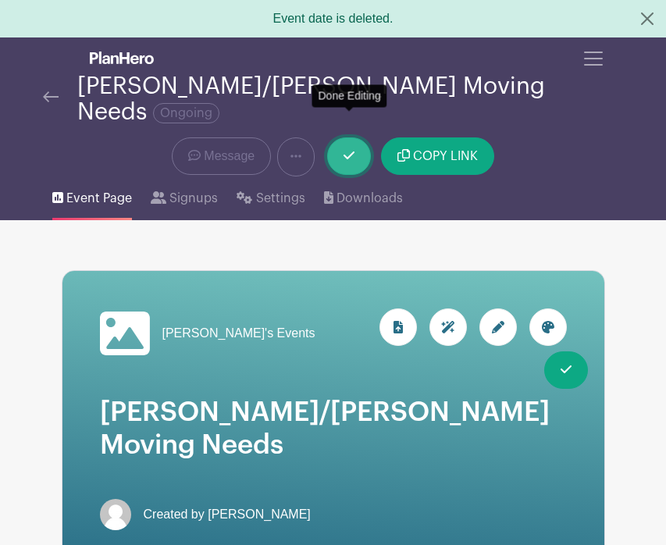
click at [348, 149] on icon at bounding box center [349, 155] width 11 height 12
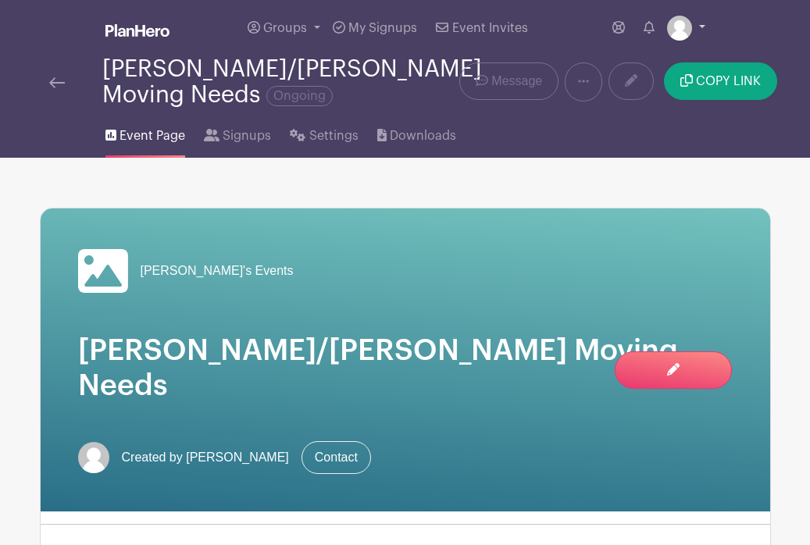
click at [665, 30] on link at bounding box center [686, 28] width 38 height 25
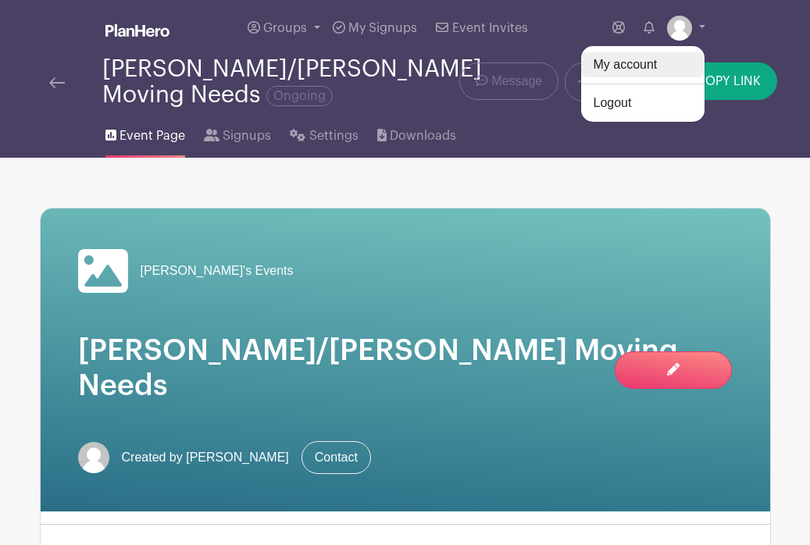
click at [662, 68] on link "My account" at bounding box center [642, 64] width 123 height 25
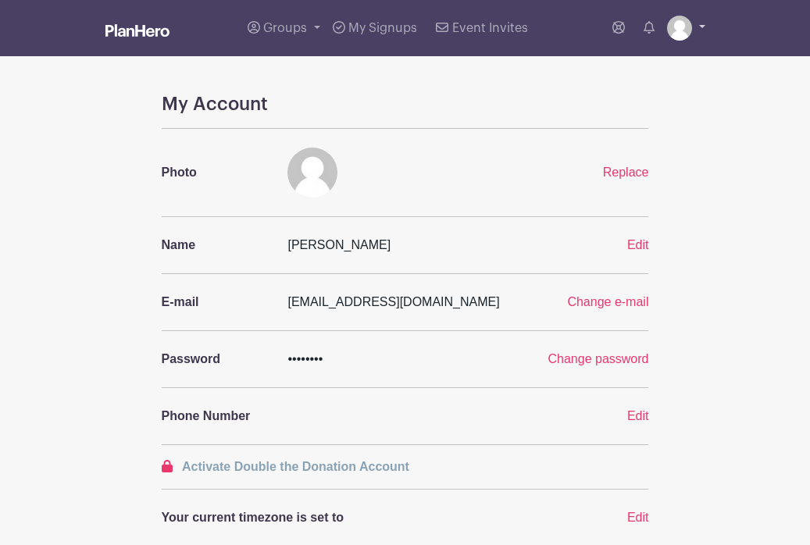
click at [665, 27] on div "Groups All Groups [PERSON_NAME]'s Events My Signups Event Invites My account Lo…" at bounding box center [405, 28] width 750 height 56
click at [391, 31] on span "My Signups" at bounding box center [382, 28] width 69 height 12
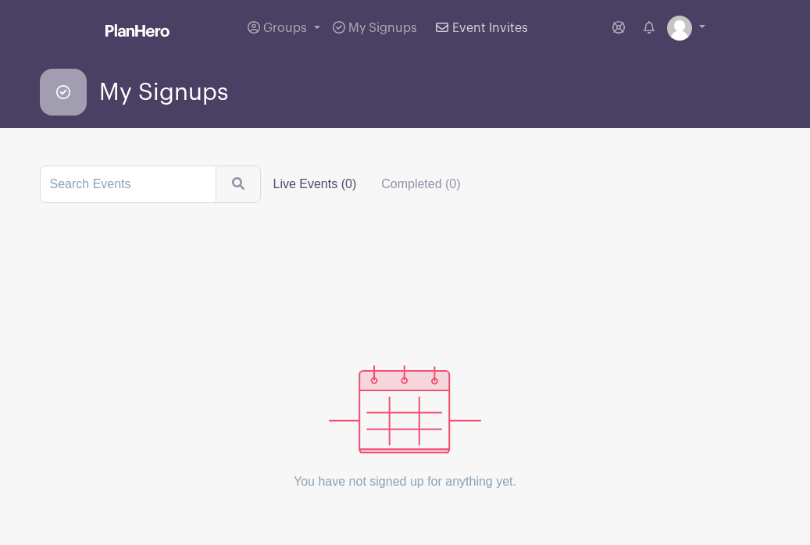
click at [470, 30] on span "Event Invites" at bounding box center [490, 28] width 76 height 12
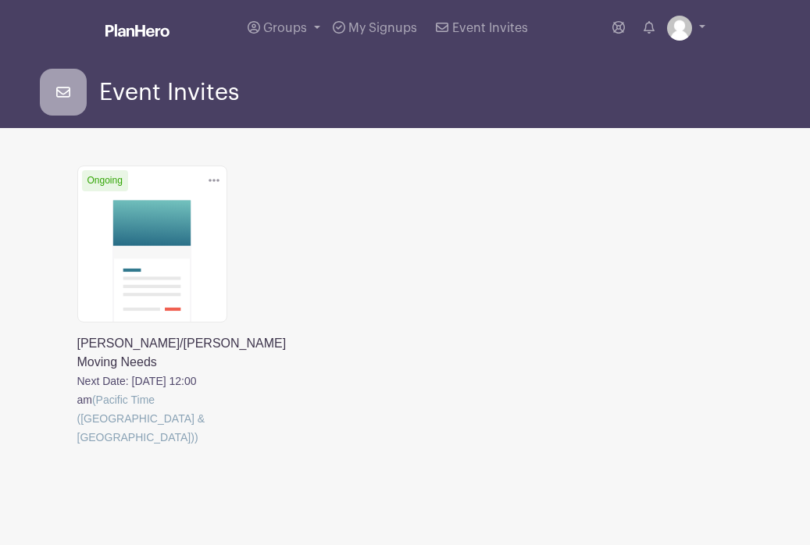
click at [77, 447] on link at bounding box center [77, 447] width 0 height 0
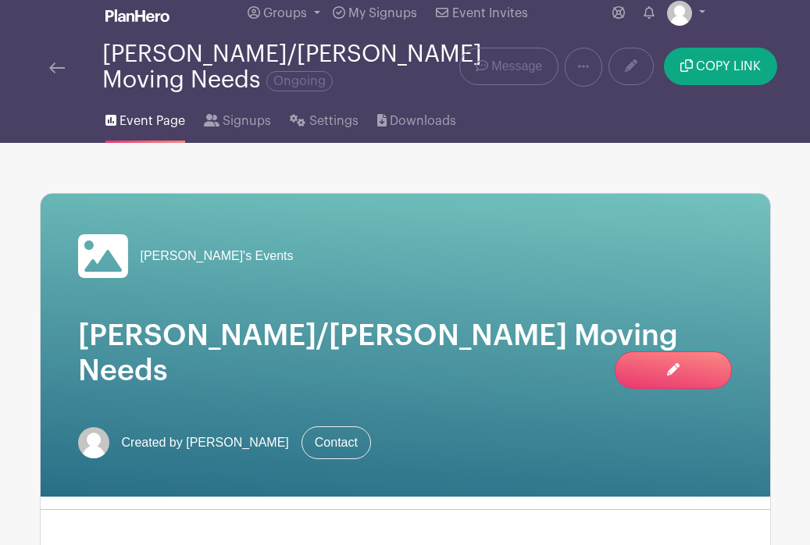
scroll to position [12, 0]
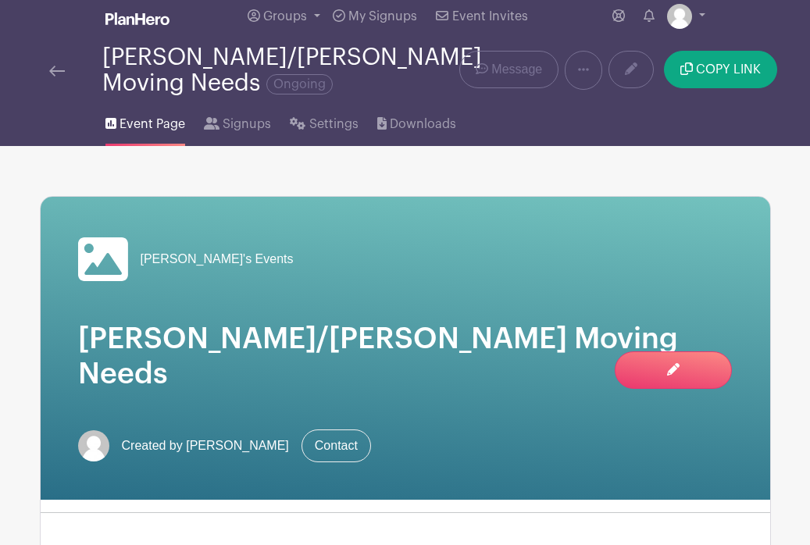
click at [362, 128] on li "Settings" at bounding box center [333, 121] width 87 height 50
click at [323, 127] on span "Settings" at bounding box center [333, 124] width 49 height 19
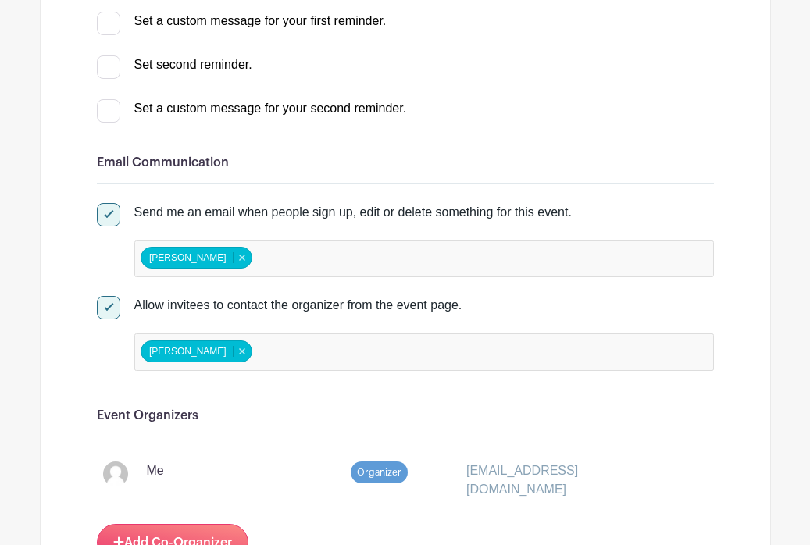
scroll to position [742, 0]
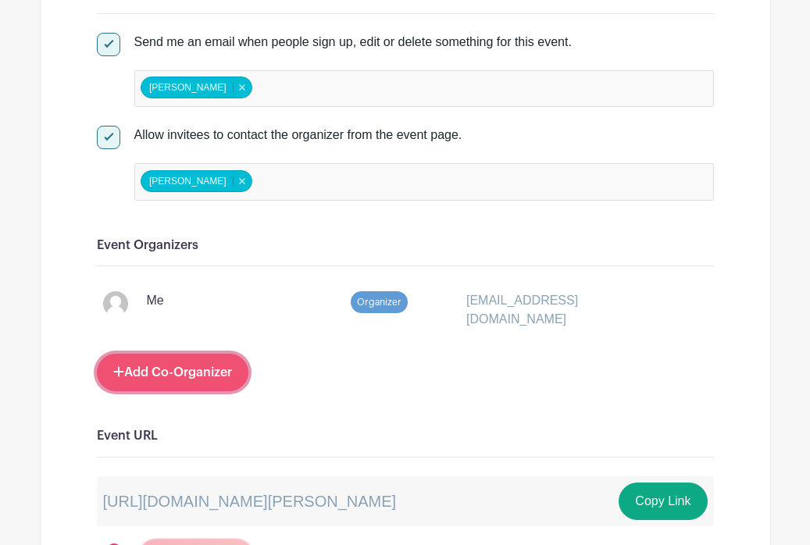
click at [203, 364] on link "Add Co-Organizer" at bounding box center [173, 372] width 152 height 37
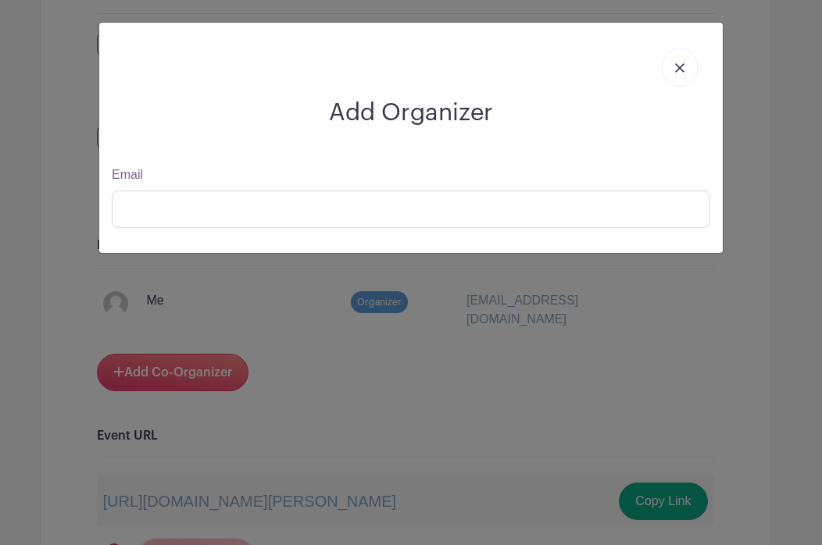
click at [172, 187] on div "Email" at bounding box center [410, 197] width 617 height 62
click at [167, 203] on input "Email" at bounding box center [411, 209] width 598 height 37
paste input "[PERSON_NAME][EMAIL_ADDRESS][DOMAIN_NAME]"
type input "[PERSON_NAME][EMAIL_ADDRESS][DOMAIN_NAME]"
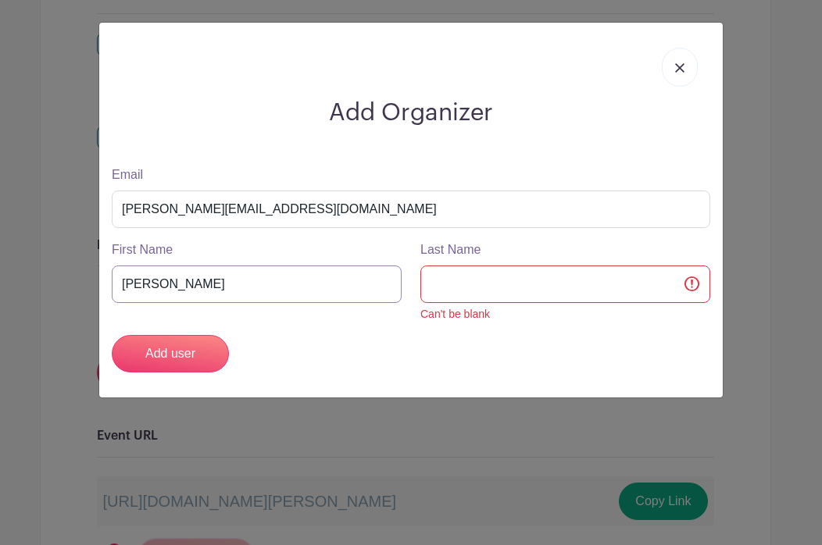
click at [345, 274] on input "[PERSON_NAME]" at bounding box center [257, 284] width 290 height 37
type input "[PERSON_NAME]"
type input "M"
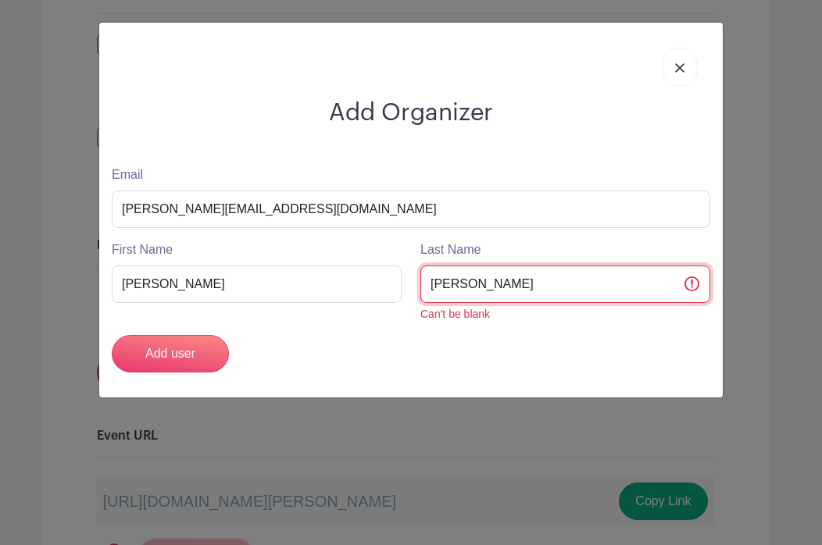
type input "[PERSON_NAME]"
click at [298, 357] on div "Add user" at bounding box center [410, 353] width 617 height 37
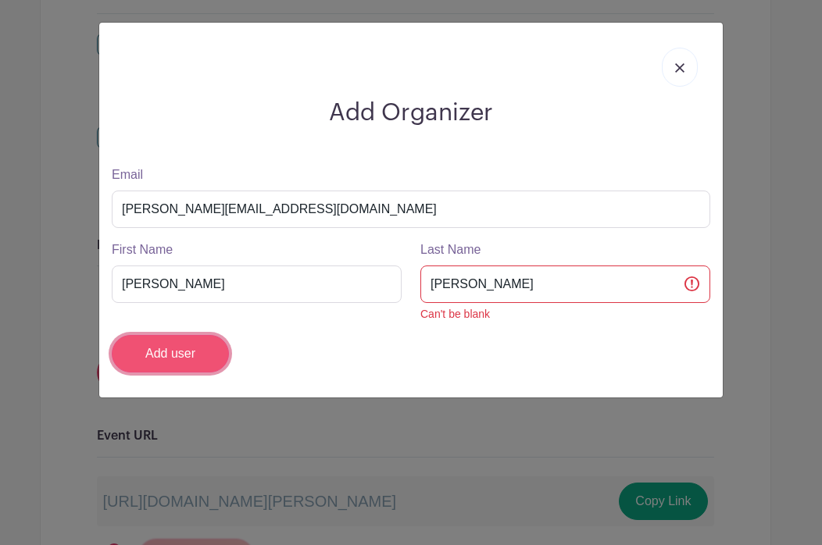
click at [185, 353] on input "Add user" at bounding box center [170, 353] width 117 height 37
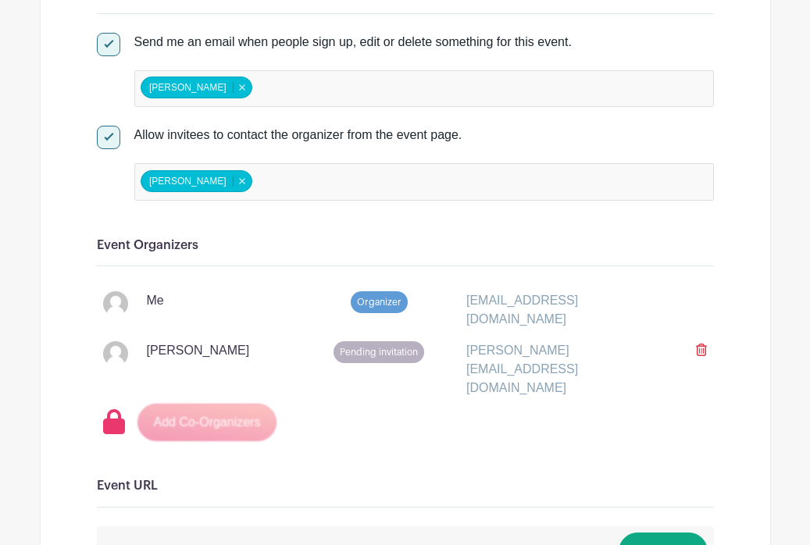
click at [215, 404] on div "Add Co-Organizers" at bounding box center [408, 422] width 611 height 37
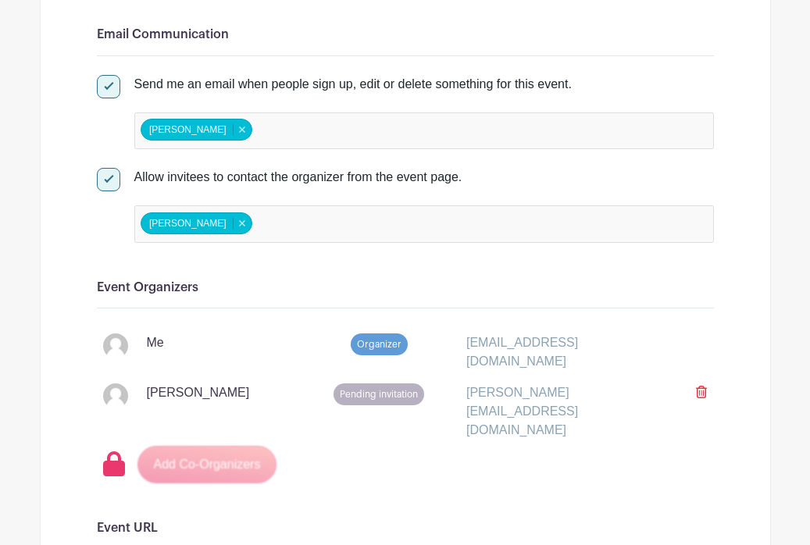
scroll to position [720, 0]
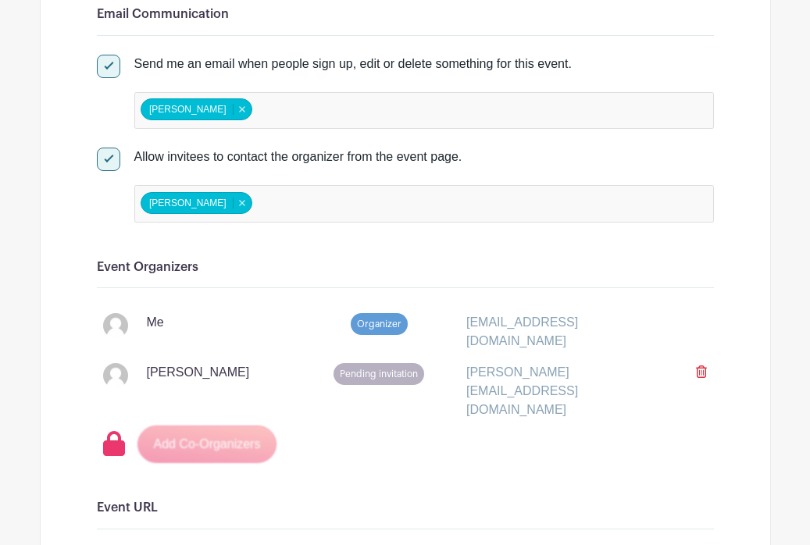
click at [665, 374] on icon at bounding box center [701, 372] width 11 height 12
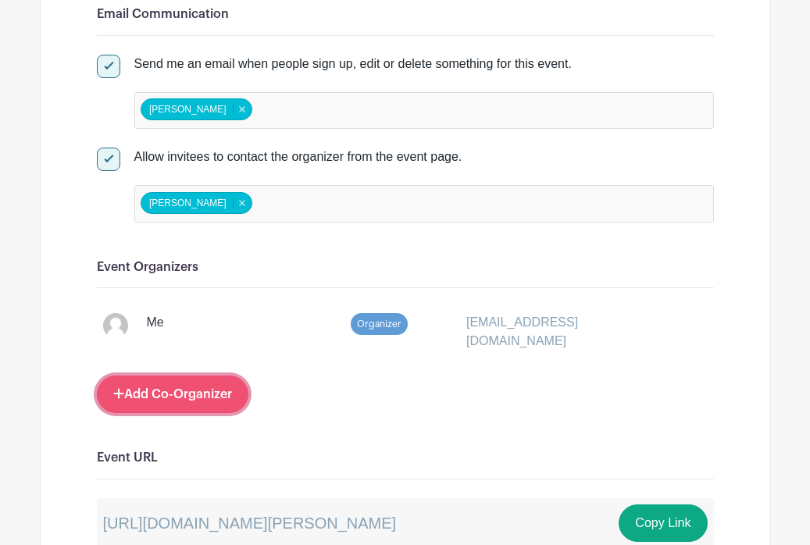
click at [210, 387] on link "Add Co-Organizer" at bounding box center [173, 394] width 152 height 37
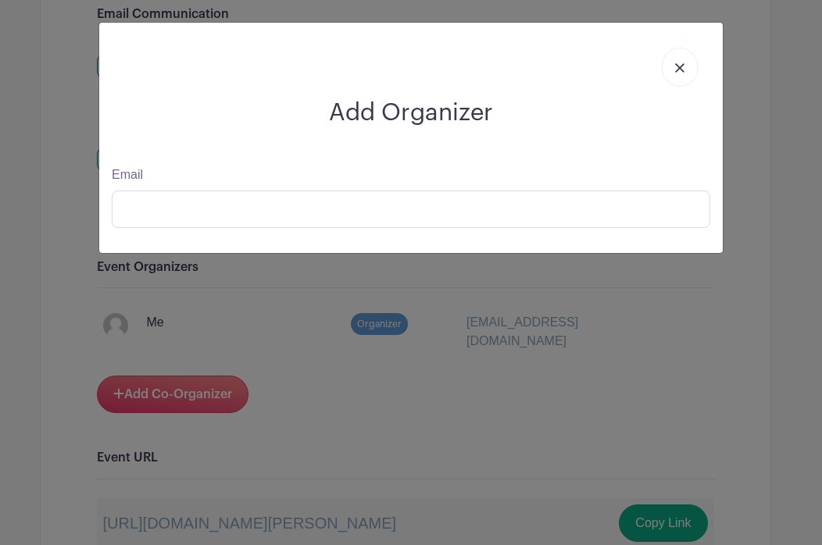
click at [665, 70] on link at bounding box center [680, 67] width 36 height 39
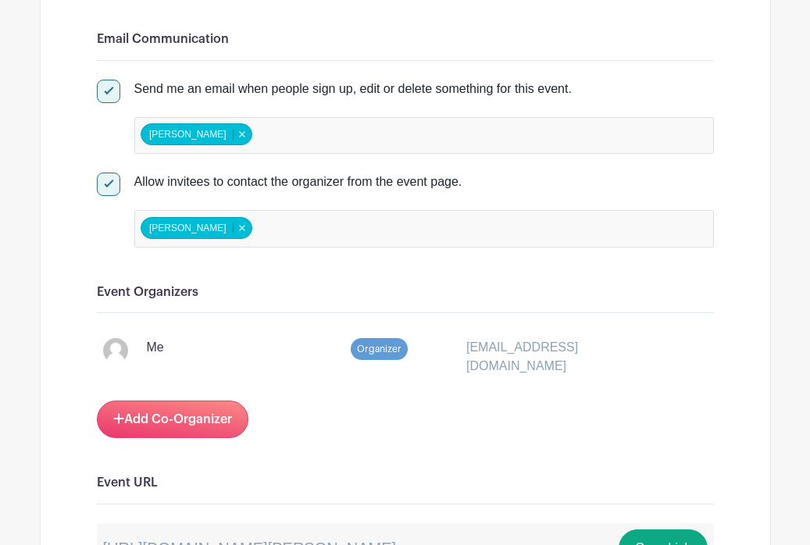
scroll to position [701, 0]
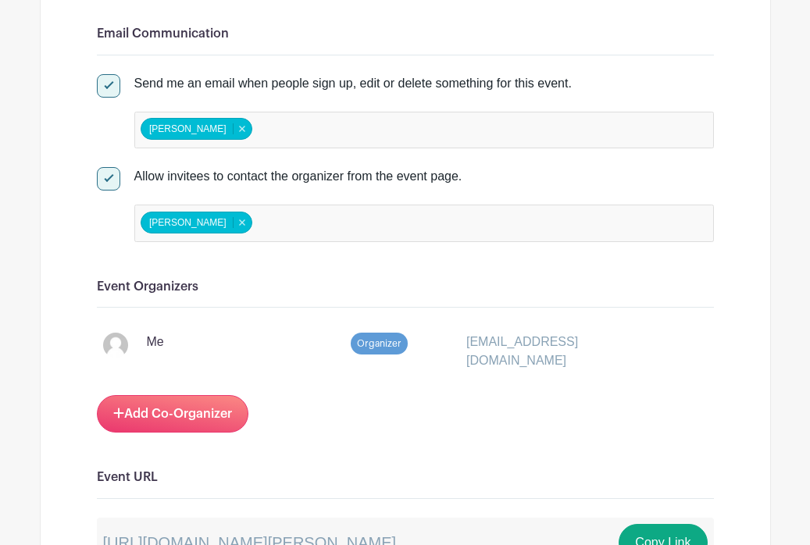
click at [446, 218] on div "[PERSON_NAME] [PERSON_NAME] Remove item" at bounding box center [424, 223] width 580 height 37
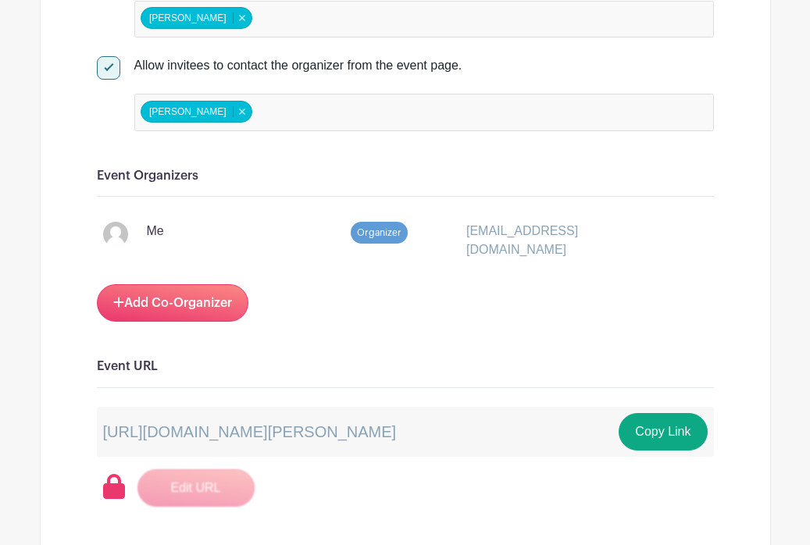
scroll to position [886, 0]
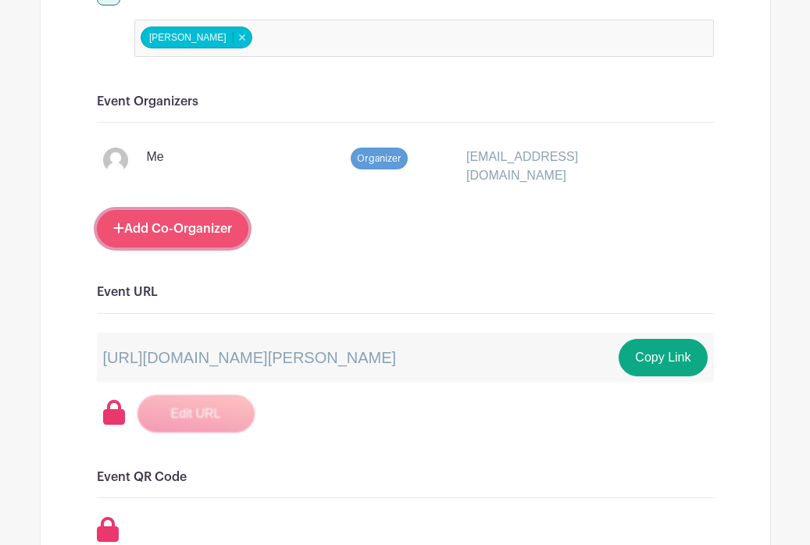
click at [197, 230] on link "Add Co-Organizer" at bounding box center [173, 228] width 152 height 37
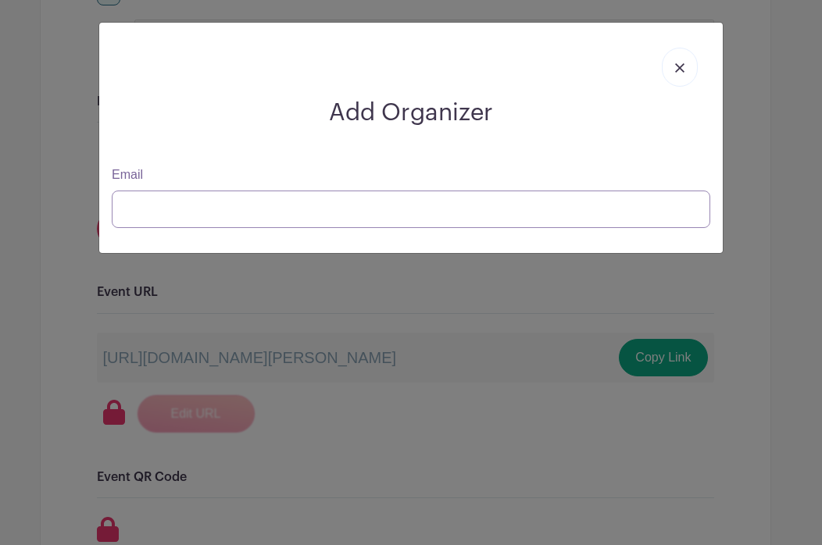
click at [257, 212] on input "Email" at bounding box center [411, 209] width 598 height 37
paste input "[EMAIL_ADDRESS][DOMAIN_NAME]"
type input "[EMAIL_ADDRESS][DOMAIN_NAME]"
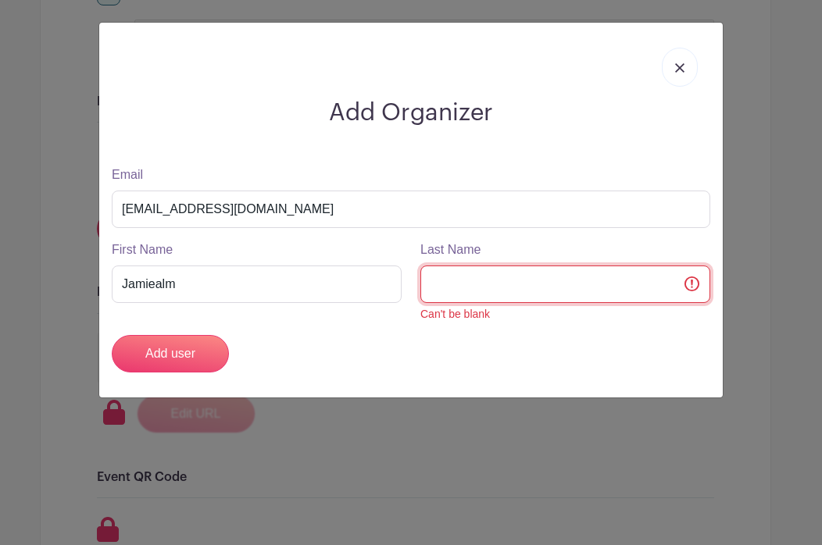
click at [474, 282] on input "Last Name" at bounding box center [565, 284] width 290 height 37
click at [260, 280] on input "Jamiealm" at bounding box center [257, 284] width 290 height 37
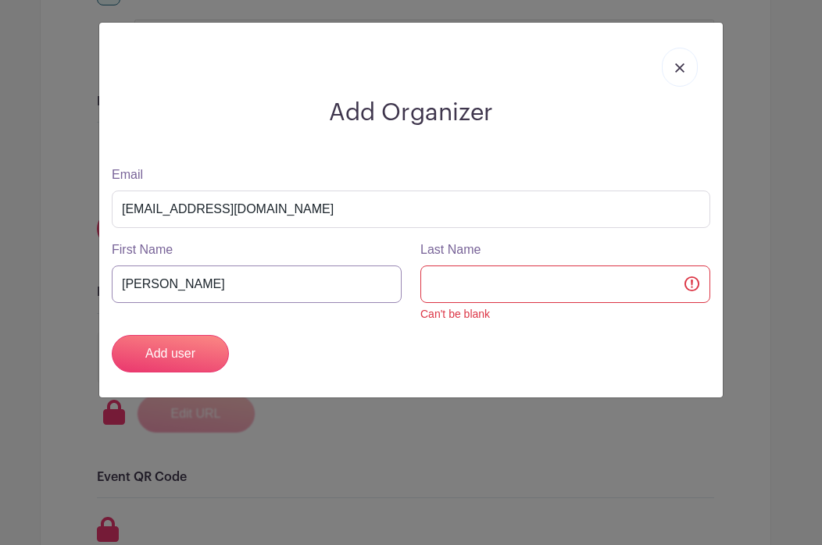
type input "[PERSON_NAME]"
type input "Alm"
click at [264, 359] on div "Add user" at bounding box center [410, 353] width 617 height 37
click at [205, 347] on input "Add user" at bounding box center [170, 353] width 117 height 37
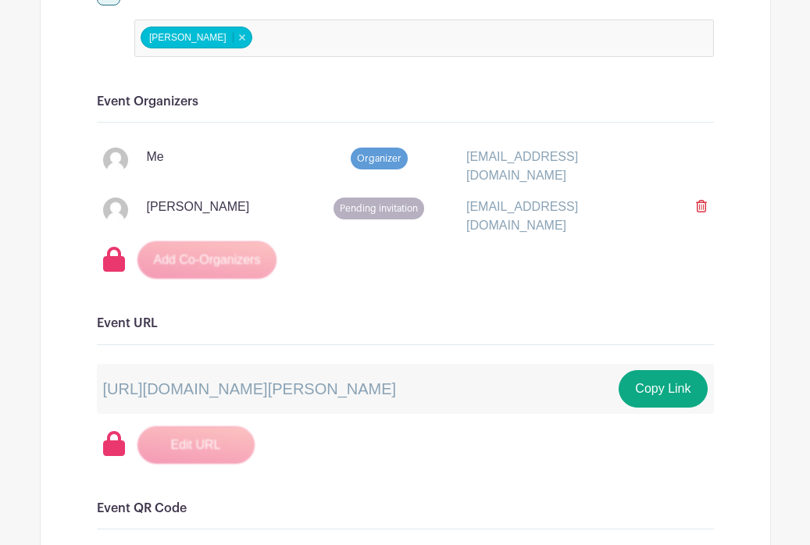
click at [481, 294] on div "Signups Make phone number mandatory when invitees are signing up. Limit users t…" at bounding box center [405, 530] width 617 height 2302
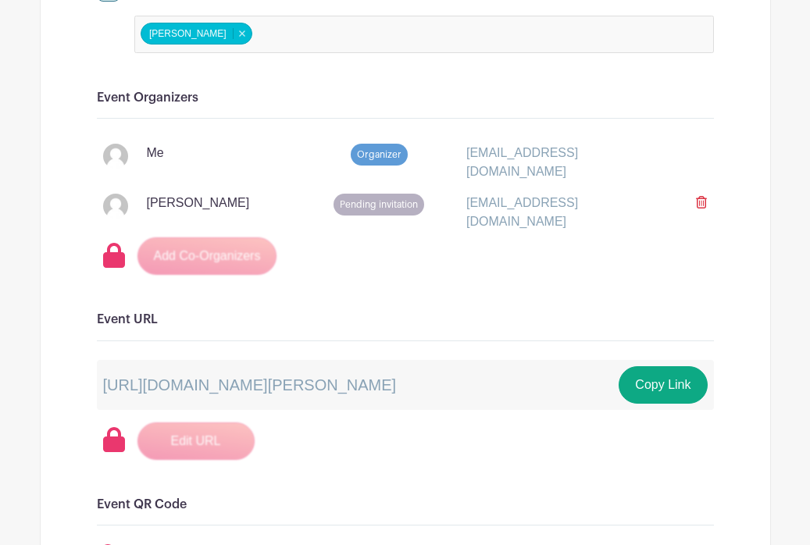
scroll to position [892, 0]
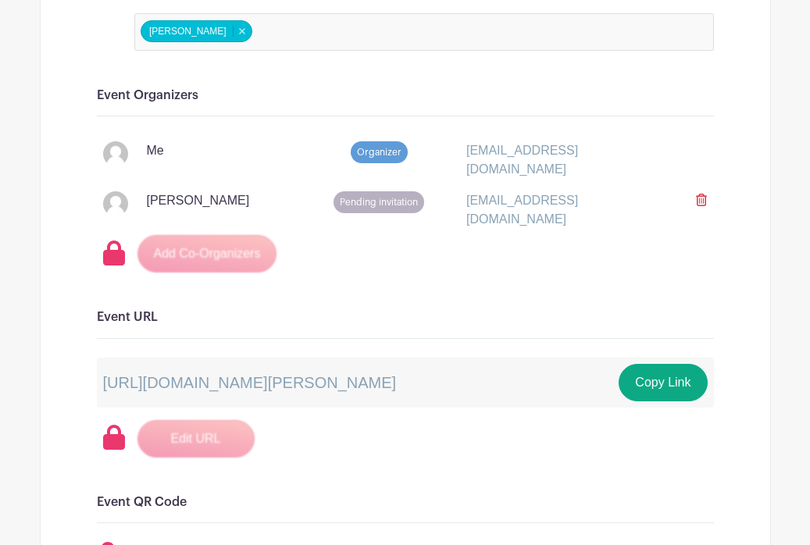
click at [227, 255] on div "Add Co-Organizers" at bounding box center [408, 253] width 611 height 37
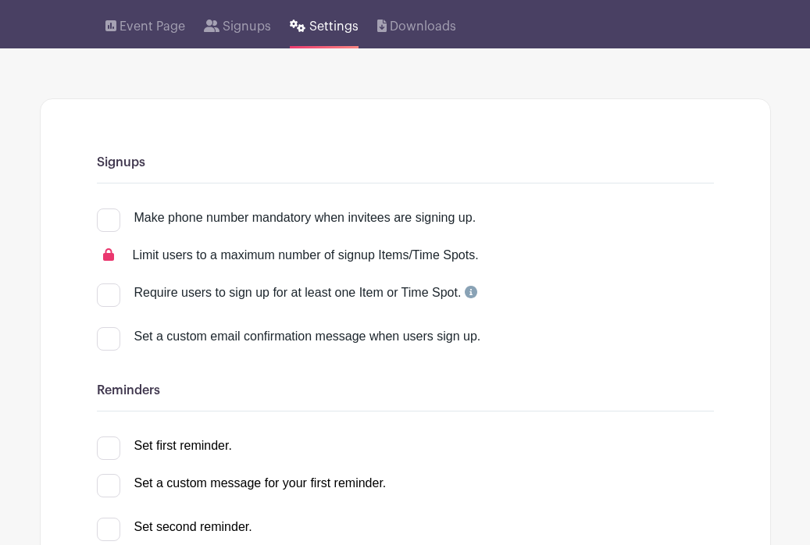
scroll to position [0, 0]
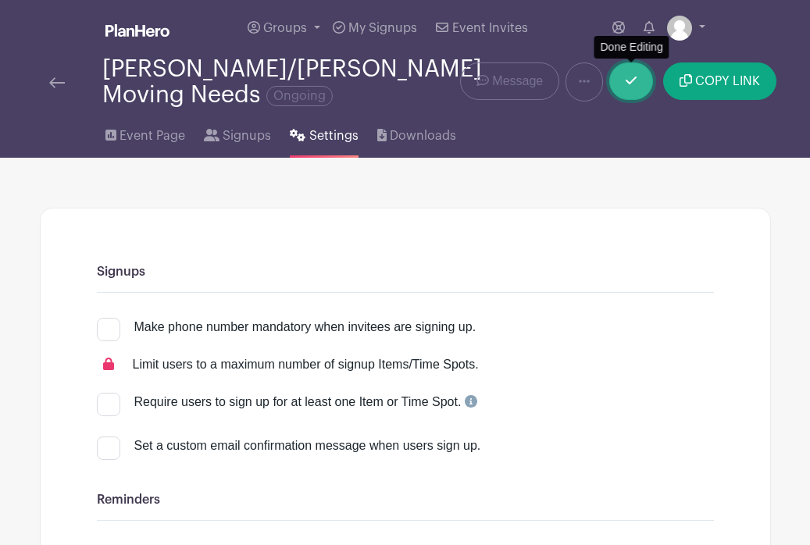
click at [628, 84] on icon at bounding box center [631, 80] width 11 height 12
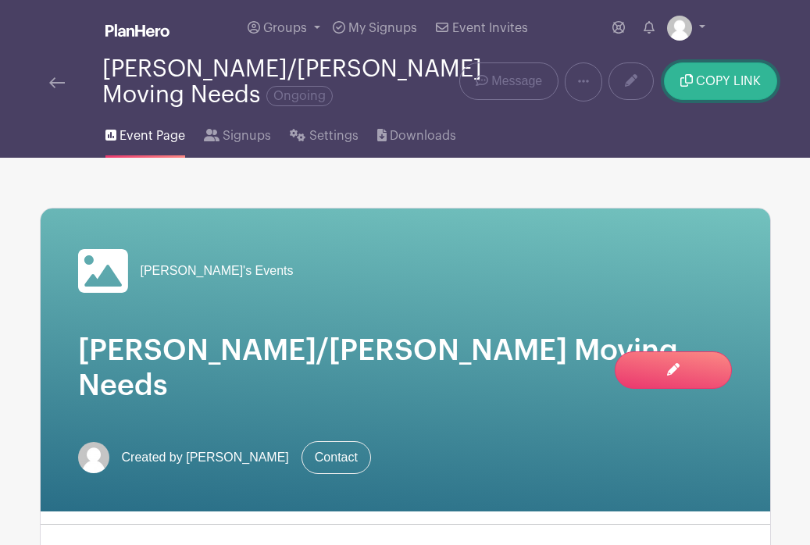
click at [665, 63] on button "COPY LINK" at bounding box center [720, 80] width 113 height 37
